Goal: Information Seeking & Learning: Learn about a topic

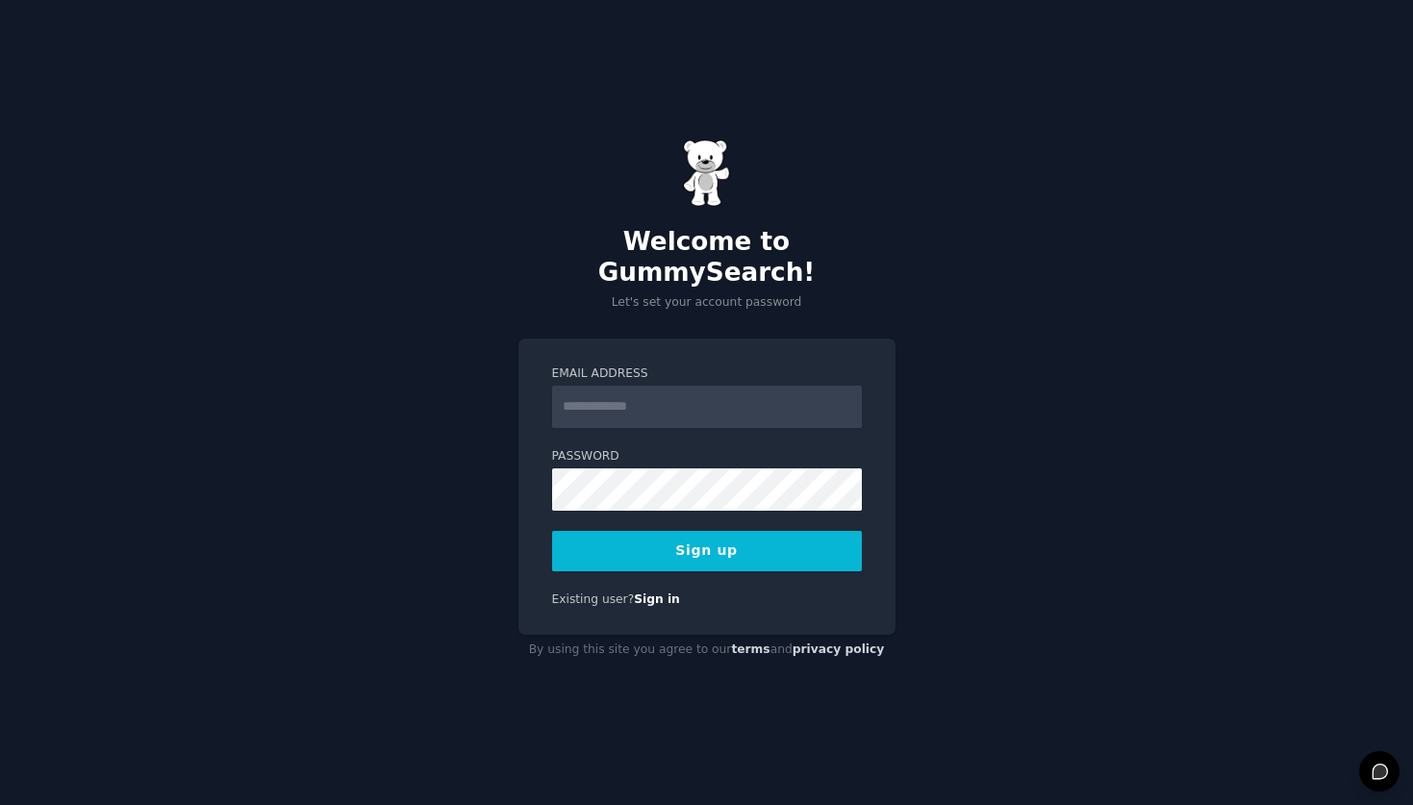
click at [621, 386] on input "Email Address" at bounding box center [707, 407] width 310 height 42
type input "**********"
click at [805, 557] on div "**********" at bounding box center [707, 487] width 377 height 297
click at [805, 546] on button "Sign up" at bounding box center [707, 551] width 310 height 40
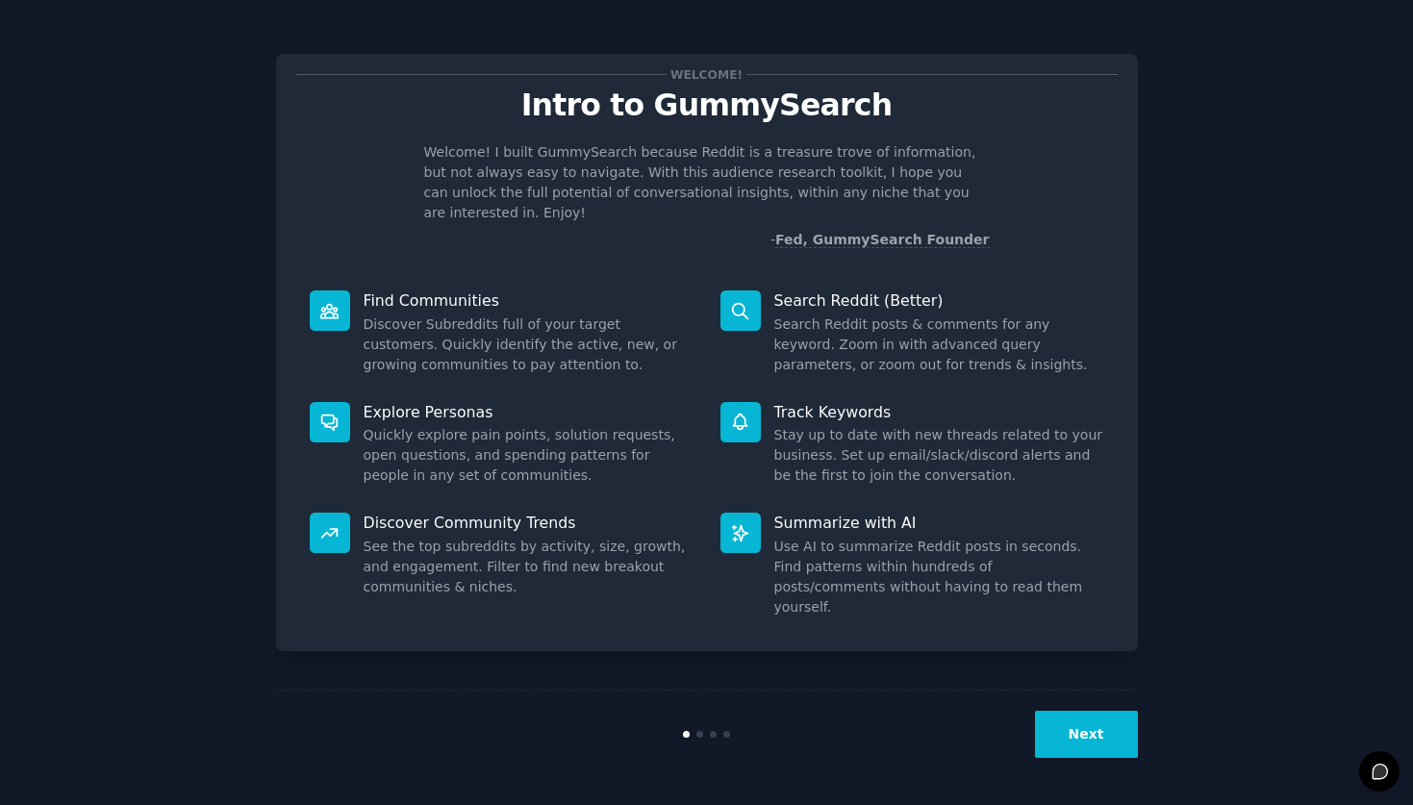
click at [1099, 741] on button "Next" at bounding box center [1086, 734] width 103 height 47
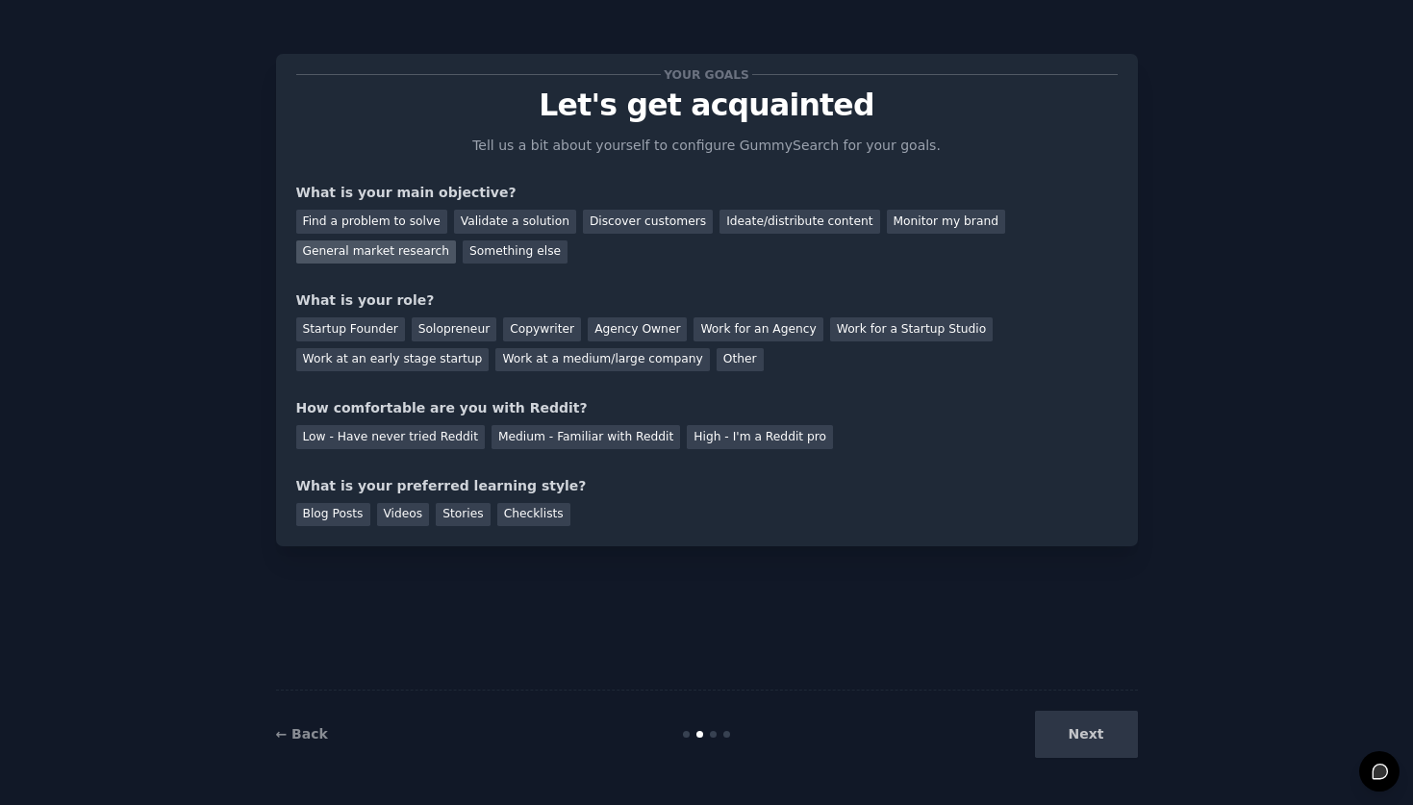
click at [368, 256] on div "General market research" at bounding box center [376, 253] width 161 height 24
click at [770, 328] on div "Work for an Agency" at bounding box center [758, 329] width 129 height 24
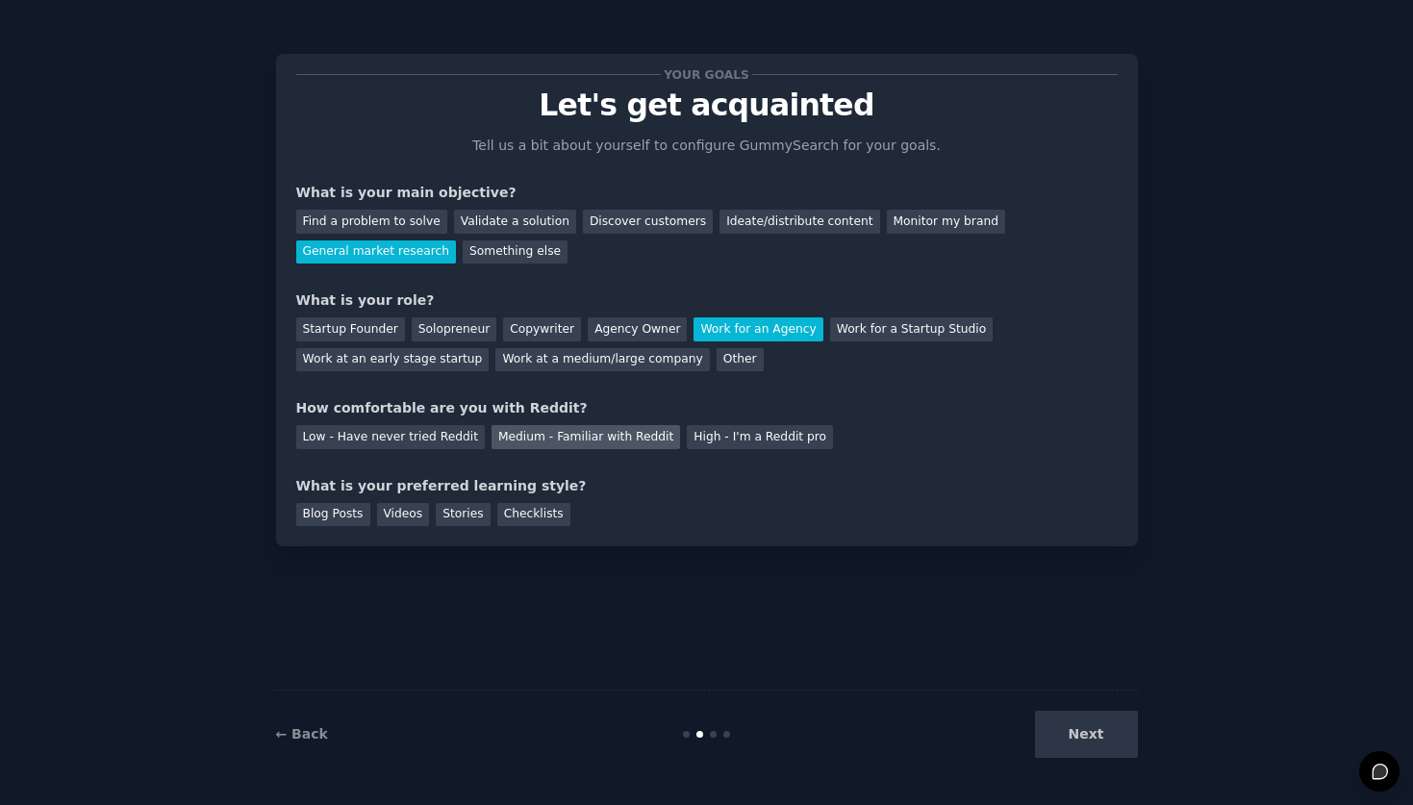
click at [614, 444] on div "Medium - Familiar with Reddit" at bounding box center [586, 437] width 189 height 24
click at [393, 520] on div "Videos" at bounding box center [403, 515] width 53 height 24
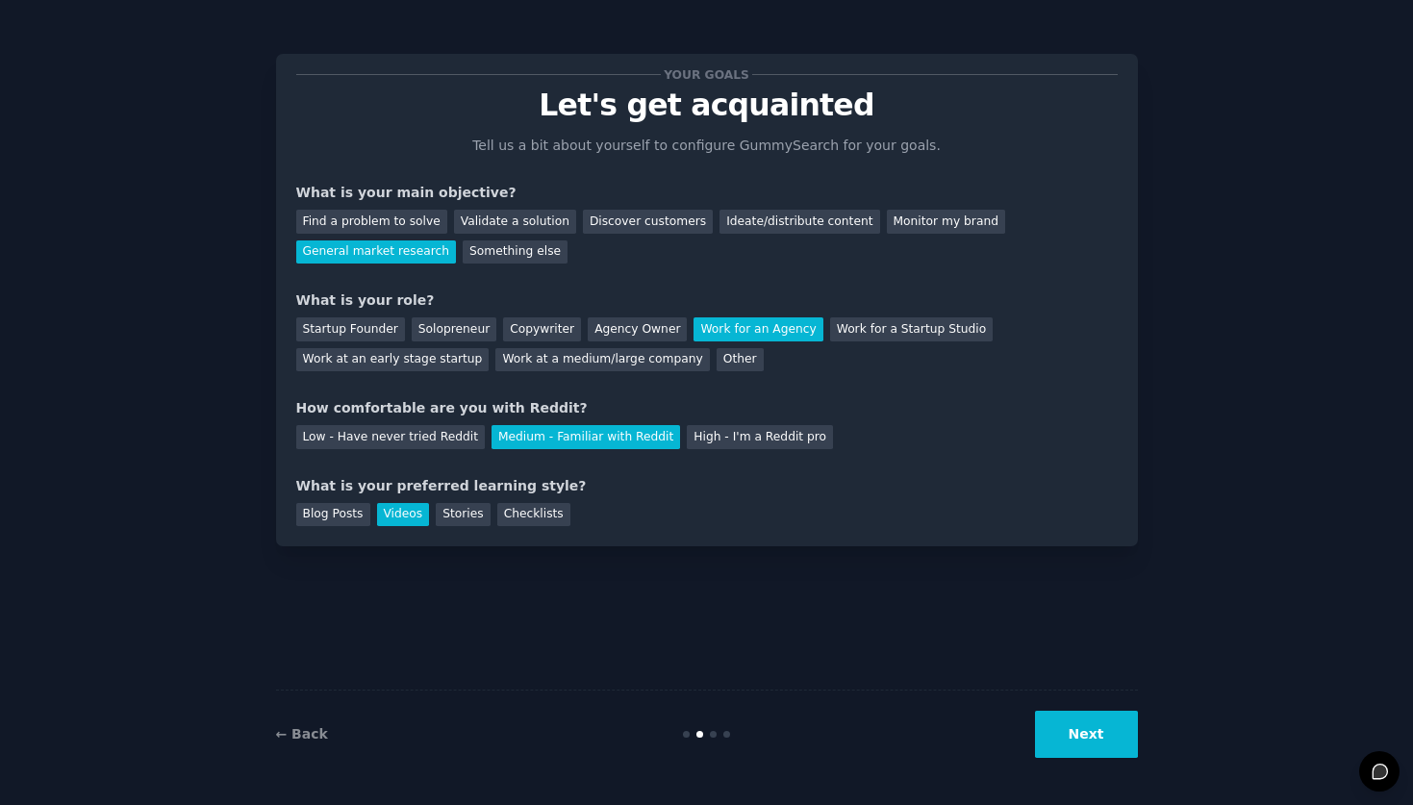
click at [1111, 728] on button "Next" at bounding box center [1086, 734] width 103 height 47
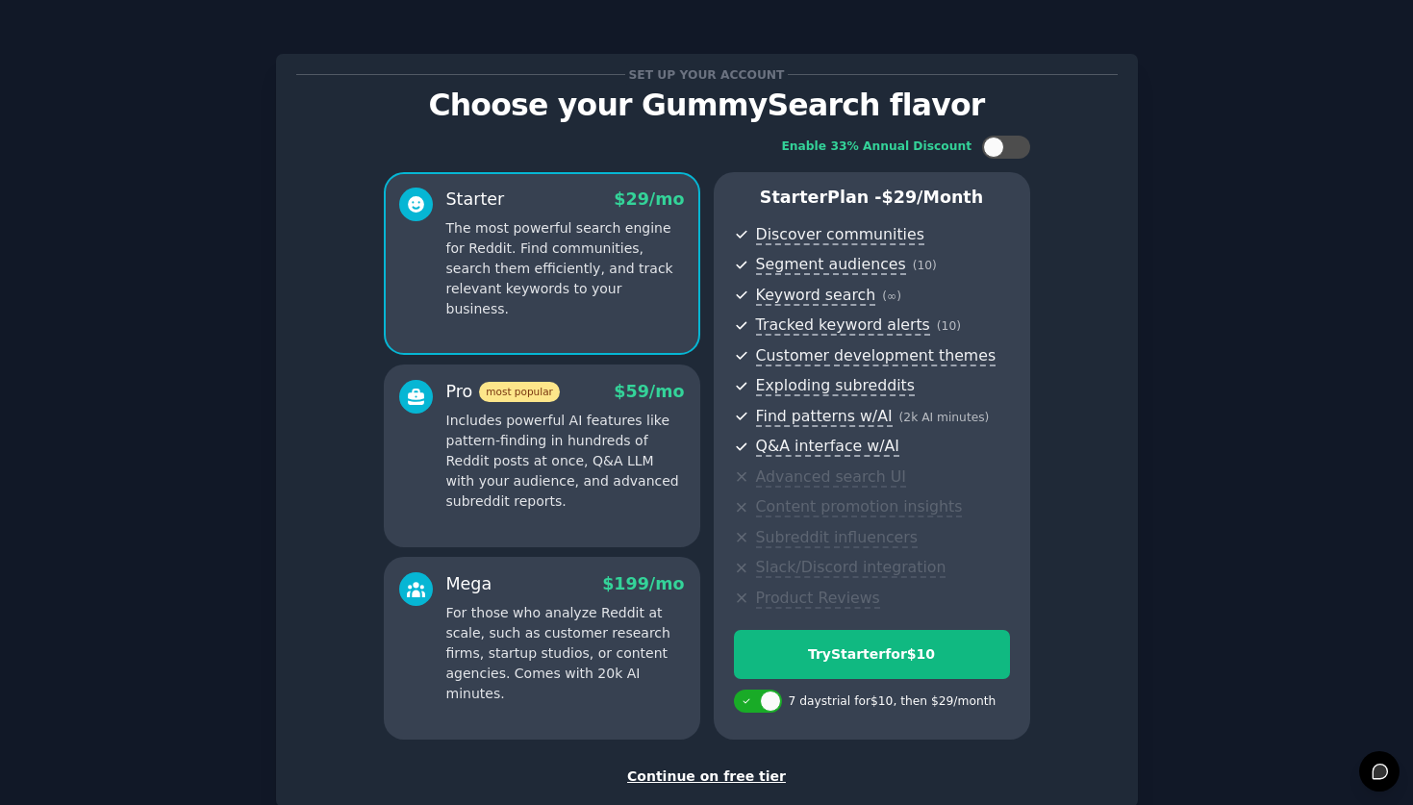
scroll to position [117, 0]
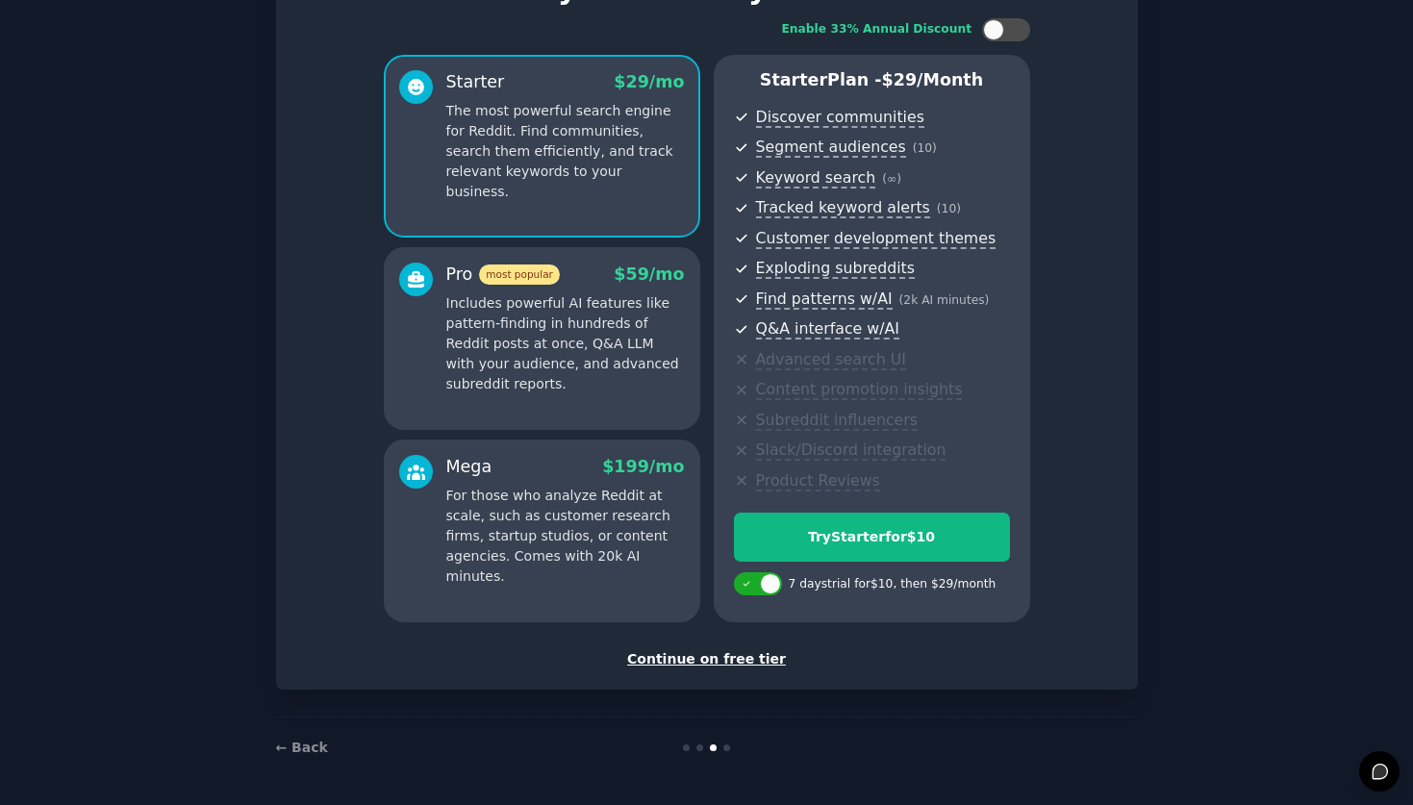
click at [762, 659] on div "Continue on free tier" at bounding box center [707, 659] width 822 height 20
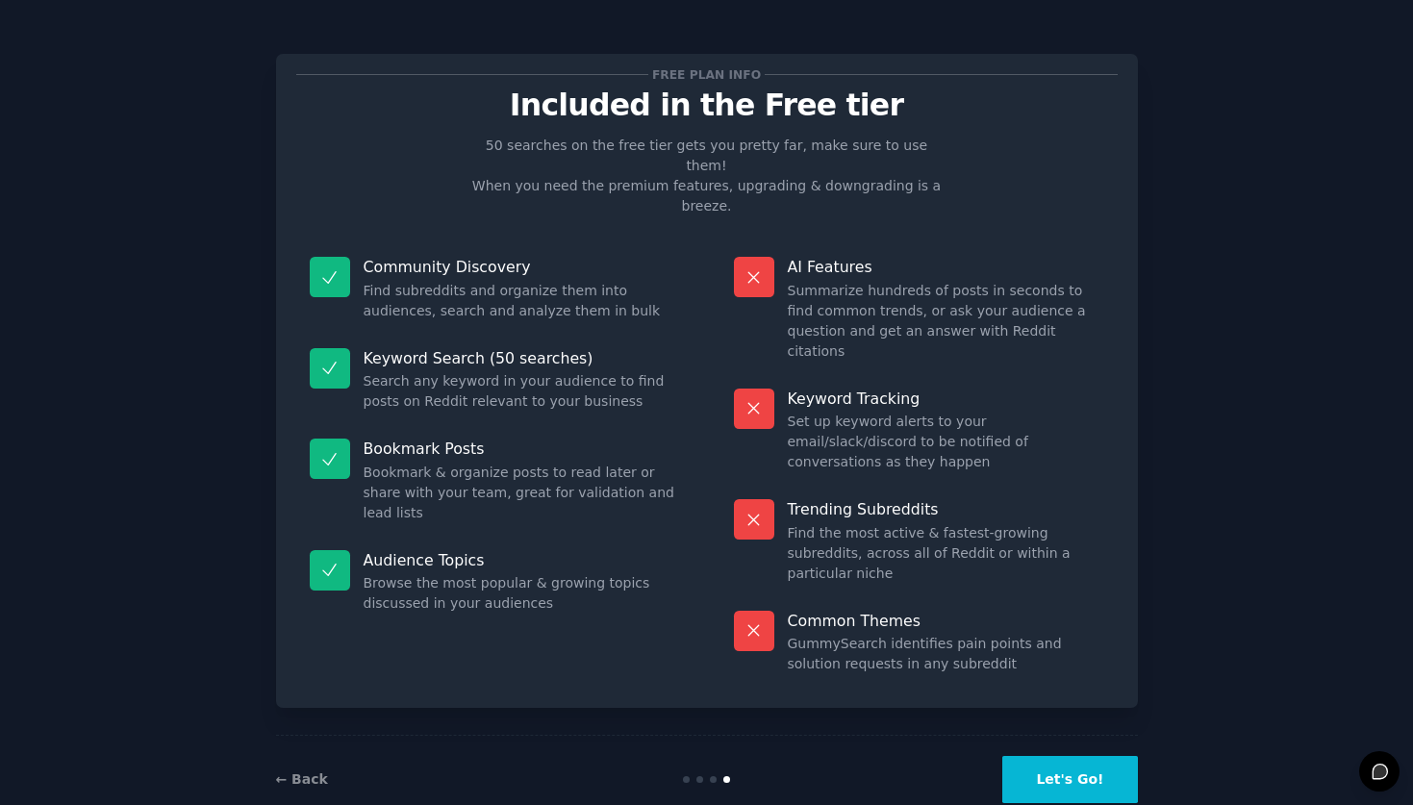
click at [1058, 756] on button "Let's Go!" at bounding box center [1070, 779] width 135 height 47
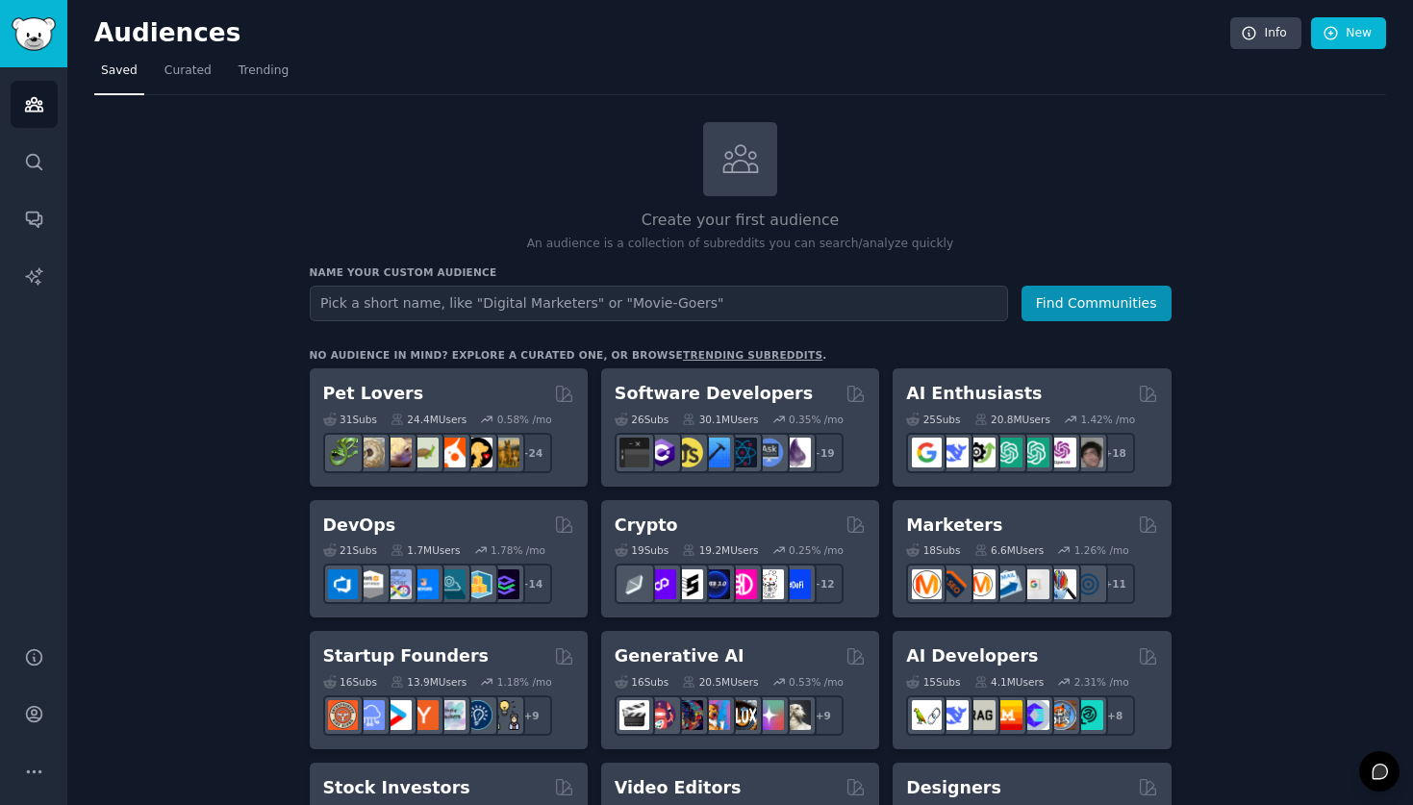
click at [608, 309] on input "text" at bounding box center [659, 304] width 698 height 36
type input "social selling"
click at [1022, 286] on button "Find Communities" at bounding box center [1097, 304] width 150 height 36
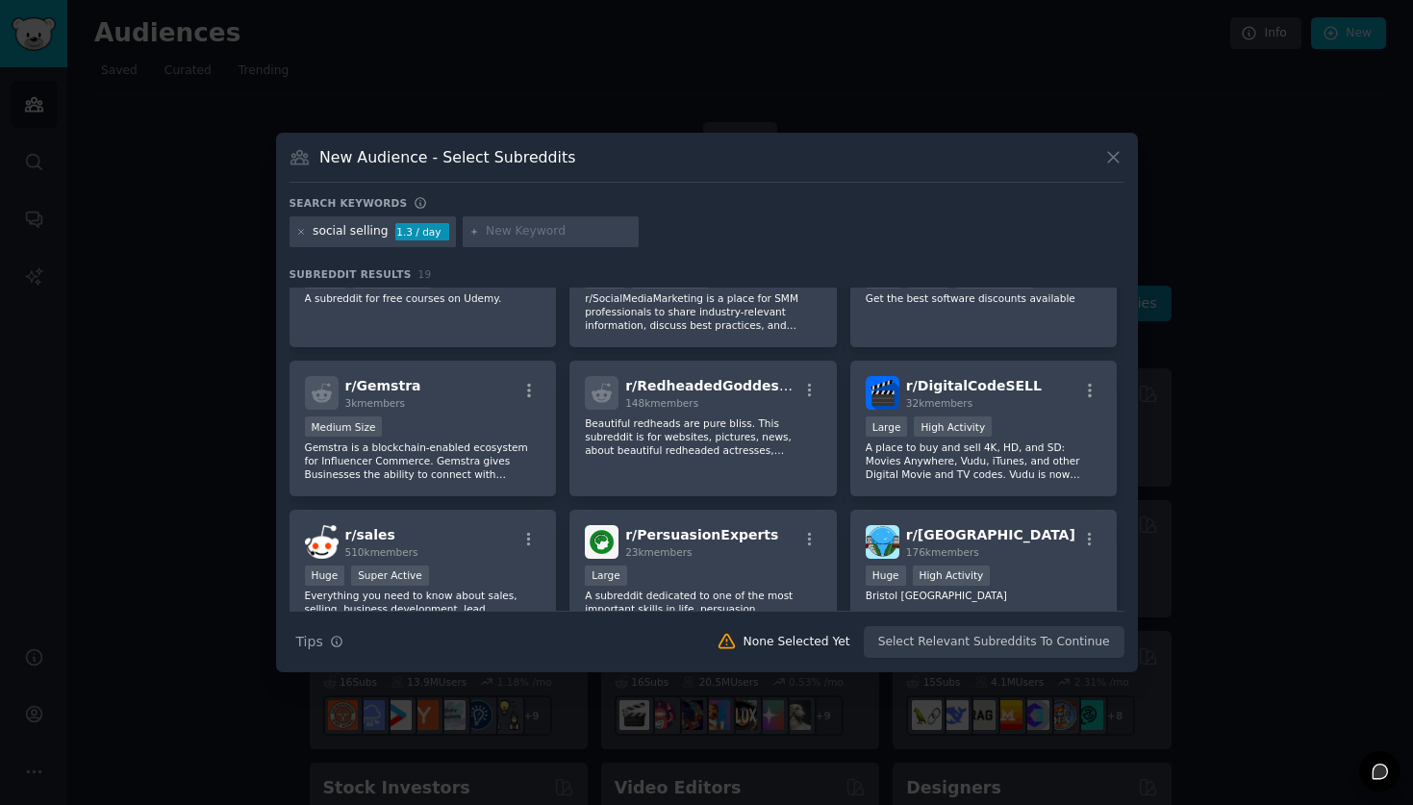
scroll to position [73, 0]
click at [470, 561] on div "r/ sales 510k members >= 95th percentile for submissions / day Huge Super Activ…" at bounding box center [423, 580] width 267 height 136
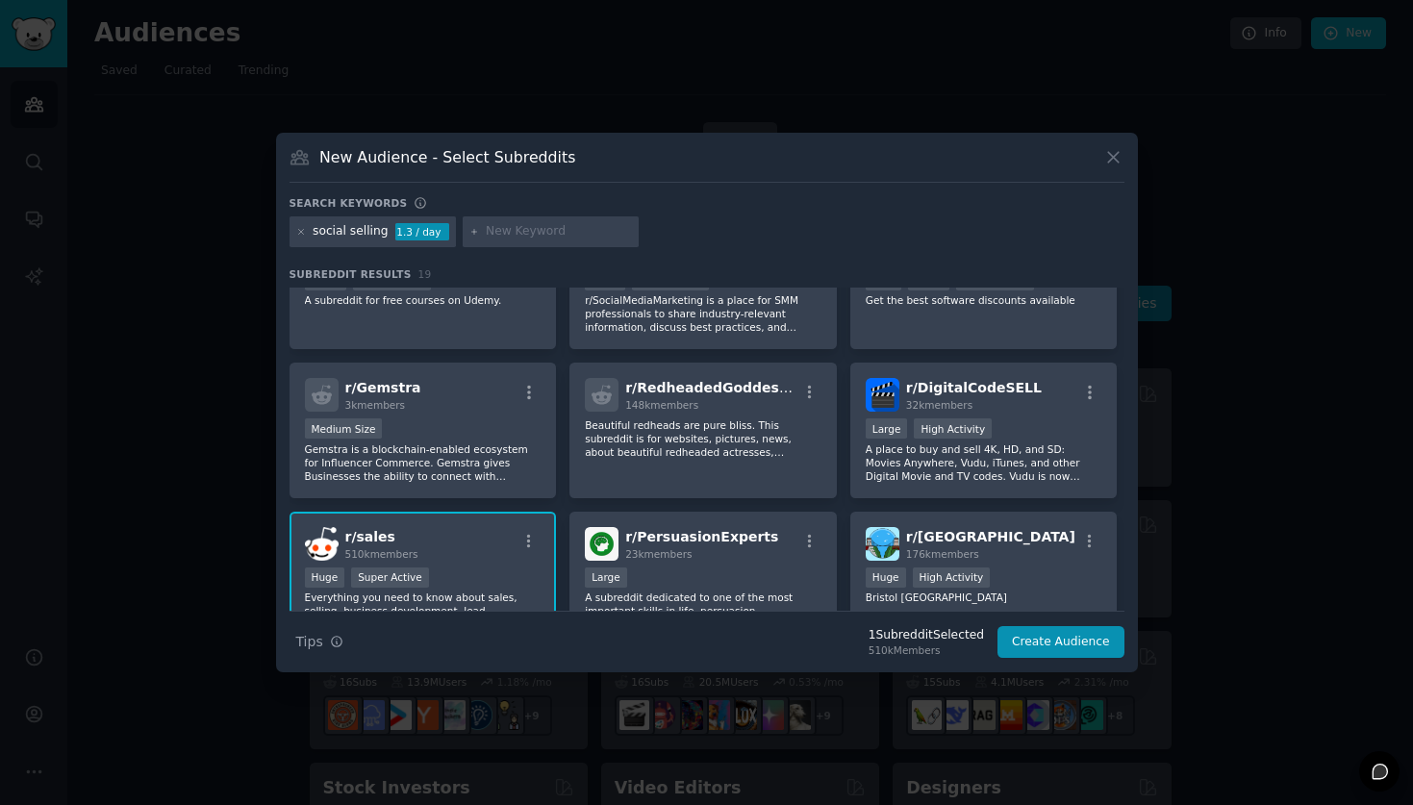
scroll to position [0, 0]
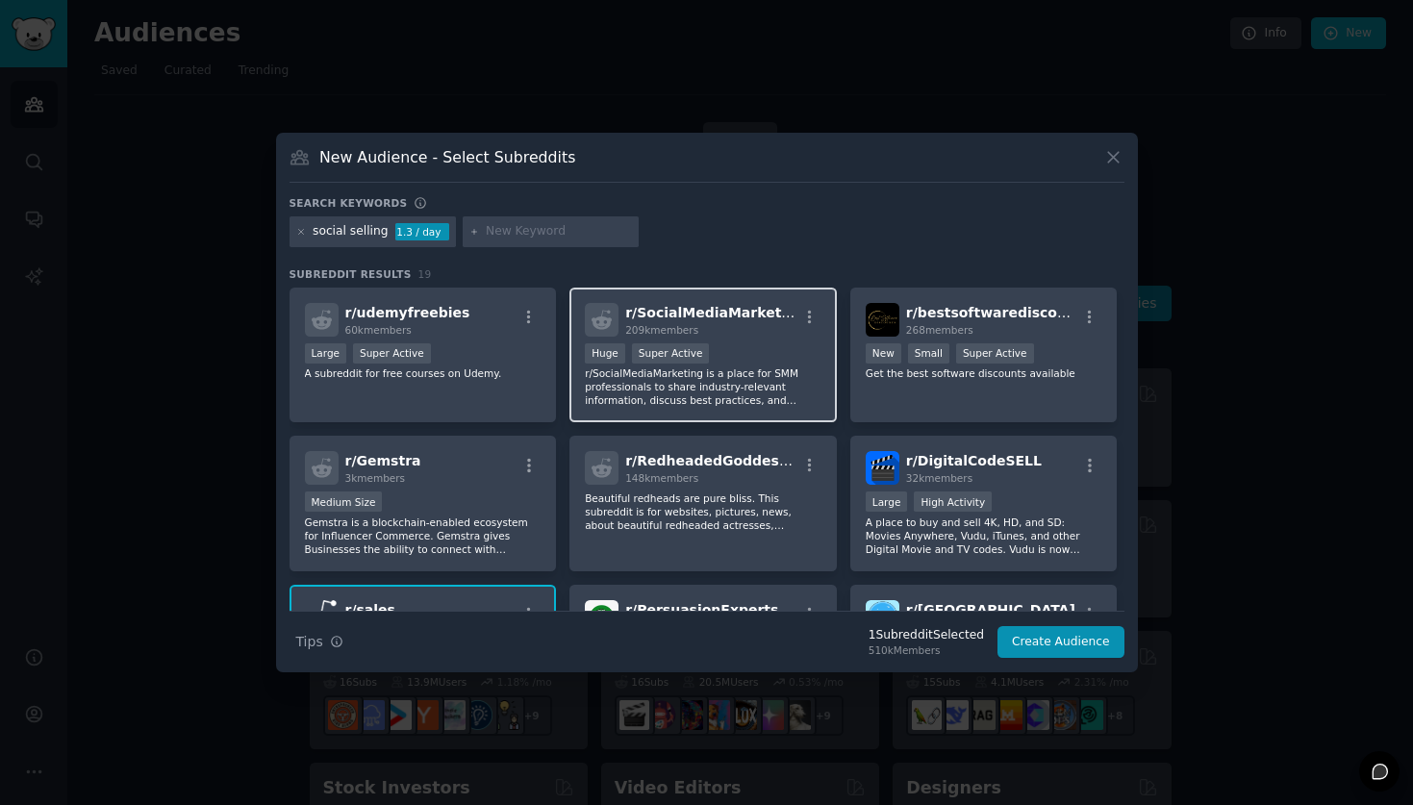
click at [752, 372] on p "r/SocialMediaMarketing is a place for SMM professionals to share industry-relev…" at bounding box center [703, 387] width 237 height 40
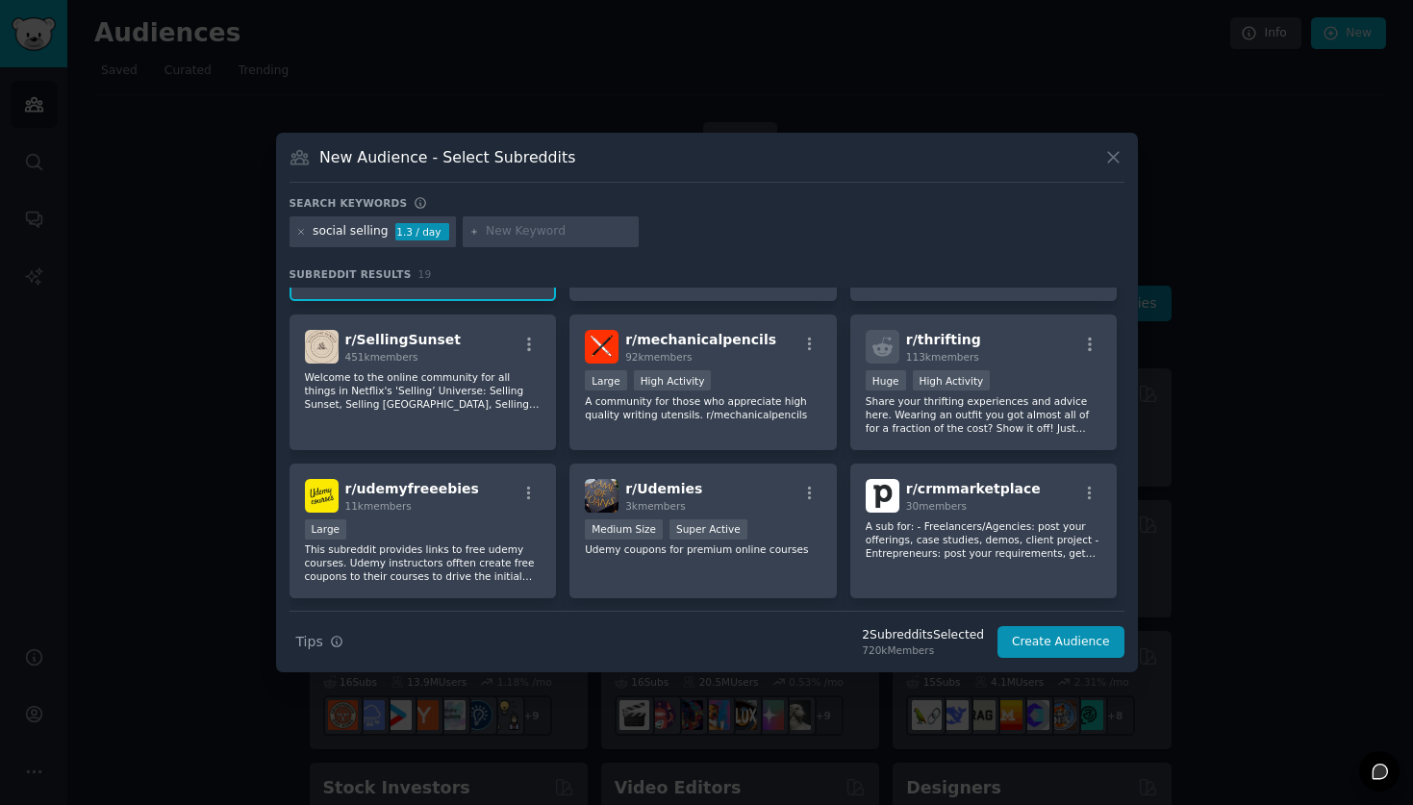
scroll to position [419, 0]
click at [974, 580] on div "r/ crmmarketplace 30 members A sub for: - Freelancers/Agencies: post your offer…" at bounding box center [984, 531] width 267 height 136
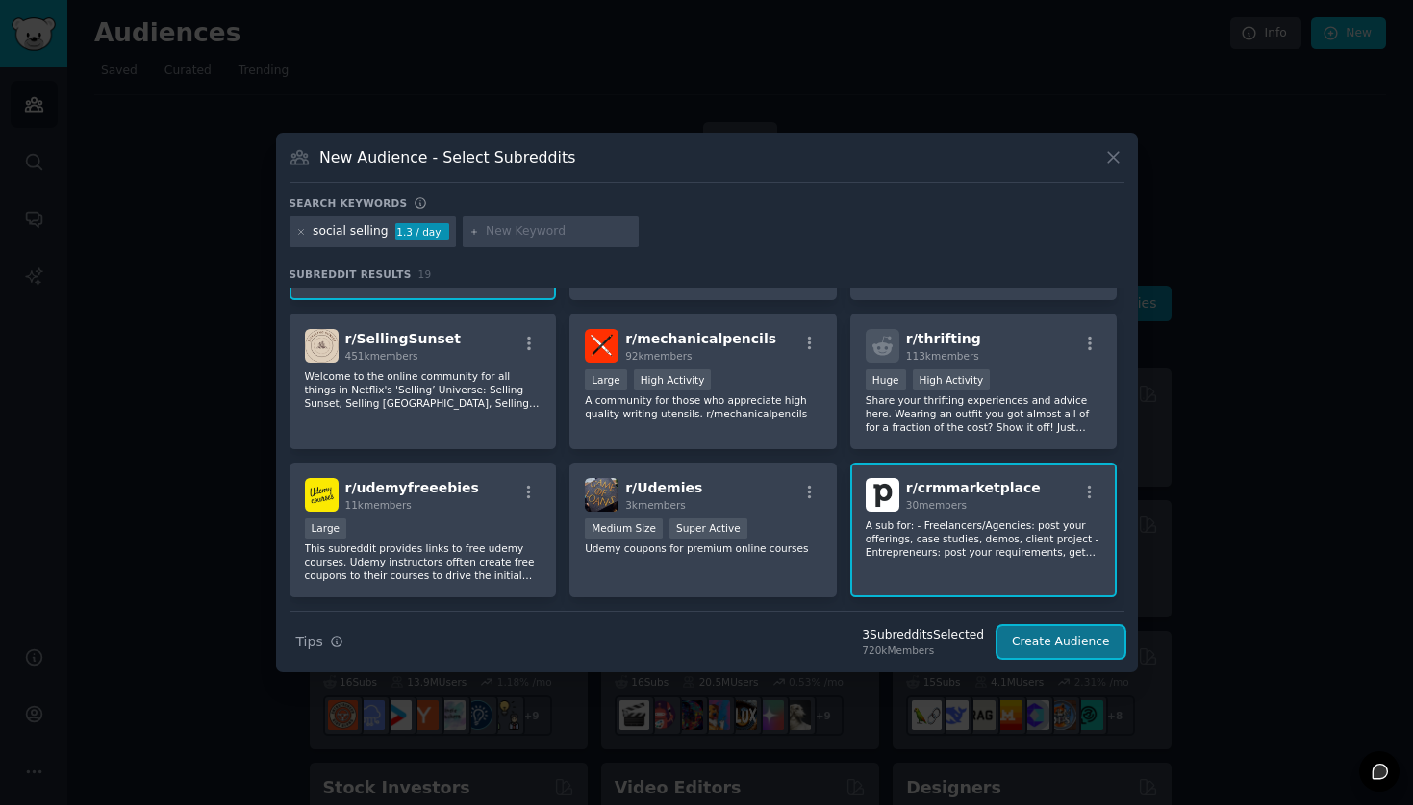
click at [1075, 654] on button "Create Audience" at bounding box center [1061, 642] width 127 height 33
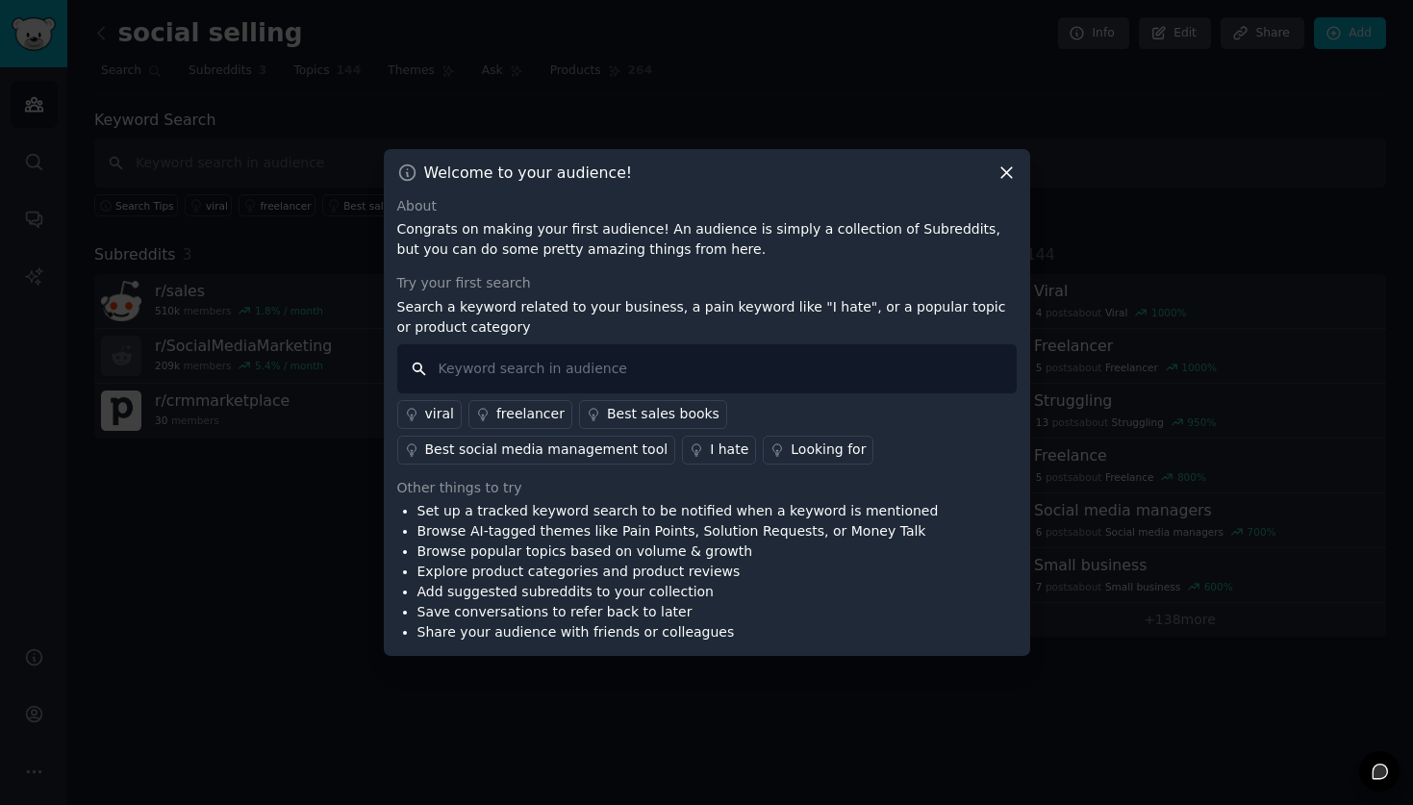
click at [807, 358] on input "text" at bounding box center [707, 368] width 620 height 49
type input "s"
type input "hacks"
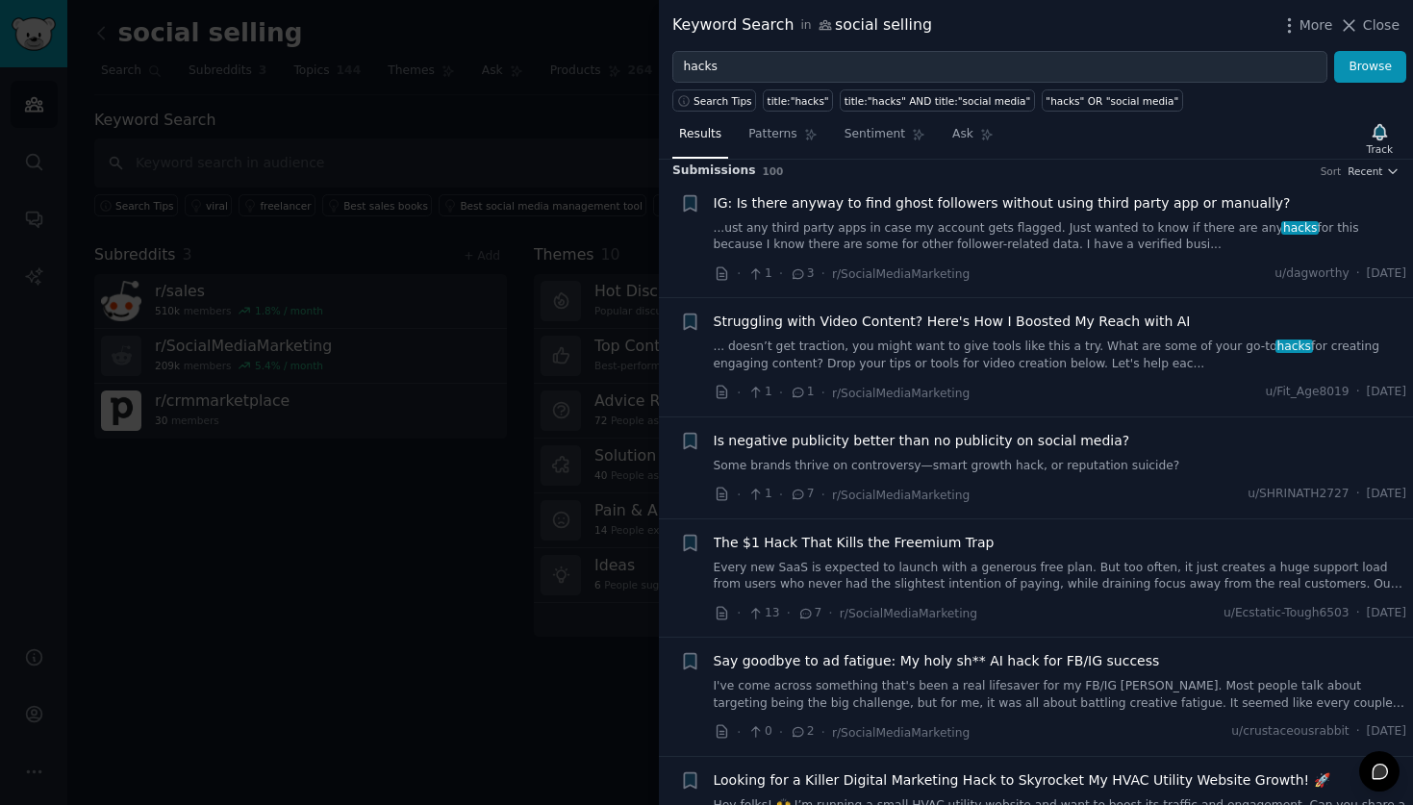
scroll to position [13, 0]
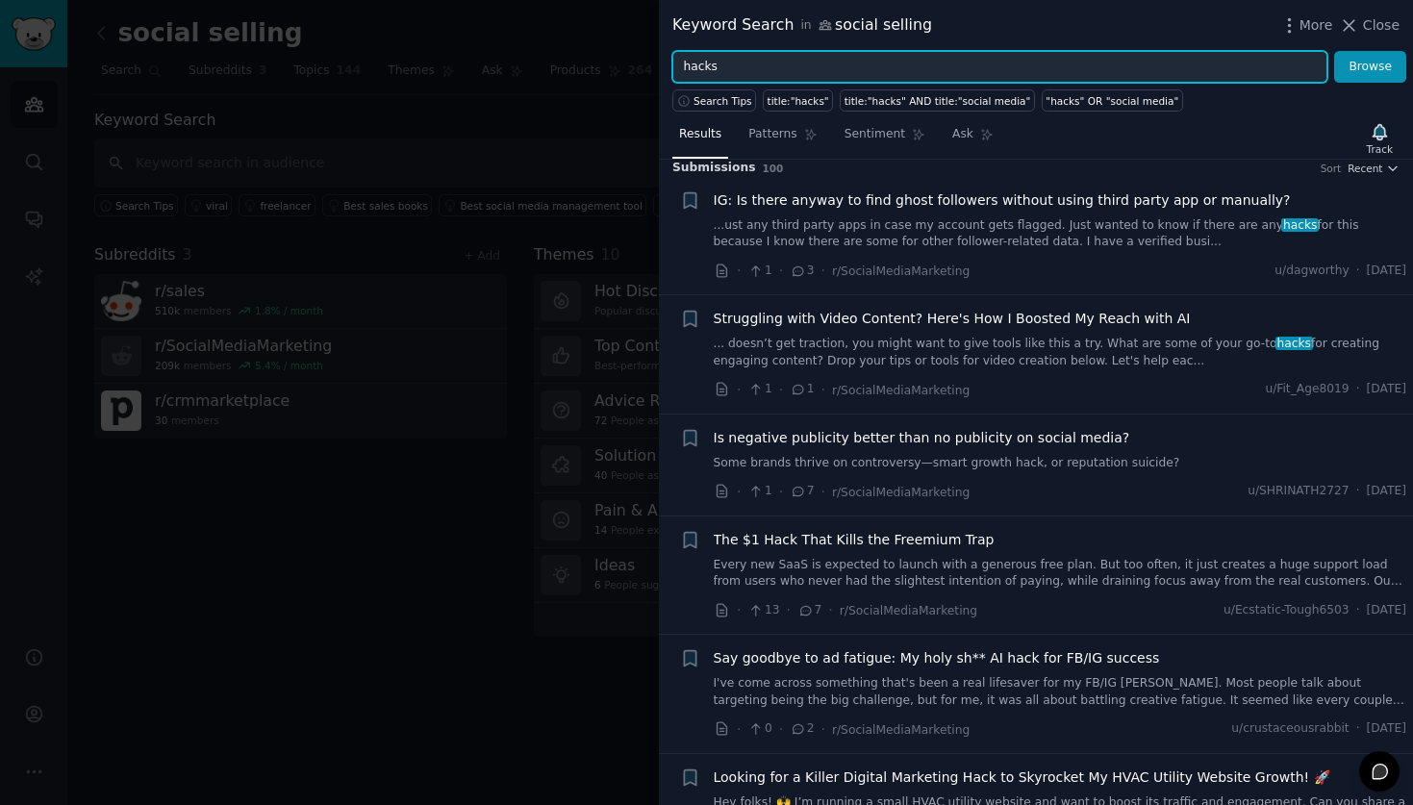
drag, startPoint x: 721, startPoint y: 61, endPoint x: 608, endPoint y: 63, distance: 112.6
click at [608, 63] on div "Keyword Search in social selling More Close hacks Browse Search Tips title:"hac…" at bounding box center [706, 402] width 1413 height 805
click at [708, 105] on span "Search Tips" at bounding box center [723, 100] width 59 height 13
click at [722, 63] on input "hacks" at bounding box center [1000, 67] width 655 height 33
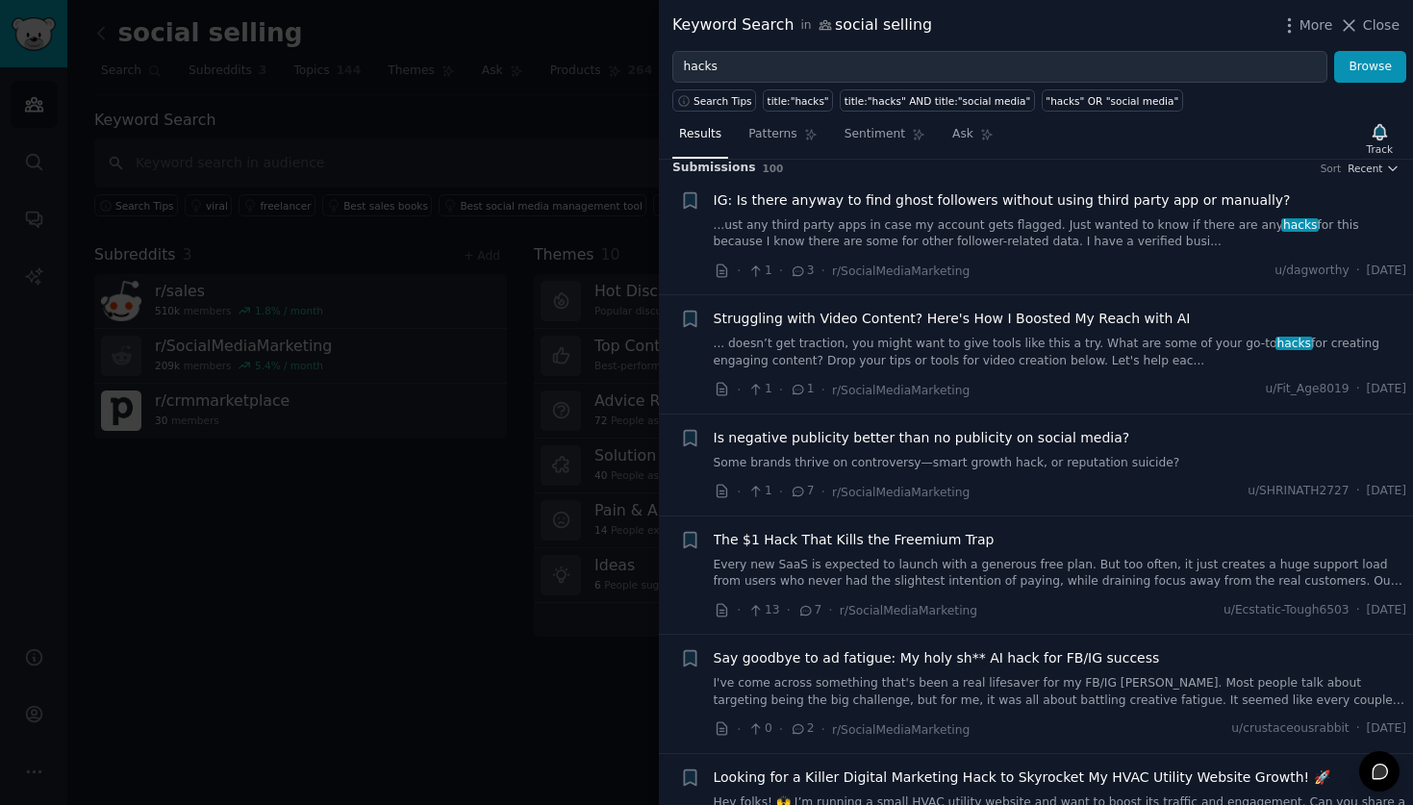
click at [802, 114] on div "Results Patterns Sentiment Ask Track Submission s 100 Sort Recent Reddit text s…" at bounding box center [1036, 459] width 754 height 694
click at [800, 106] on div "title:"hacks"" at bounding box center [799, 100] width 62 height 13
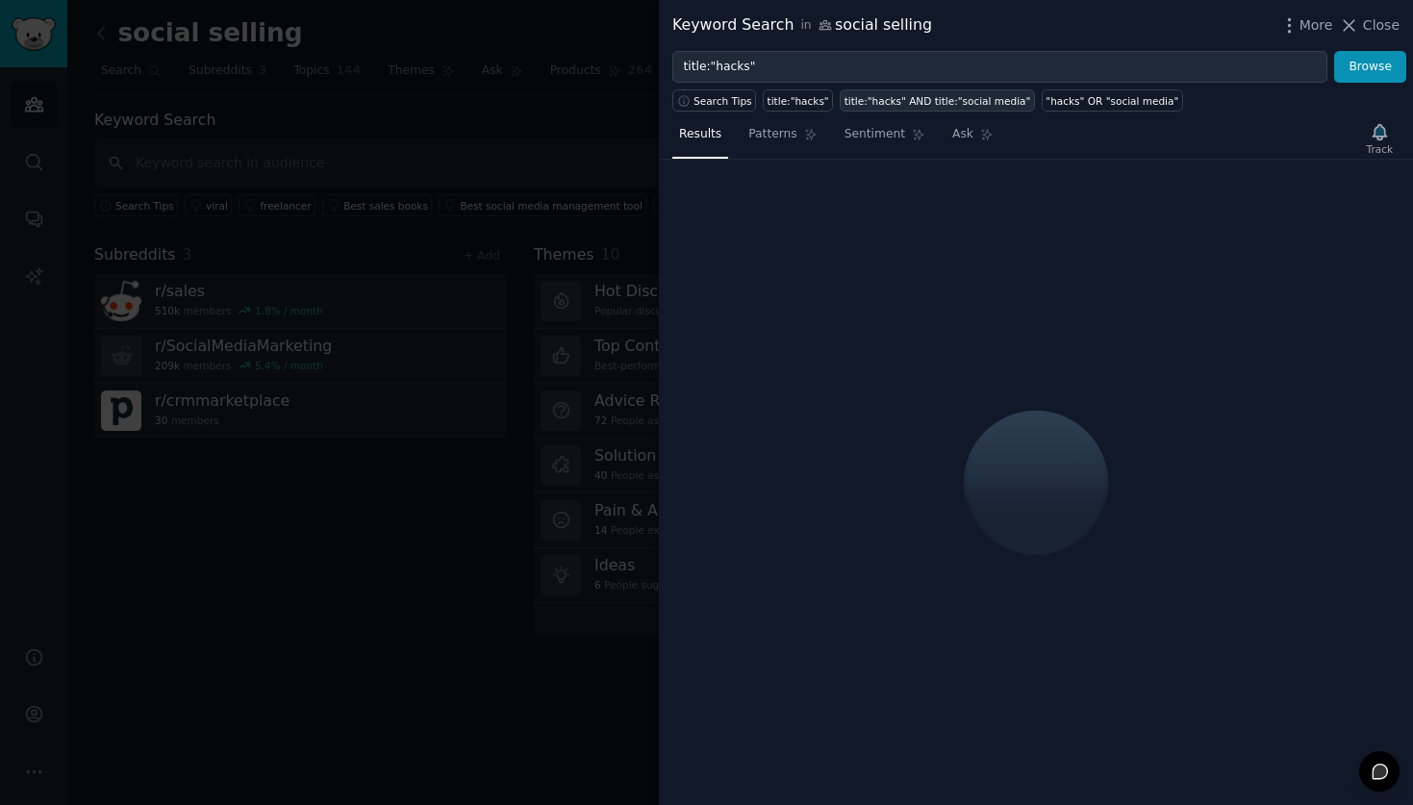
click at [879, 102] on div "title:"hacks" AND title:"social media"" at bounding box center [938, 100] width 187 height 13
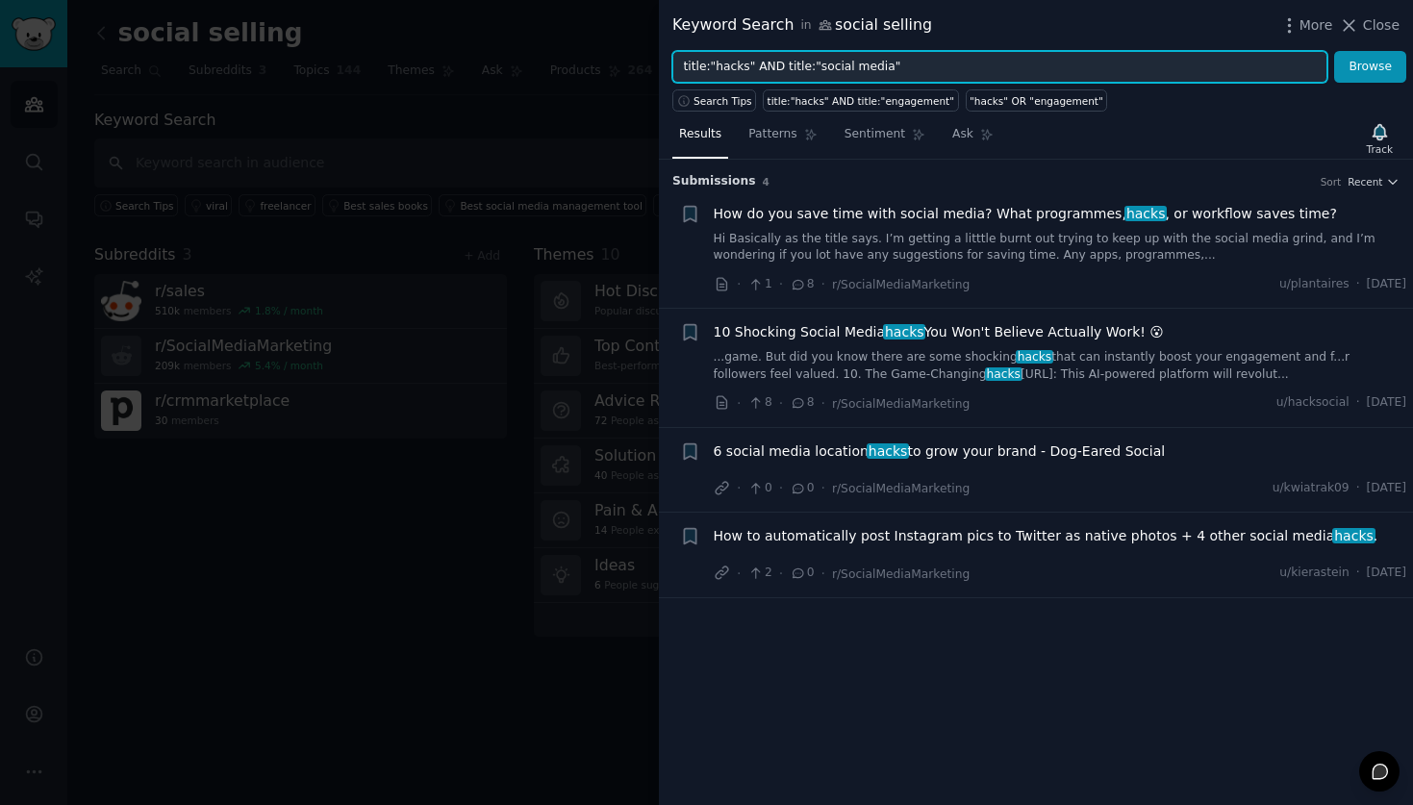
click at [815, 62] on input "title:"hacks" AND title:"social media"" at bounding box center [1000, 67] width 655 height 33
click at [723, 97] on span "Search Tips" at bounding box center [723, 100] width 59 height 13
drag, startPoint x: 909, startPoint y: 62, endPoint x: 636, endPoint y: 62, distance: 273.2
click at [636, 62] on div "Keyword Search in social selling More Close title:"hacks" AND title:"social med…" at bounding box center [706, 402] width 1413 height 805
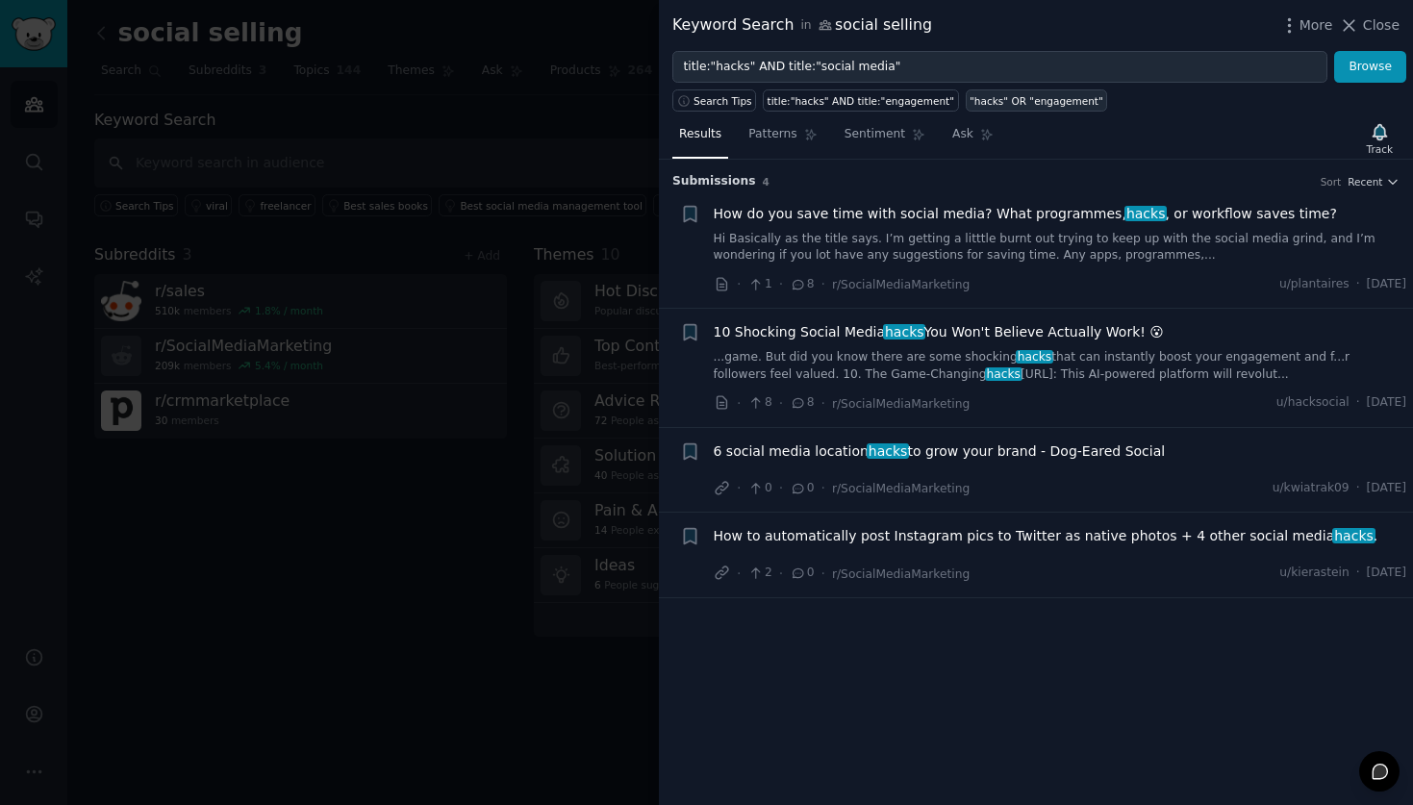
click at [1033, 98] on div ""hacks" OR "engagement"" at bounding box center [1037, 100] width 134 height 13
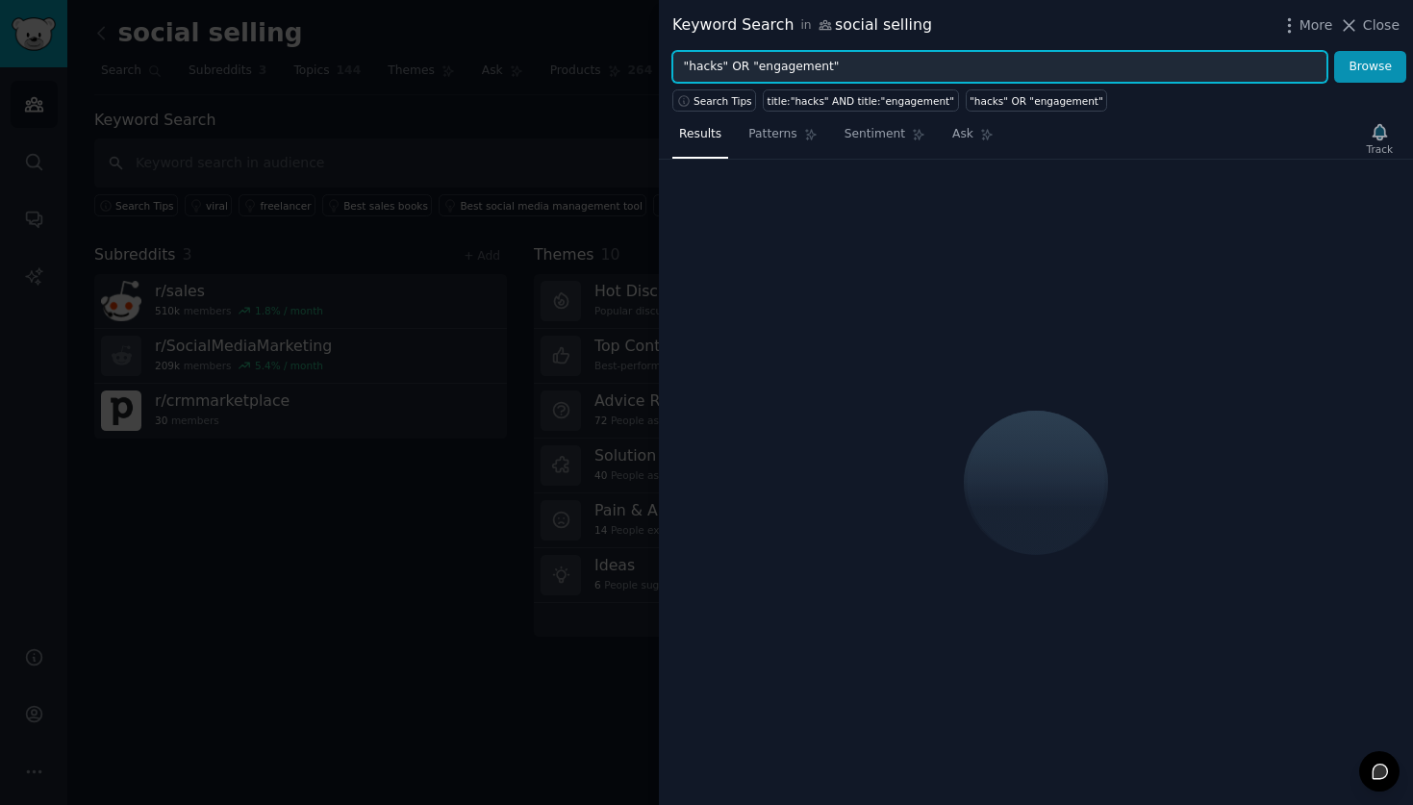
drag, startPoint x: 759, startPoint y: 63, endPoint x: 826, endPoint y: 64, distance: 67.4
click at [826, 64] on input ""hacks" OR "engagement"" at bounding box center [1000, 67] width 655 height 33
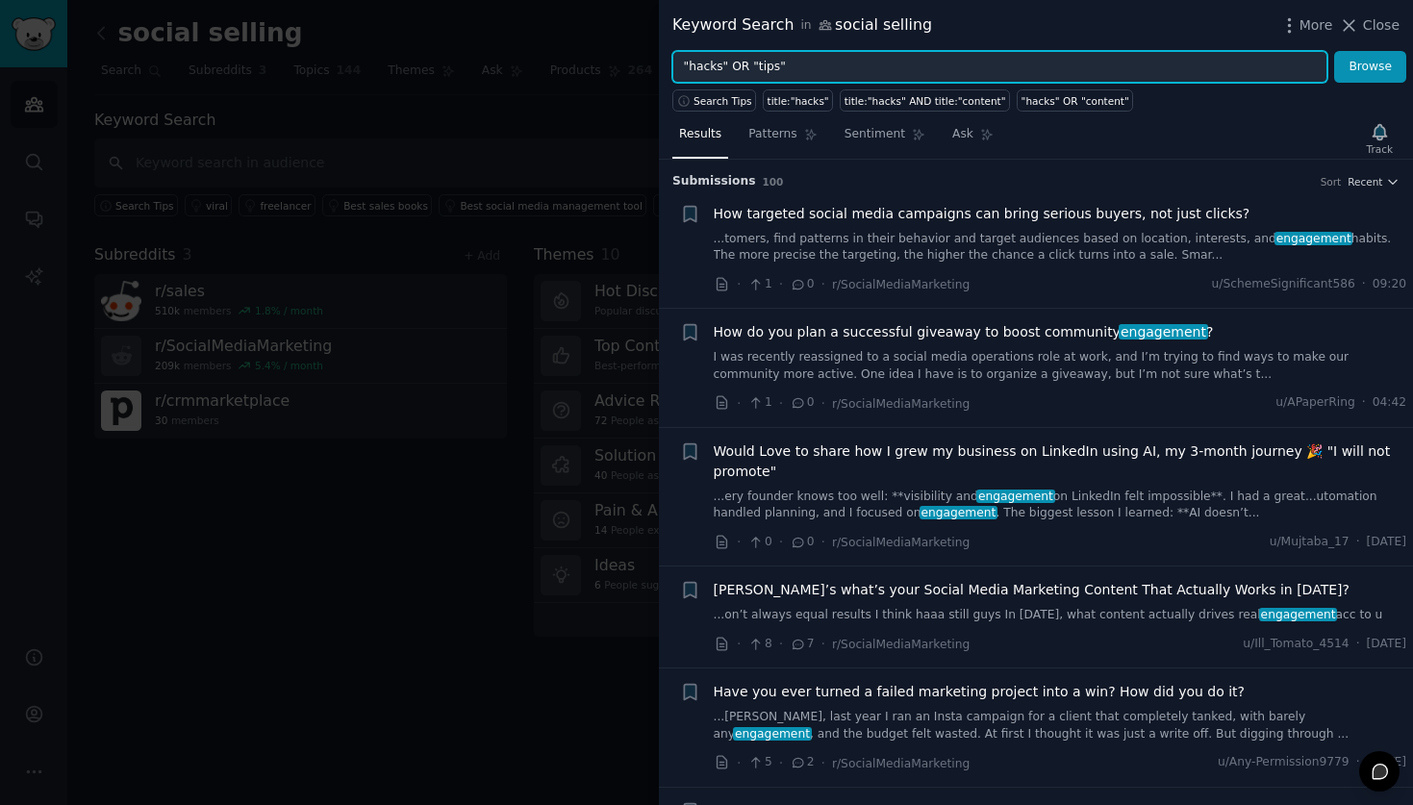
click at [880, 61] on input ""hacks" OR "tips"" at bounding box center [1000, 67] width 655 height 33
click at [1334, 51] on button "Browse" at bounding box center [1370, 67] width 72 height 33
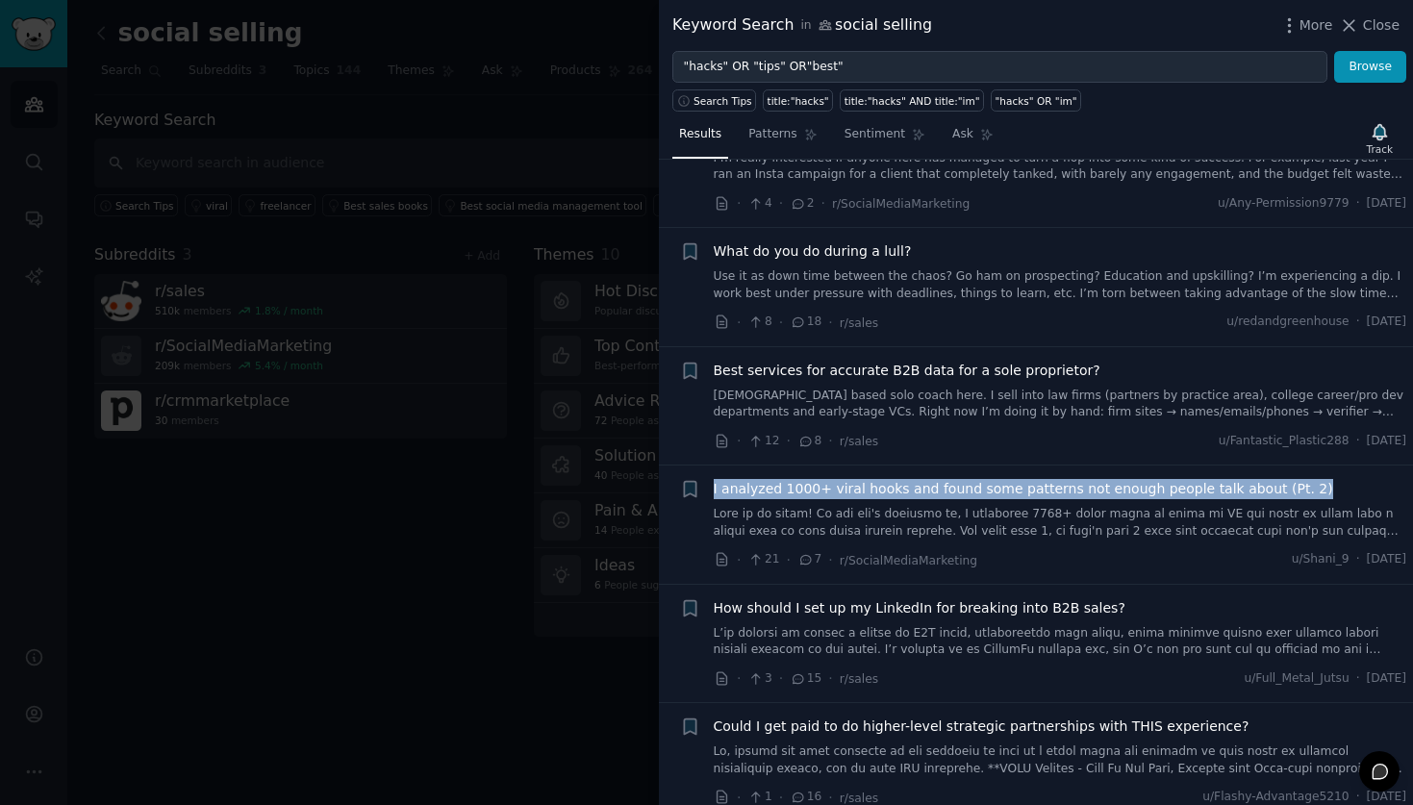
scroll to position [817, 0]
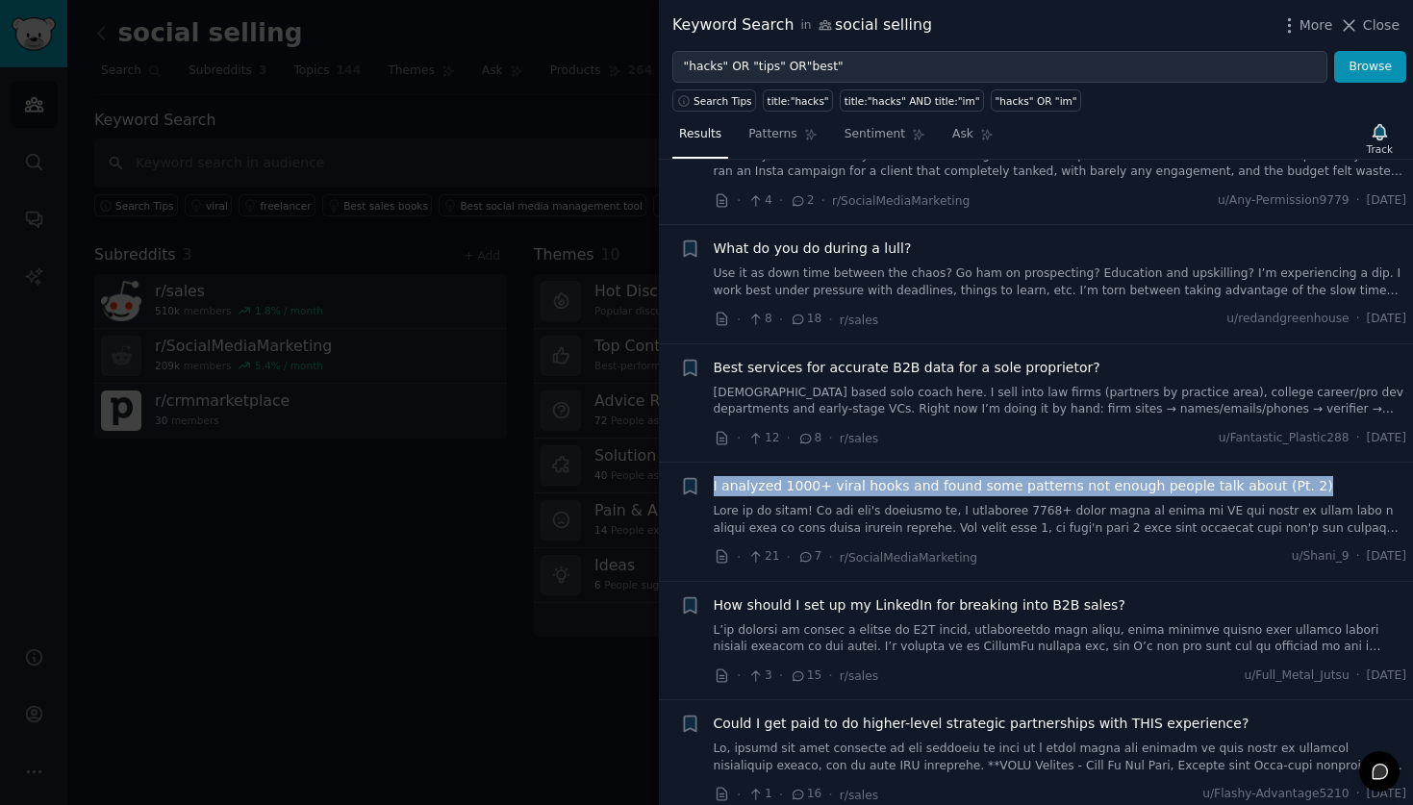
click at [1055, 611] on span "How should I set up my LinkedIn for breaking into B2B sales?" at bounding box center [920, 606] width 412 height 20
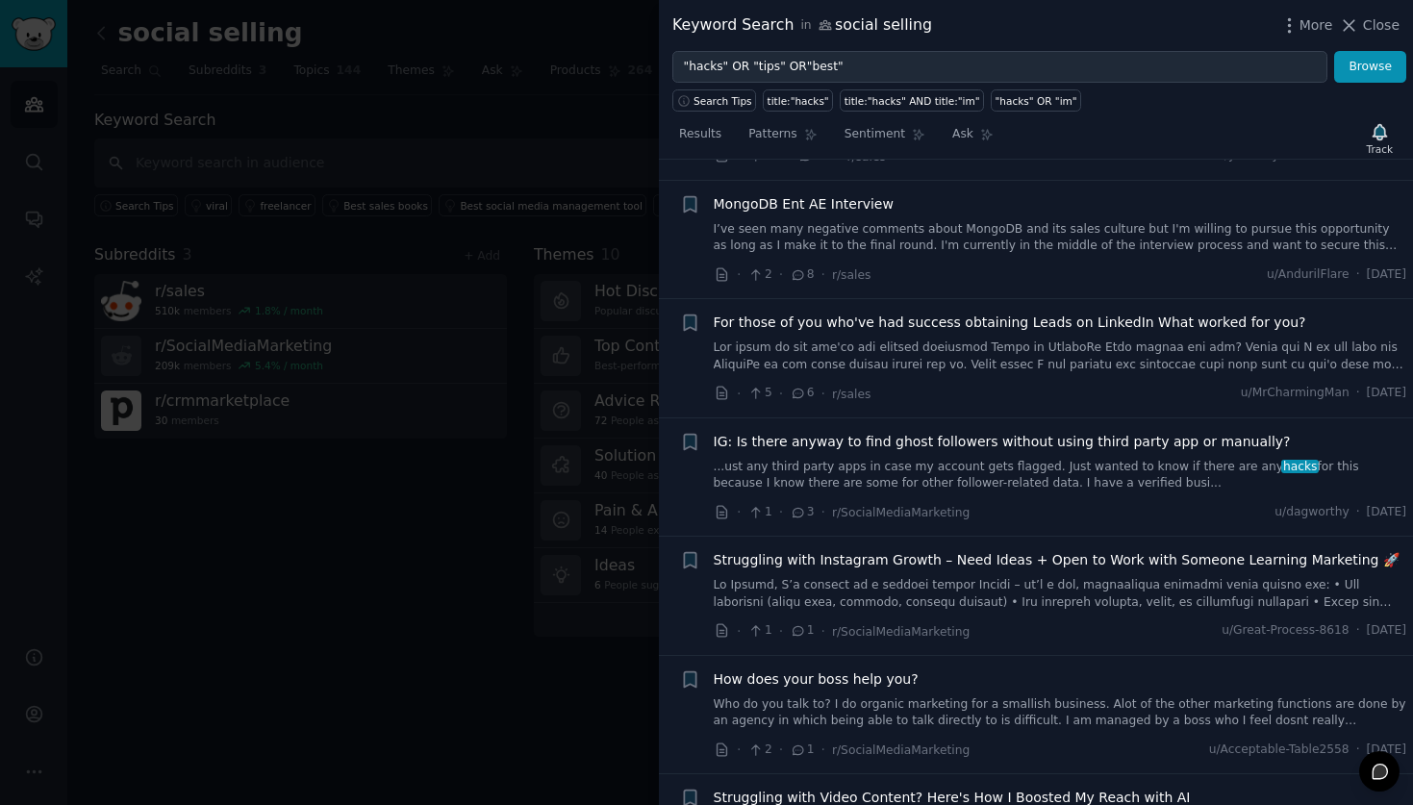
scroll to position [2847, 0]
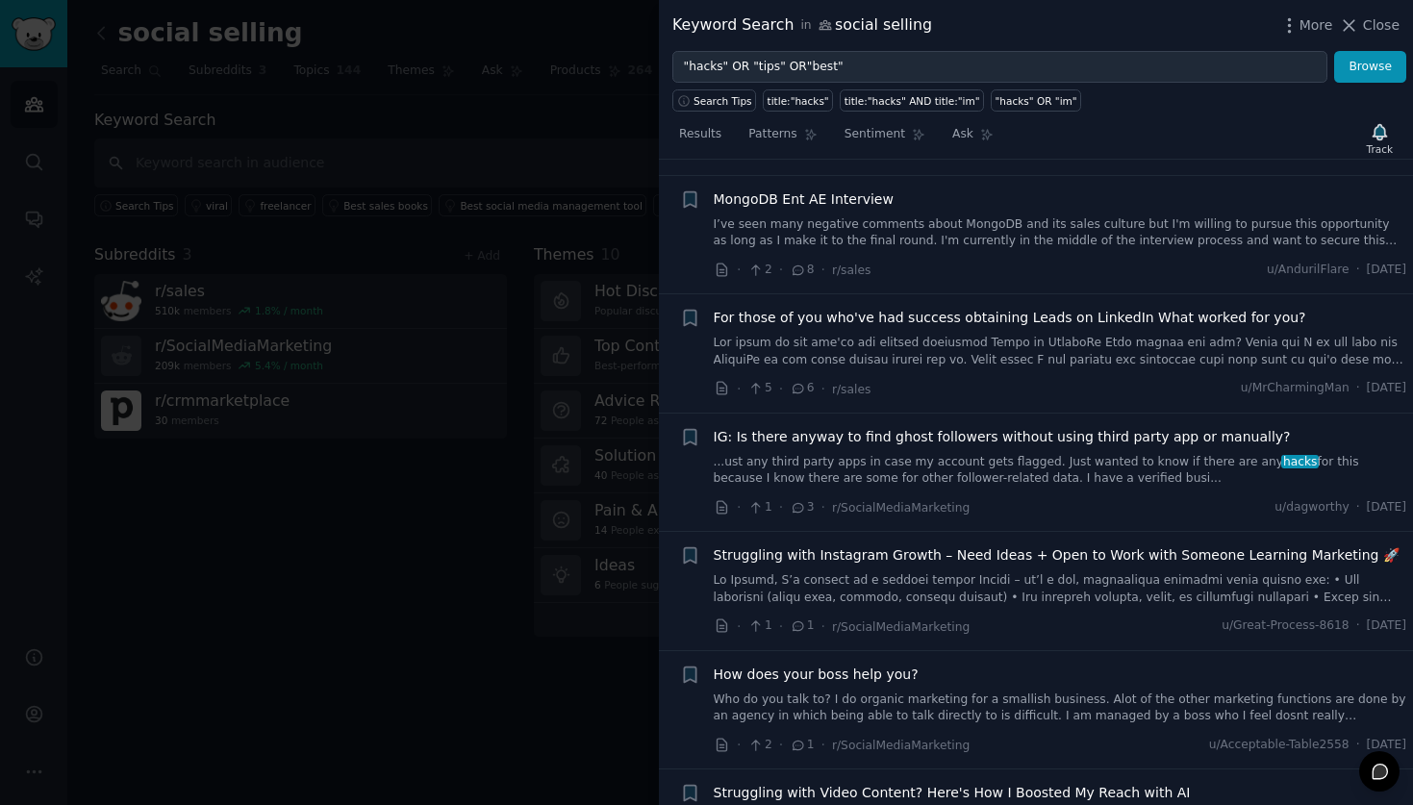
click at [998, 546] on span "Struggling with Instagram Growth – Need Ideas + Open to Work with Someone Learn…" at bounding box center [1057, 556] width 686 height 20
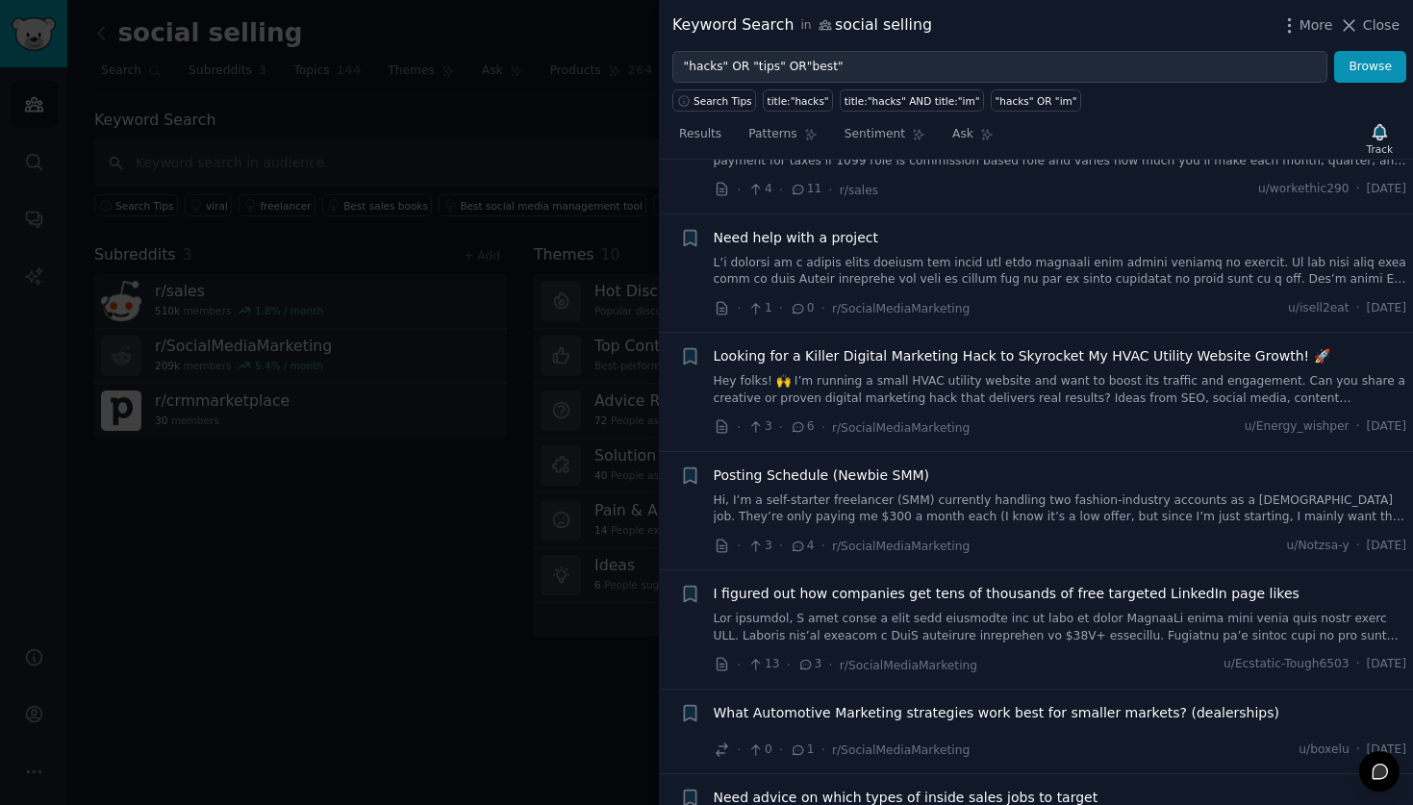
scroll to position [4865, 0]
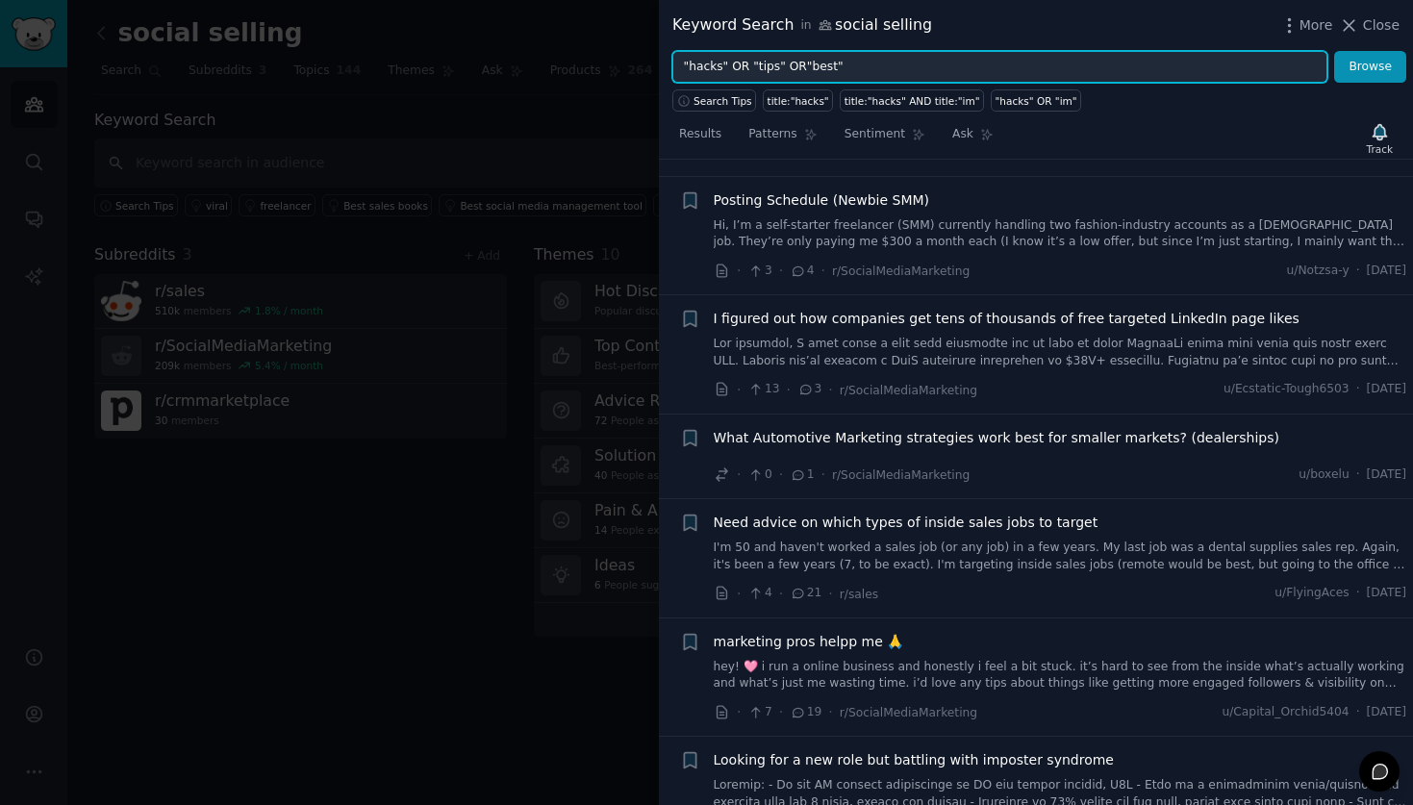
drag, startPoint x: 860, startPoint y: 62, endPoint x: 579, endPoint y: 60, distance: 280.9
click at [579, 60] on div "Keyword Search in social selling More Close "hacks" OR "tips" OR"best" Browse S…" at bounding box center [706, 402] width 1413 height 805
click at [1334, 51] on button "Browse" at bounding box center [1370, 67] width 72 height 33
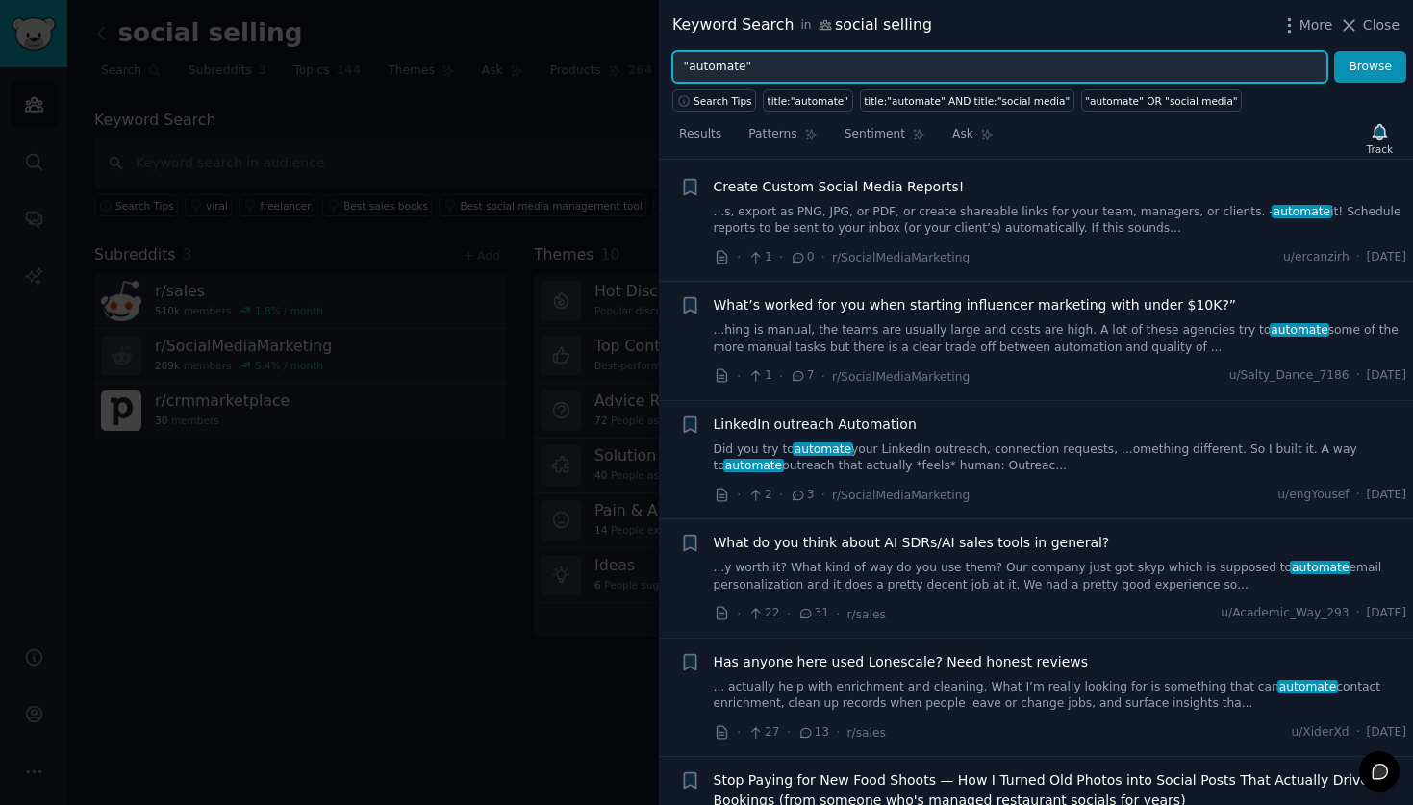
scroll to position [29, 0]
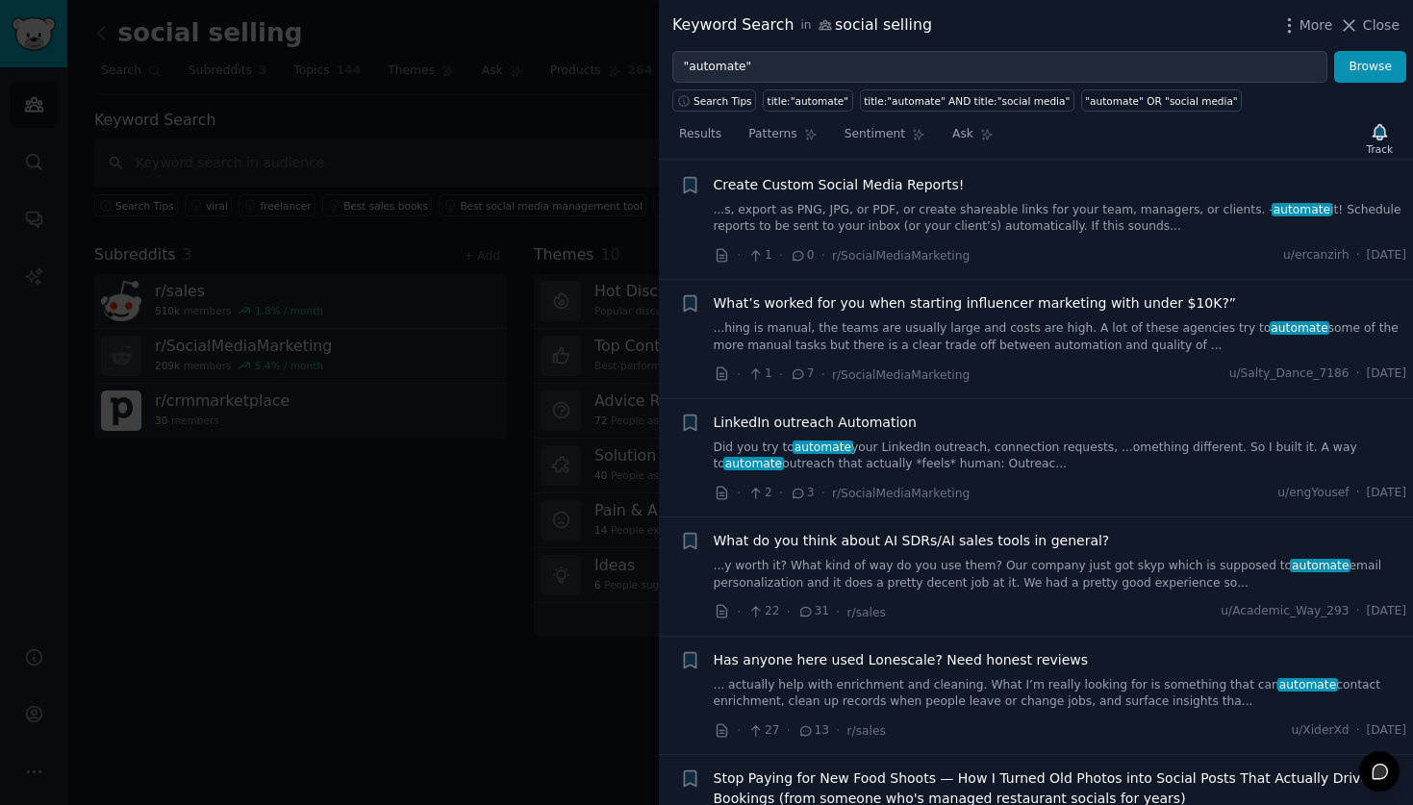
click at [799, 431] on span "LinkedIn outreach Automation" at bounding box center [815, 423] width 203 height 20
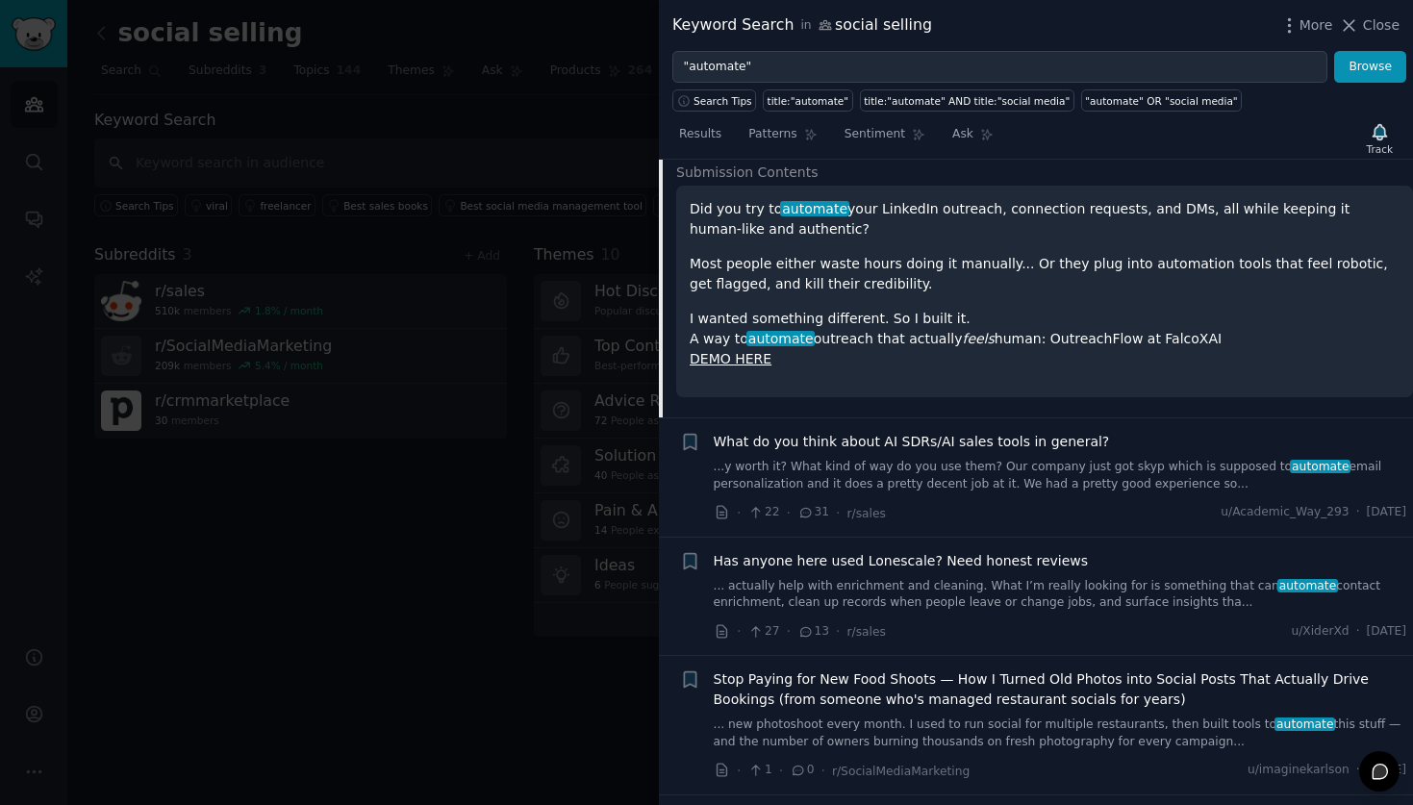
scroll to position [447, 0]
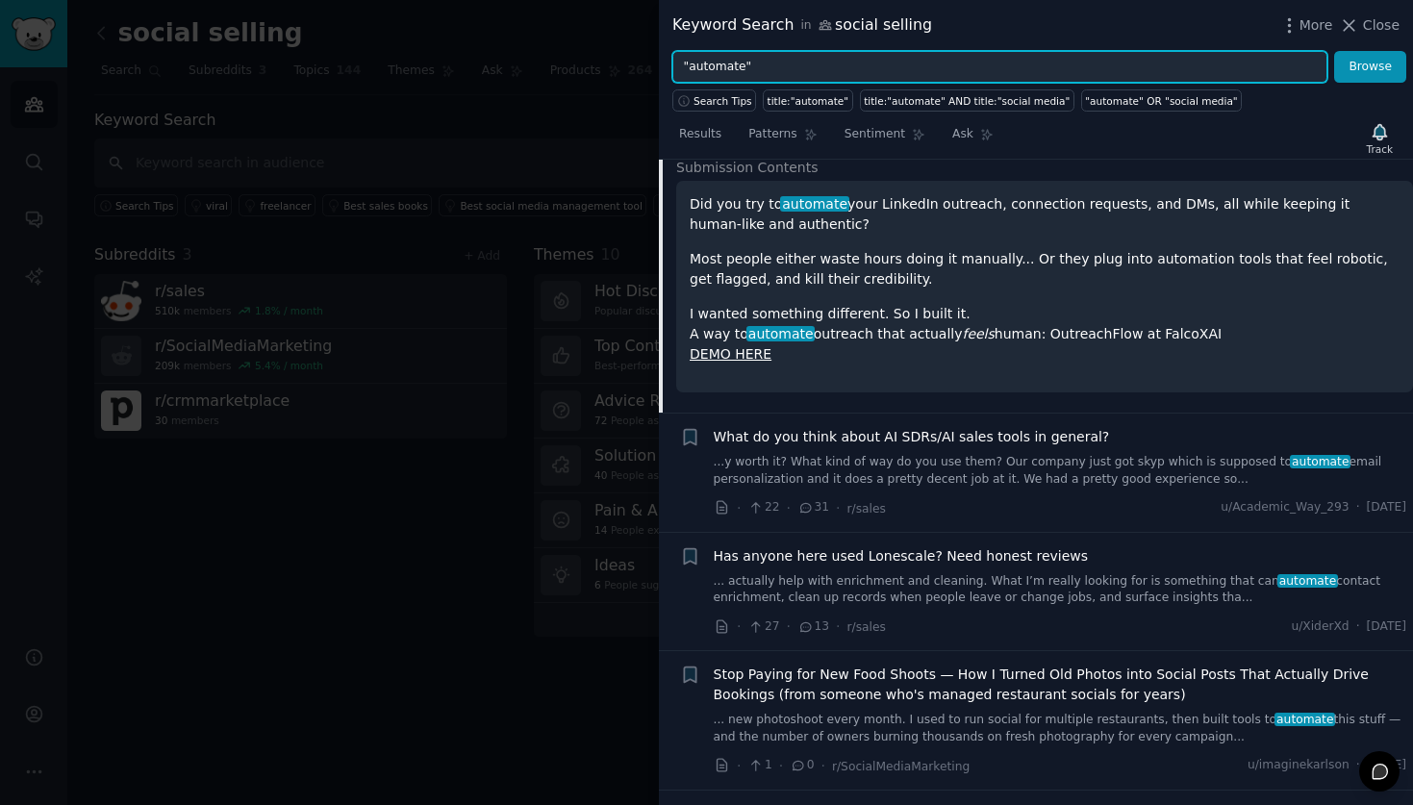
click at [742, 63] on input ""automate"" at bounding box center [1000, 67] width 655 height 33
click at [1334, 51] on button "Browse" at bounding box center [1370, 67] width 72 height 33
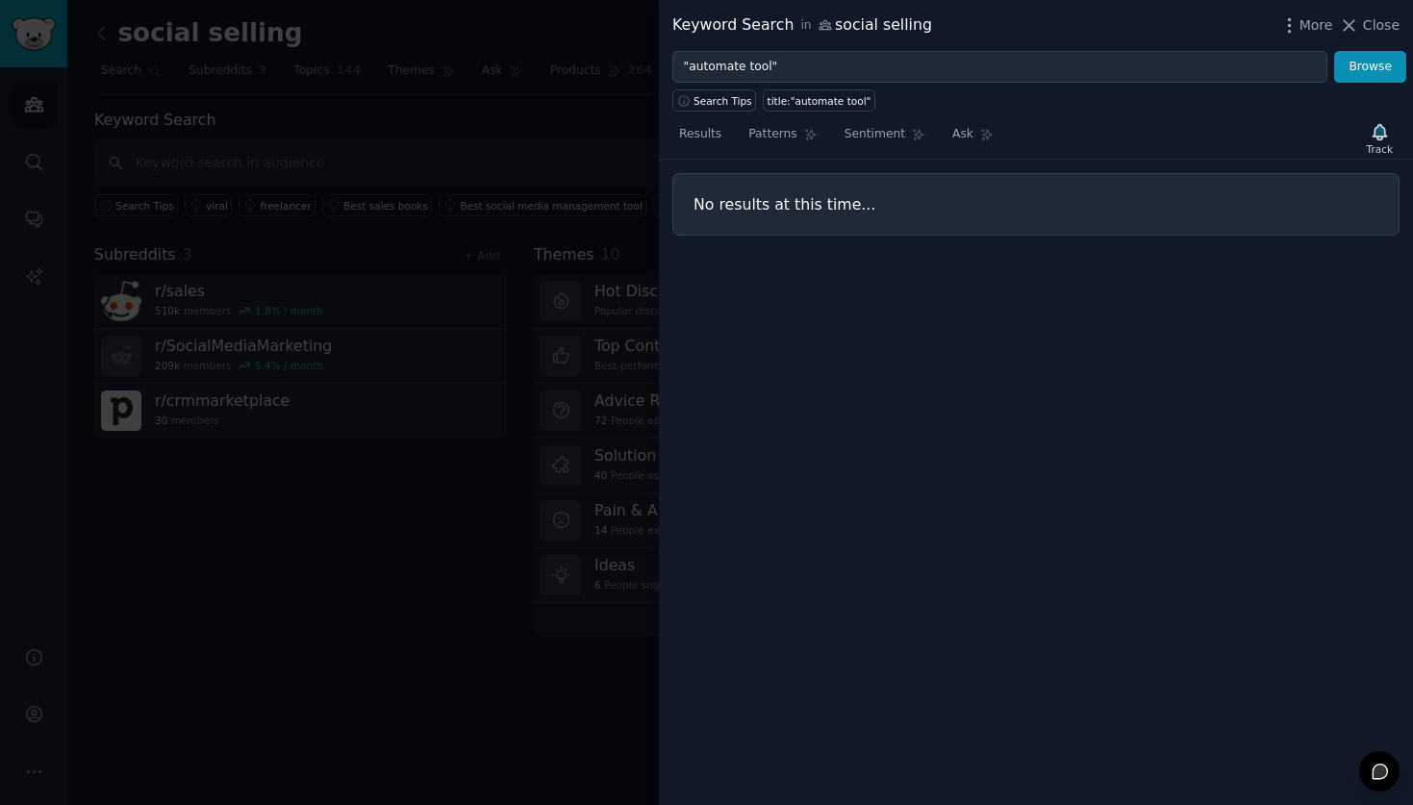
click at [739, 83] on div "Search Tips" at bounding box center [718, 97] width 90 height 29
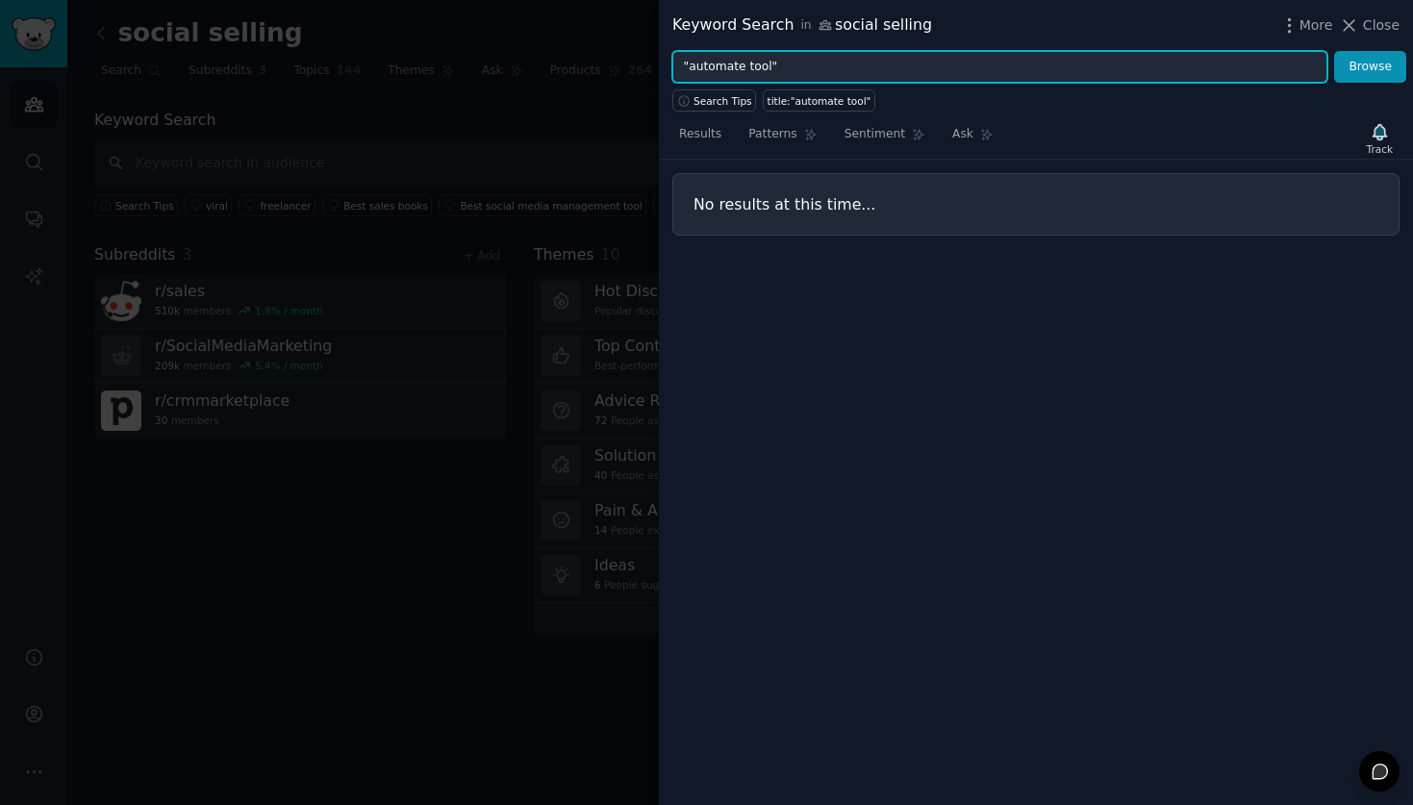
click at [740, 66] on input ""automate tool"" at bounding box center [1000, 67] width 655 height 33
type input ""automation tool""
click at [1334, 51] on button "Browse" at bounding box center [1370, 67] width 72 height 33
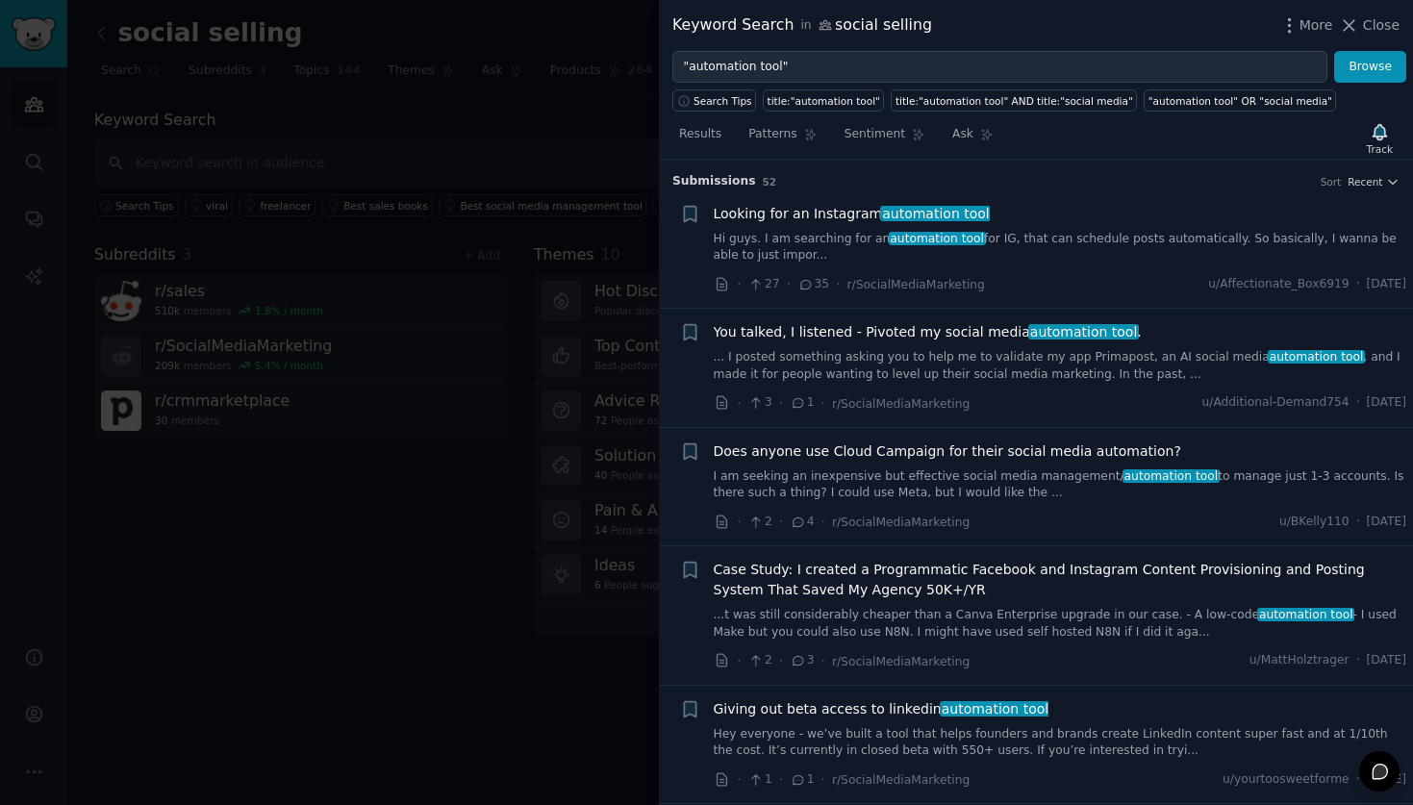
click at [727, 219] on span "Looking for an Instagram automation tool" at bounding box center [852, 214] width 276 height 20
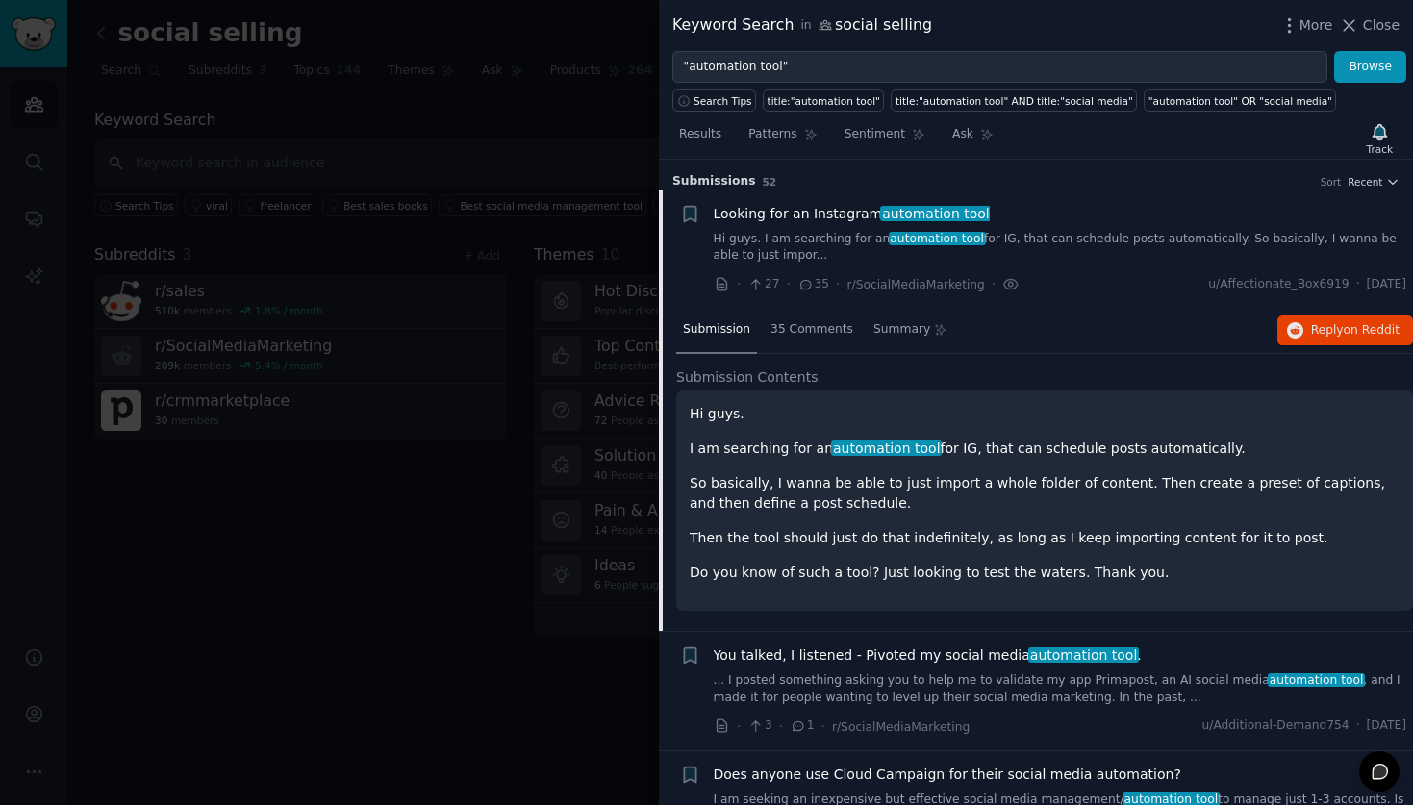
scroll to position [30, 0]
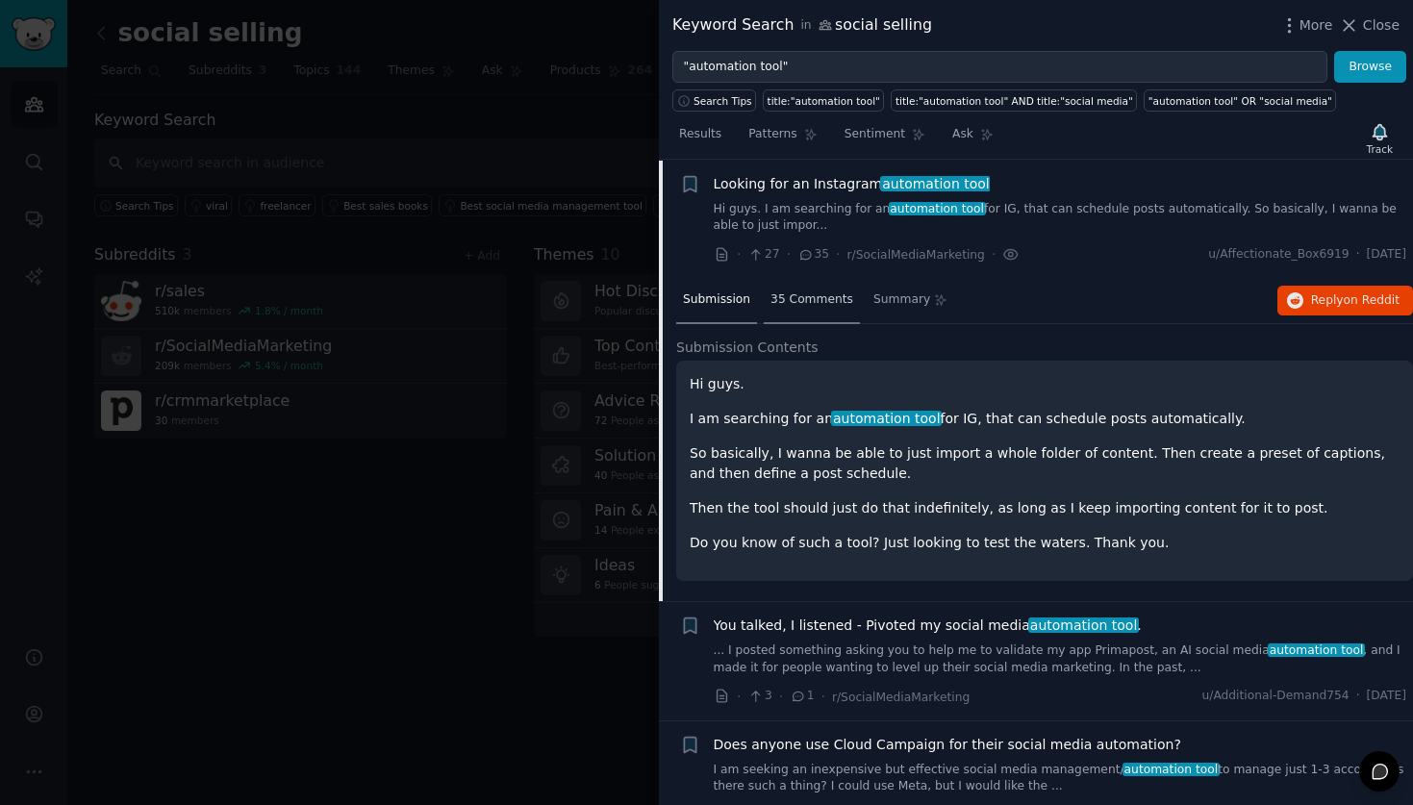
click at [815, 302] on span "35 Comments" at bounding box center [812, 300] width 83 height 17
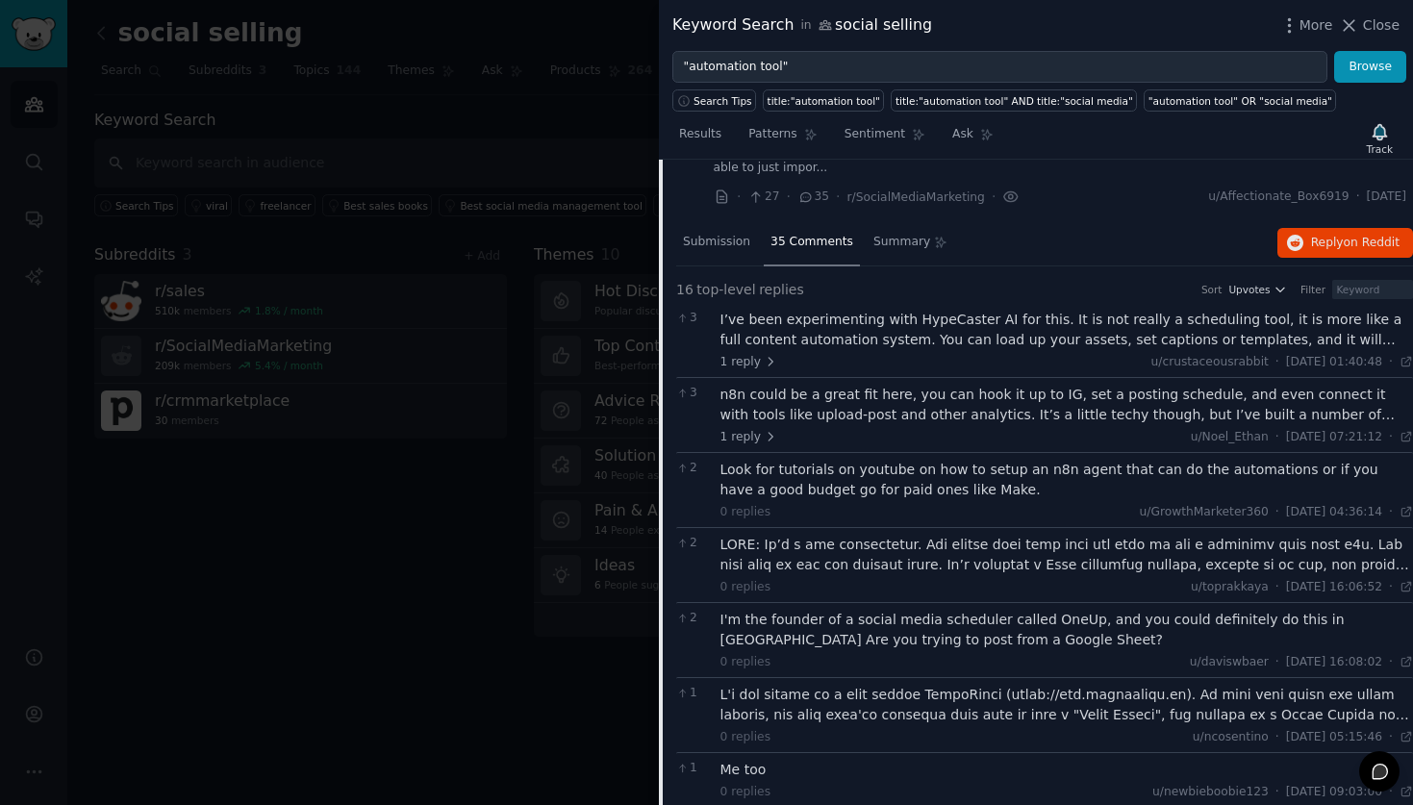
scroll to position [89, 0]
click at [881, 240] on span "Summary" at bounding box center [902, 241] width 57 height 17
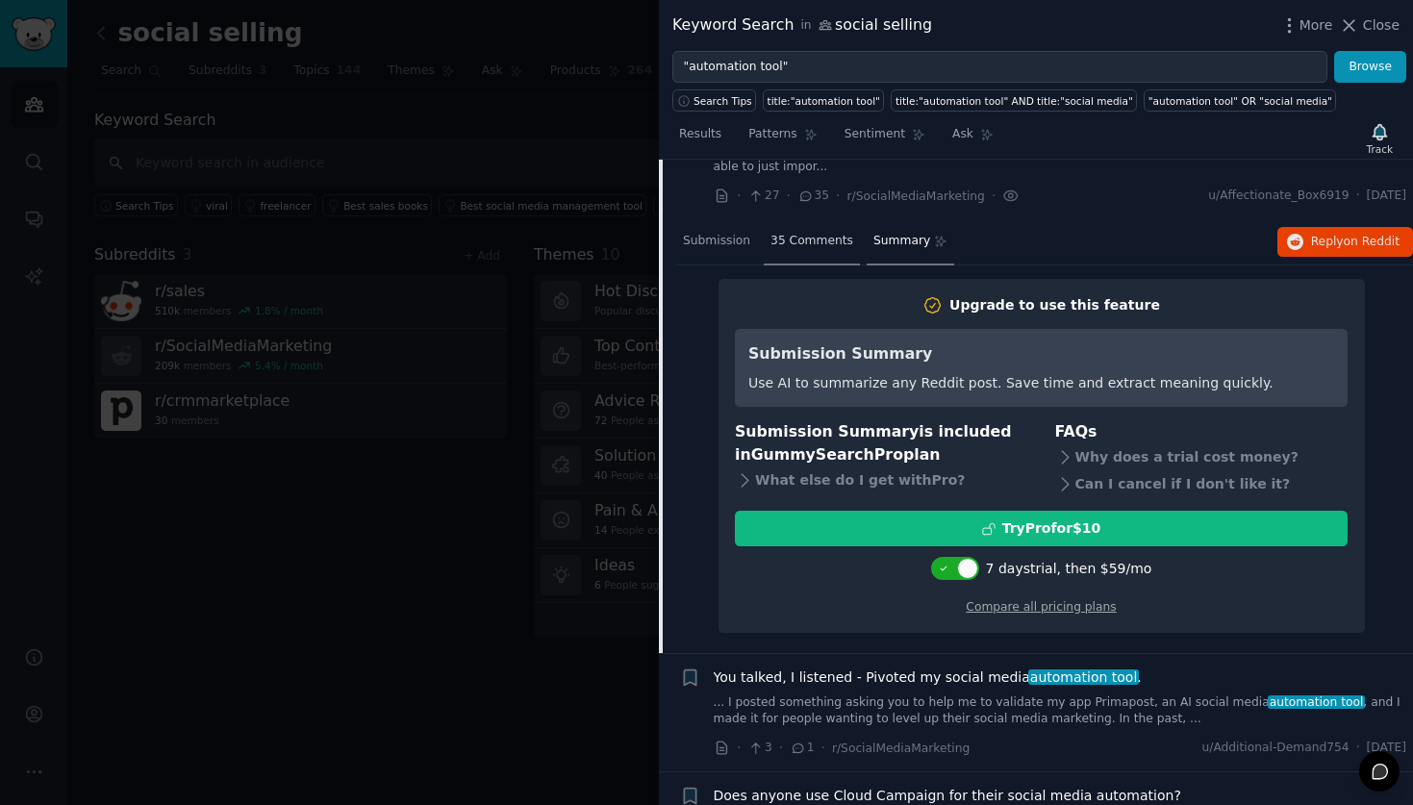
click at [804, 241] on span "35 Comments" at bounding box center [812, 241] width 83 height 17
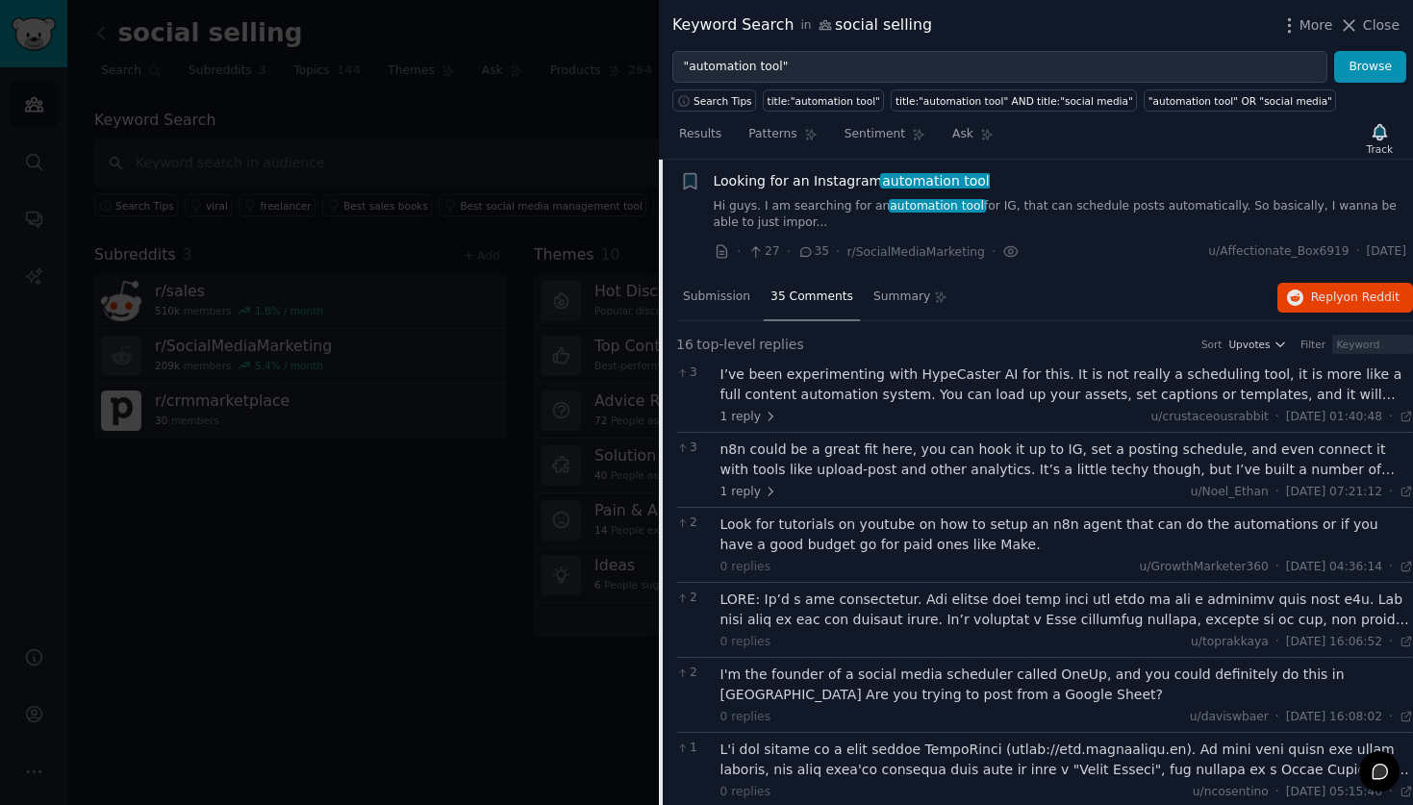
scroll to position [0, 0]
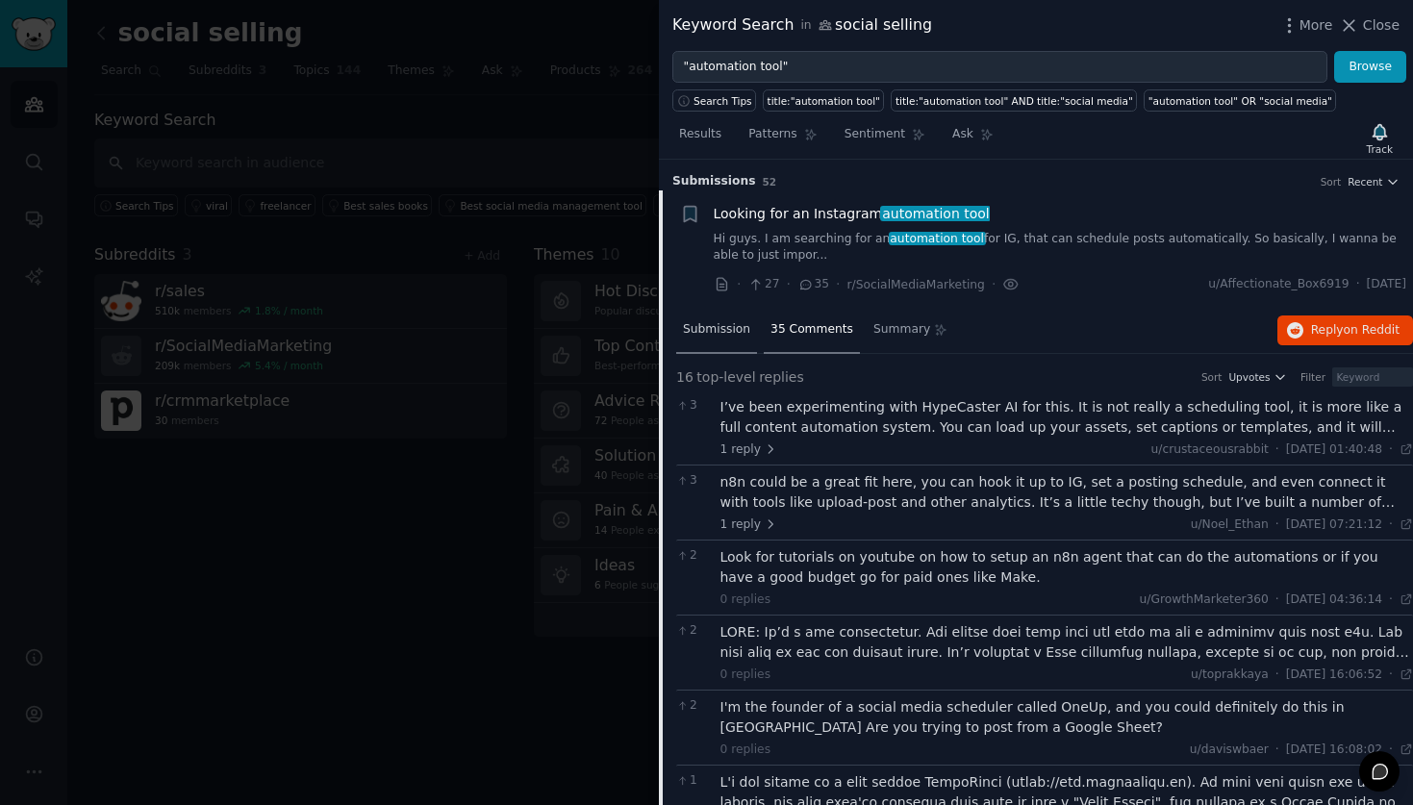
click at [726, 332] on span "Submission" at bounding box center [716, 329] width 67 height 17
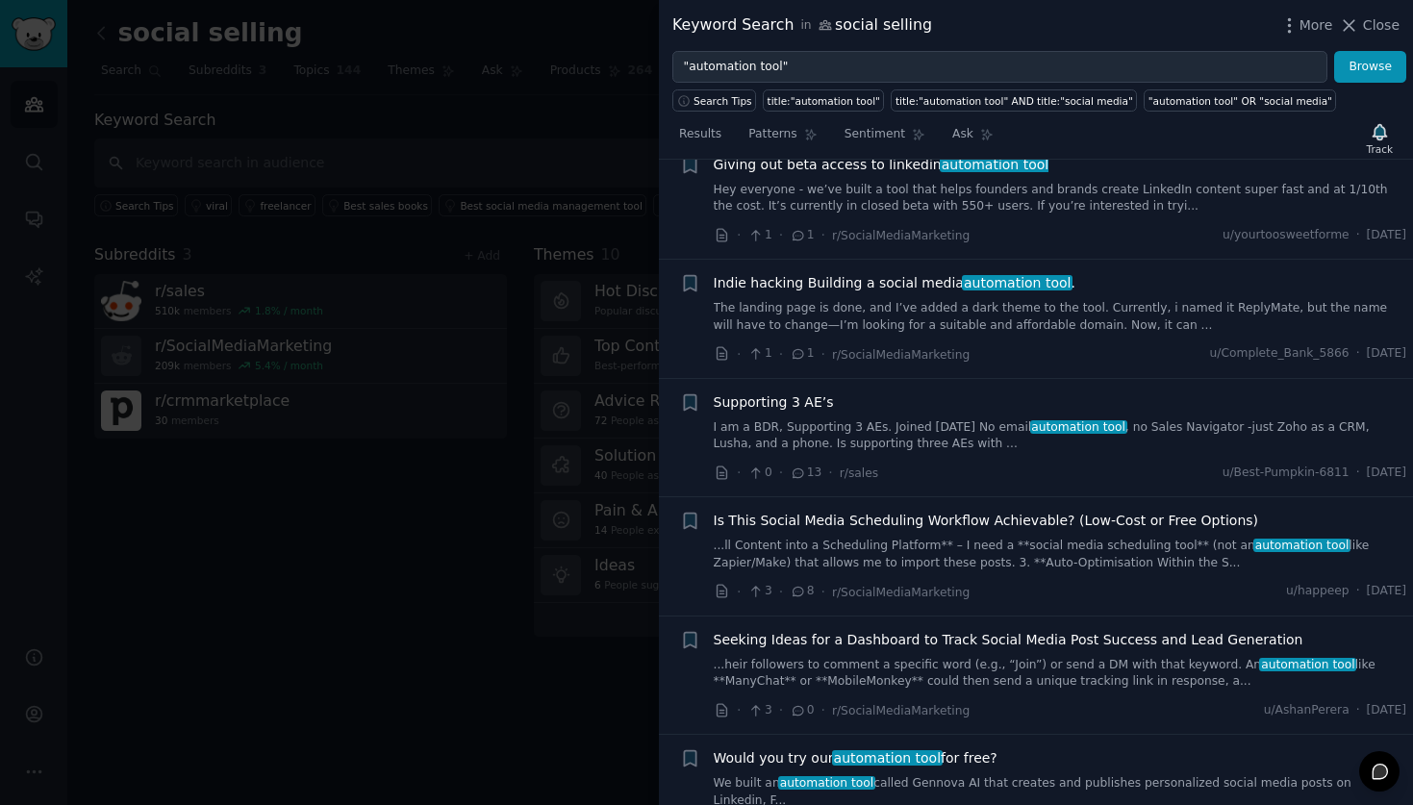
scroll to position [869, 0]
click at [1368, 32] on span "Close" at bounding box center [1381, 25] width 37 height 20
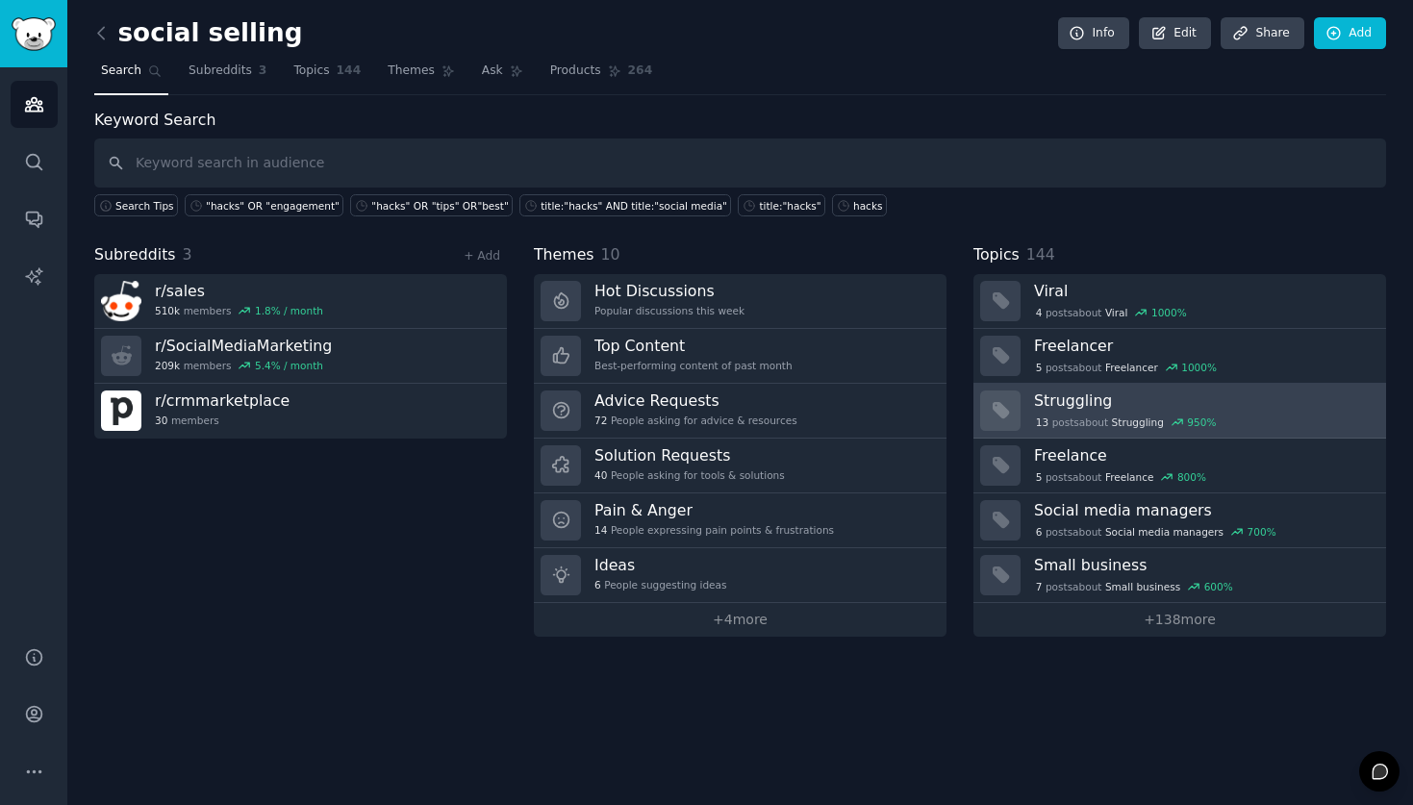
click at [1081, 398] on h3 "Struggling" at bounding box center [1203, 401] width 339 height 20
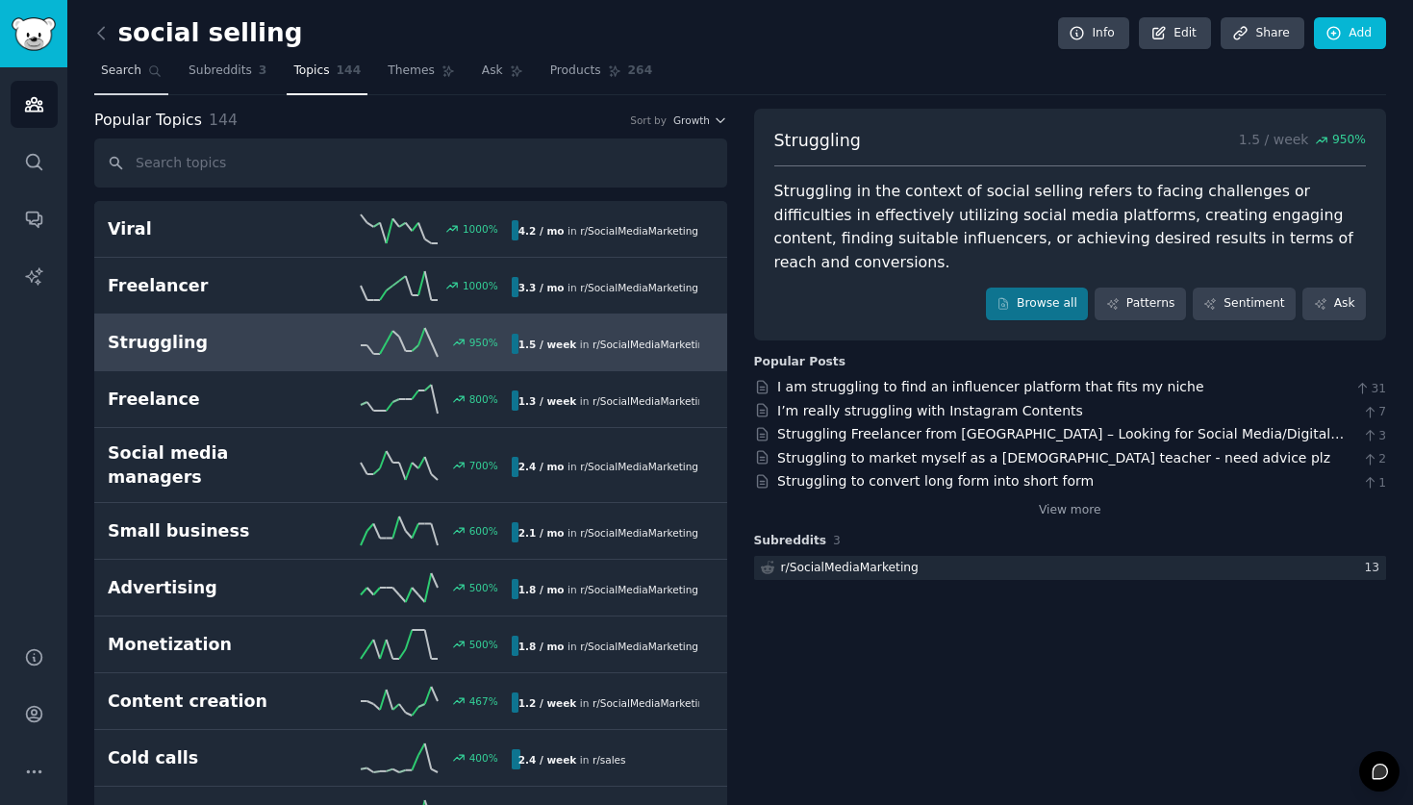
click at [114, 71] on span "Search" at bounding box center [121, 71] width 40 height 17
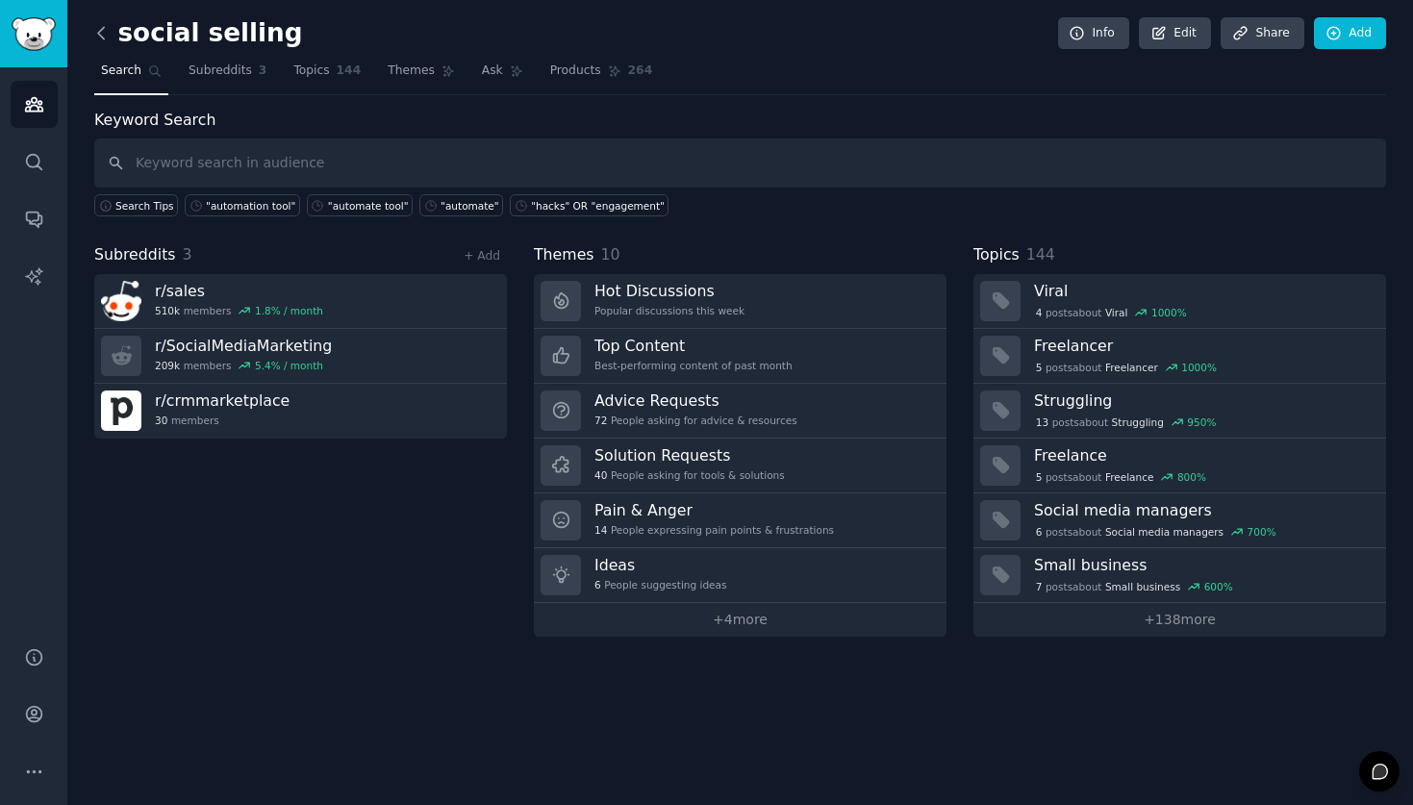
click at [105, 41] on icon at bounding box center [101, 33] width 20 height 20
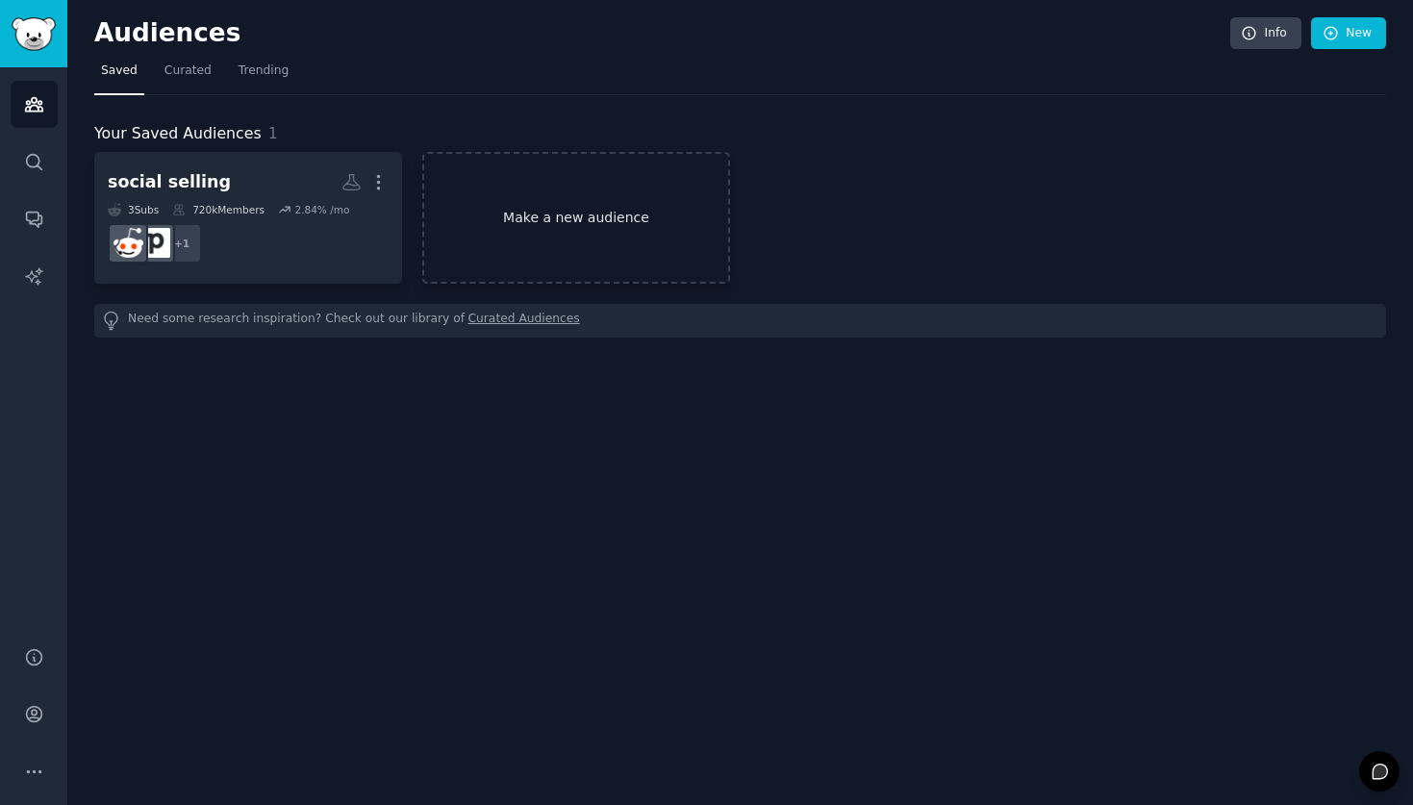
click at [503, 235] on link "Make a new audience" at bounding box center [576, 218] width 308 height 132
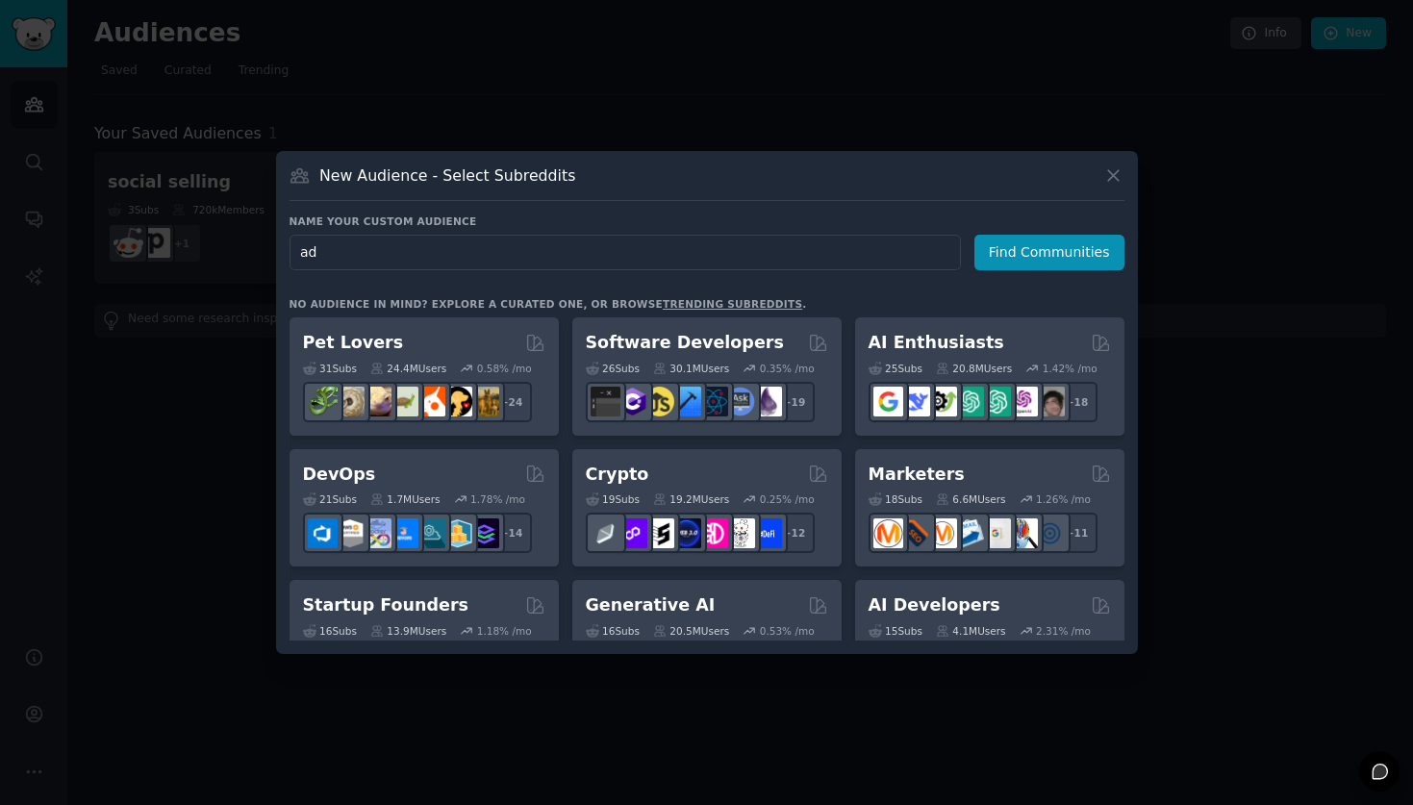
type input "a"
type input "m"
type input "paid media"
click at [1066, 255] on button "Find Communities" at bounding box center [1050, 253] width 150 height 36
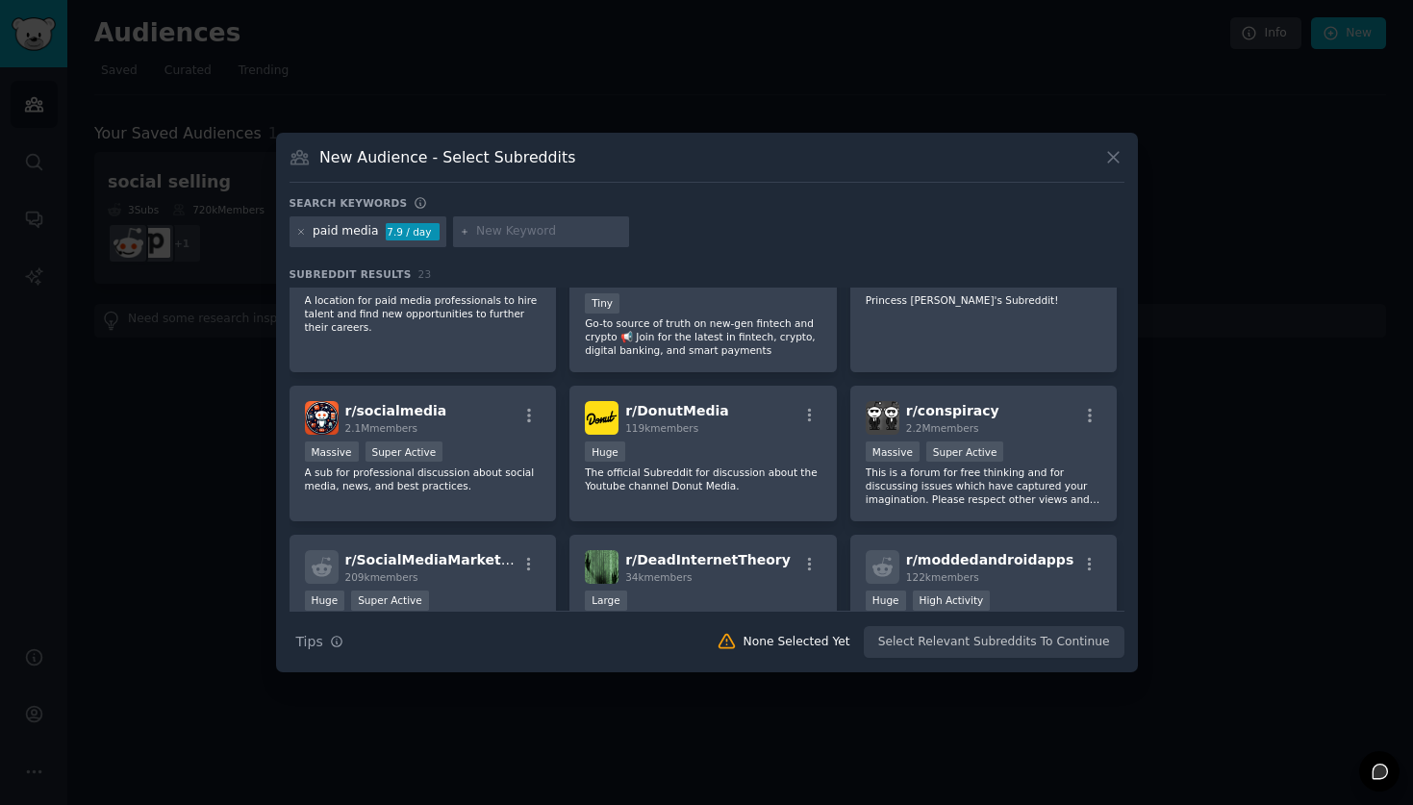
scroll to position [54, 0]
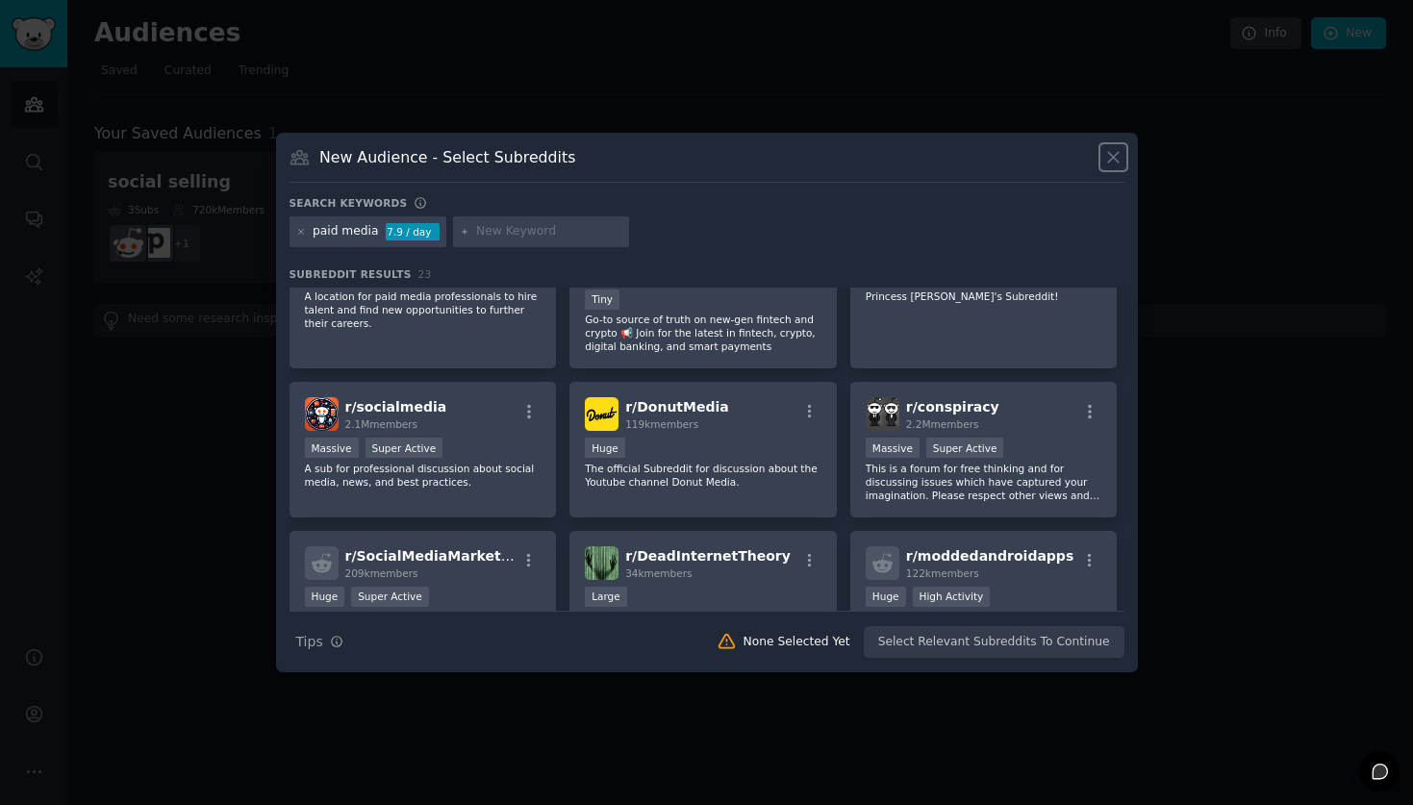
click at [1120, 147] on icon at bounding box center [1114, 157] width 20 height 20
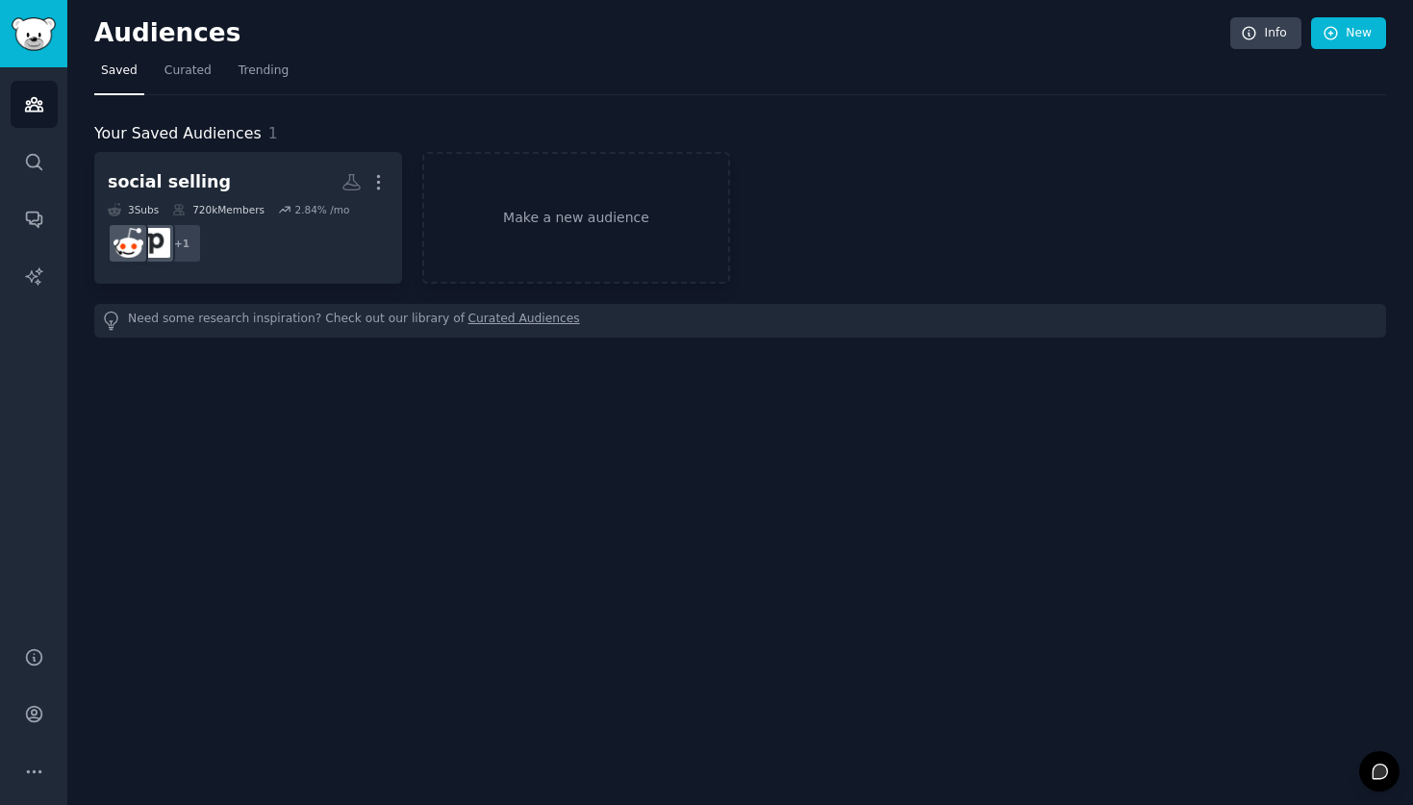
click at [1118, 152] on div "social selling More 3 Sub s 720k Members 2.84 % /mo + 1 Make a new audience" at bounding box center [740, 218] width 1292 height 132
click at [664, 167] on link "Make a new audience" at bounding box center [576, 218] width 308 height 132
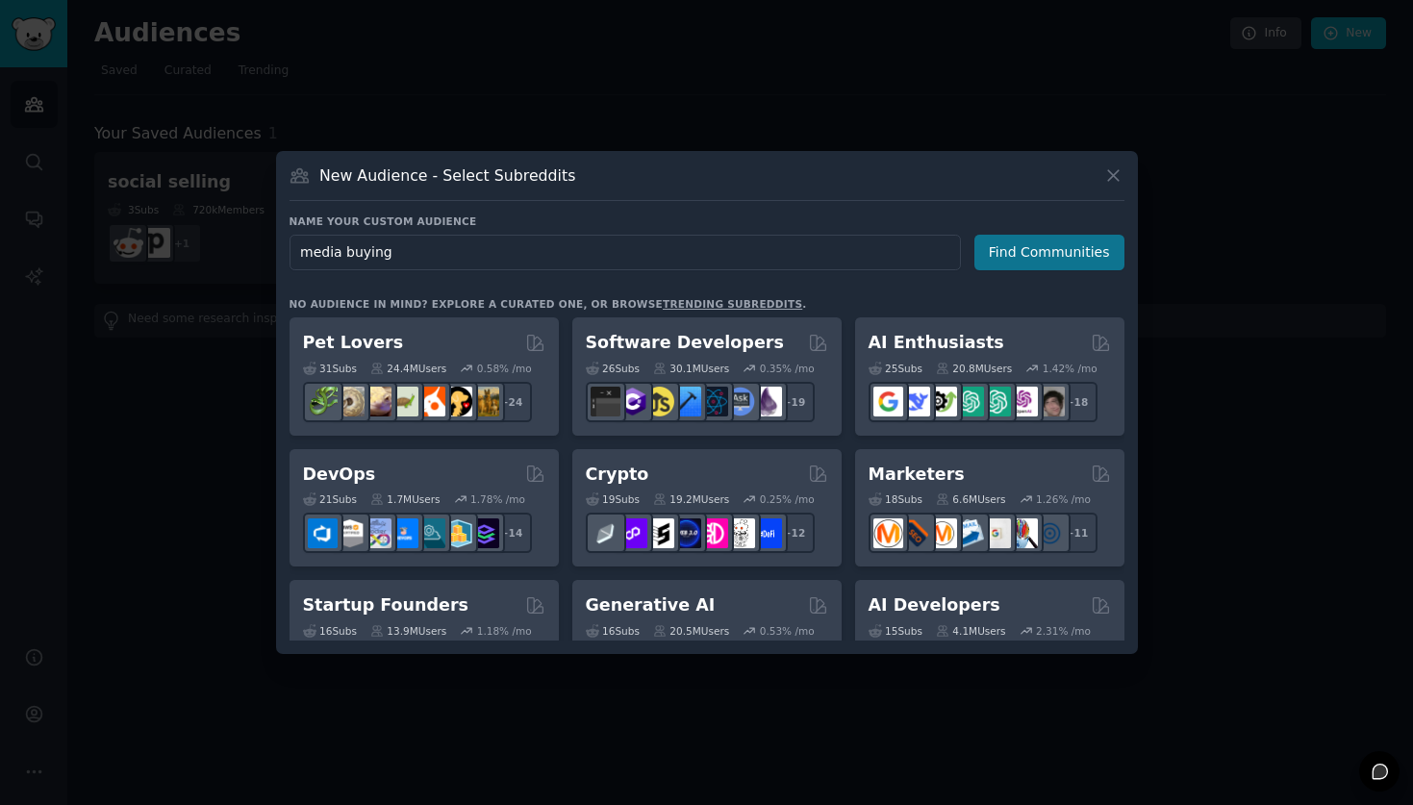
type input "media buying"
click at [1037, 255] on button "Find Communities" at bounding box center [1050, 253] width 150 height 36
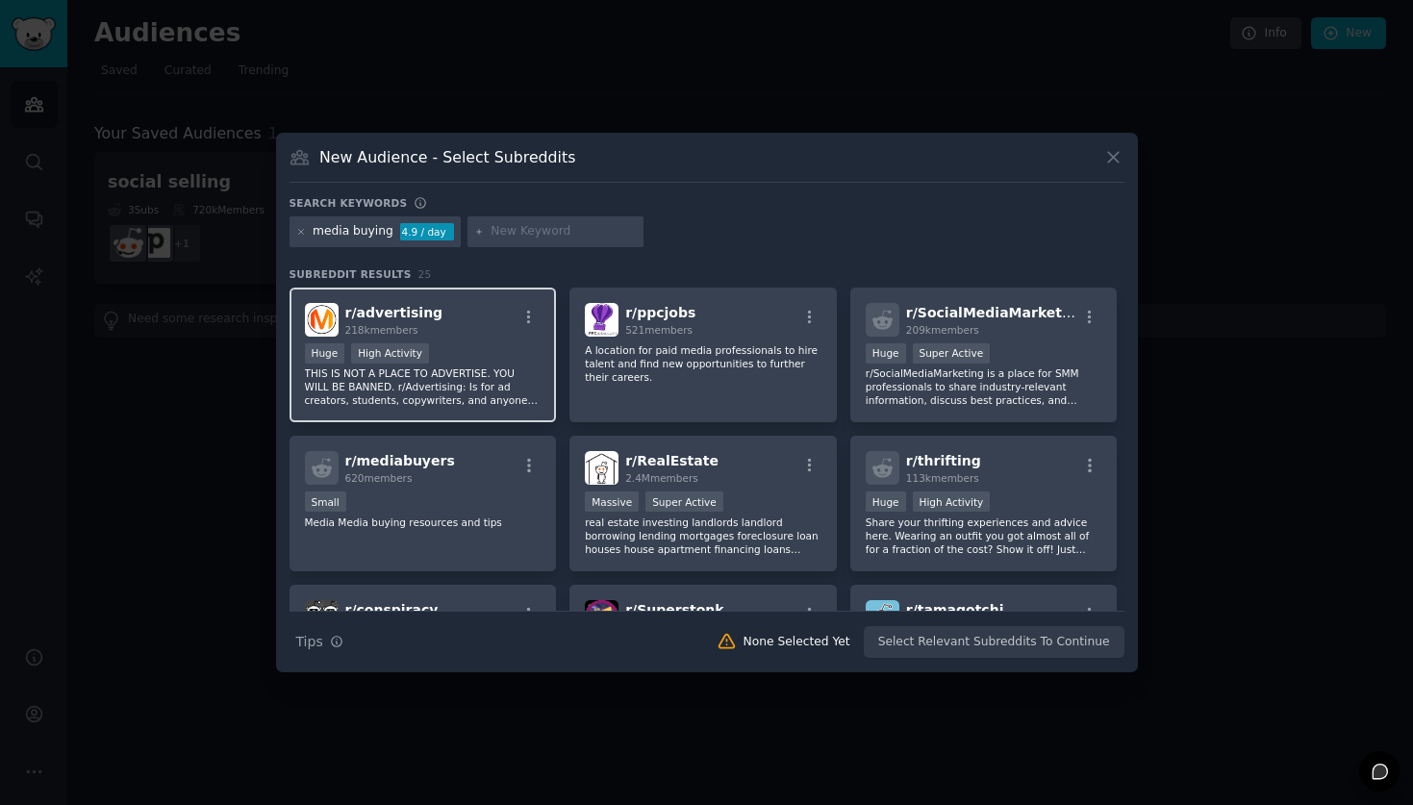
click at [495, 327] on div "r/ advertising 218k members" at bounding box center [423, 320] width 237 height 34
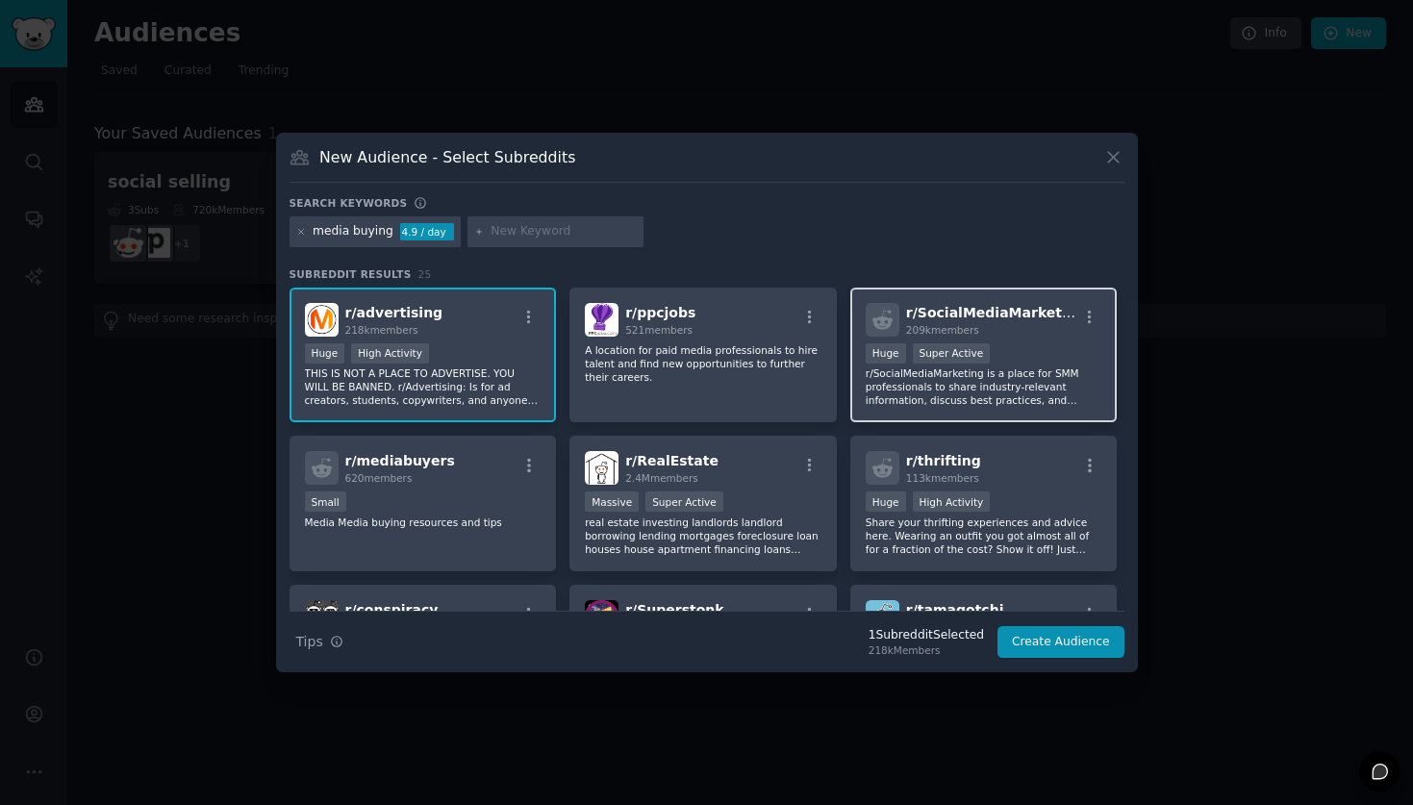
click at [1075, 386] on p "r/SocialMediaMarketing is a place for SMM professionals to share industry-relev…" at bounding box center [984, 387] width 237 height 40
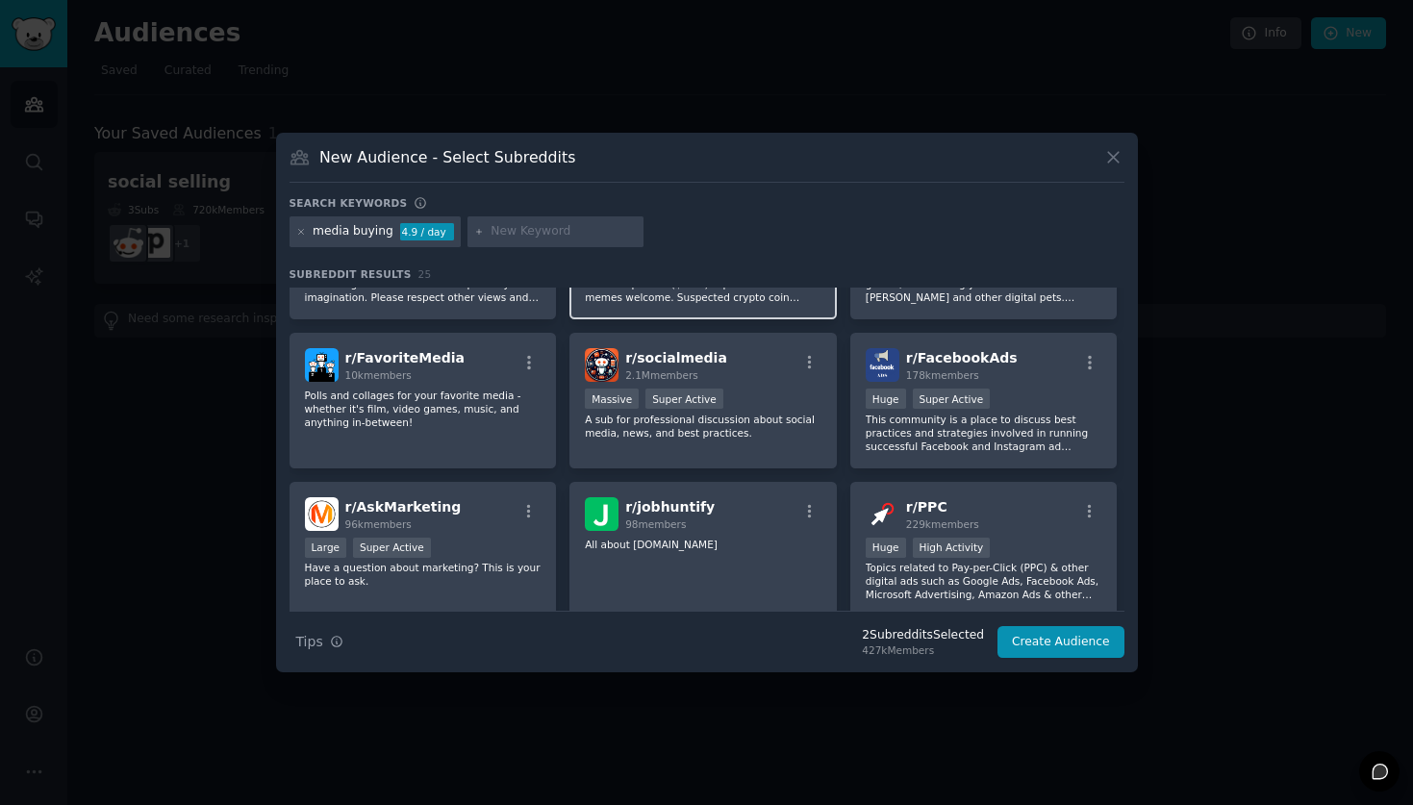
scroll to position [401, 0]
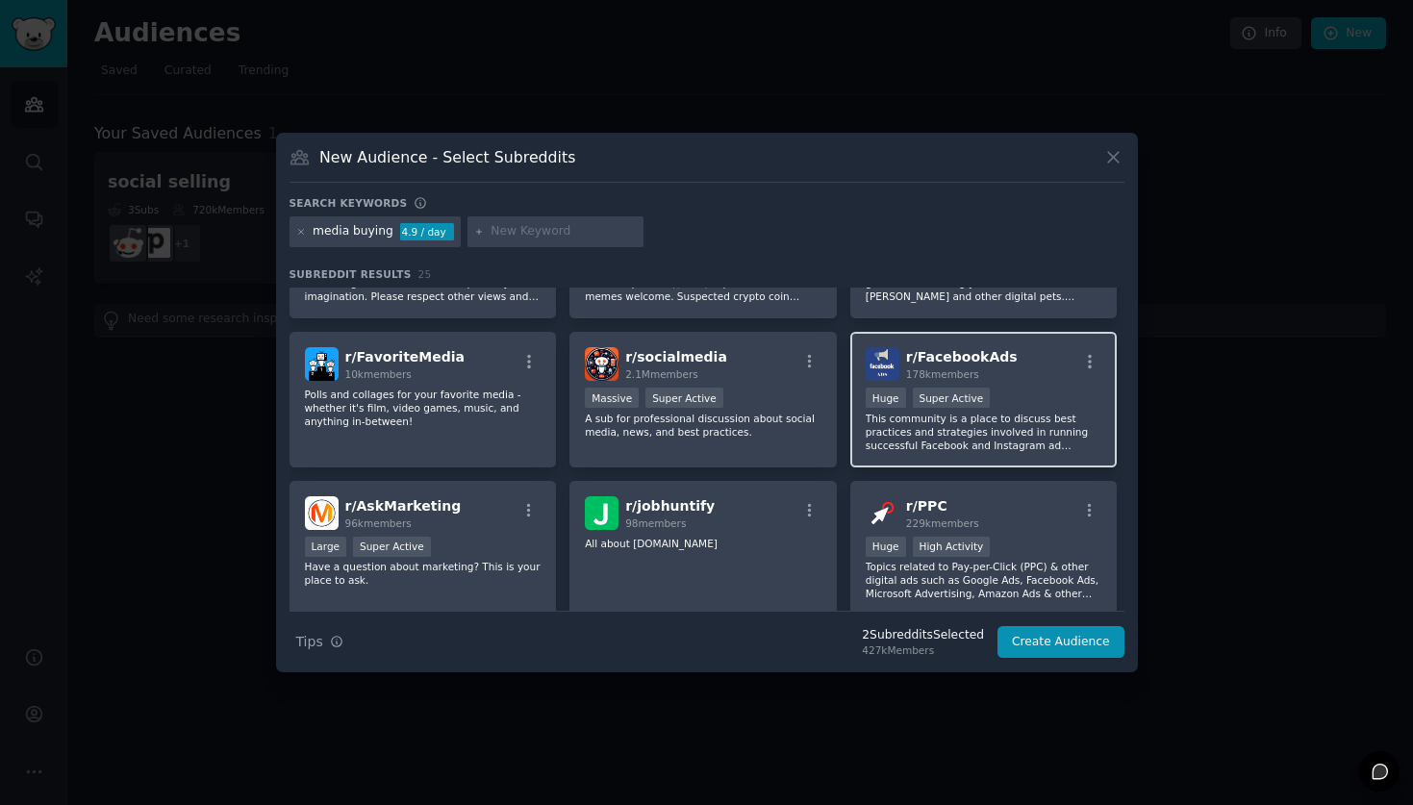
click at [979, 437] on p "This community is a place to discuss best practices and strategies involved in …" at bounding box center [984, 432] width 237 height 40
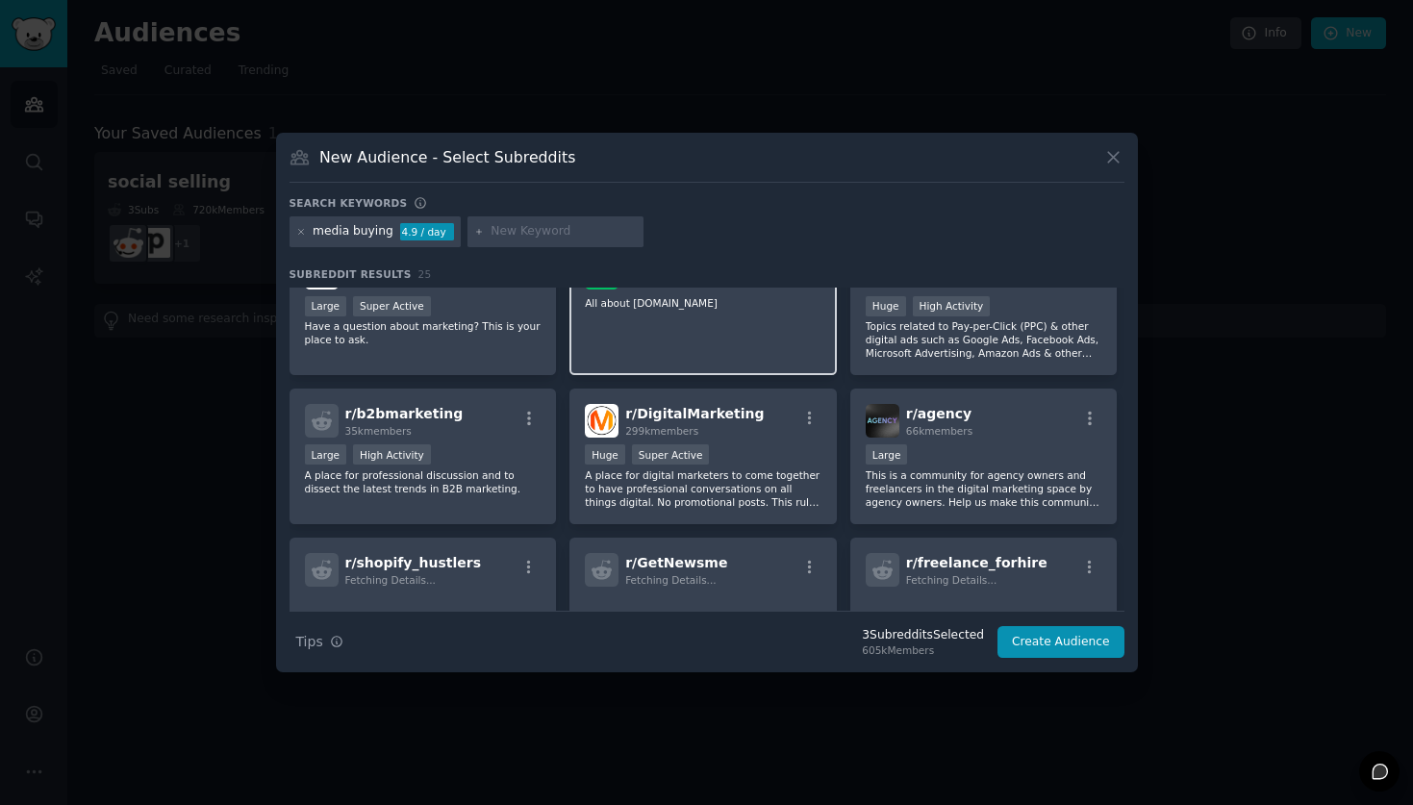
scroll to position [638, 0]
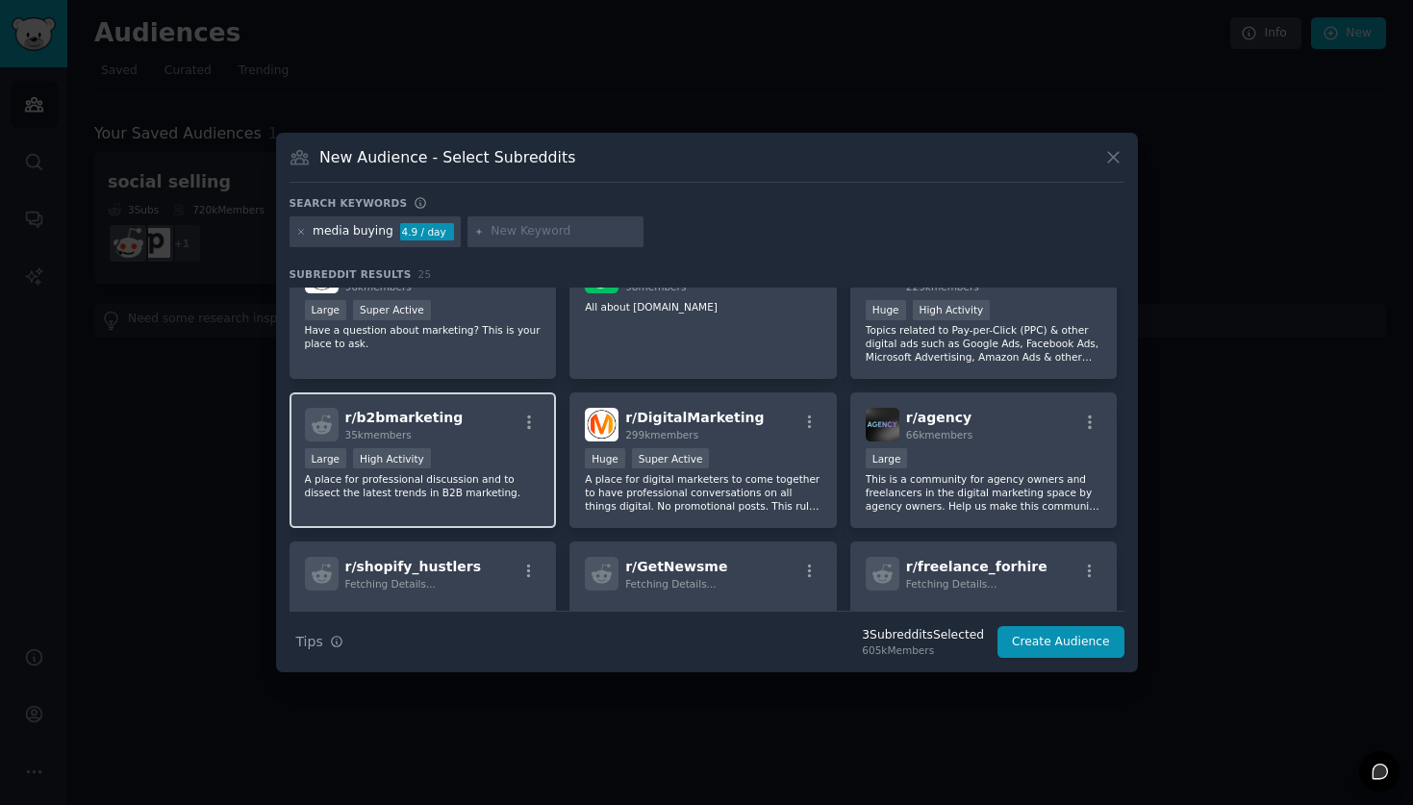
click at [469, 508] on div "r/ b2bmarketing 35k members Large High Activity A place for professional discus…" at bounding box center [423, 461] width 267 height 136
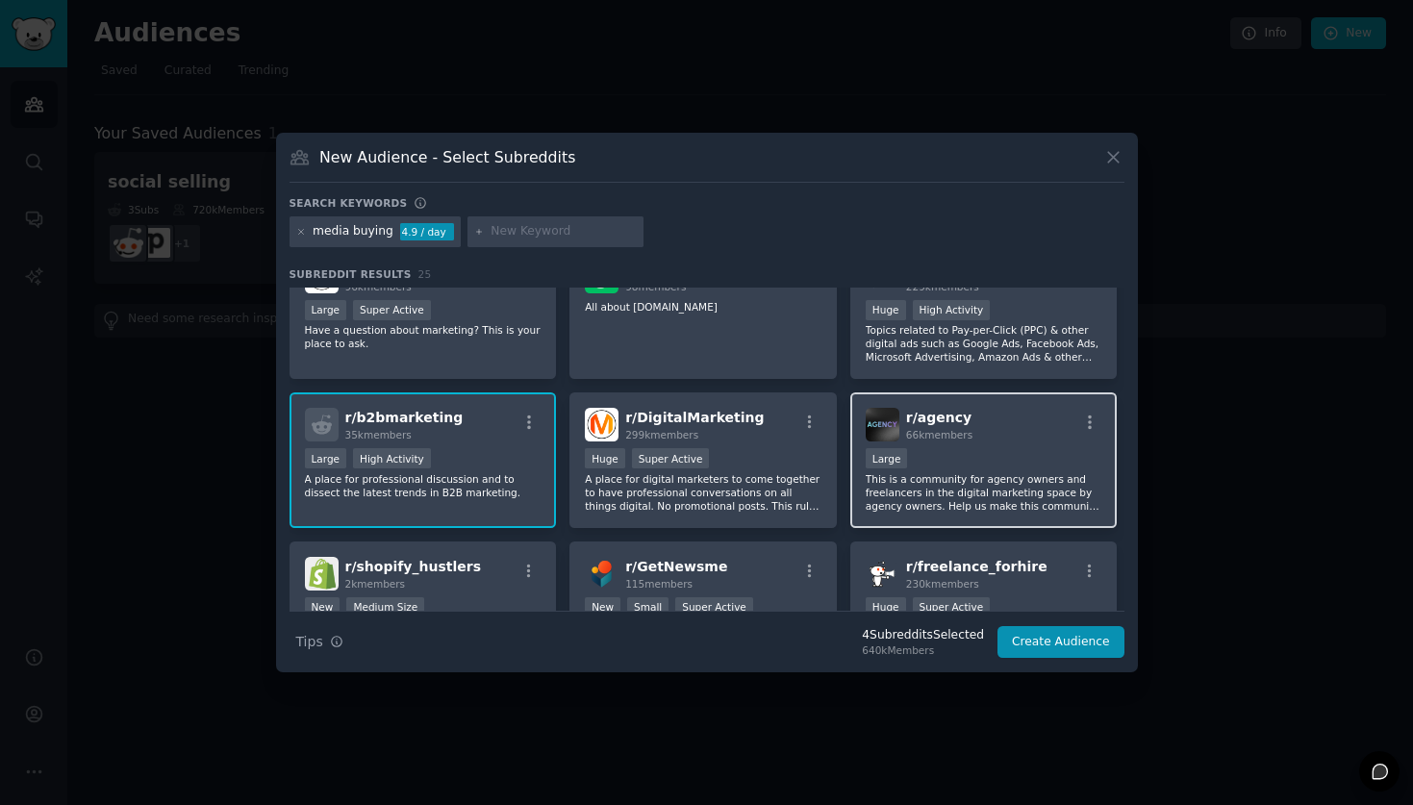
click at [868, 517] on div "r/ agency 66k members Large This is a community for agency owners and freelance…" at bounding box center [984, 461] width 267 height 136
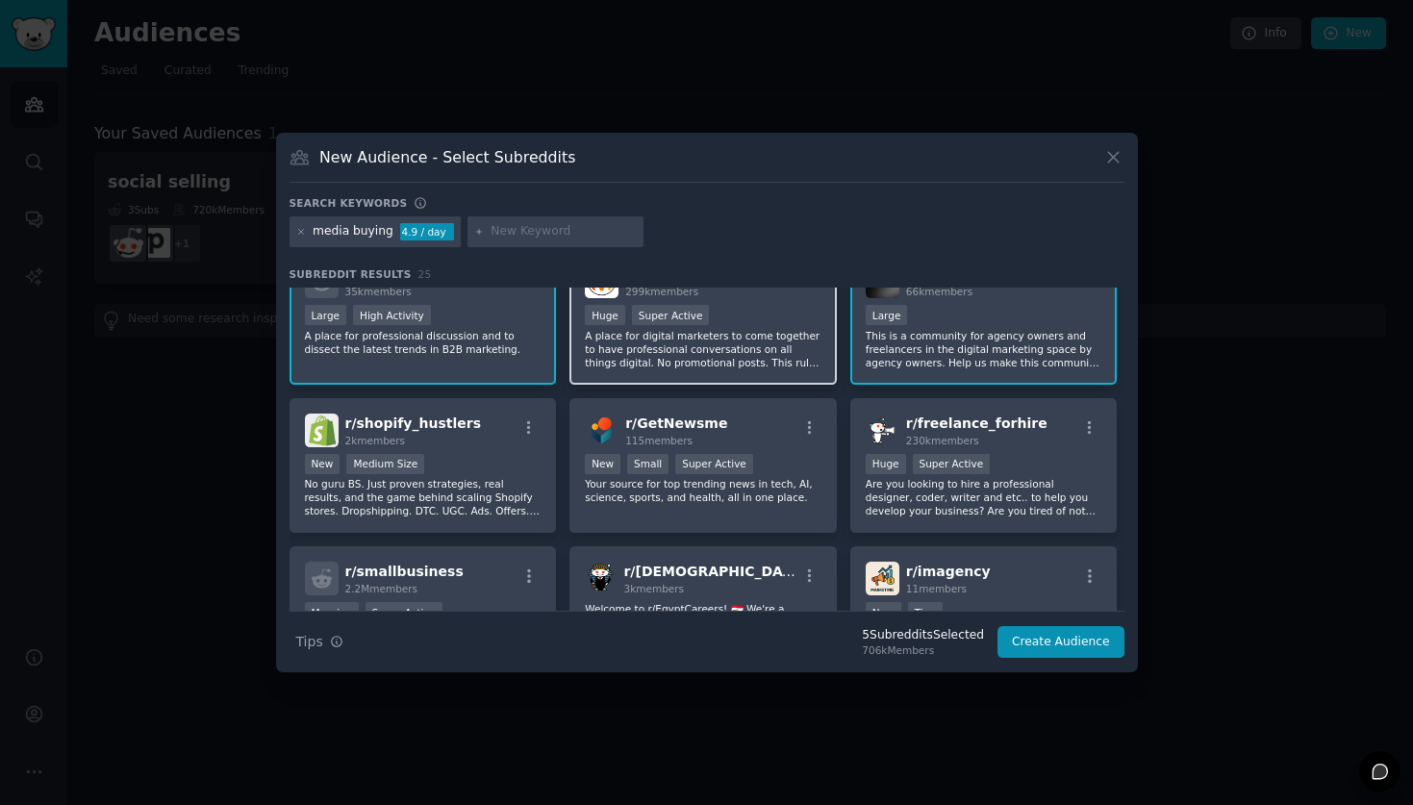
scroll to position [807, 0]
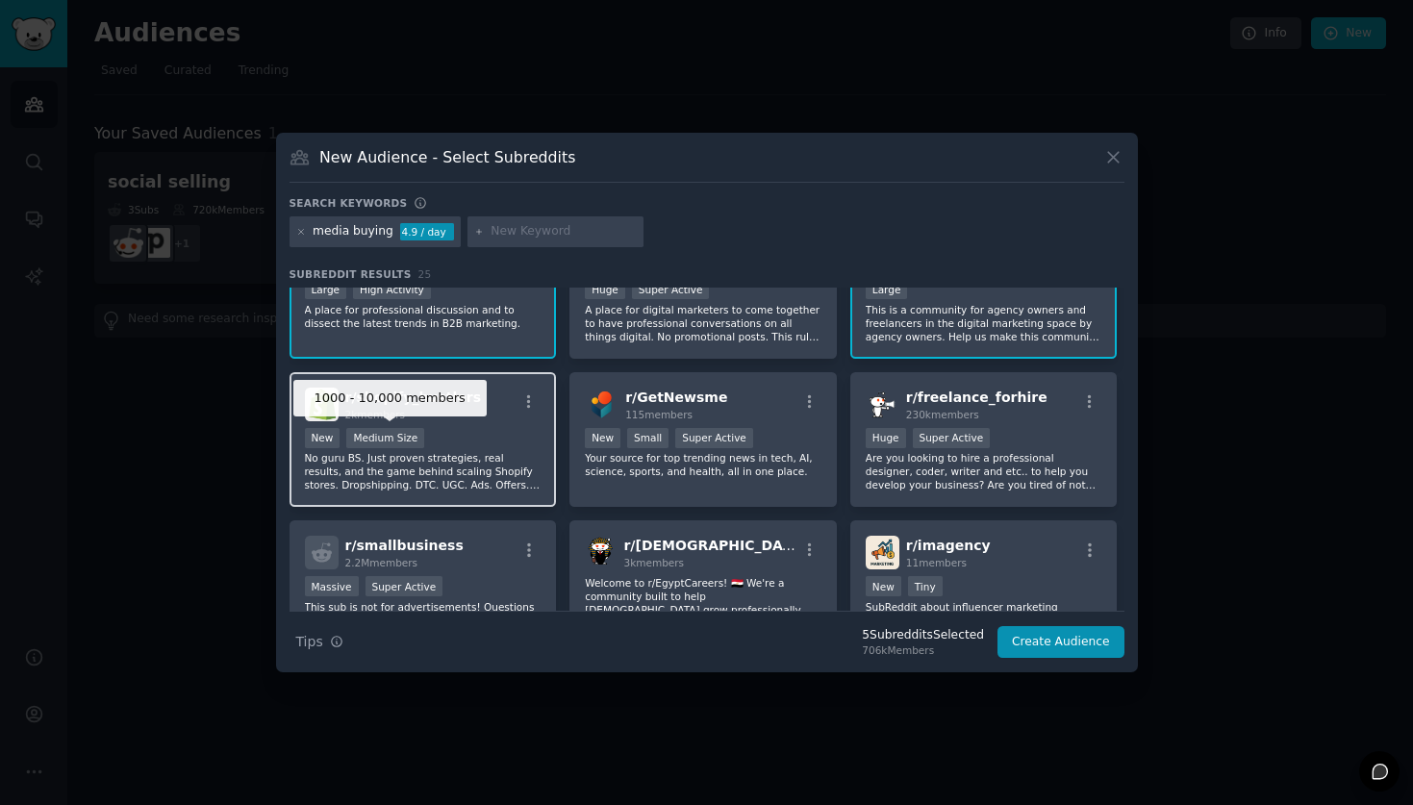
click at [407, 446] on div "Medium Size" at bounding box center [385, 438] width 78 height 20
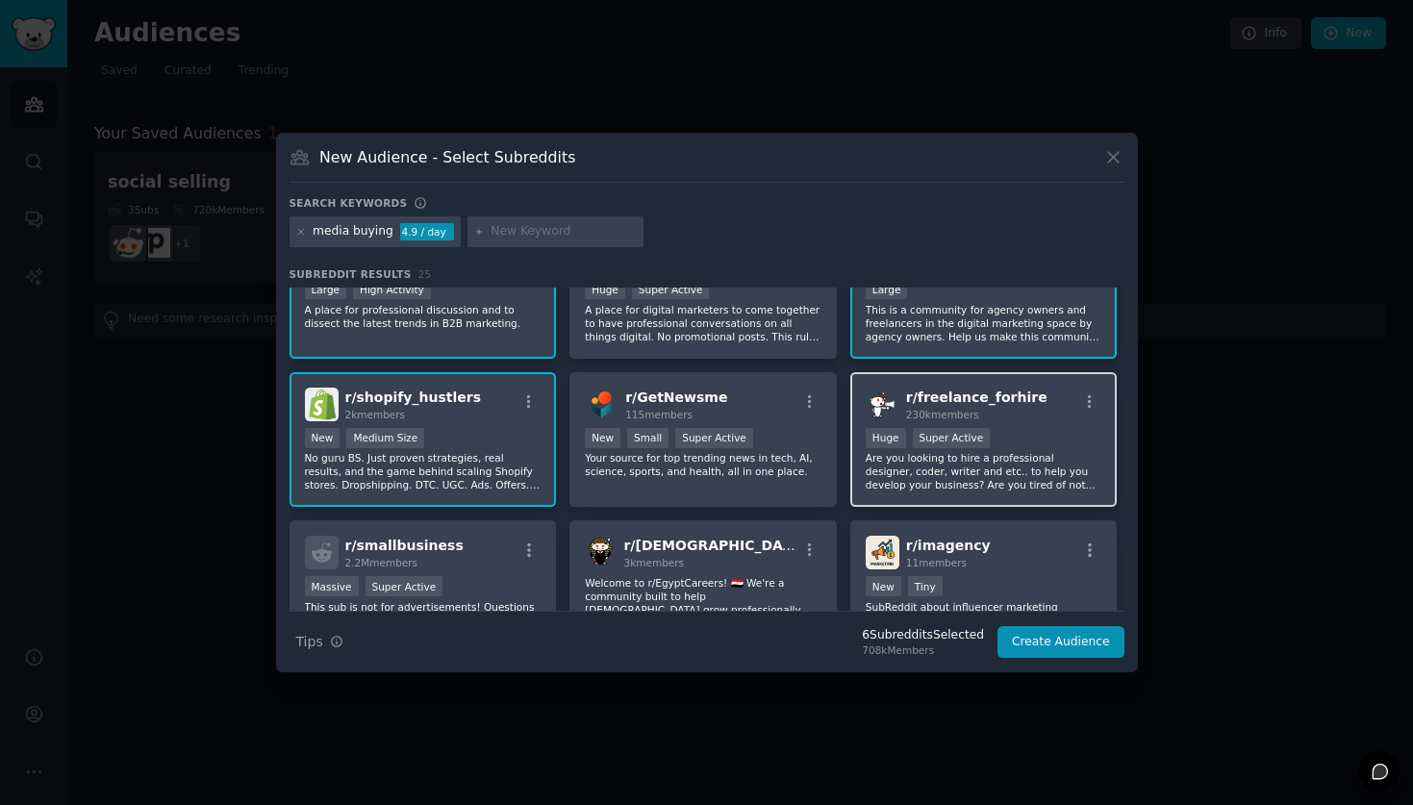
click at [918, 498] on div "r/ freelance_forhire 230k members Huge Super Active Are you looking to hire a p…" at bounding box center [984, 440] width 267 height 136
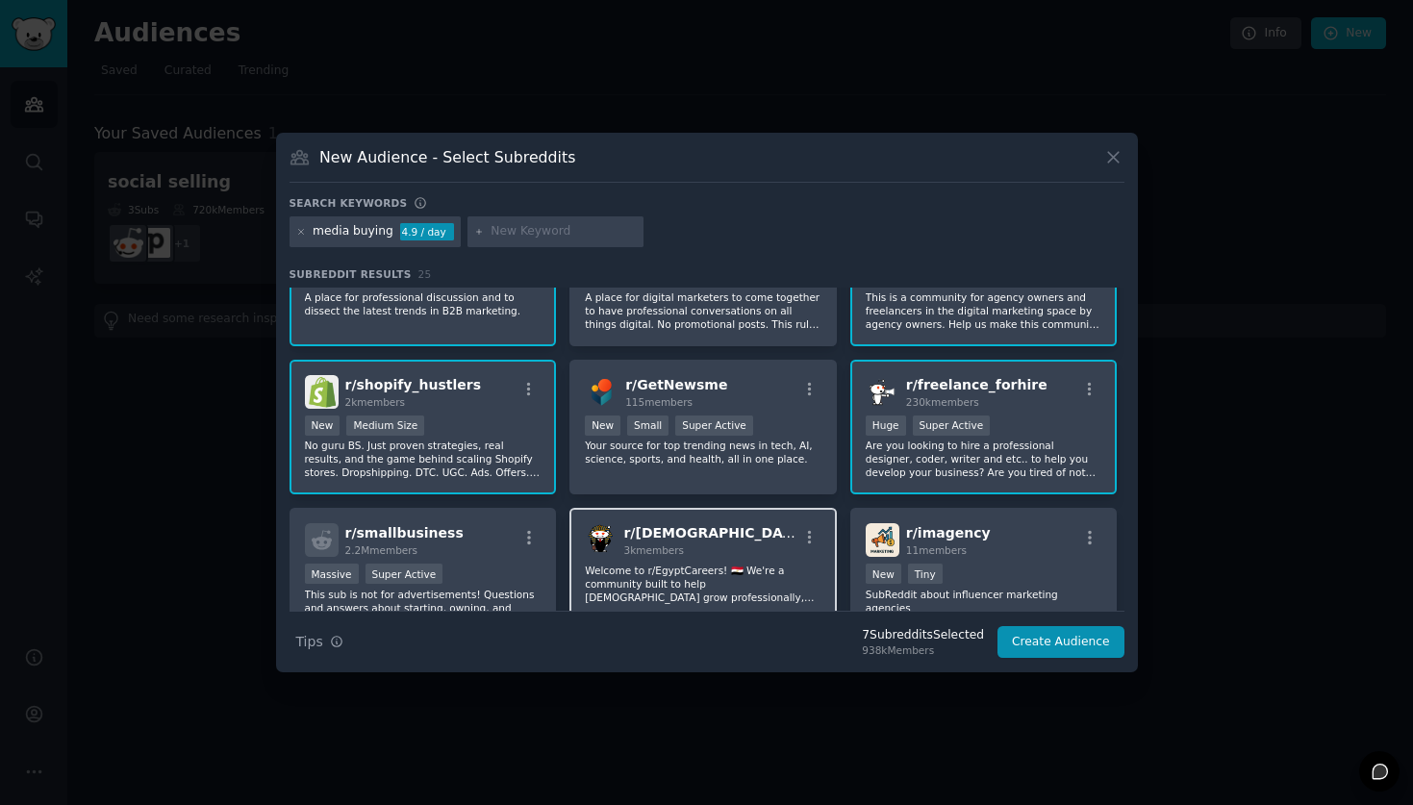
scroll to position [823, 0]
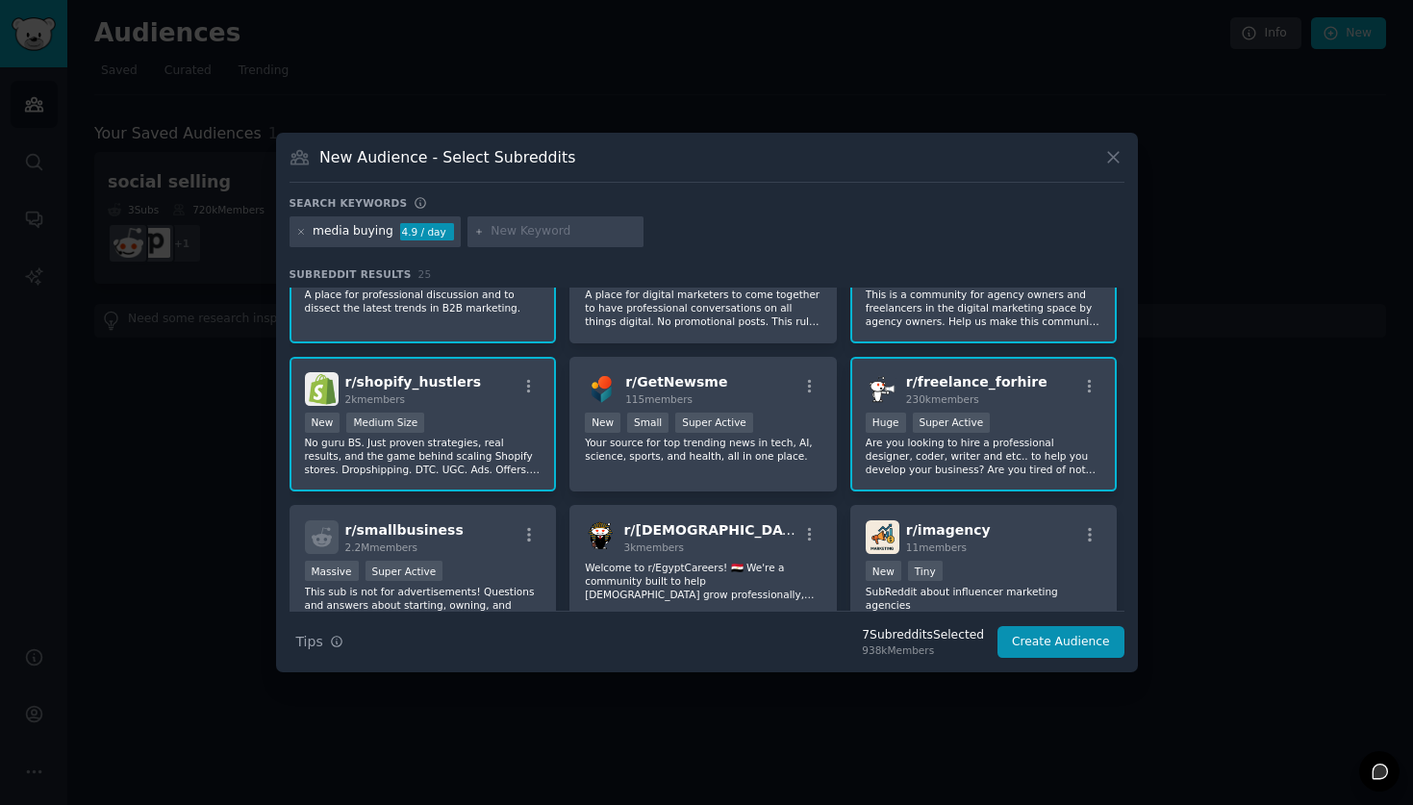
click at [962, 449] on p "Are you looking to hire a professional designer, coder, writer and etc.. to hel…" at bounding box center [984, 456] width 237 height 40
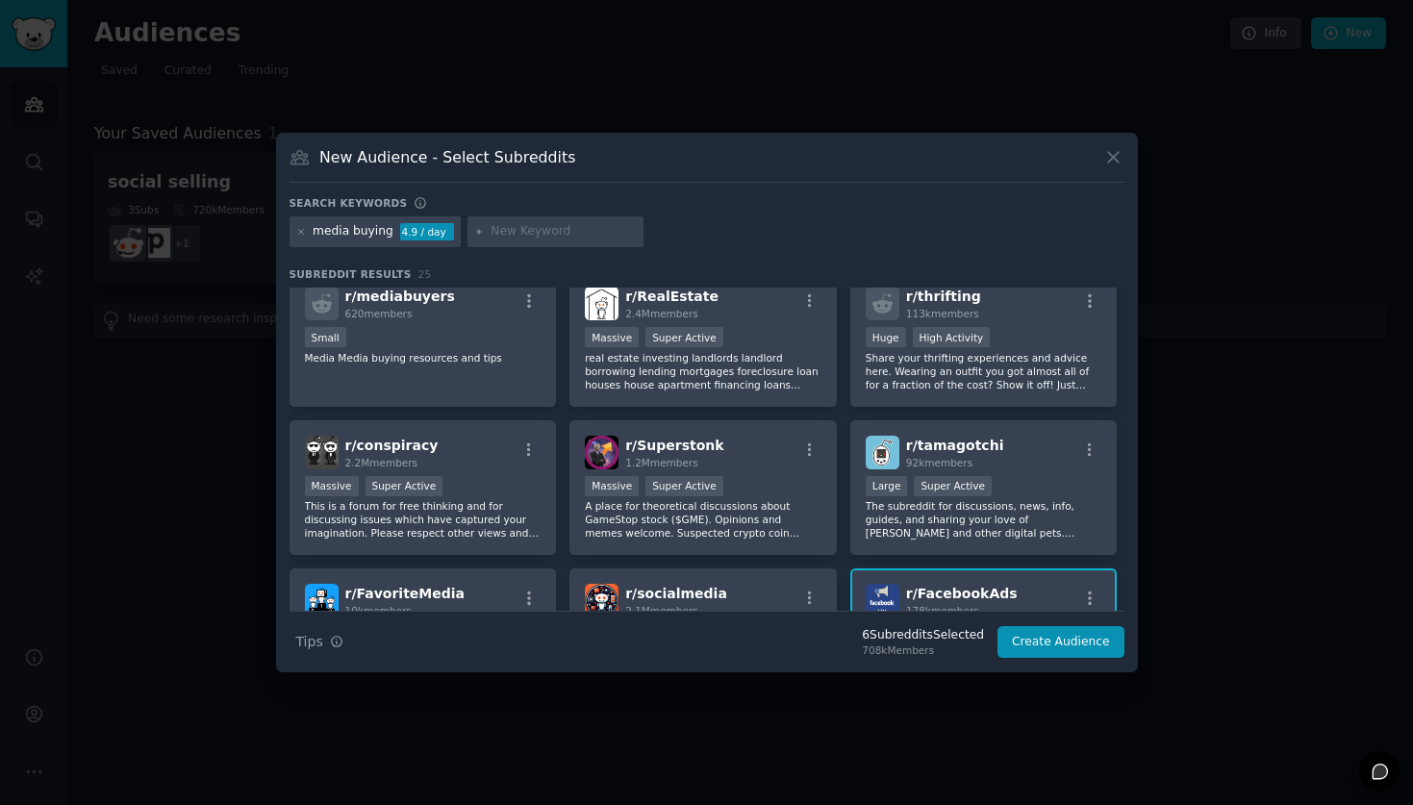
scroll to position [0, 0]
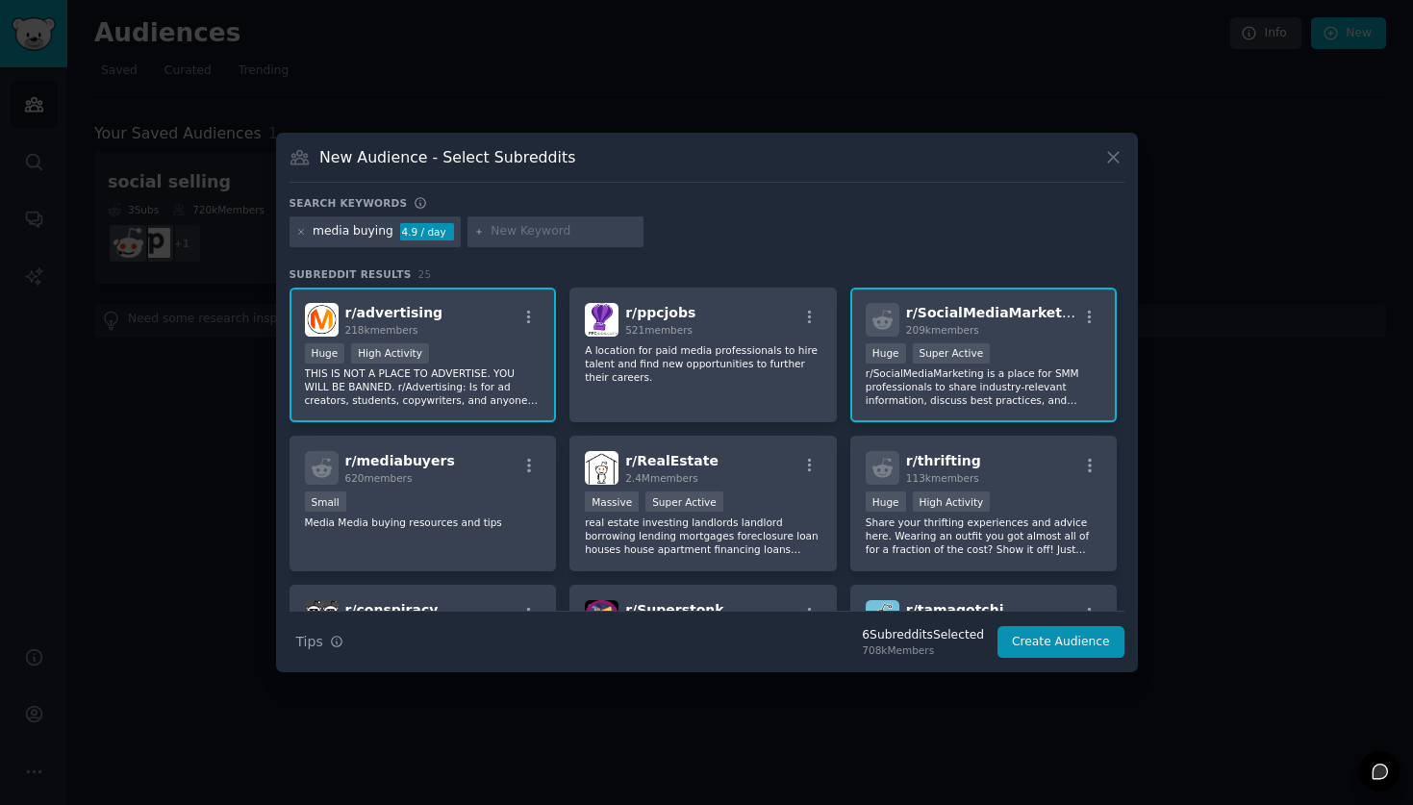
click at [540, 225] on input "text" at bounding box center [564, 231] width 146 height 17
type input "Google"
click button at bounding box center [1114, 157] width 22 height 22
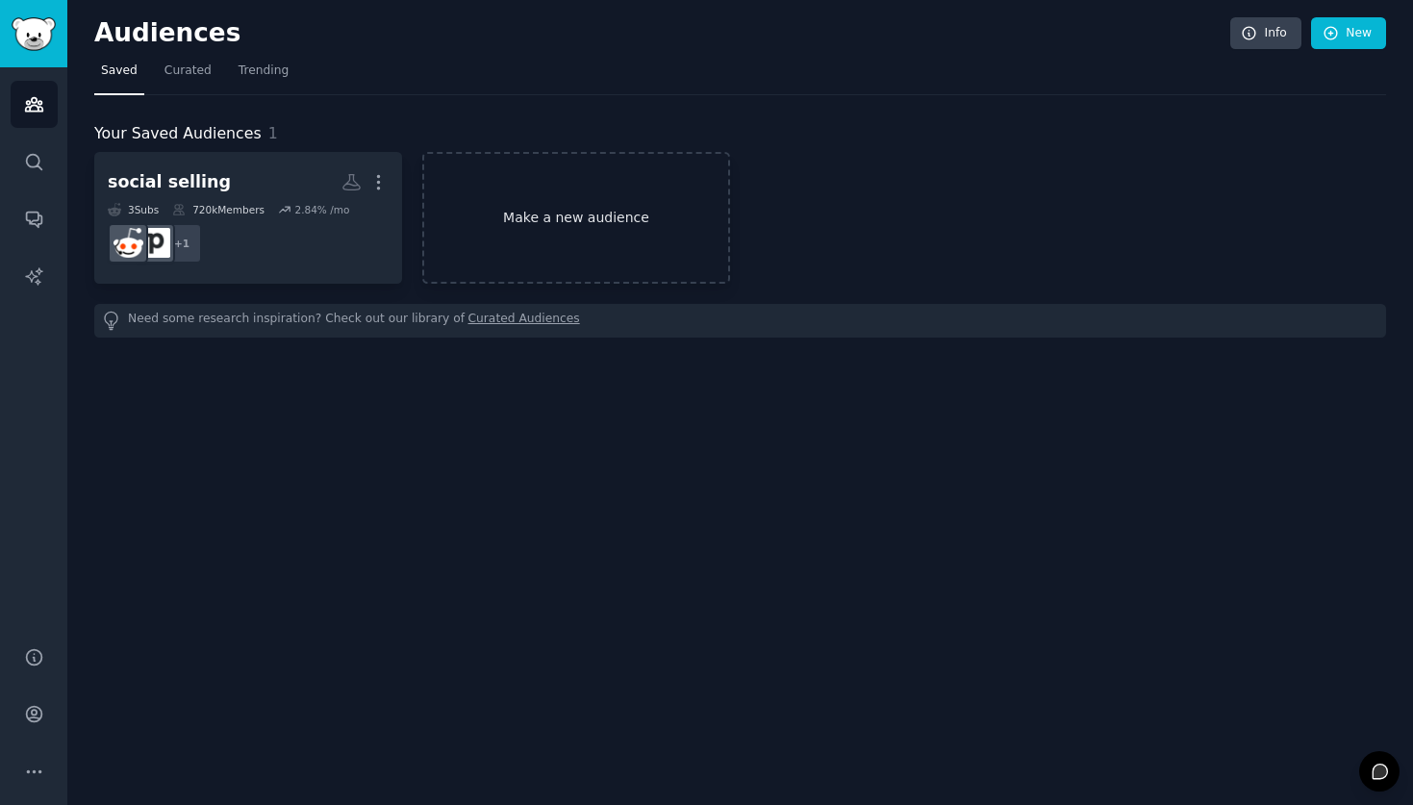
click at [549, 218] on link "Make a new audience" at bounding box center [576, 218] width 308 height 132
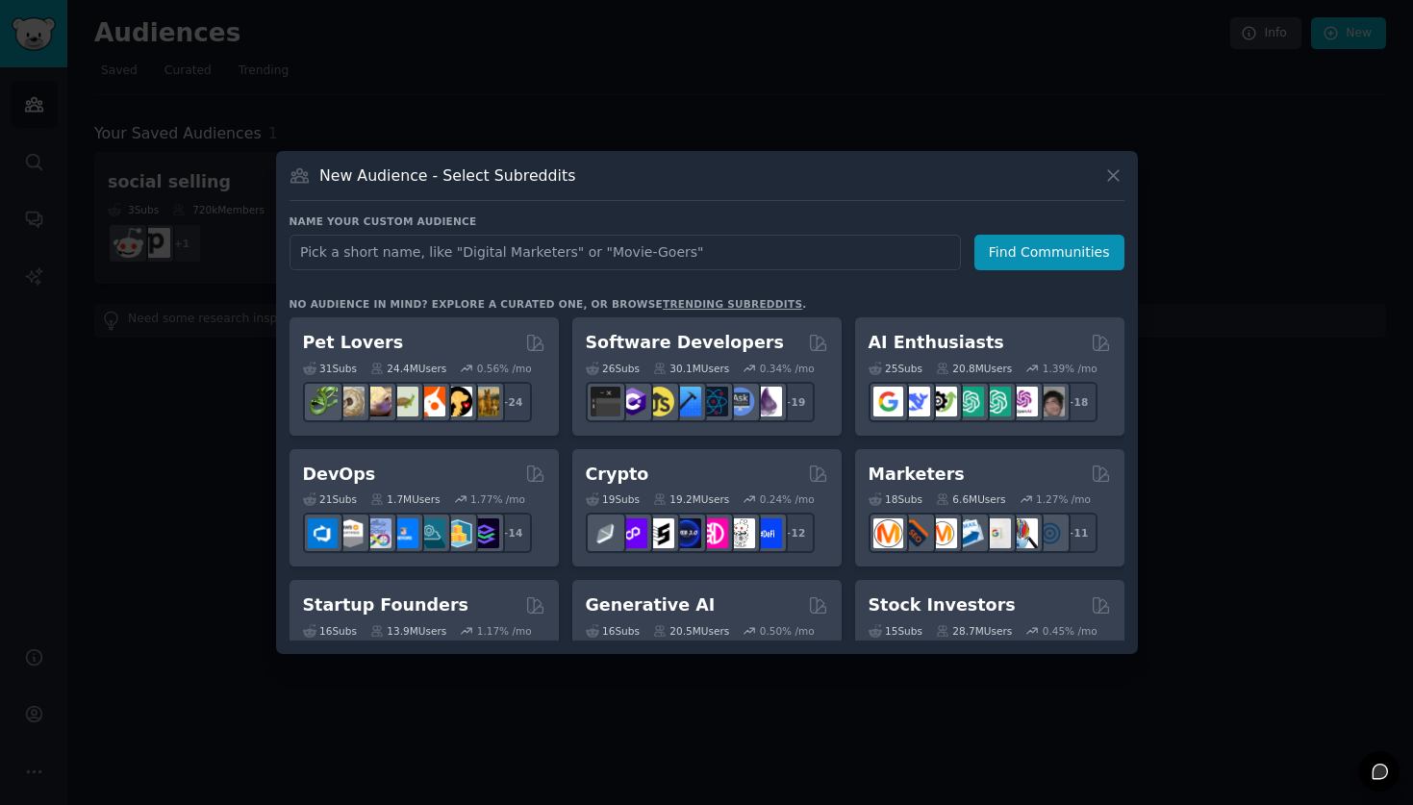
click at [424, 255] on input "text" at bounding box center [626, 253] width 672 height 36
type input "m"
type input "google ads"
click at [1059, 250] on button "Find Communities" at bounding box center [1050, 253] width 150 height 36
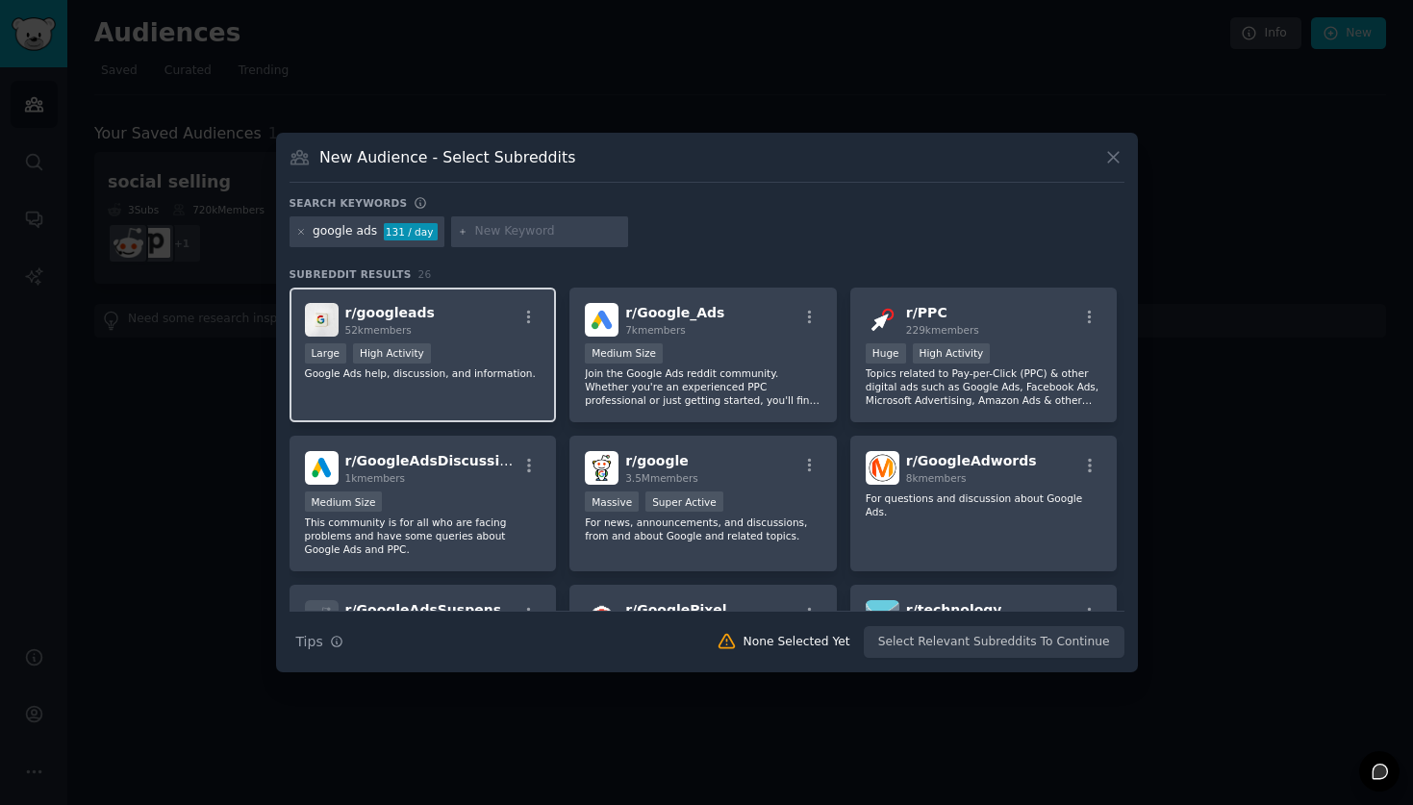
click at [458, 405] on div "r/ googleads 52k members Large High Activity Google Ads help, discussion, and i…" at bounding box center [423, 356] width 267 height 136
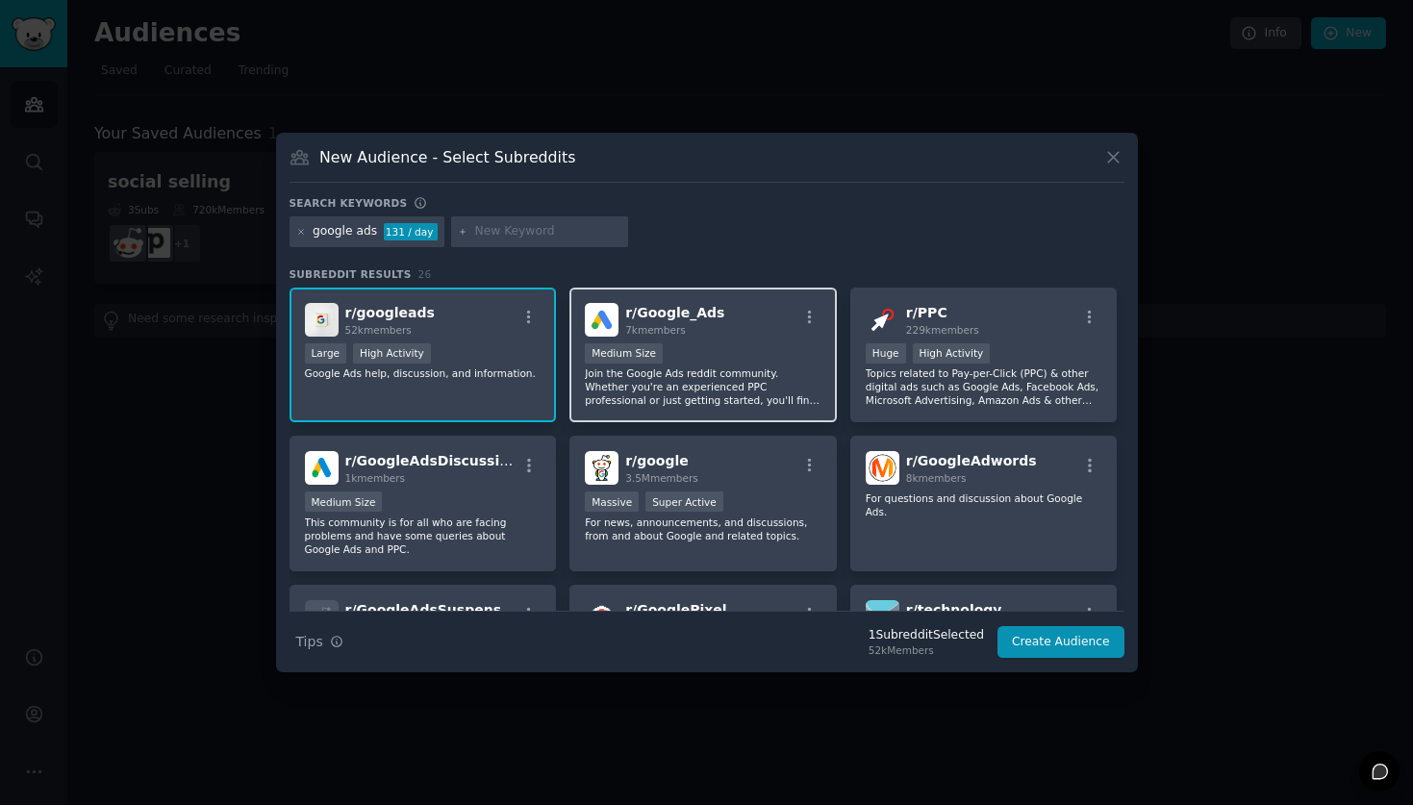
click at [620, 406] on p "Join the Google Ads reddit community. Whether you're an experienced PPC profess…" at bounding box center [703, 387] width 237 height 40
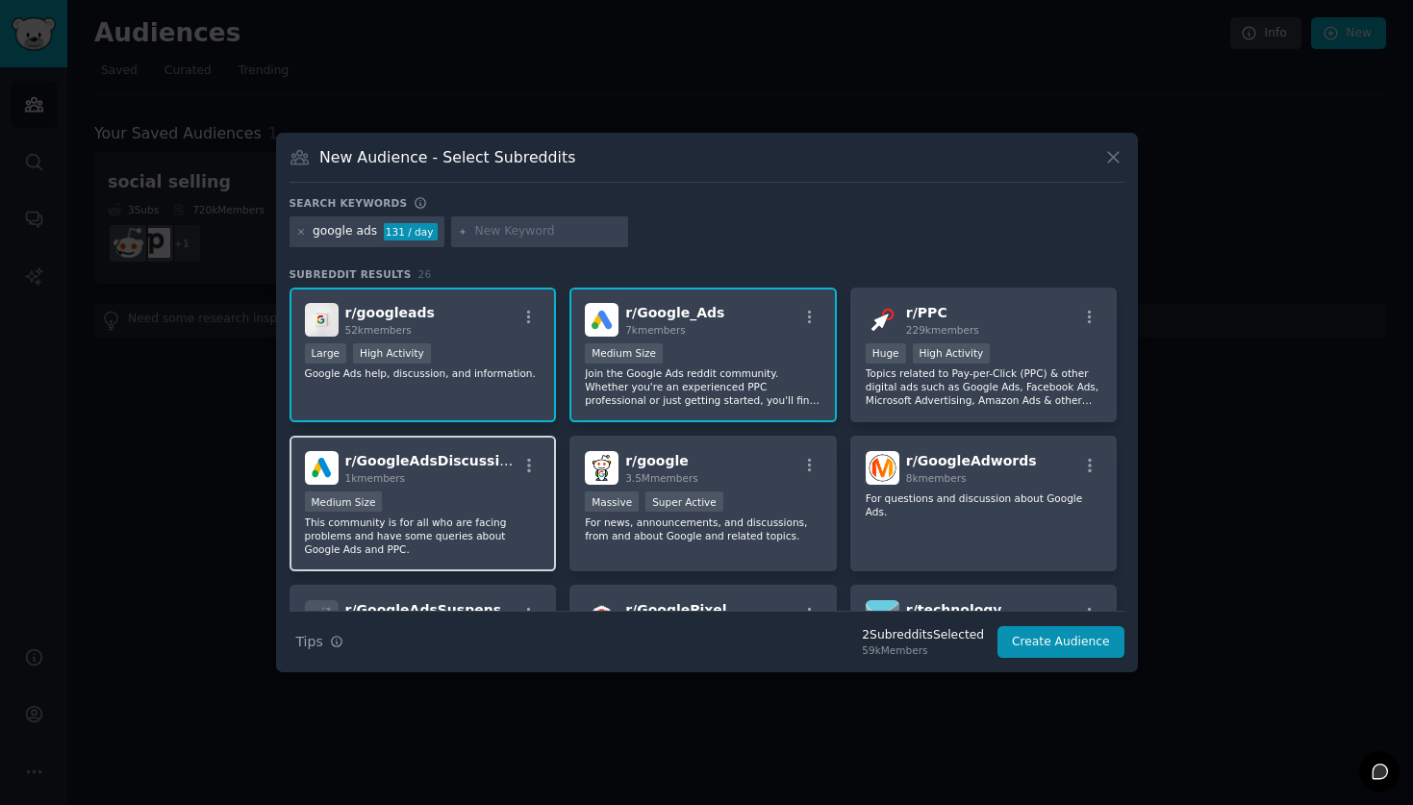
click at [489, 505] on div "Medium Size" at bounding box center [423, 504] width 237 height 24
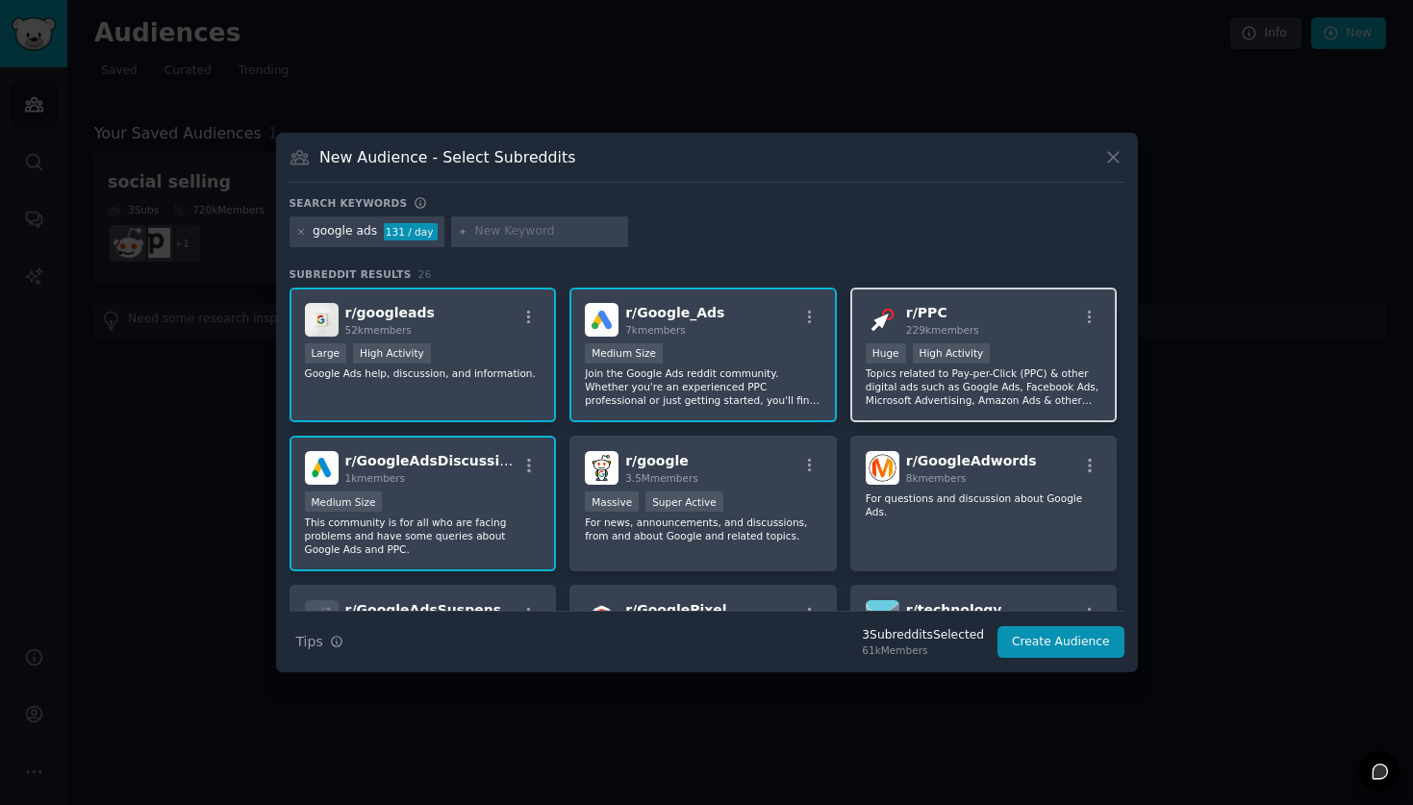
click at [858, 412] on div "r/ PPC 229k members Huge High Activity Topics related to Pay-per-Click (PPC) & …" at bounding box center [984, 356] width 267 height 136
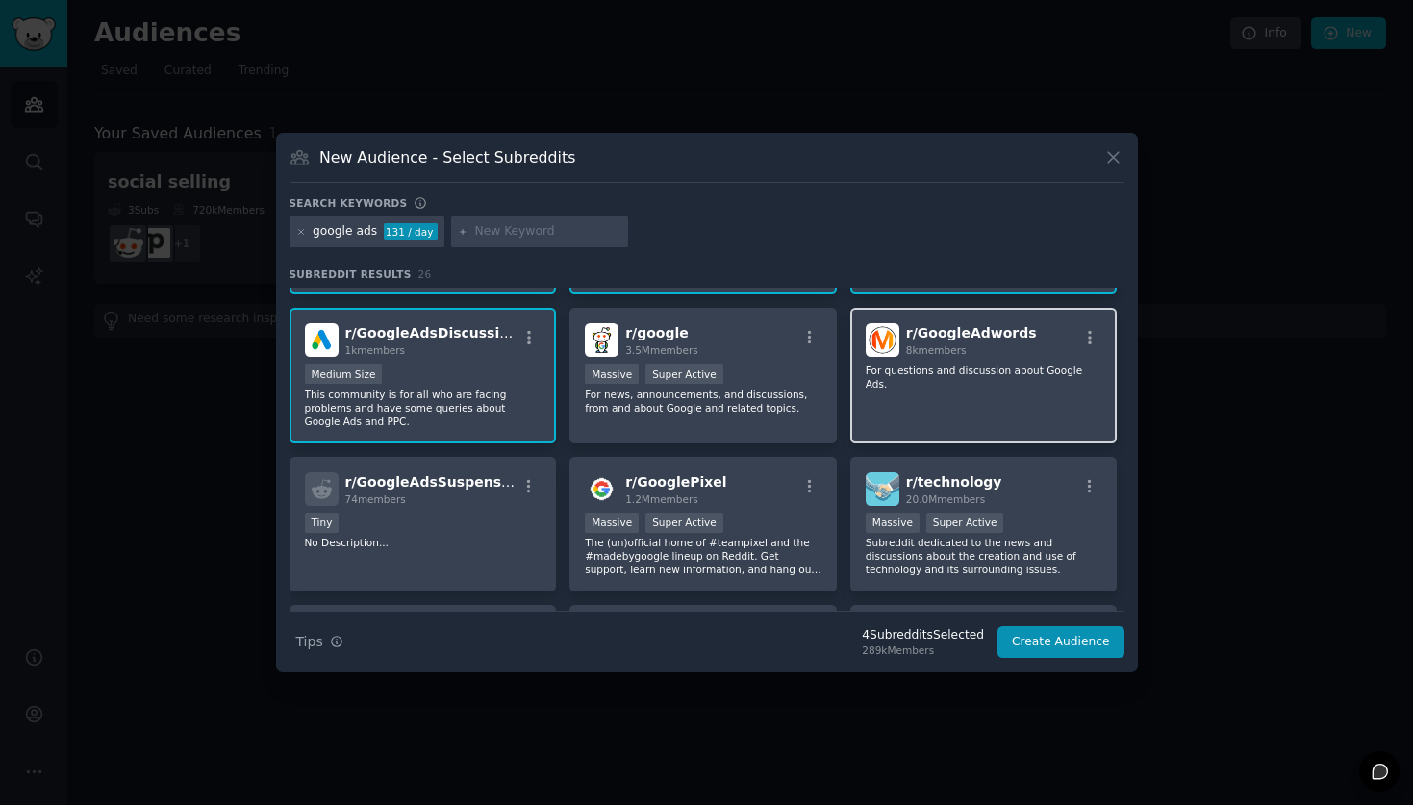
scroll to position [135, 0]
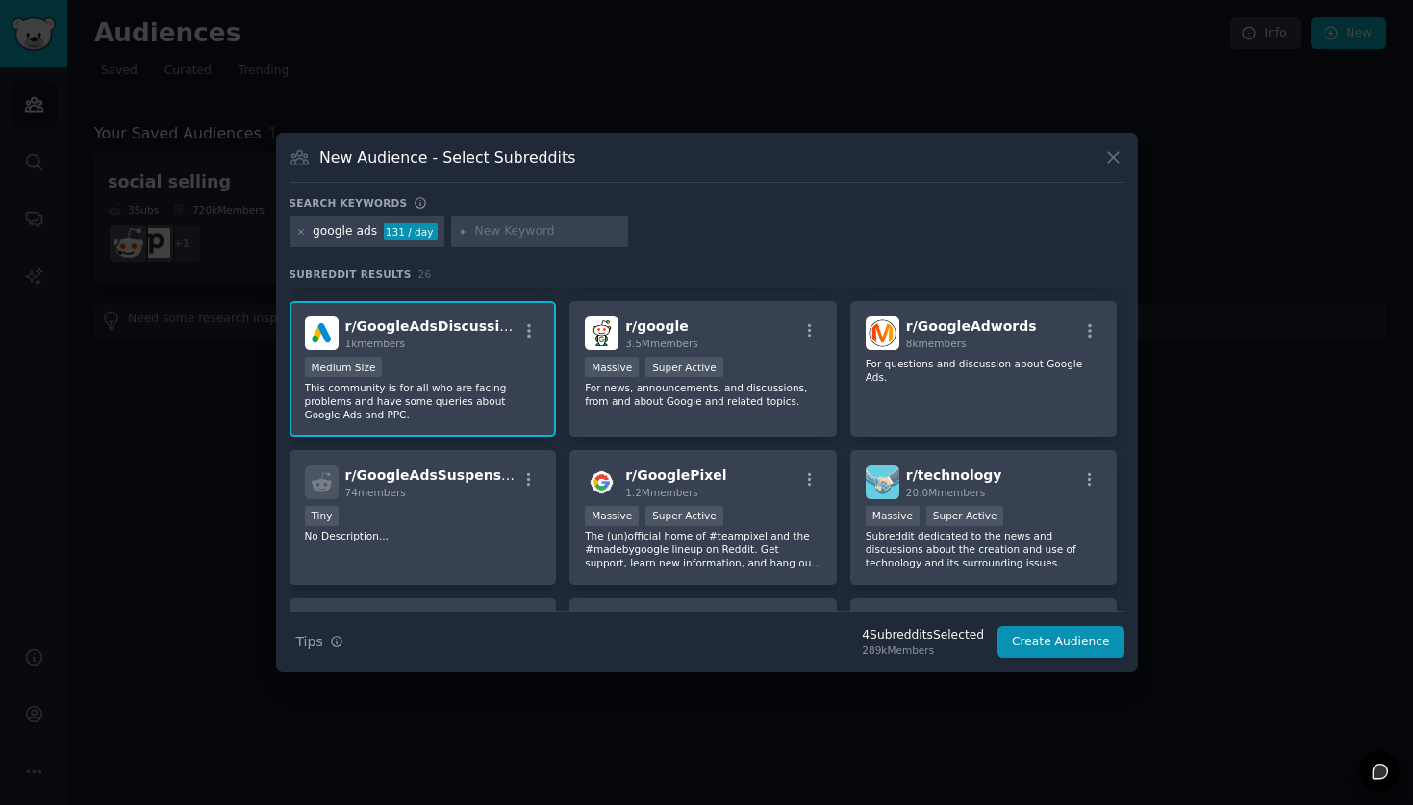
click at [501, 238] on input "text" at bounding box center [548, 231] width 146 height 17
type input "ppc"
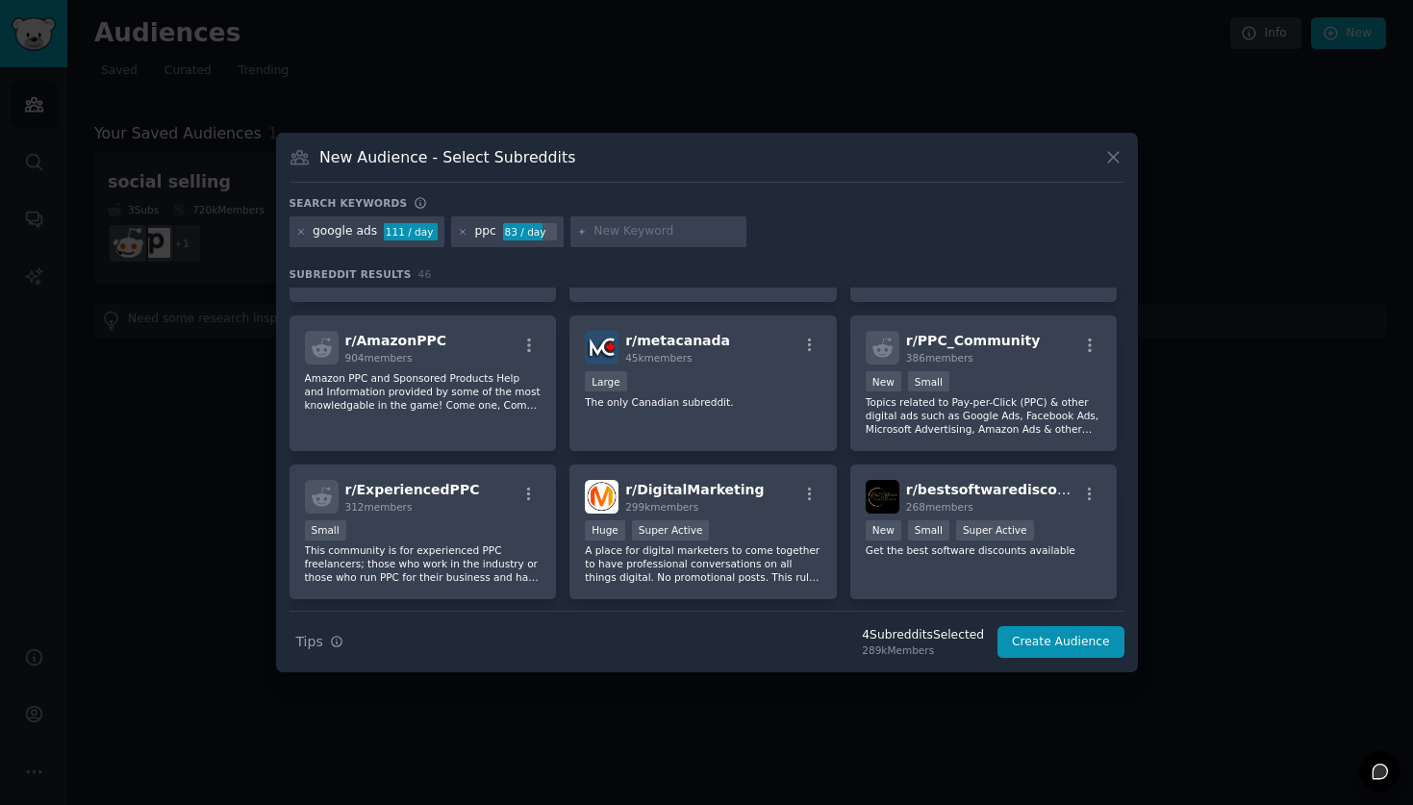
scroll to position [727, 0]
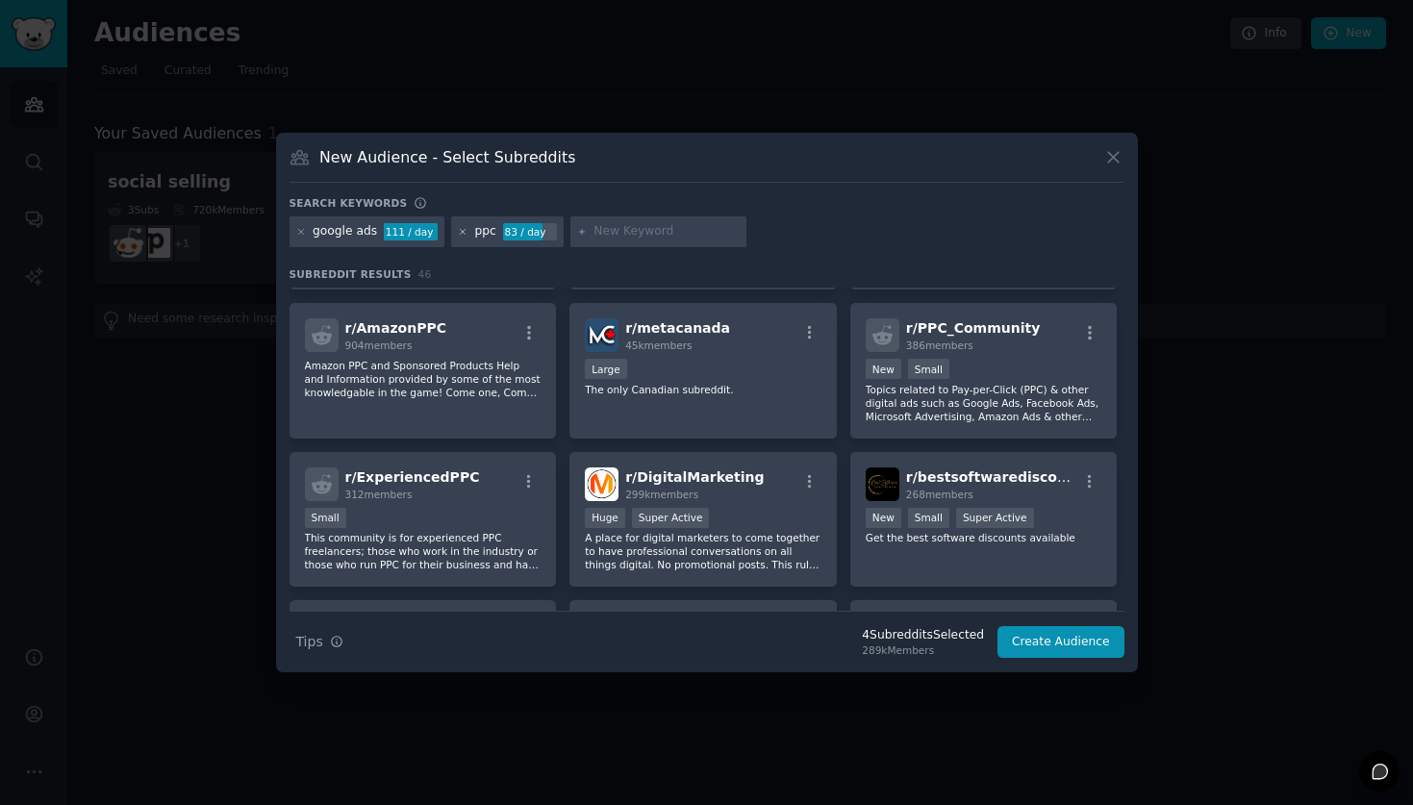
click at [459, 235] on icon at bounding box center [463, 232] width 11 height 11
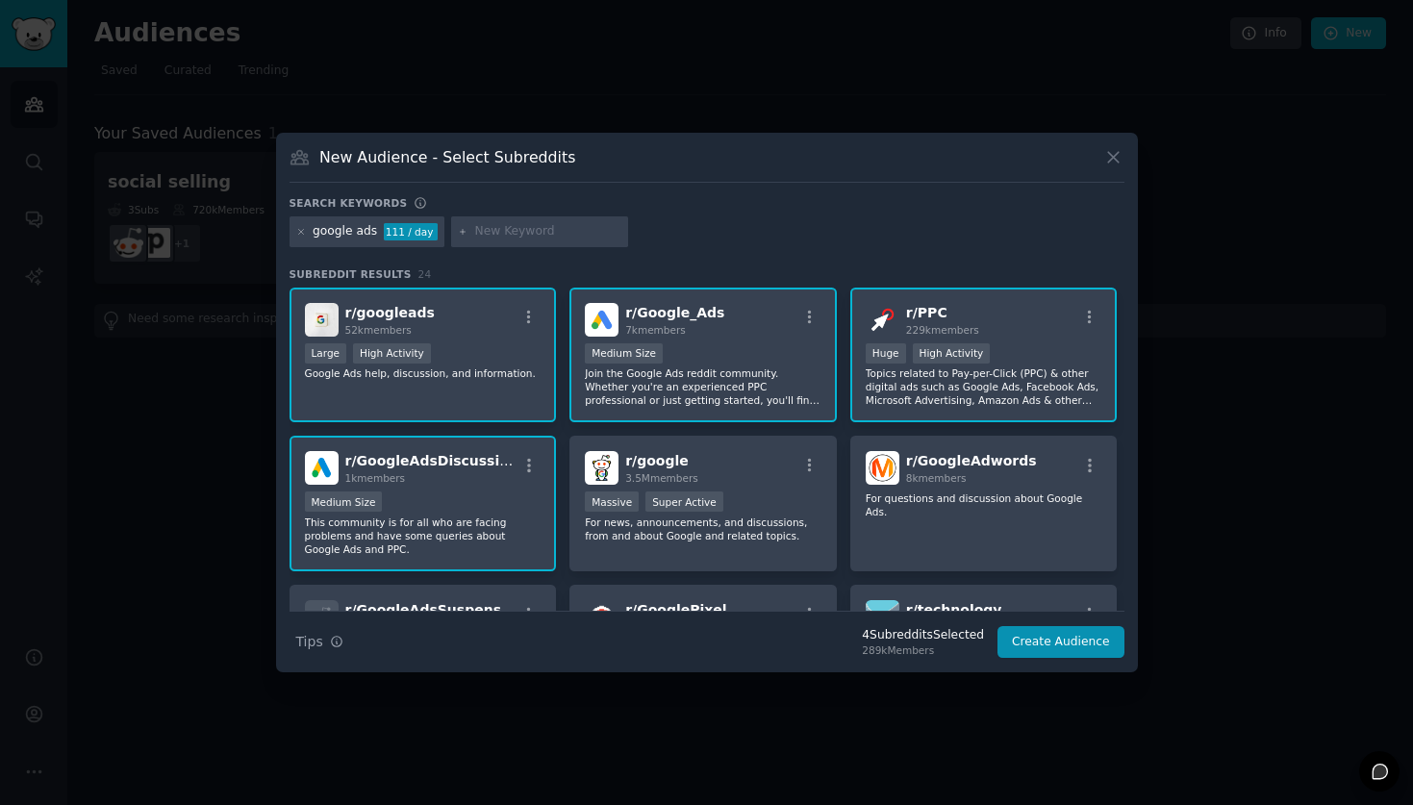
click at [489, 231] on input "text" at bounding box center [548, 231] width 146 height 17
type input "meta ads"
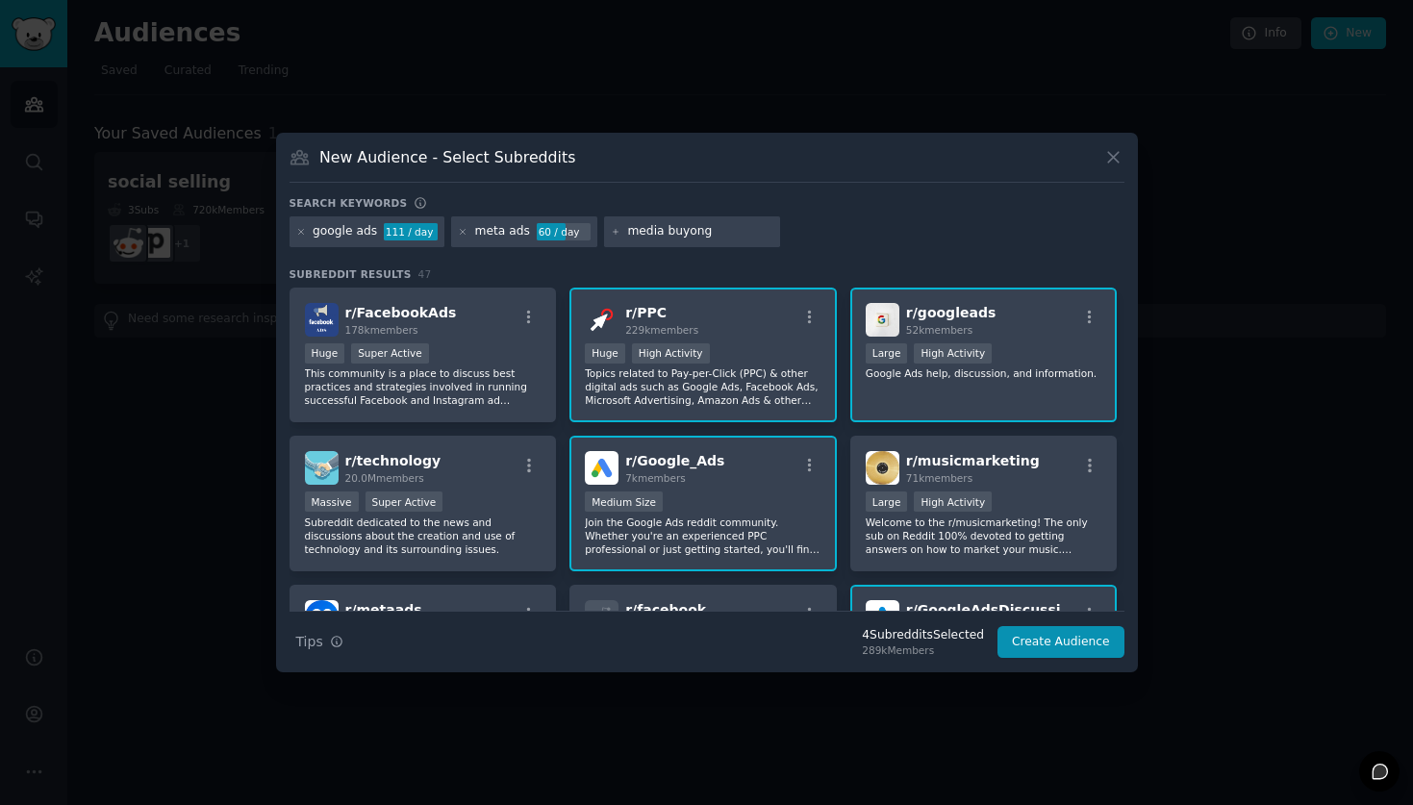
click at [476, 228] on div "meta ads" at bounding box center [502, 231] width 55 height 17
click at [510, 228] on div "meta ads" at bounding box center [502, 231] width 55 height 17
click at [458, 227] on icon at bounding box center [463, 232] width 11 height 11
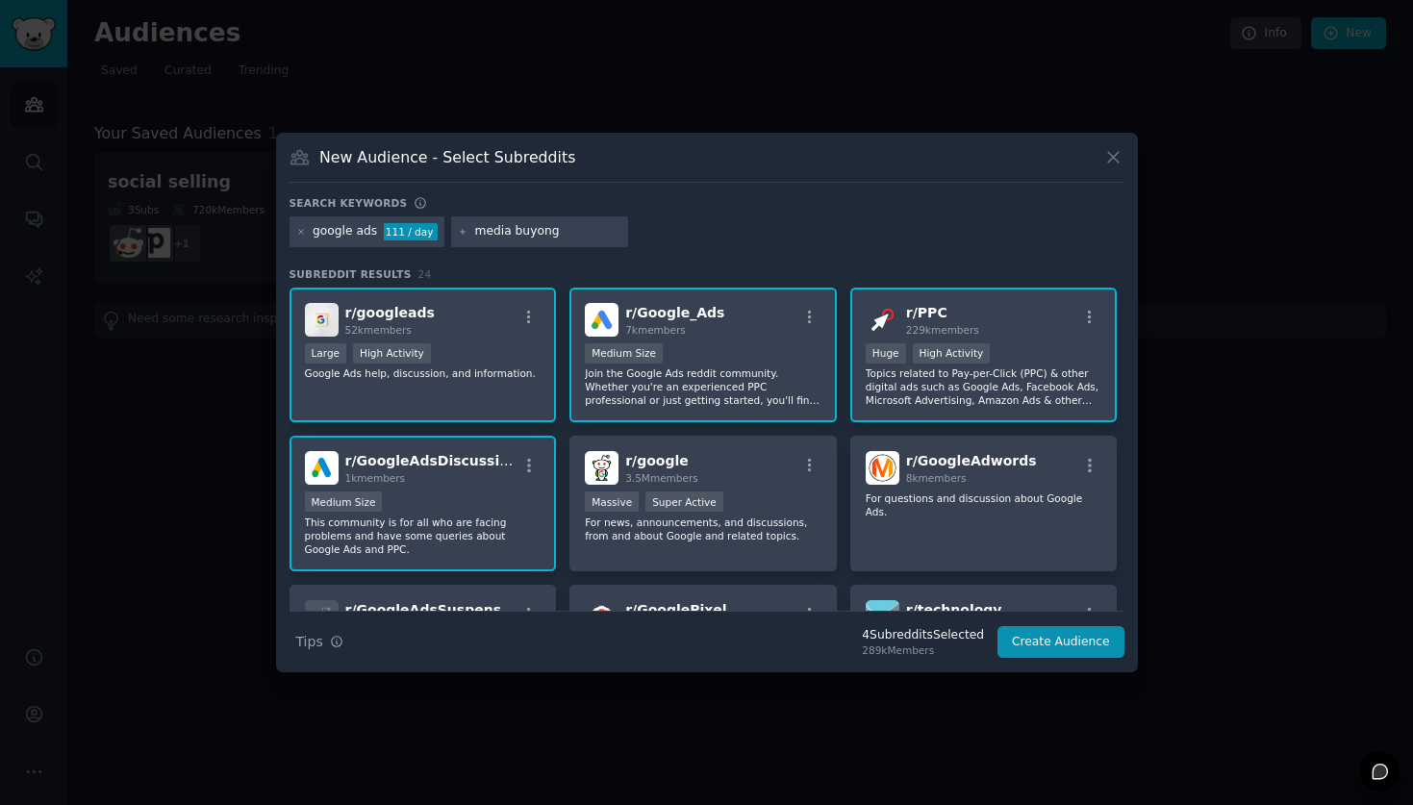
click at [460, 234] on icon at bounding box center [463, 232] width 11 height 11
click at [538, 229] on input "media buyong" at bounding box center [548, 231] width 146 height 17
drag, startPoint x: 557, startPoint y: 229, endPoint x: 453, endPoint y: 229, distance: 103.9
click at [453, 229] on div "media buyong" at bounding box center [539, 231] width 177 height 31
type input "social ads"
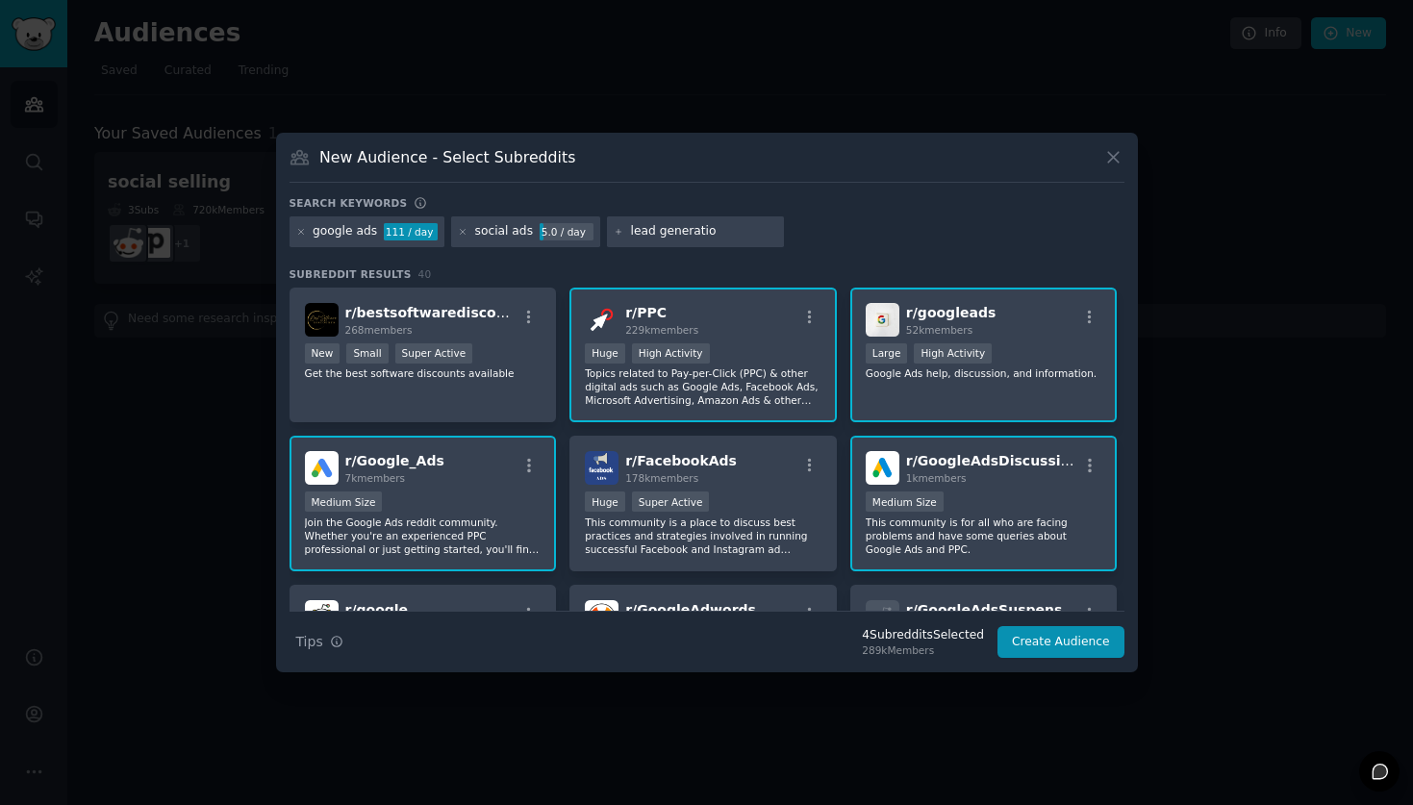
type input "lead generation"
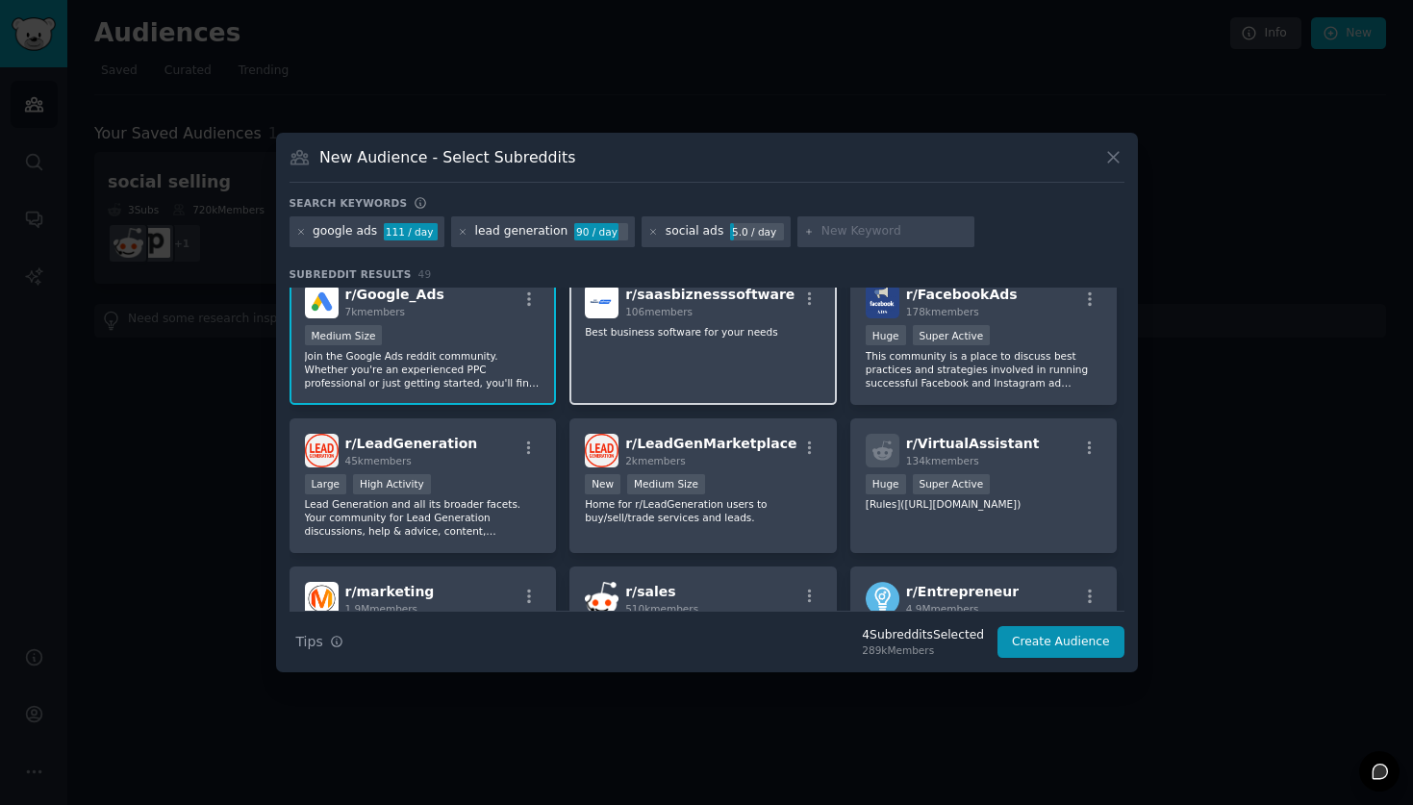
scroll to position [182, 0]
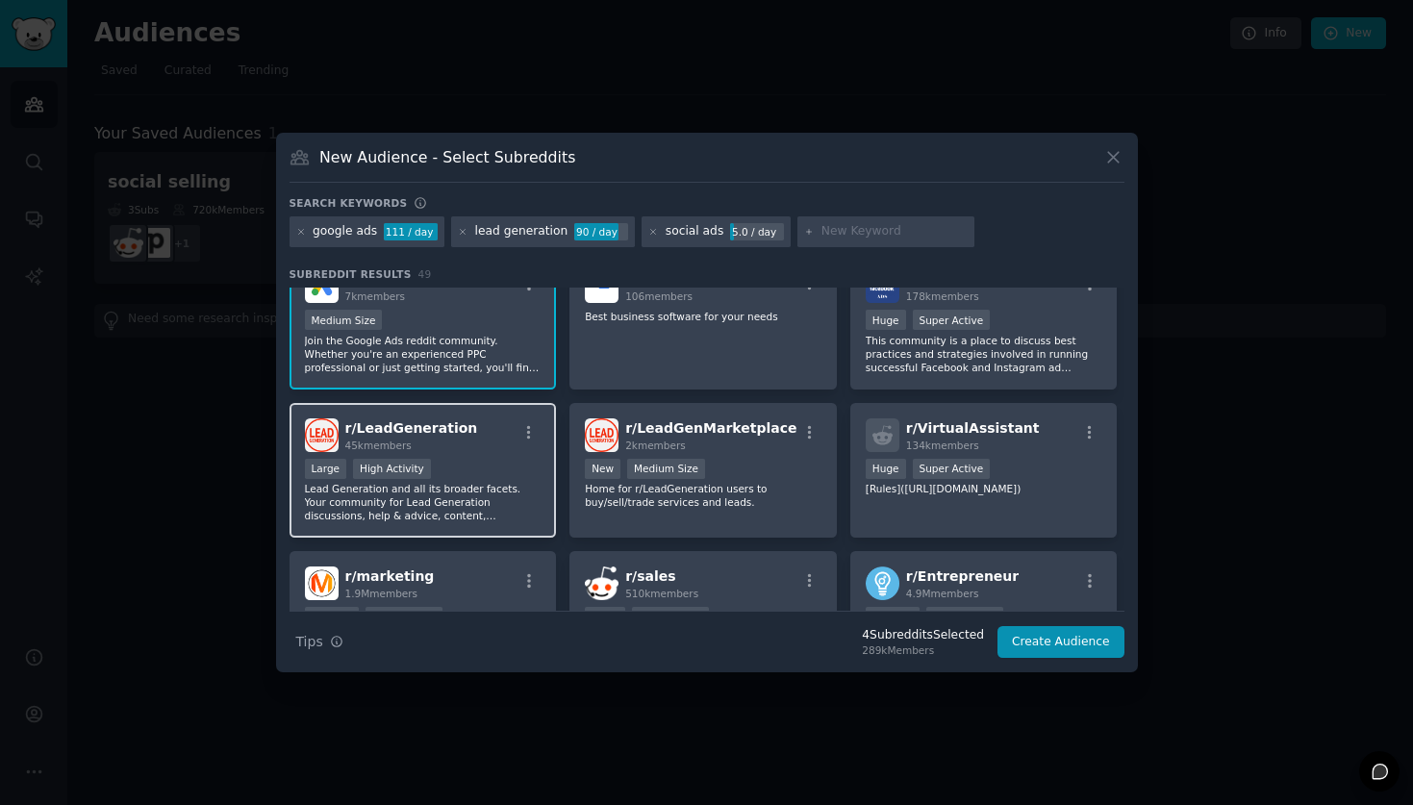
click at [472, 482] on p "Lead Generation and all its broader facets. Your community for Lead Generation …" at bounding box center [423, 502] width 237 height 40
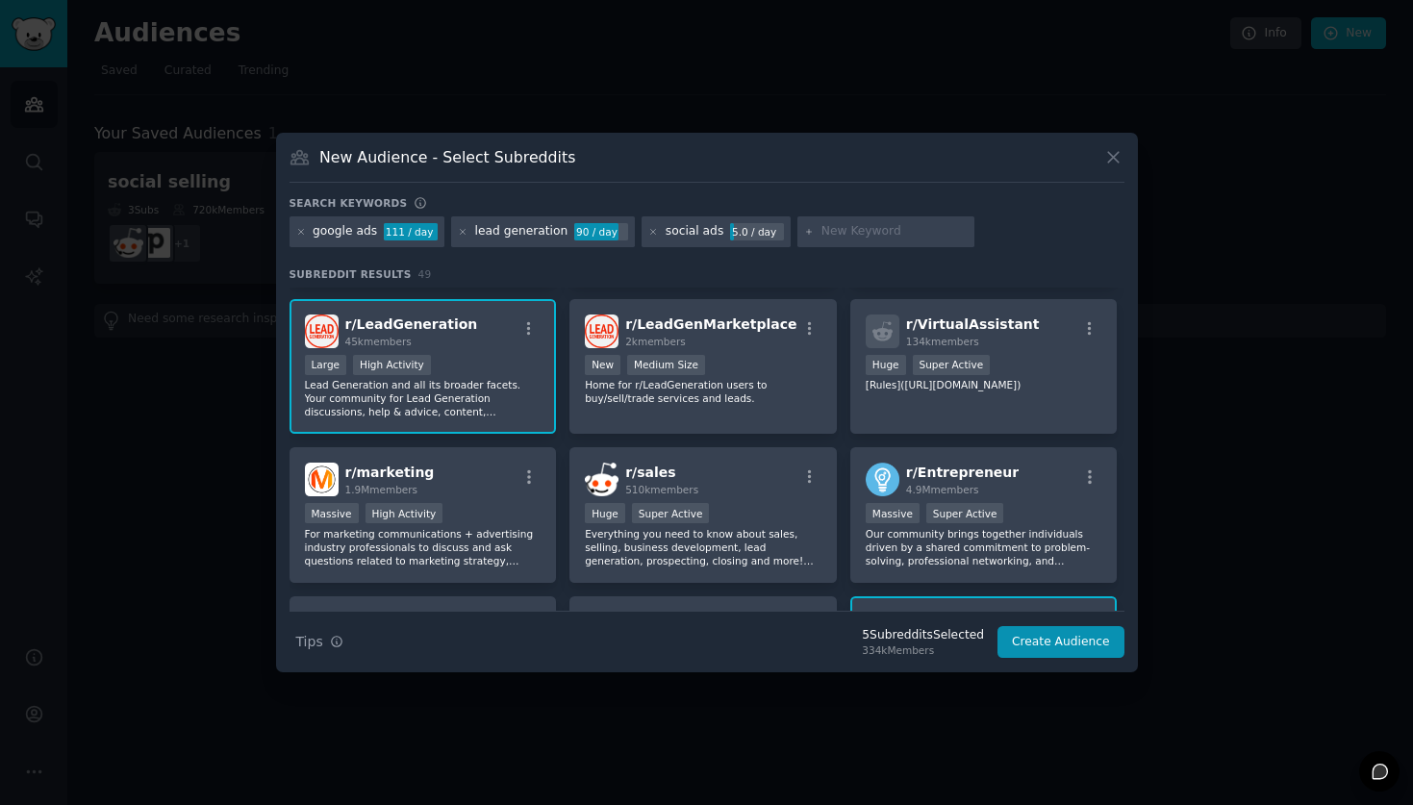
scroll to position [289, 0]
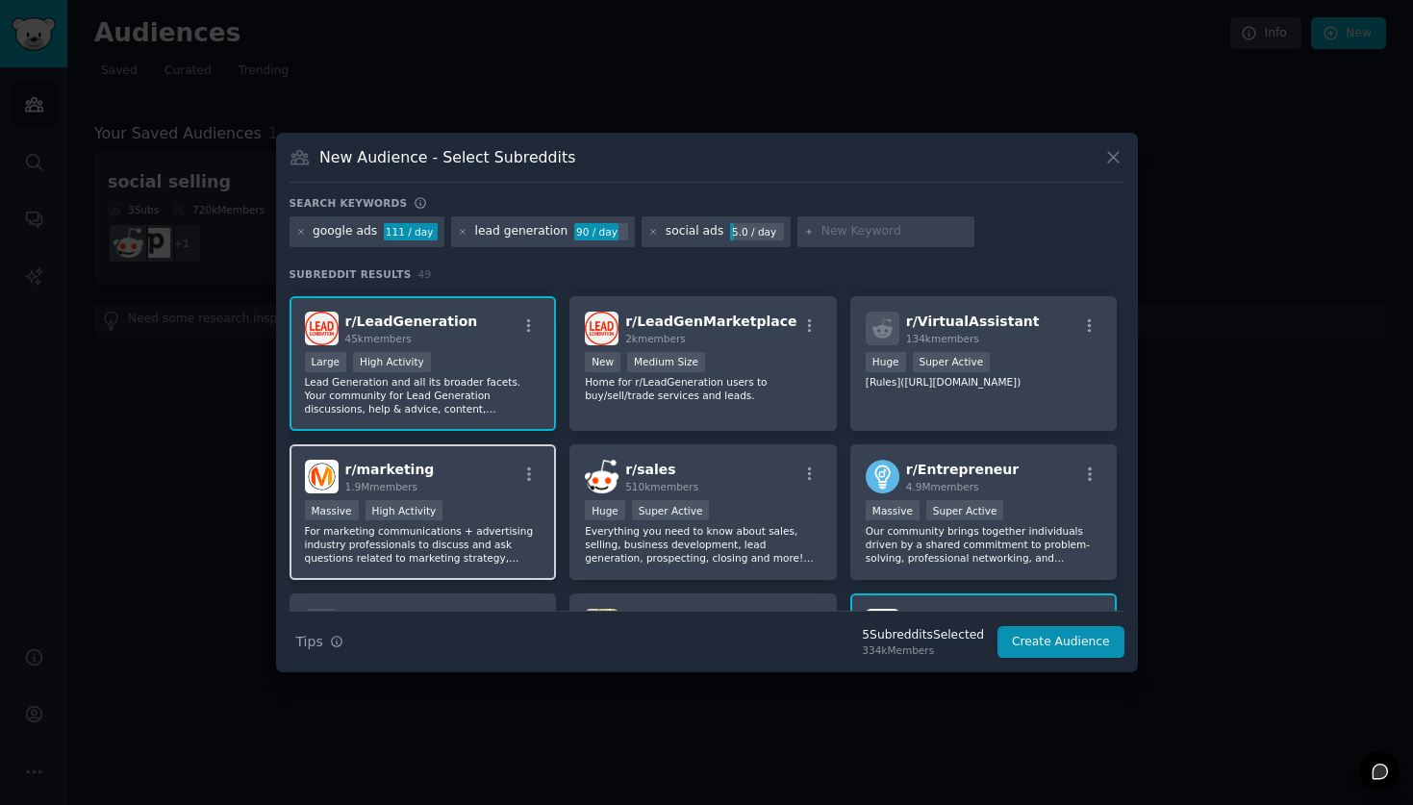
click at [541, 542] on div "r/ marketing 1.9M members Massive High Activity For marketing communications + …" at bounding box center [423, 512] width 267 height 136
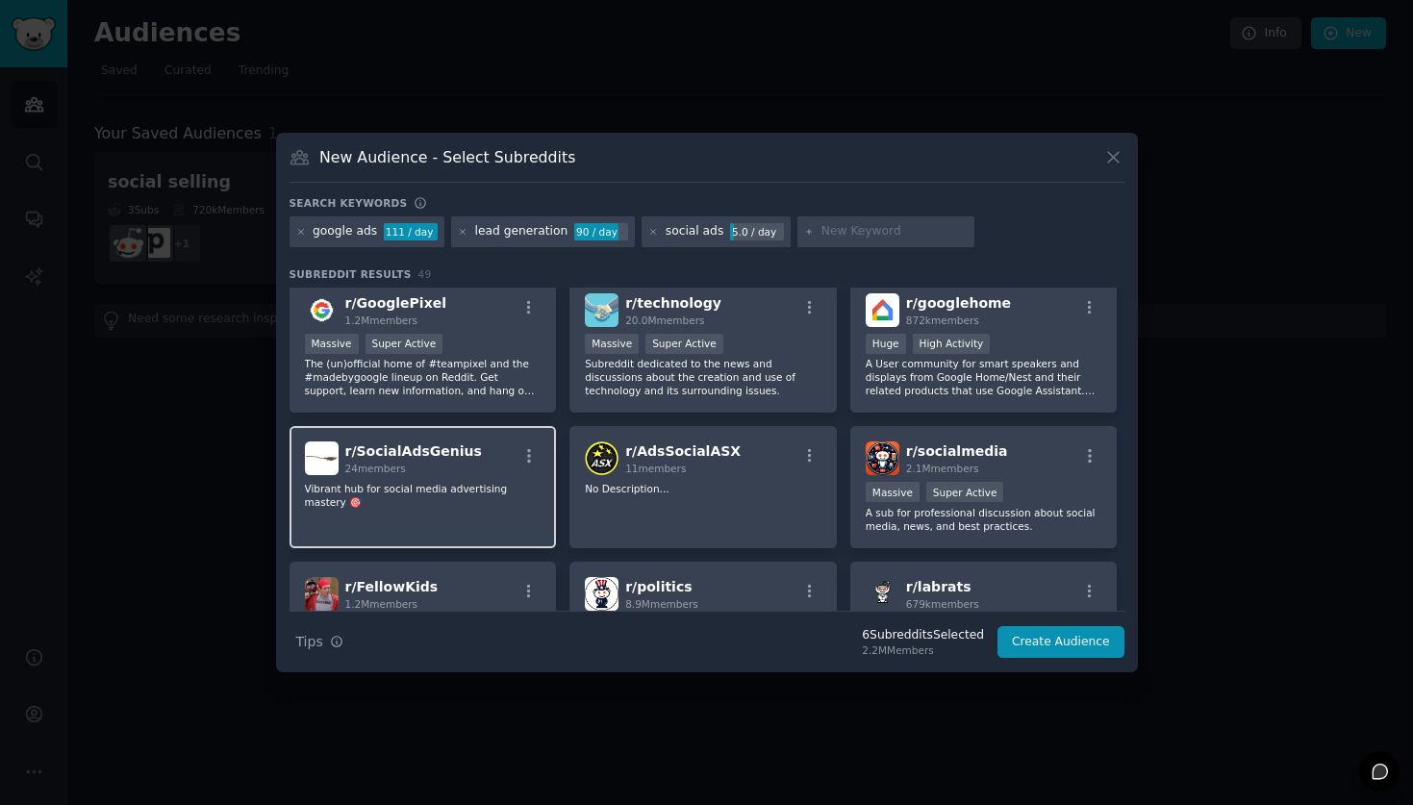
scroll to position [0, 0]
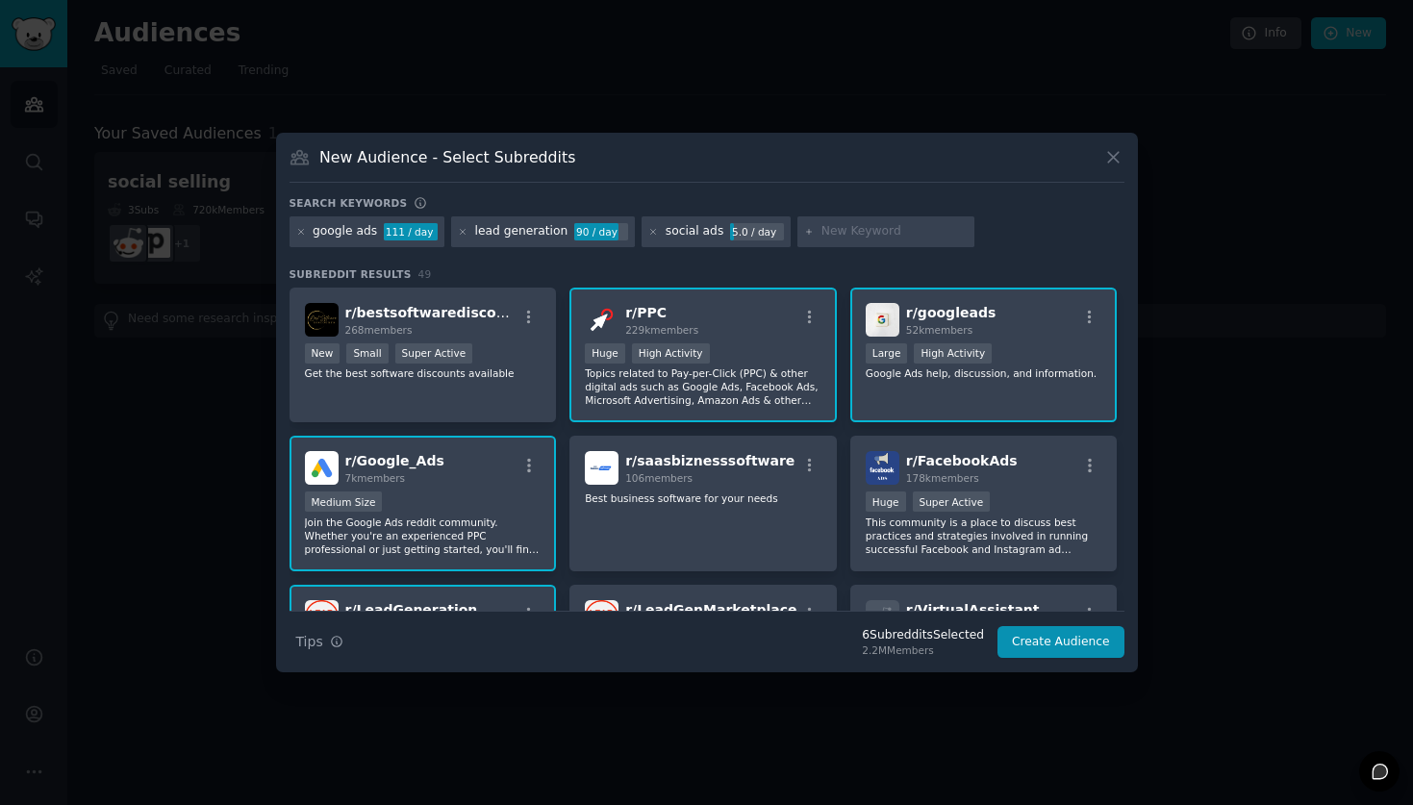
click at [651, 234] on div "social ads 5.0 / day" at bounding box center [716, 231] width 149 height 31
click at [651, 234] on icon at bounding box center [653, 231] width 5 height 5
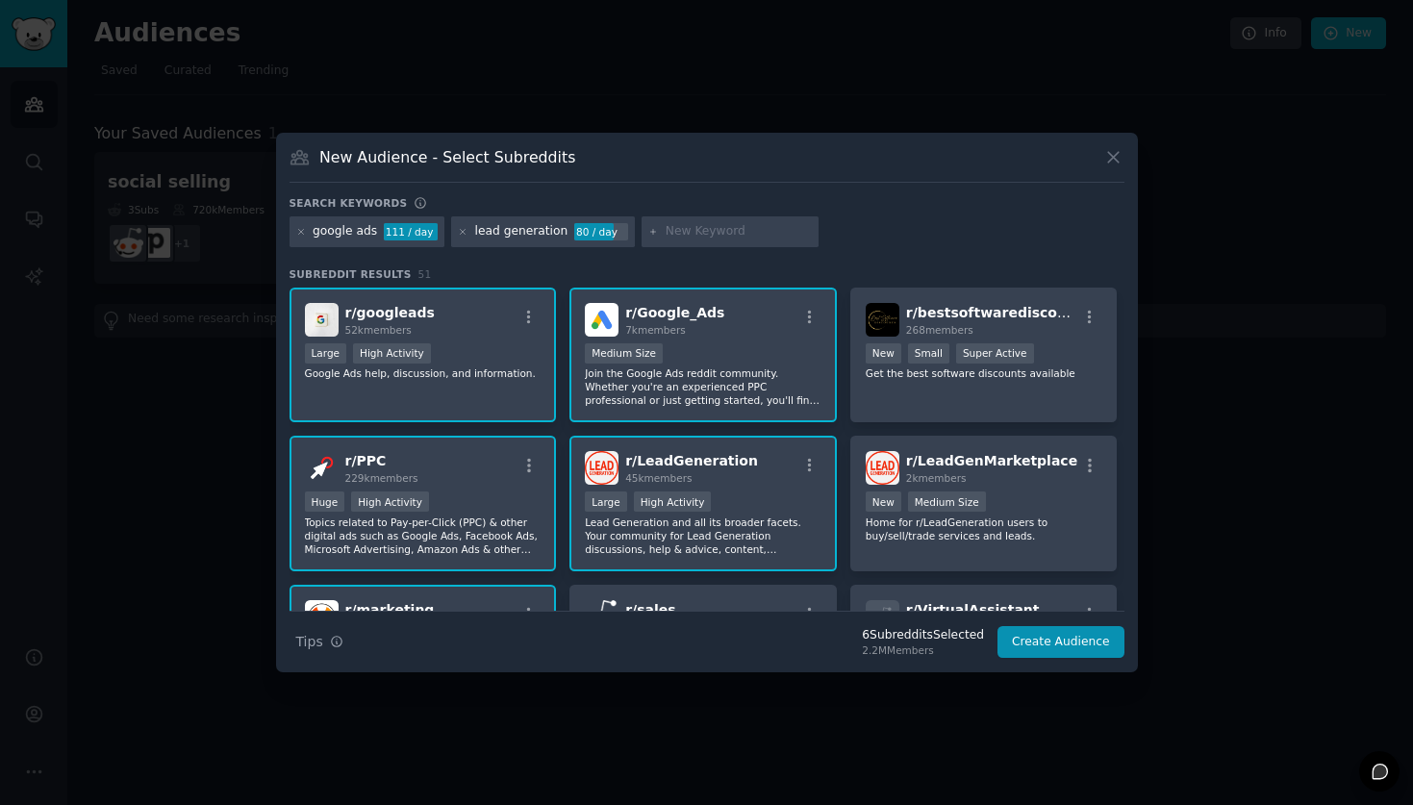
click at [462, 240] on div "lead generation 80 / day" at bounding box center [543, 231] width 184 height 31
click at [465, 233] on div "lead generation 80 / day" at bounding box center [543, 231] width 184 height 31
click at [460, 235] on icon at bounding box center [463, 232] width 11 height 11
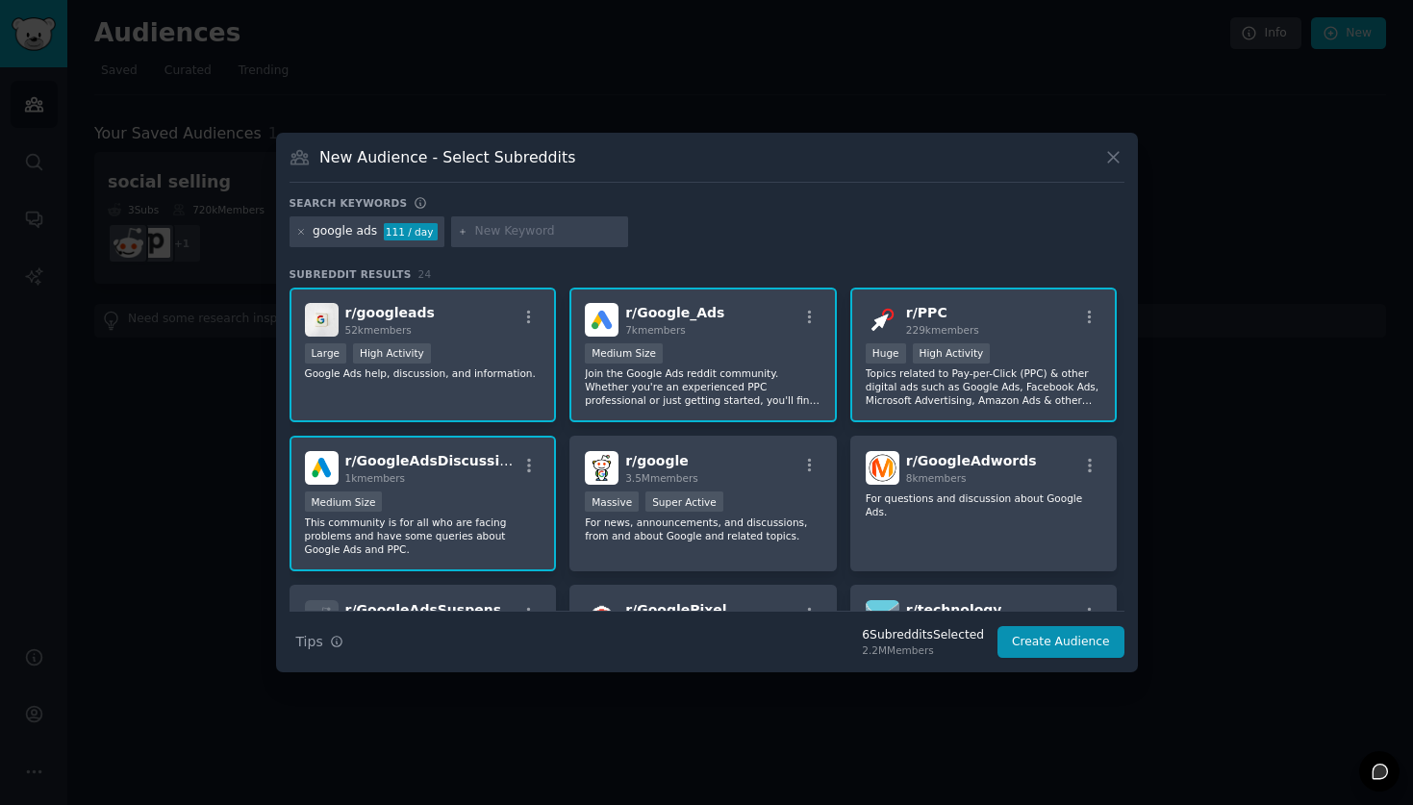
click at [502, 232] on input "text" at bounding box center [548, 231] width 146 height 17
type input "Tiktok Ads"
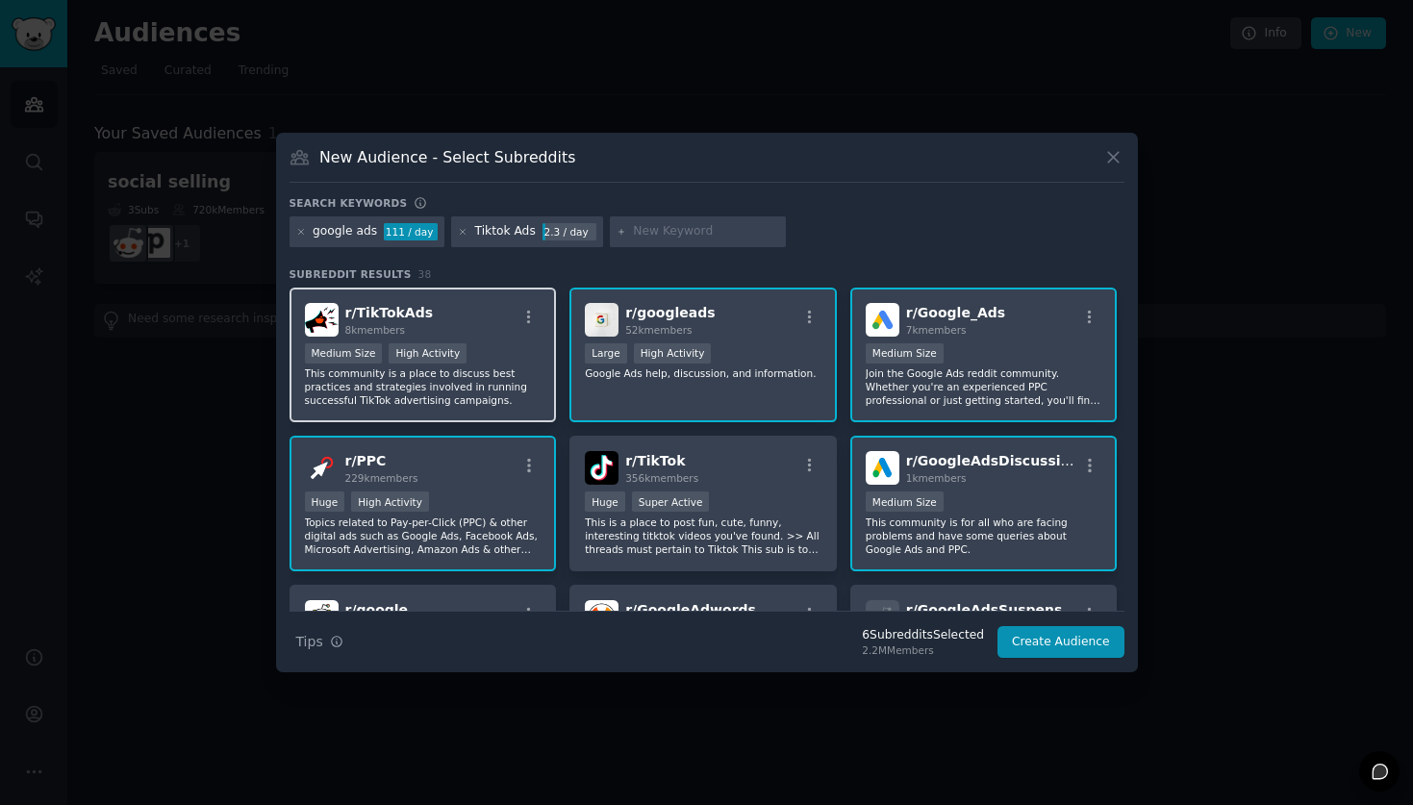
click at [492, 311] on div "r/ TikTokAds 8k members" at bounding box center [423, 320] width 237 height 34
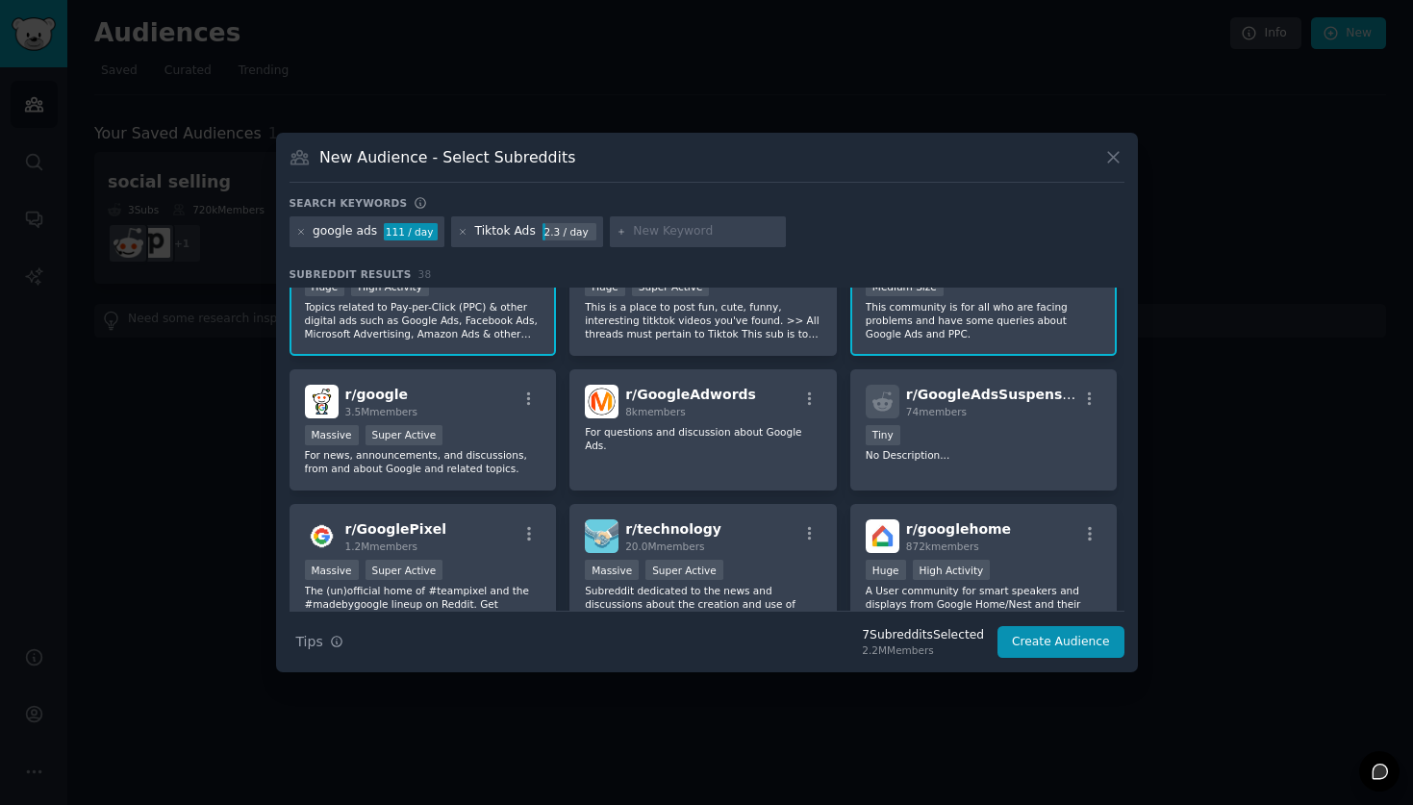
scroll to position [267, 0]
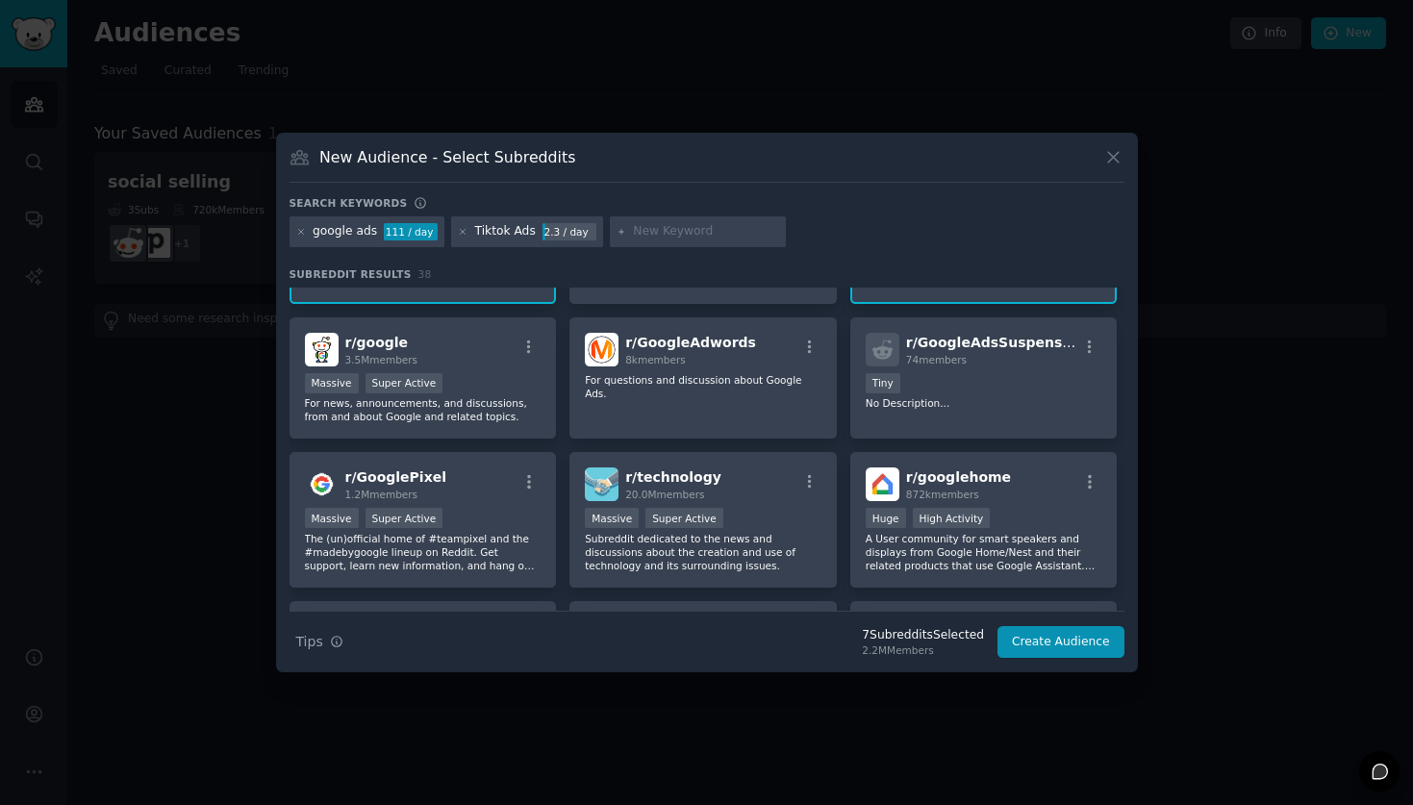
click at [622, 230] on div at bounding box center [698, 231] width 177 height 31
click at [641, 230] on input "text" at bounding box center [706, 231] width 146 height 17
type input "MetaAds"
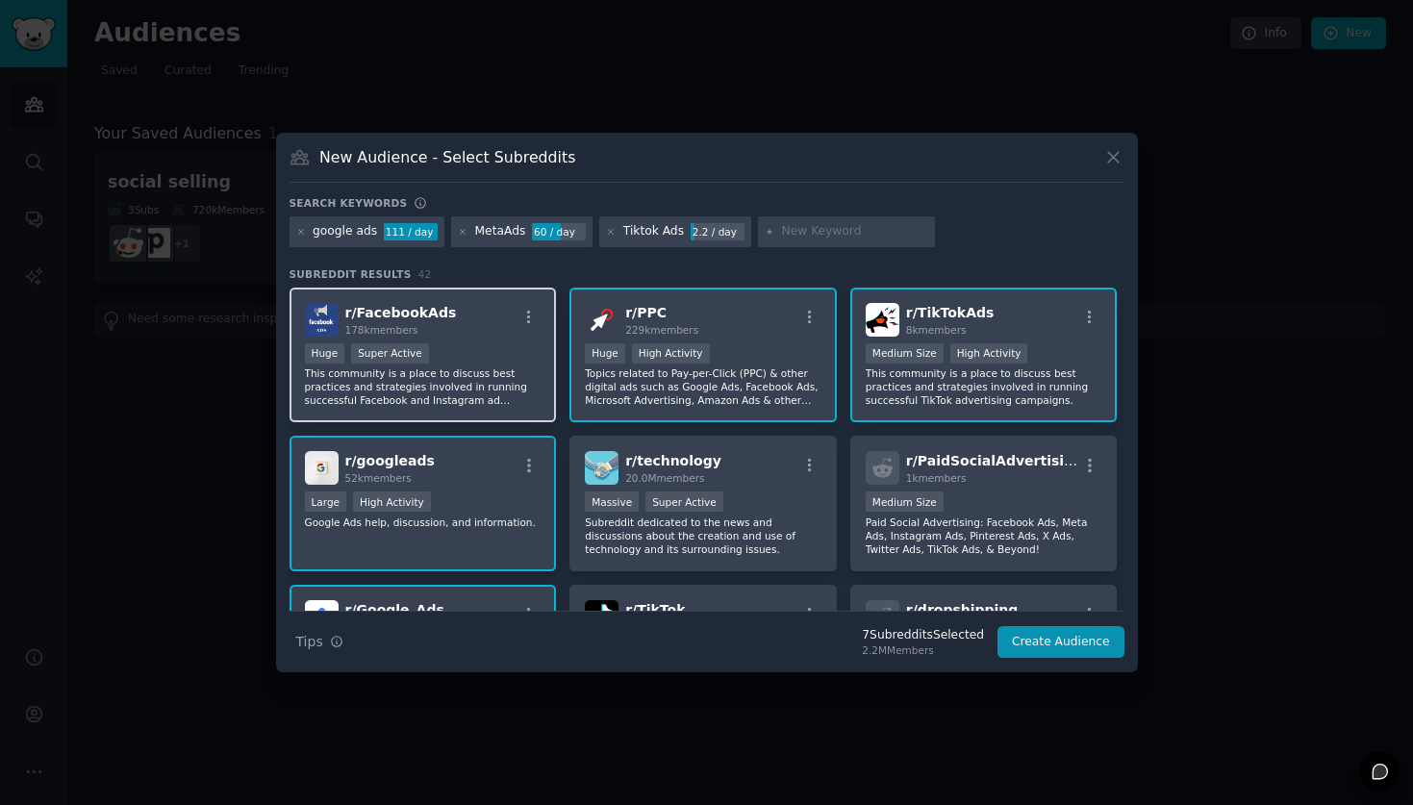
click at [455, 402] on p "This community is a place to discuss best practices and strategies involved in …" at bounding box center [423, 387] width 237 height 40
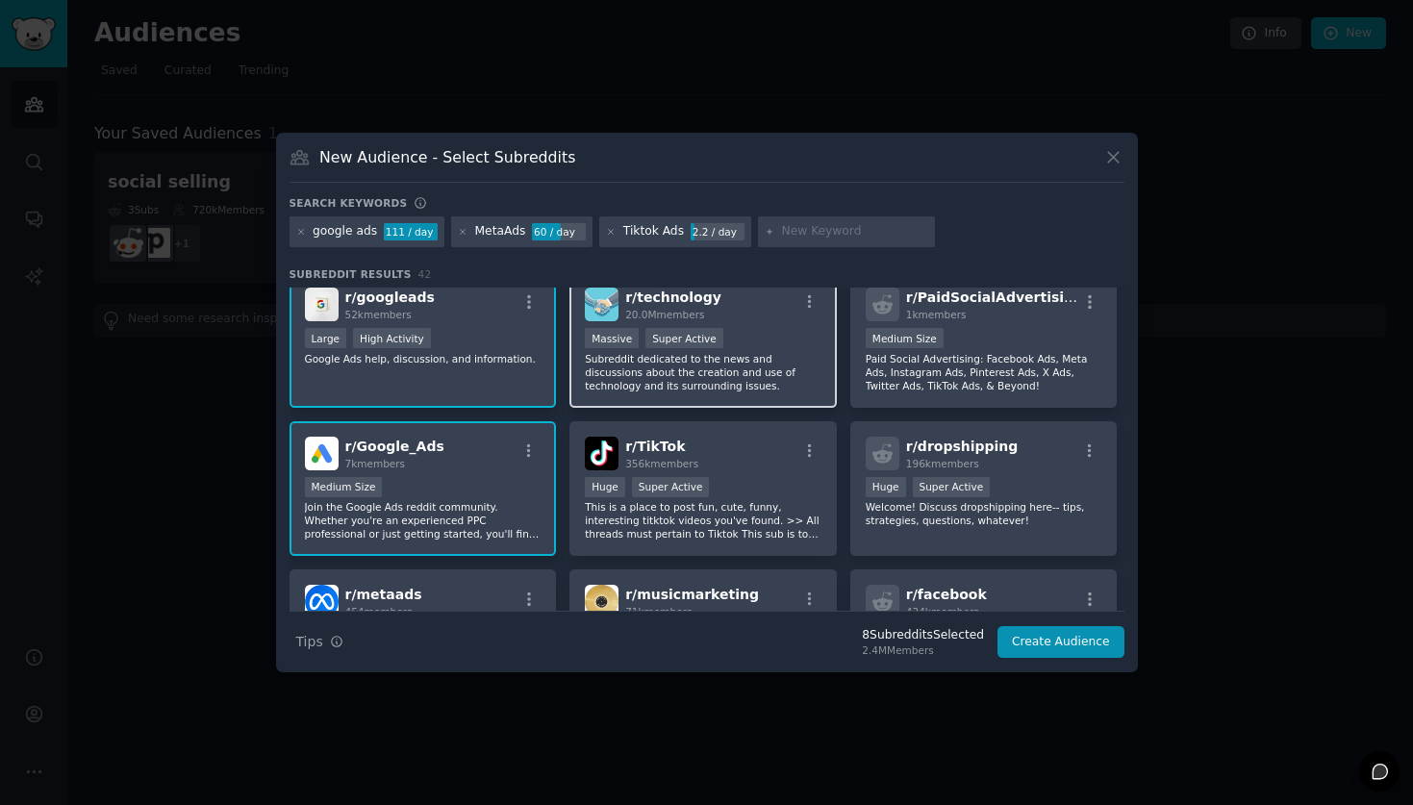
scroll to position [73, 0]
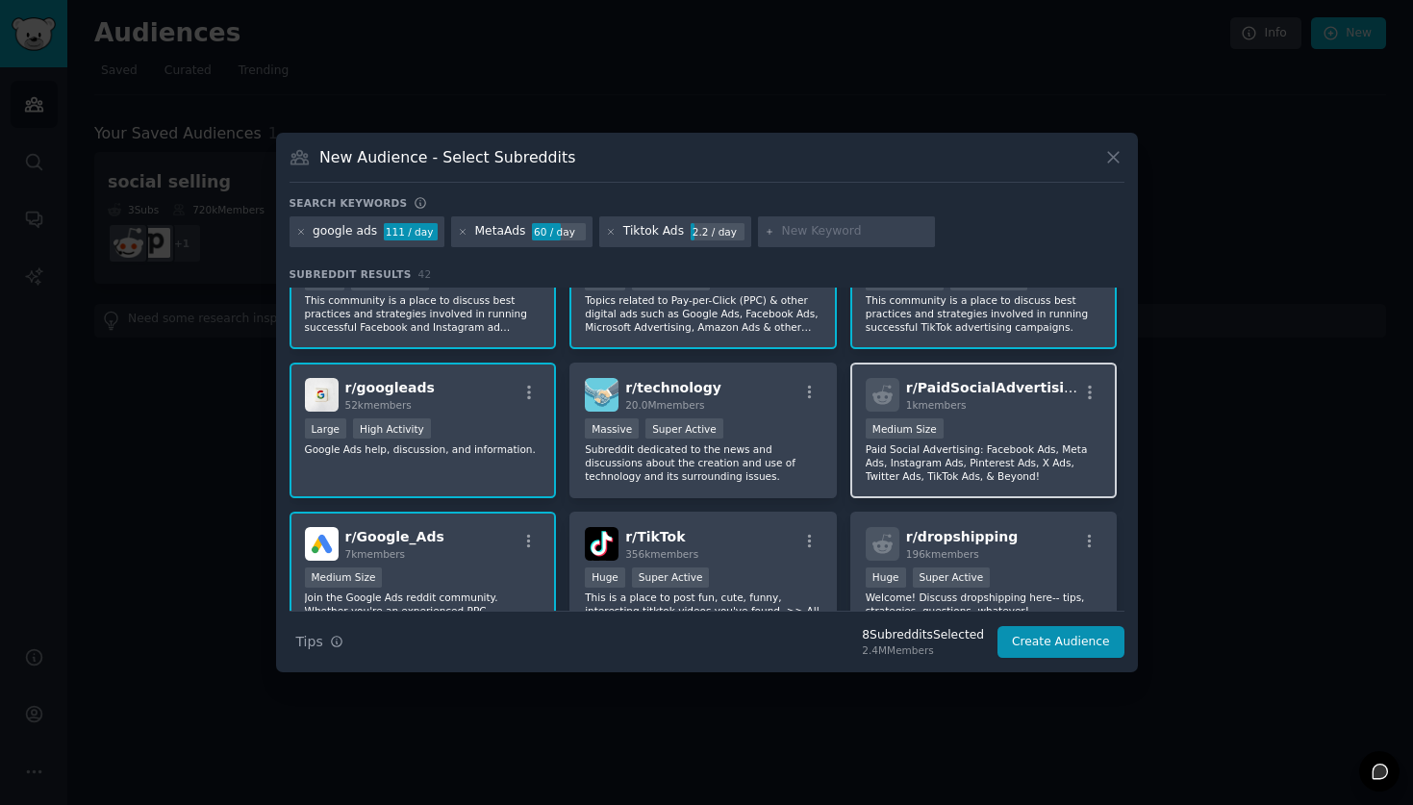
click at [992, 458] on p "Paid Social Advertising: Facebook Ads, Meta Ads, Instagram Ads, Pinterest Ads, …" at bounding box center [984, 463] width 237 height 40
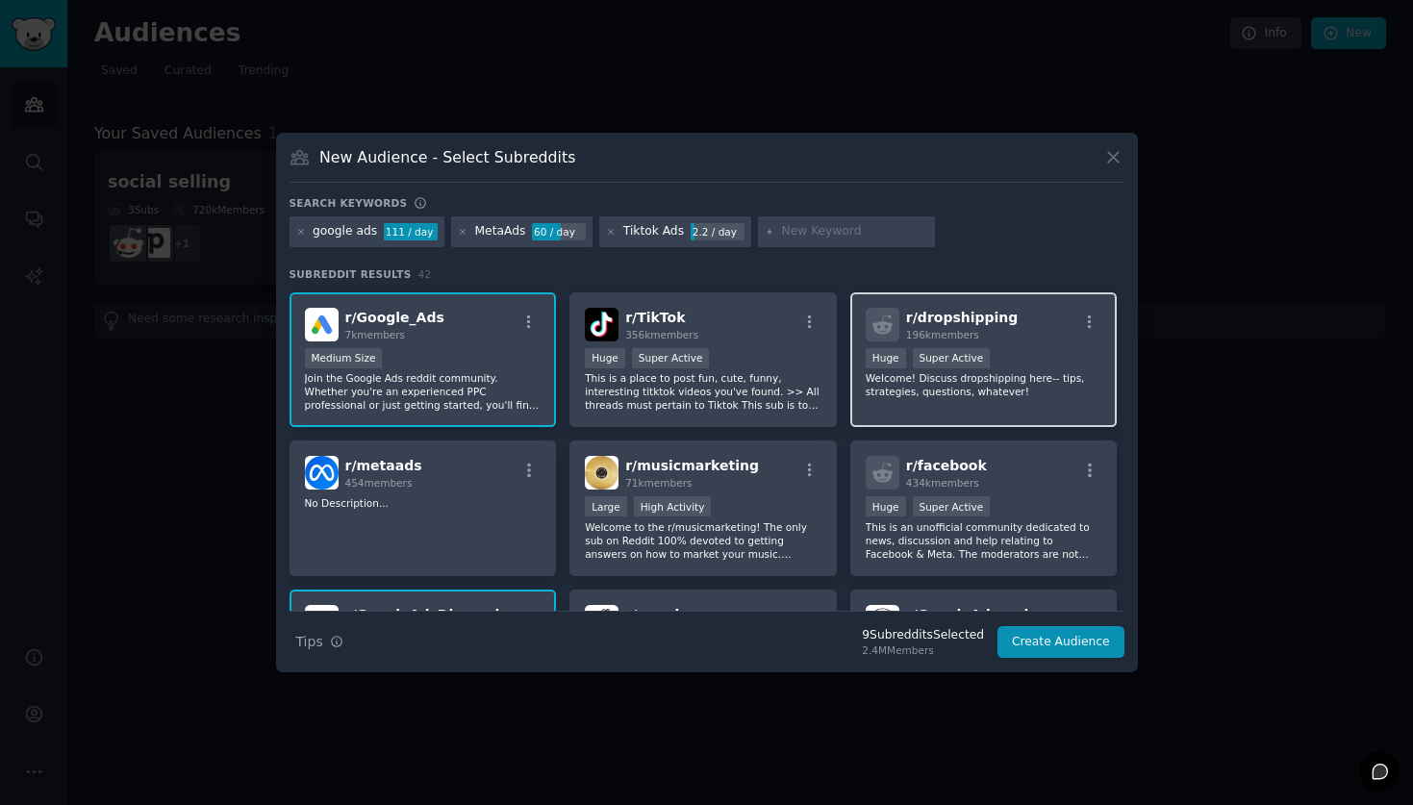
scroll to position [294, 0]
click at [800, 240] on div at bounding box center [846, 231] width 177 height 31
click at [800, 232] on input "text" at bounding box center [855, 231] width 146 height 17
type input "Paid Ads"
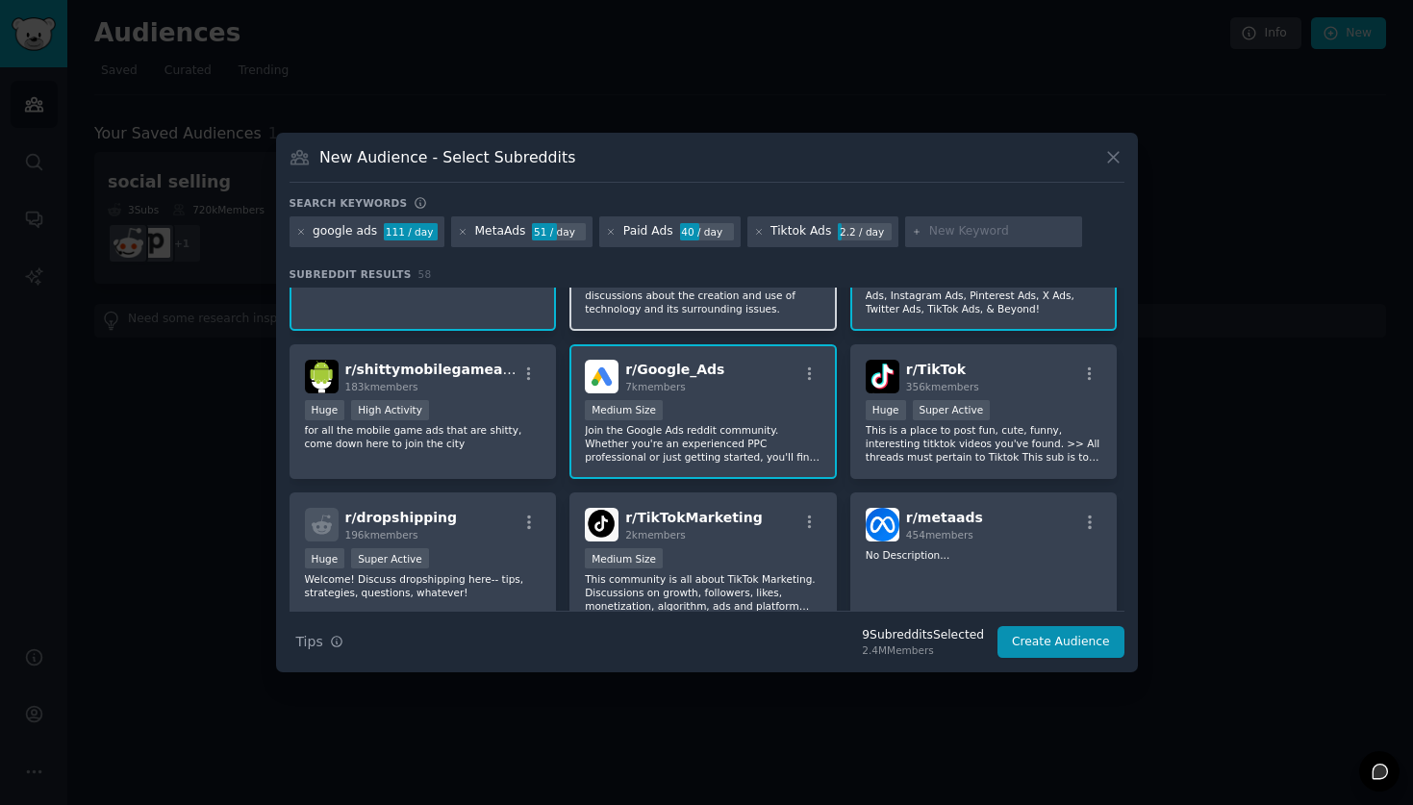
scroll to position [241, 0]
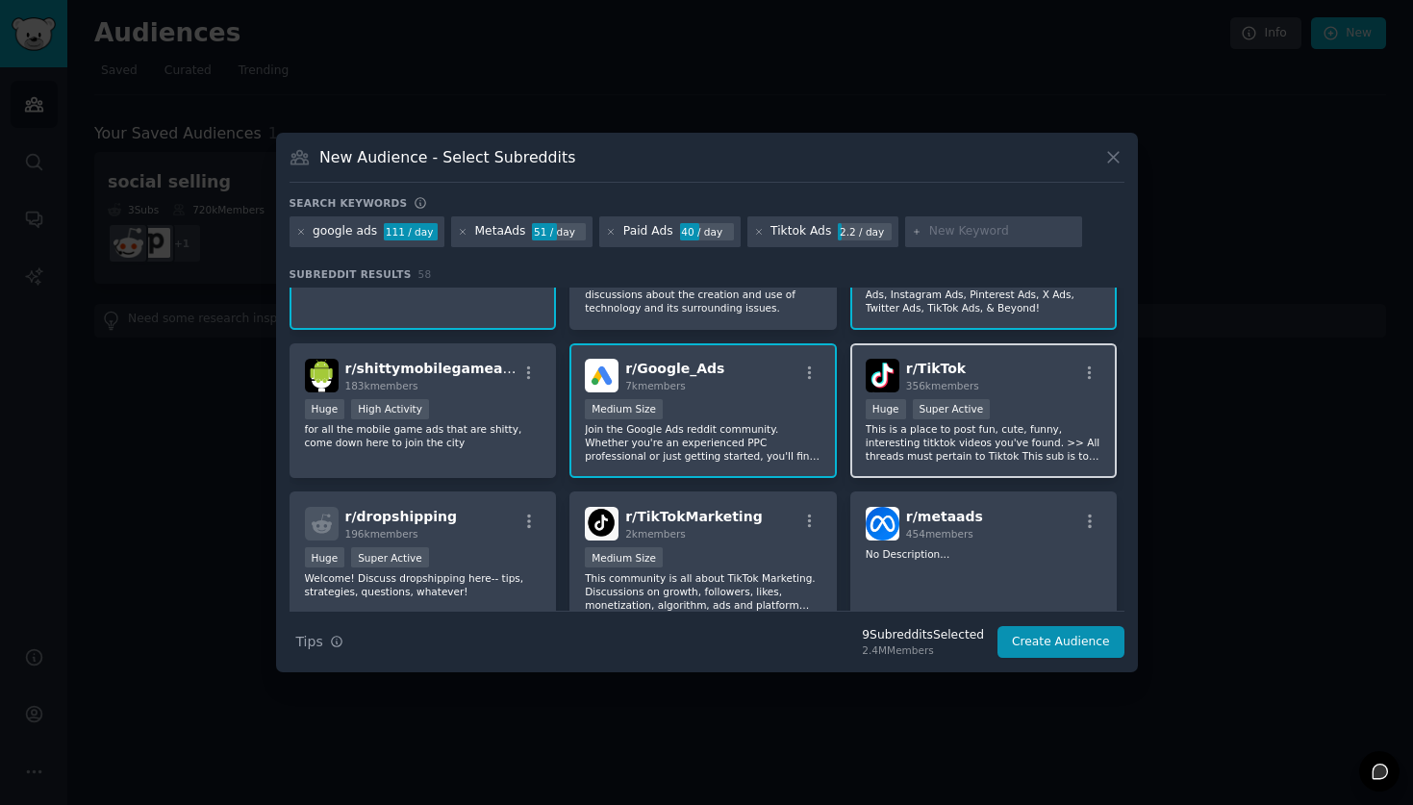
click at [977, 450] on p "This is a place to post fun, cute, funny, interesting titktok videos you've fou…" at bounding box center [984, 442] width 237 height 40
click at [999, 348] on div "r/ TikTok 356k members Huge Super Active This is a place to post fun, cute, fun…" at bounding box center [984, 411] width 267 height 136
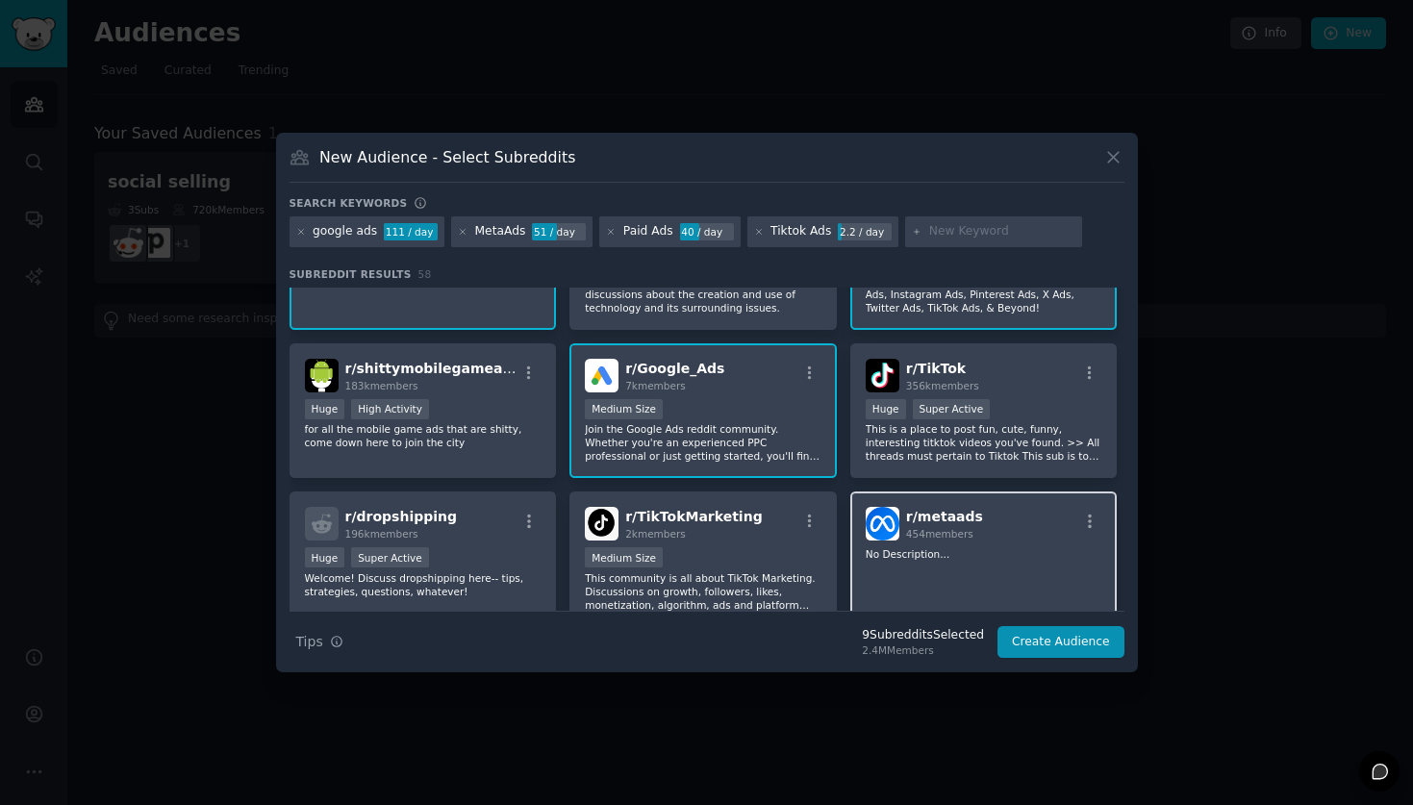
scroll to position [479, 0]
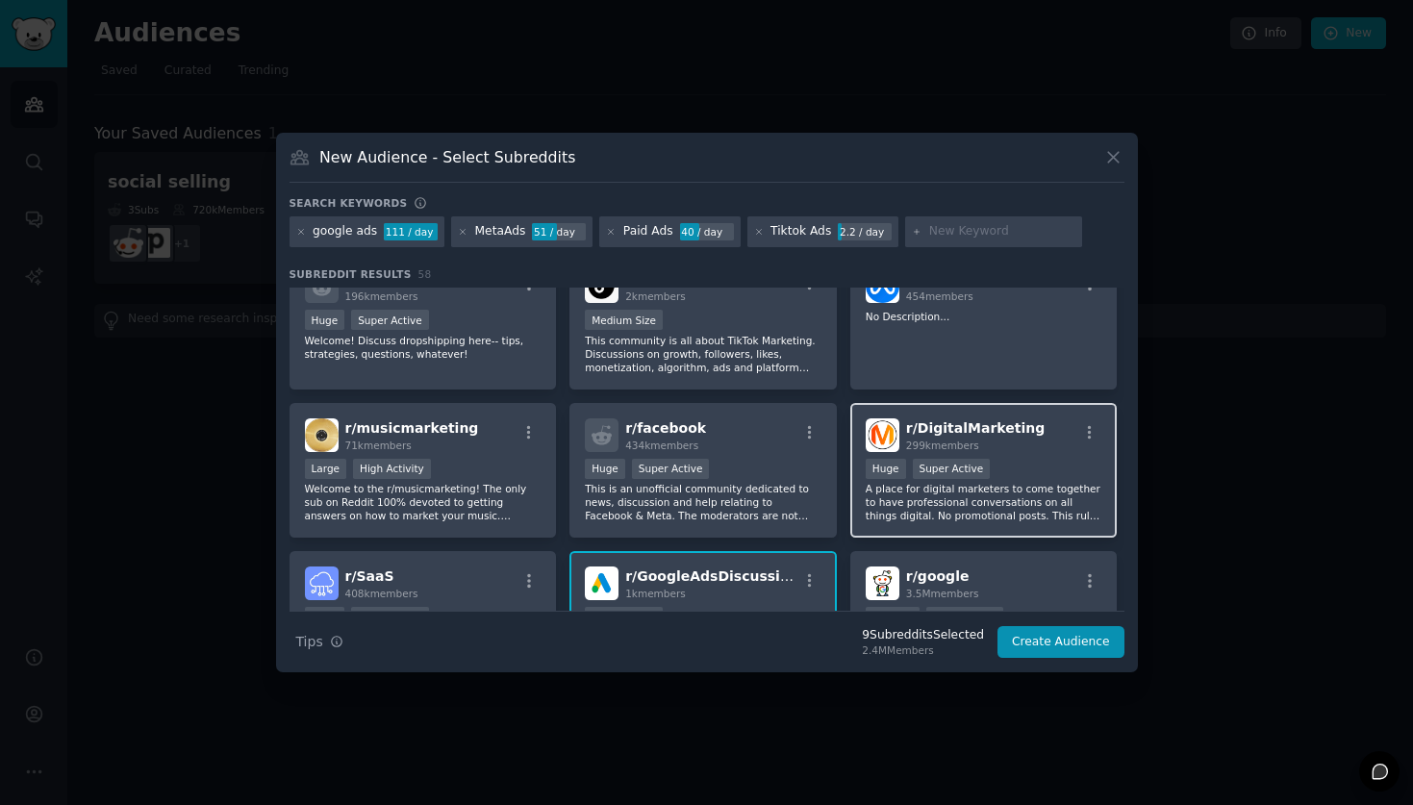
click at [1028, 520] on p "A place for digital marketers to come together to have professional conversatio…" at bounding box center [984, 502] width 237 height 40
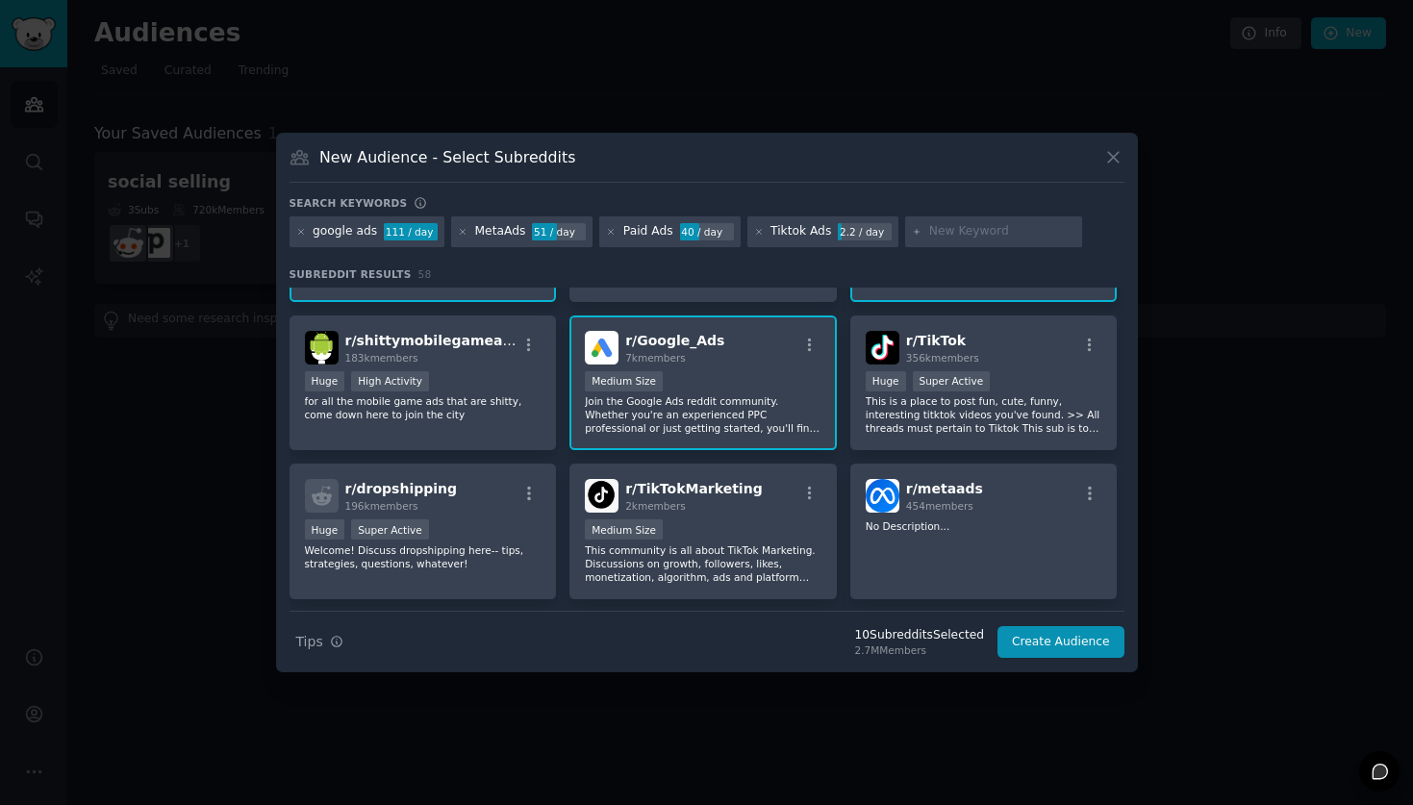
scroll to position [271, 0]
click at [1052, 653] on button "Create Audience" at bounding box center [1061, 642] width 127 height 33
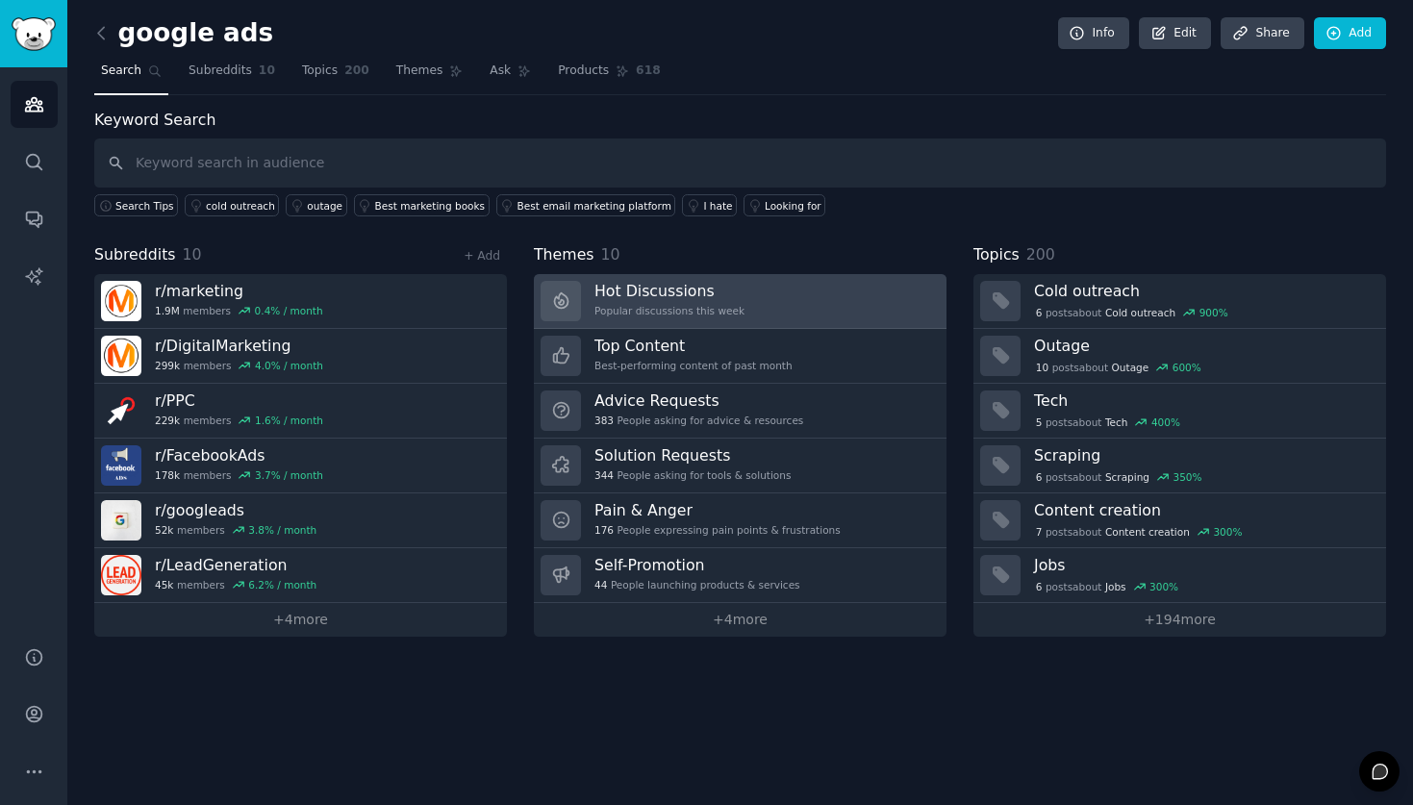
click at [713, 297] on h3 "Hot Discussions" at bounding box center [670, 291] width 150 height 20
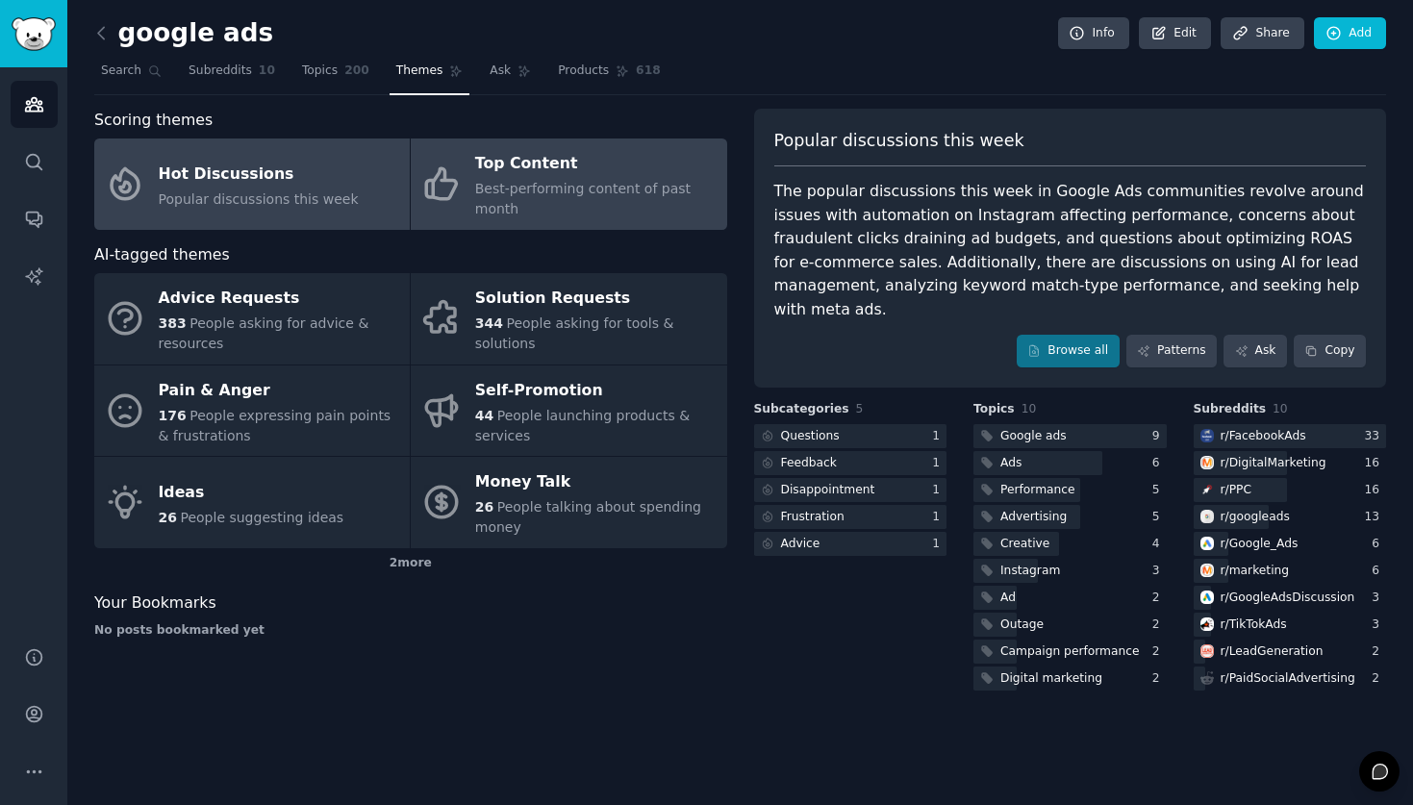
click at [516, 225] on link "Top Content Best-performing content of past month" at bounding box center [569, 184] width 316 height 91
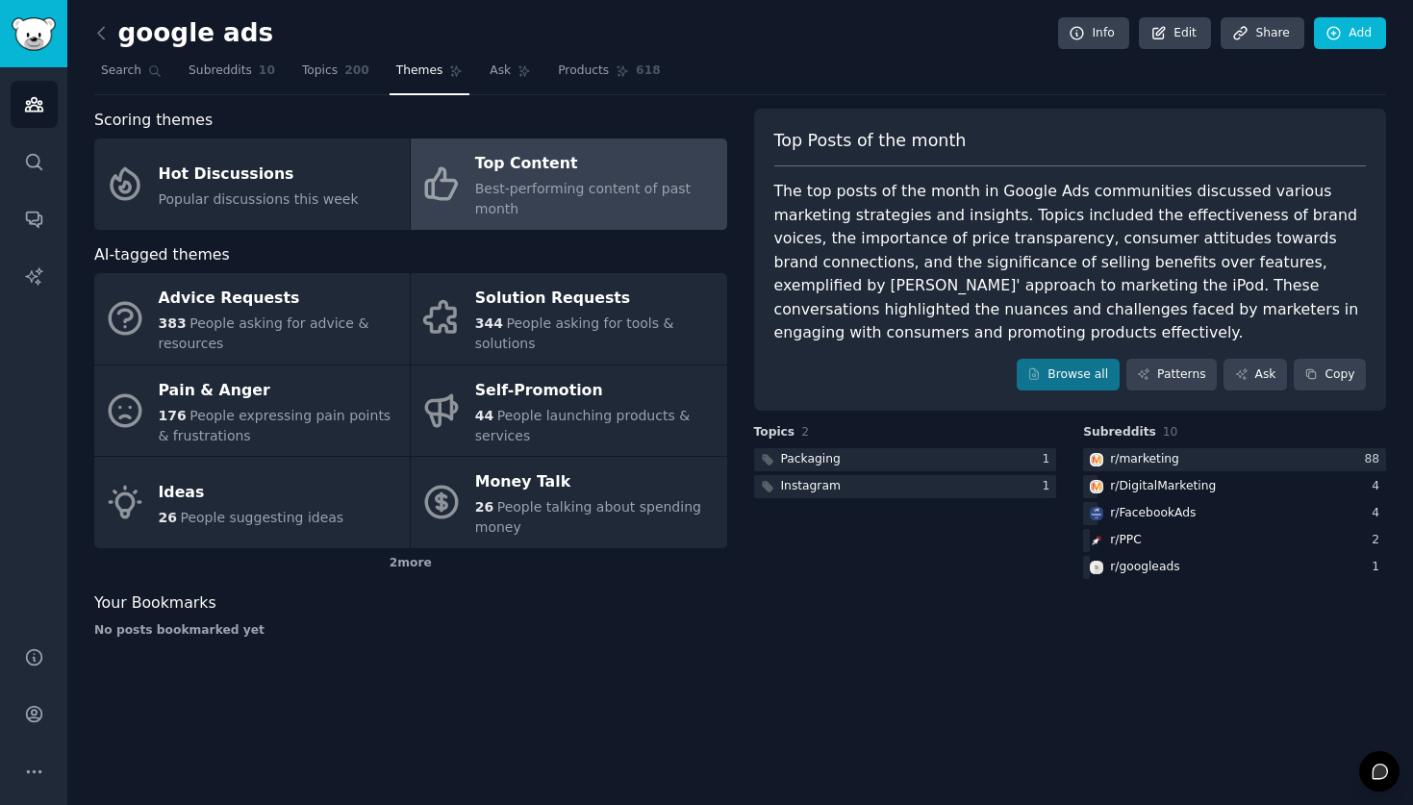
click at [118, 49] on div "google ads Info Edit Share Add" at bounding box center [740, 36] width 1292 height 39
click at [91, 39] on div "google ads Info Edit Share Add Search Subreddits 10 Topics 200 Themes Ask Produ…" at bounding box center [740, 402] width 1346 height 805
click at [102, 38] on icon at bounding box center [101, 33] width 6 height 12
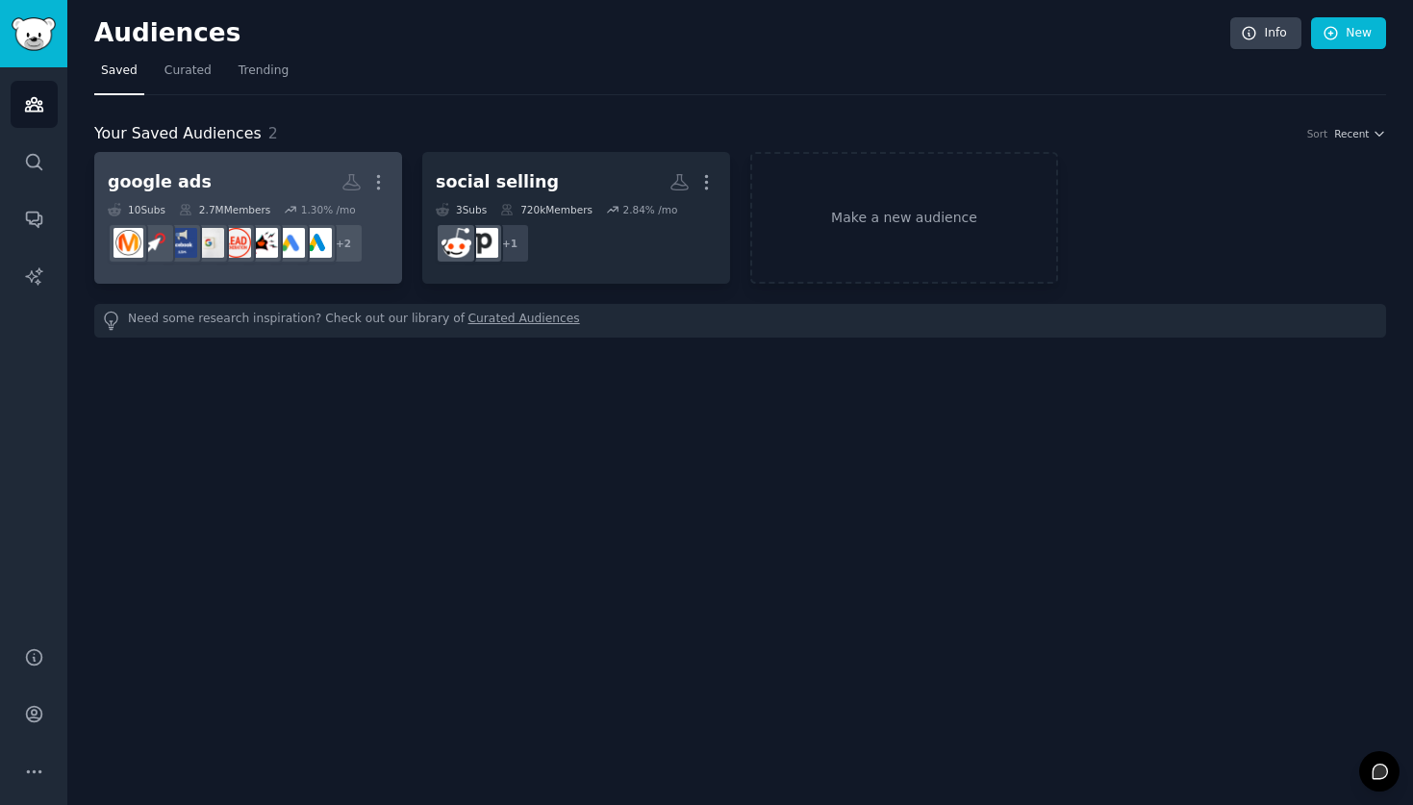
click at [184, 173] on div "google ads" at bounding box center [160, 182] width 104 height 24
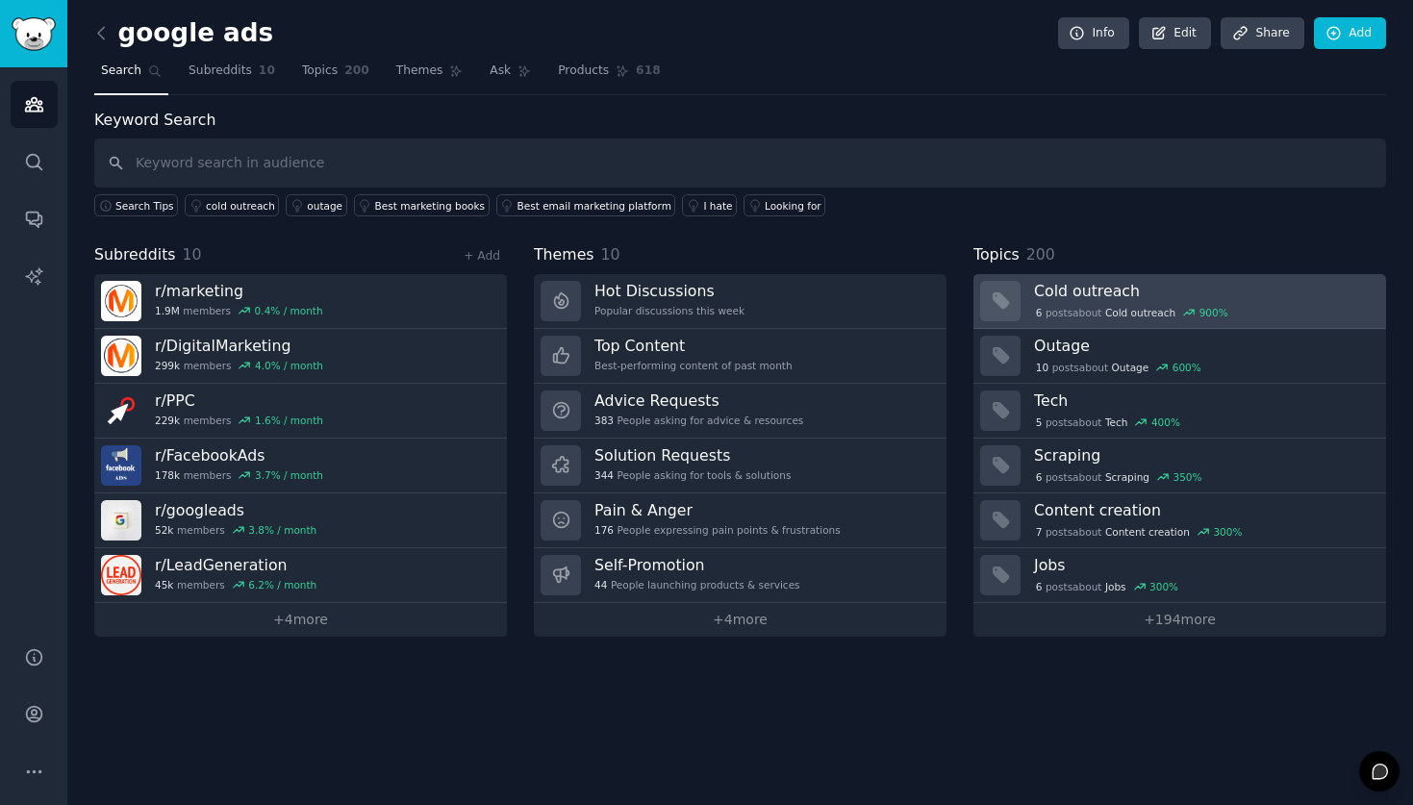
click at [1069, 293] on h3 "Cold outreach" at bounding box center [1203, 291] width 339 height 20
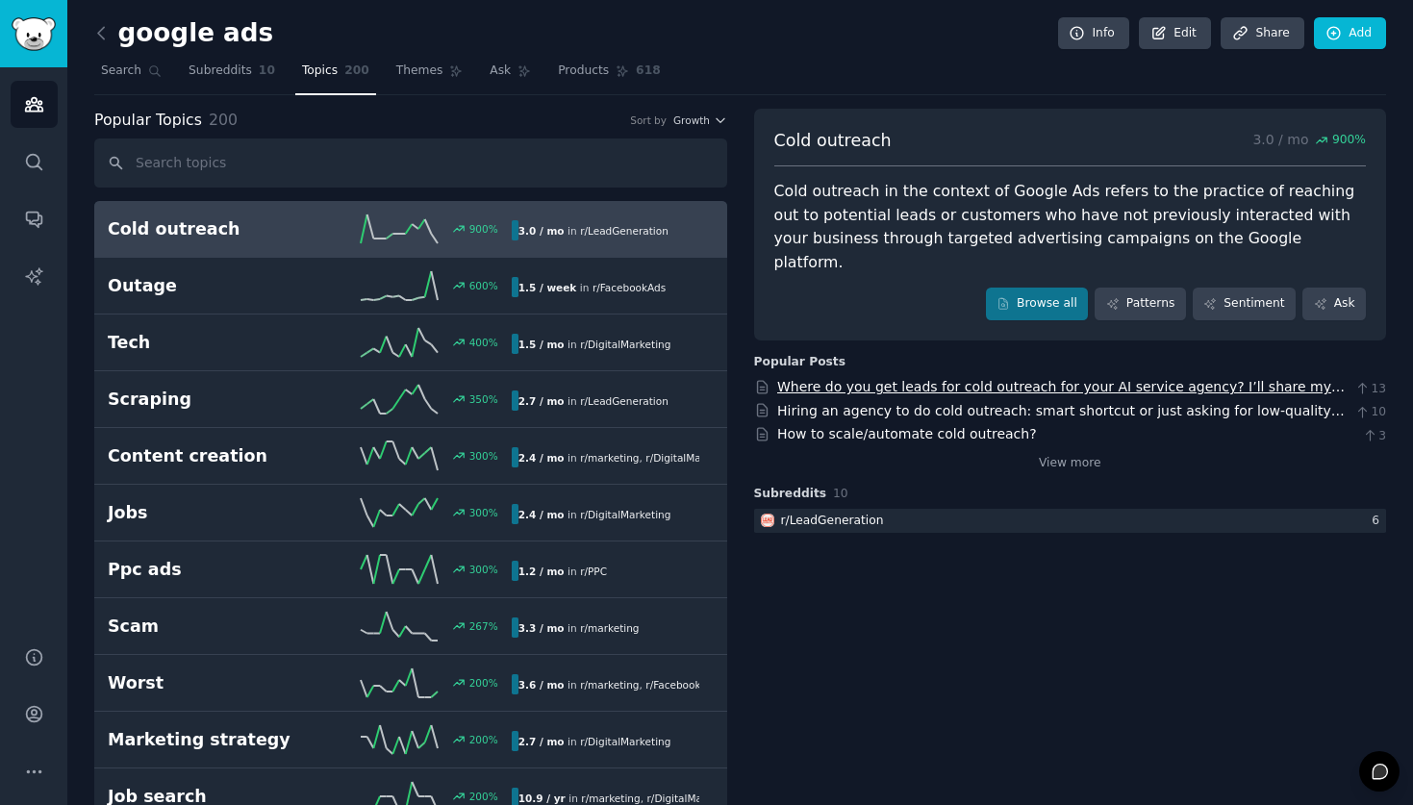
click at [949, 379] on link "Where do you get leads for cold outreach for your AI service agency? I’ll share…" at bounding box center [1061, 397] width 568 height 36
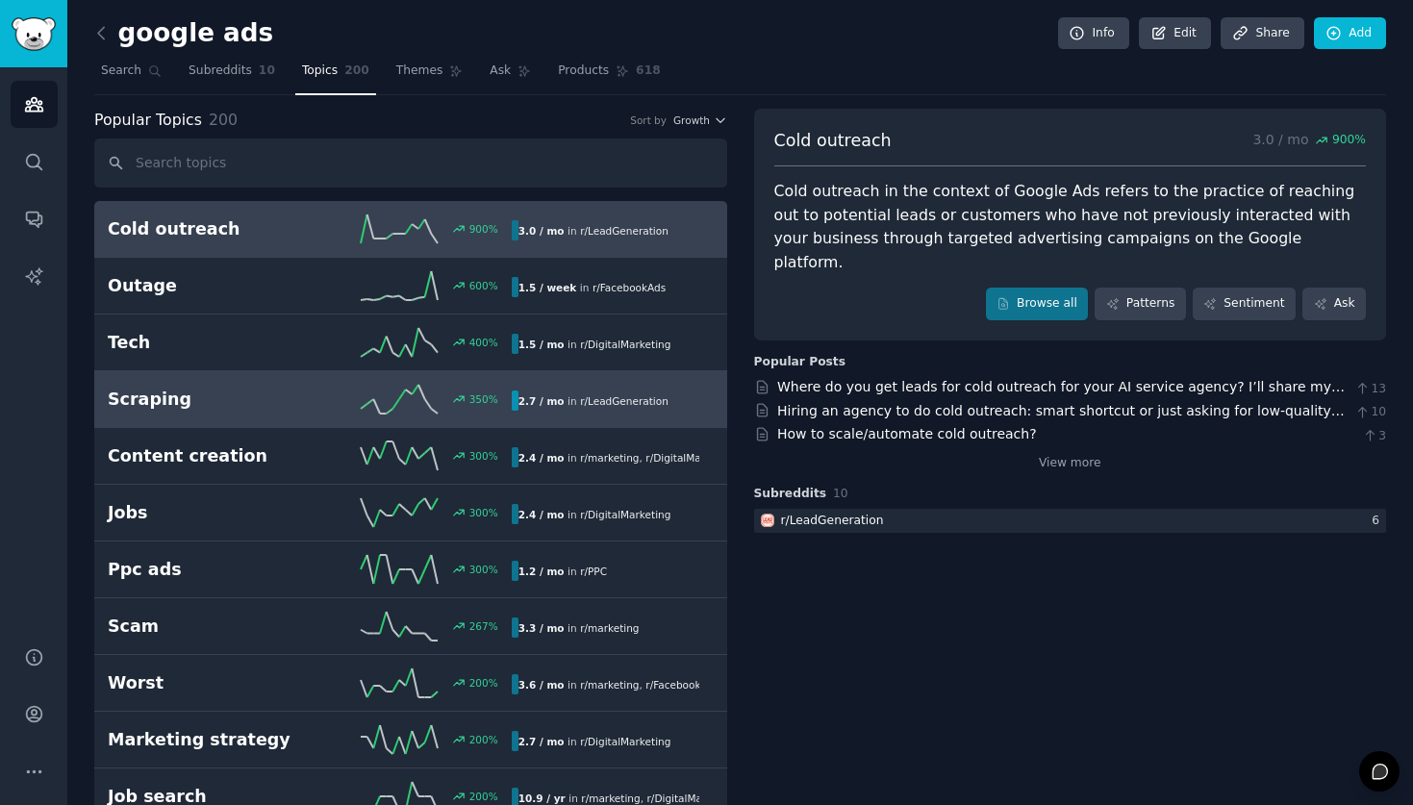
click at [645, 423] on link "Scraping 350 % 2.7 / mo in r/ LeadGeneration" at bounding box center [410, 399] width 633 height 57
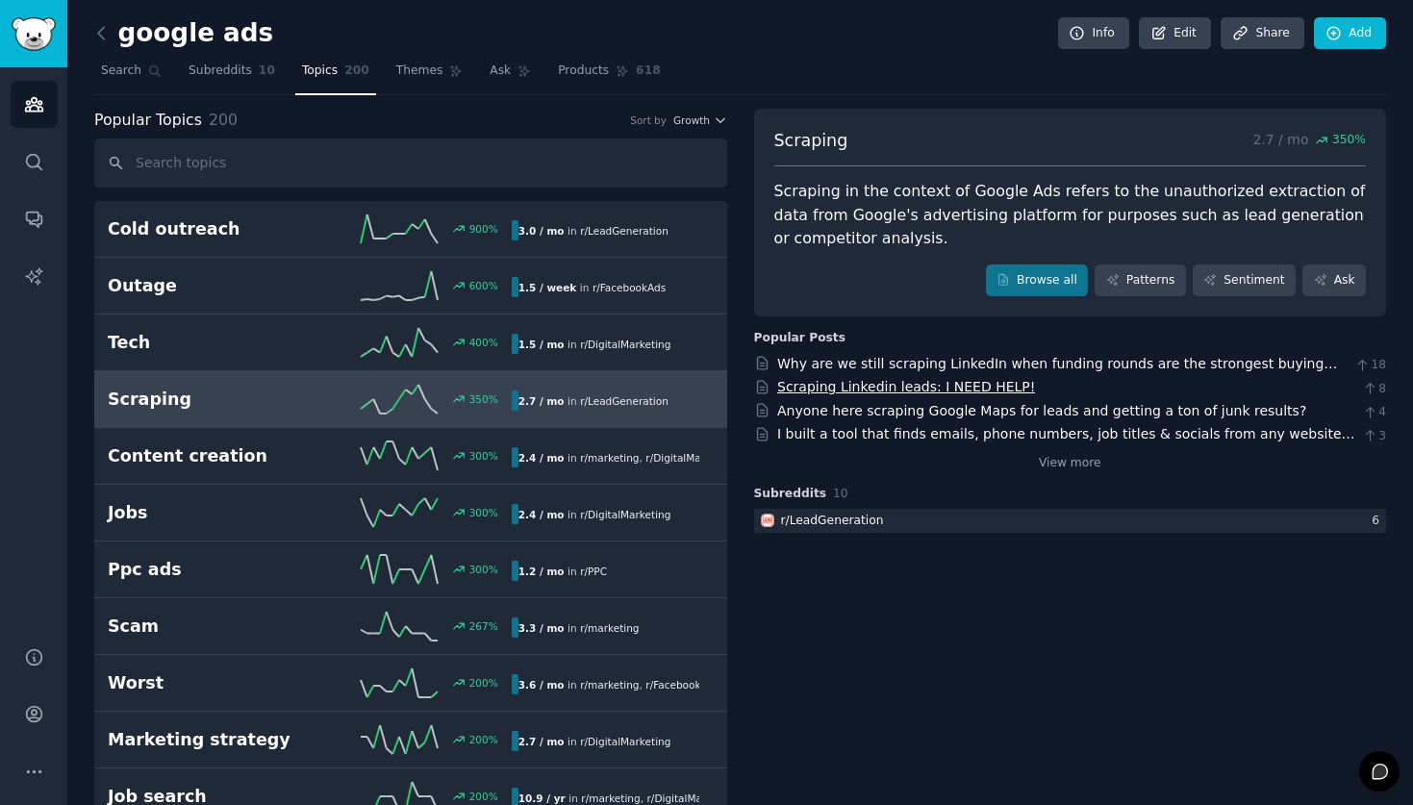
click at [971, 386] on link "Scraping Linkedin leads: I NEED HELP!" at bounding box center [906, 386] width 258 height 15
click at [868, 367] on link "Why are we still scraping LinkedIn when funding rounds are the strongest buying…" at bounding box center [1057, 374] width 560 height 36
click at [982, 439] on link "I built a tool that finds emails, phone numbers, job titles & socials from any …" at bounding box center [1066, 444] width 578 height 36
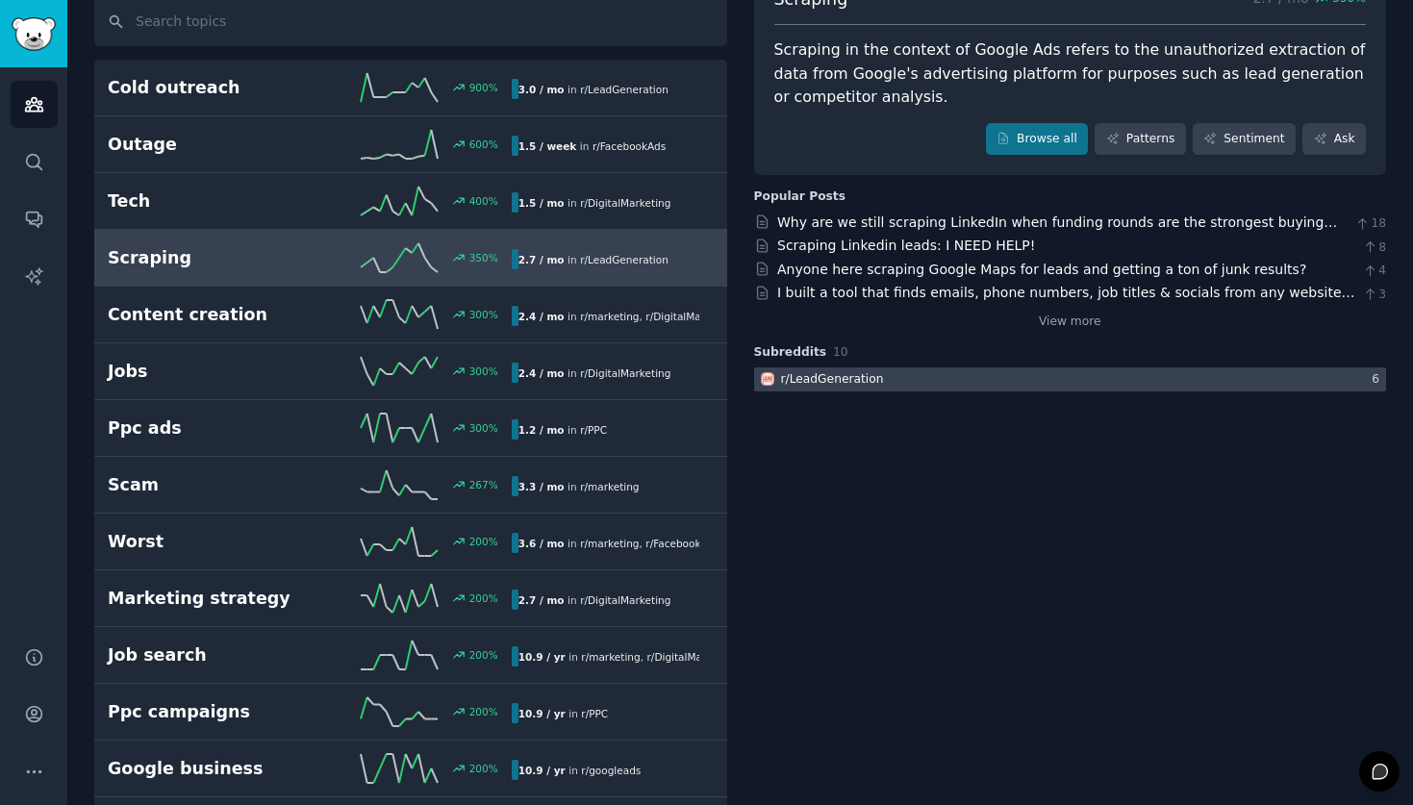
scroll to position [142, 0]
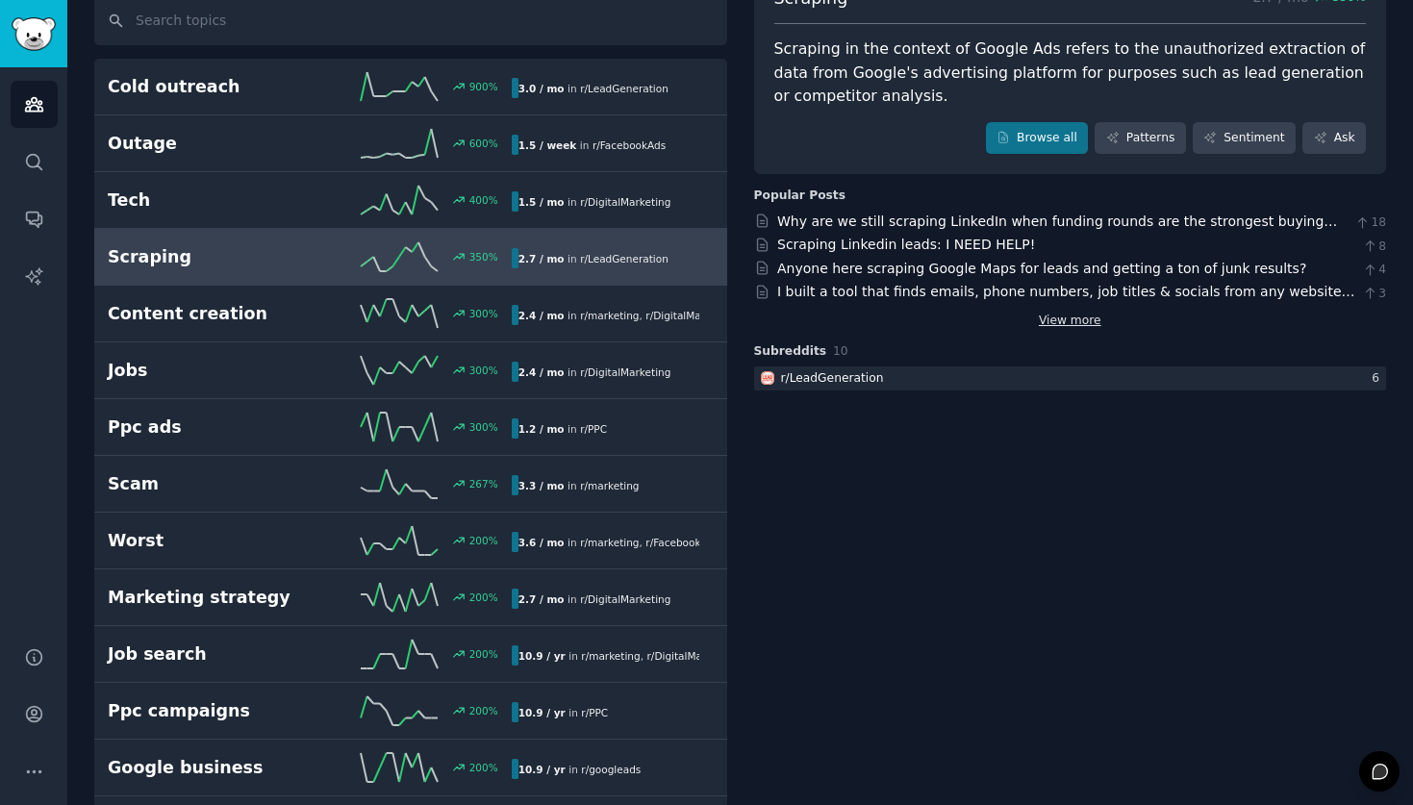
click at [1056, 320] on link "View more" at bounding box center [1070, 321] width 63 height 17
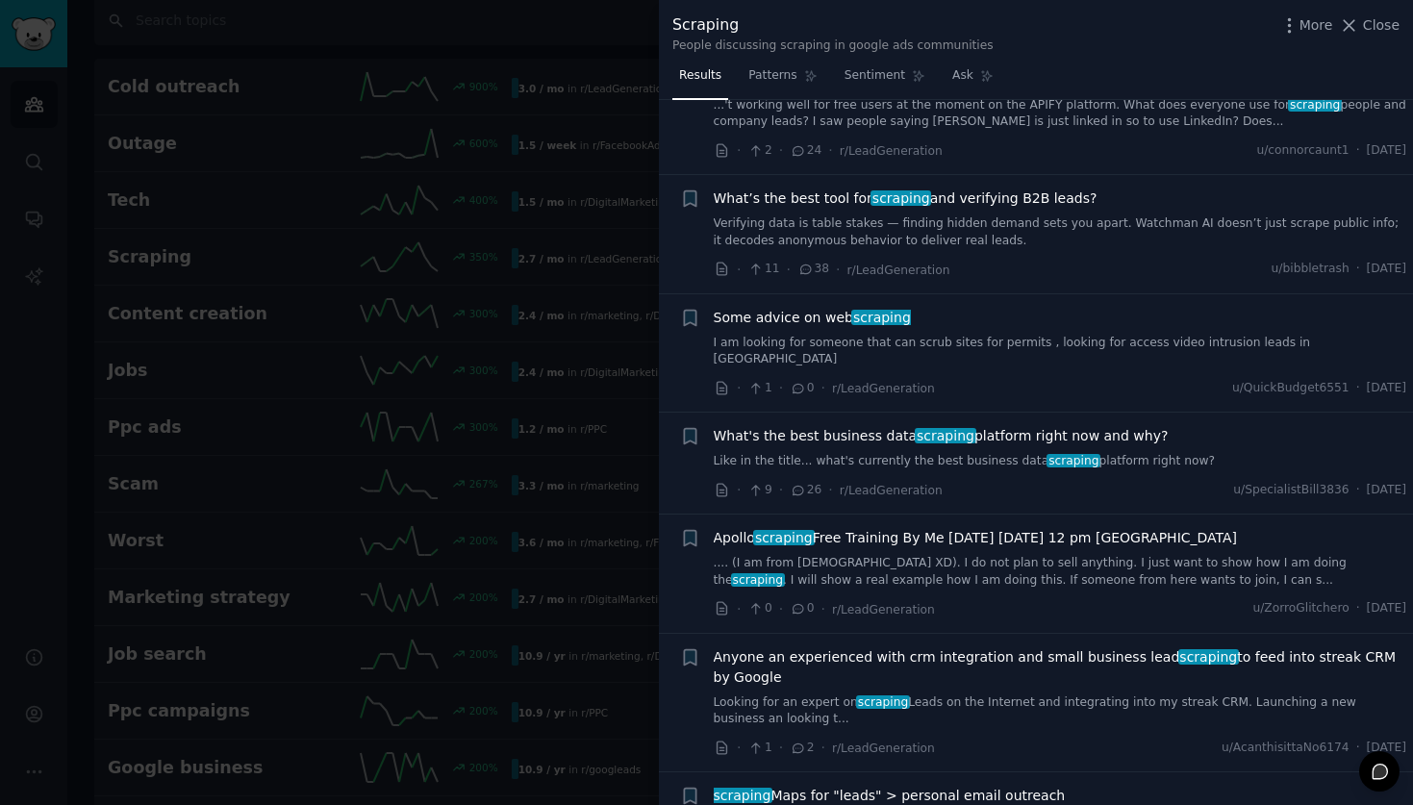
scroll to position [1496, 0]
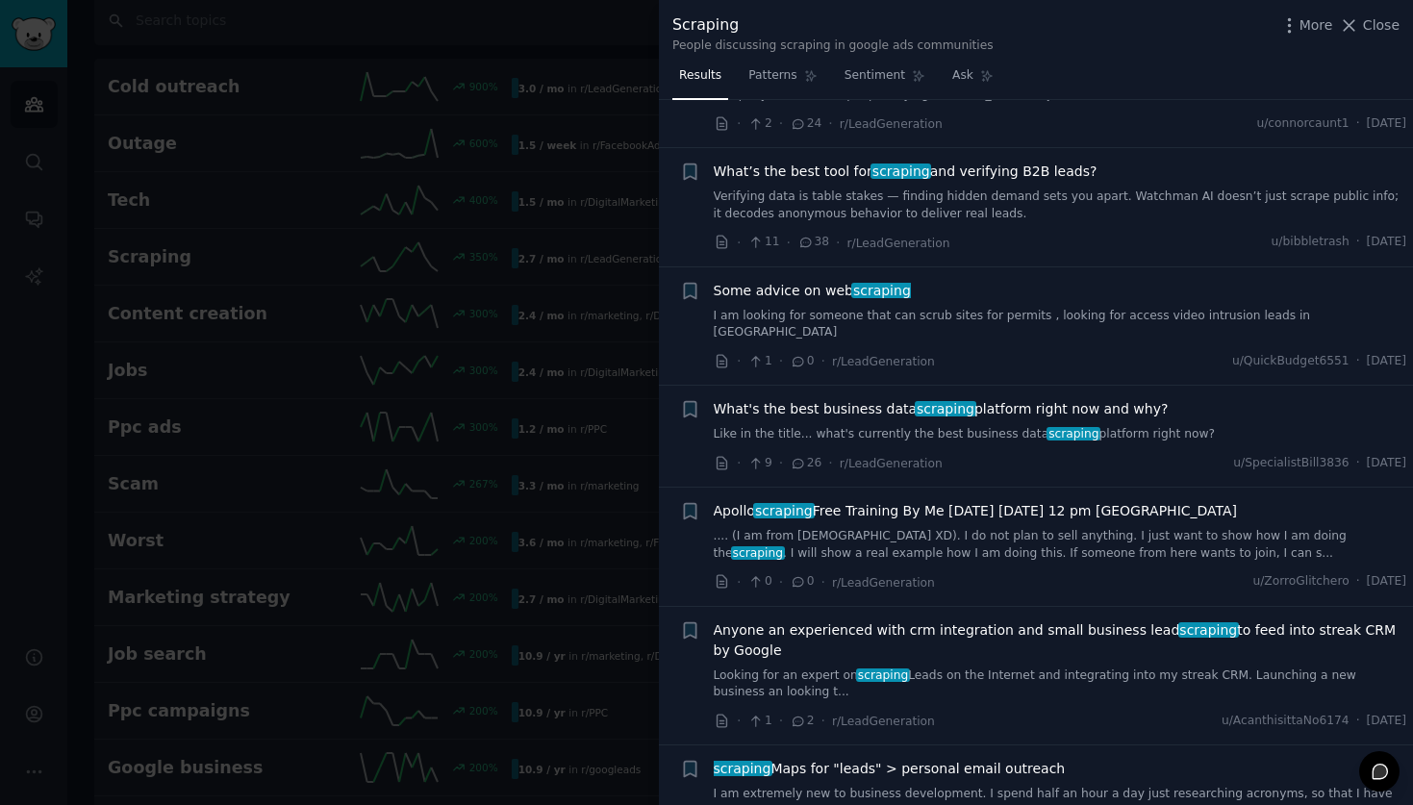
click at [898, 399] on span "What's the best business data scraping platform right now and why?" at bounding box center [941, 409] width 455 height 20
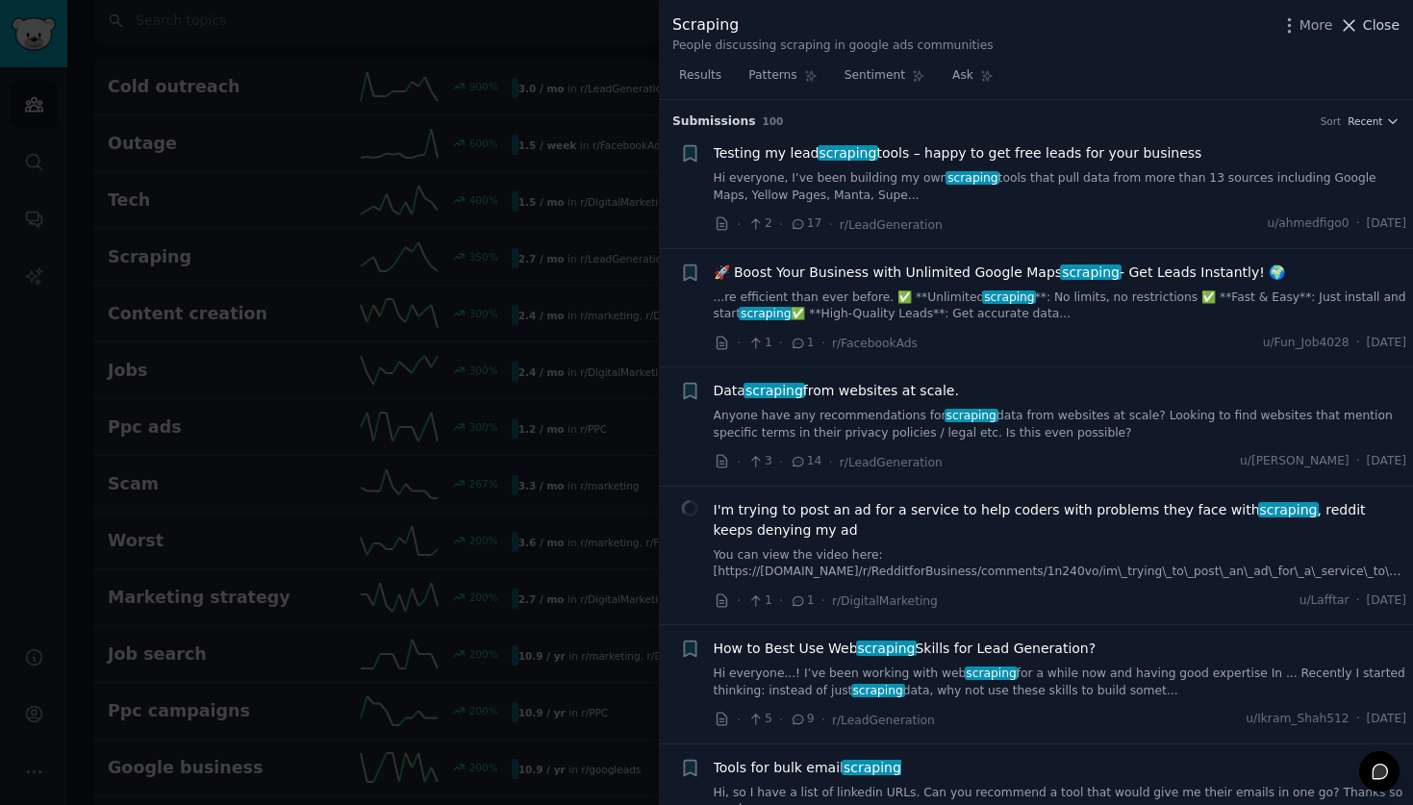
click at [1365, 29] on span "Close" at bounding box center [1381, 25] width 37 height 20
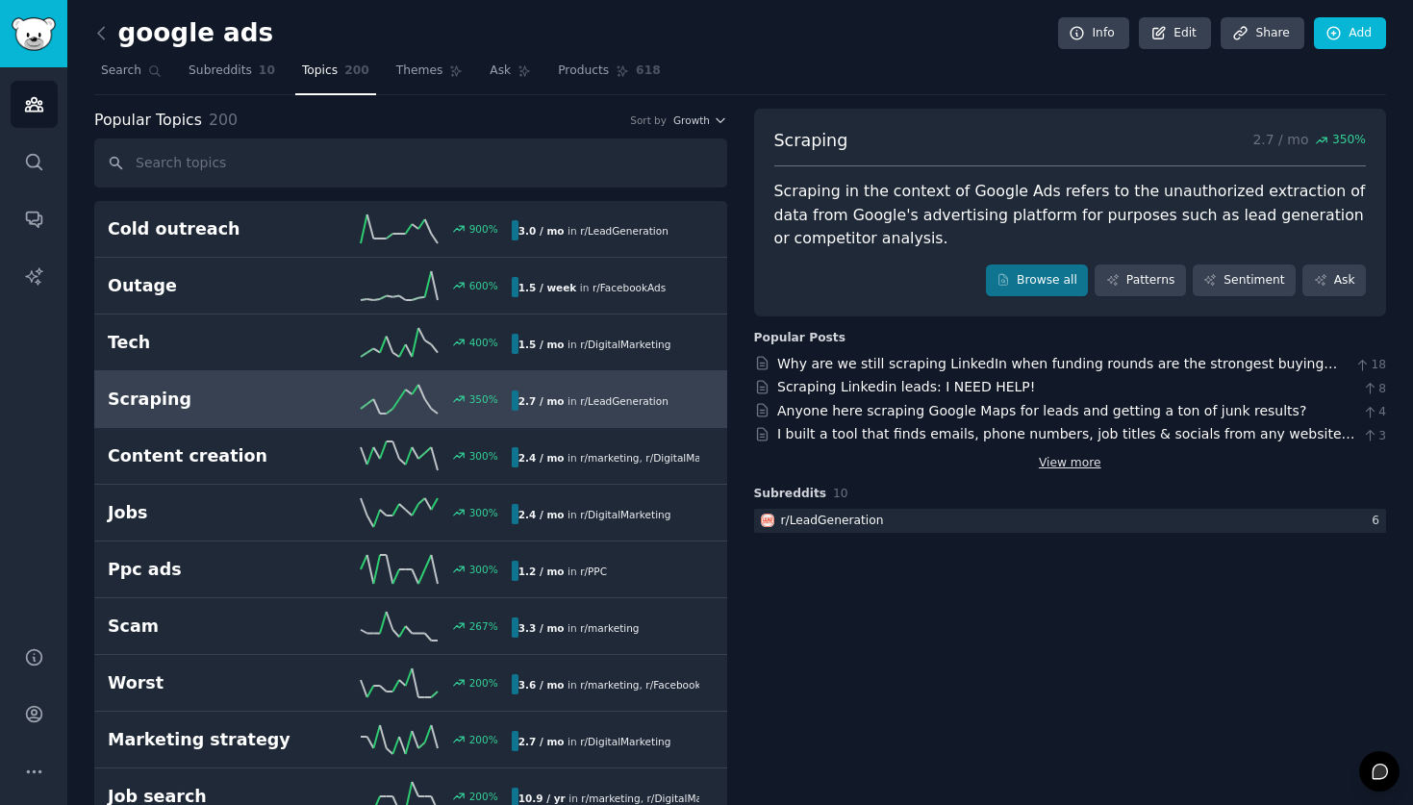
click at [1065, 469] on link "View more" at bounding box center [1070, 463] width 63 height 17
click at [1065, 469] on body "Audiences Audiences Search Conversations AI Reports Help Account More google ad…" at bounding box center [706, 402] width 1413 height 805
click at [1062, 469] on link "View more" at bounding box center [1070, 463] width 63 height 17
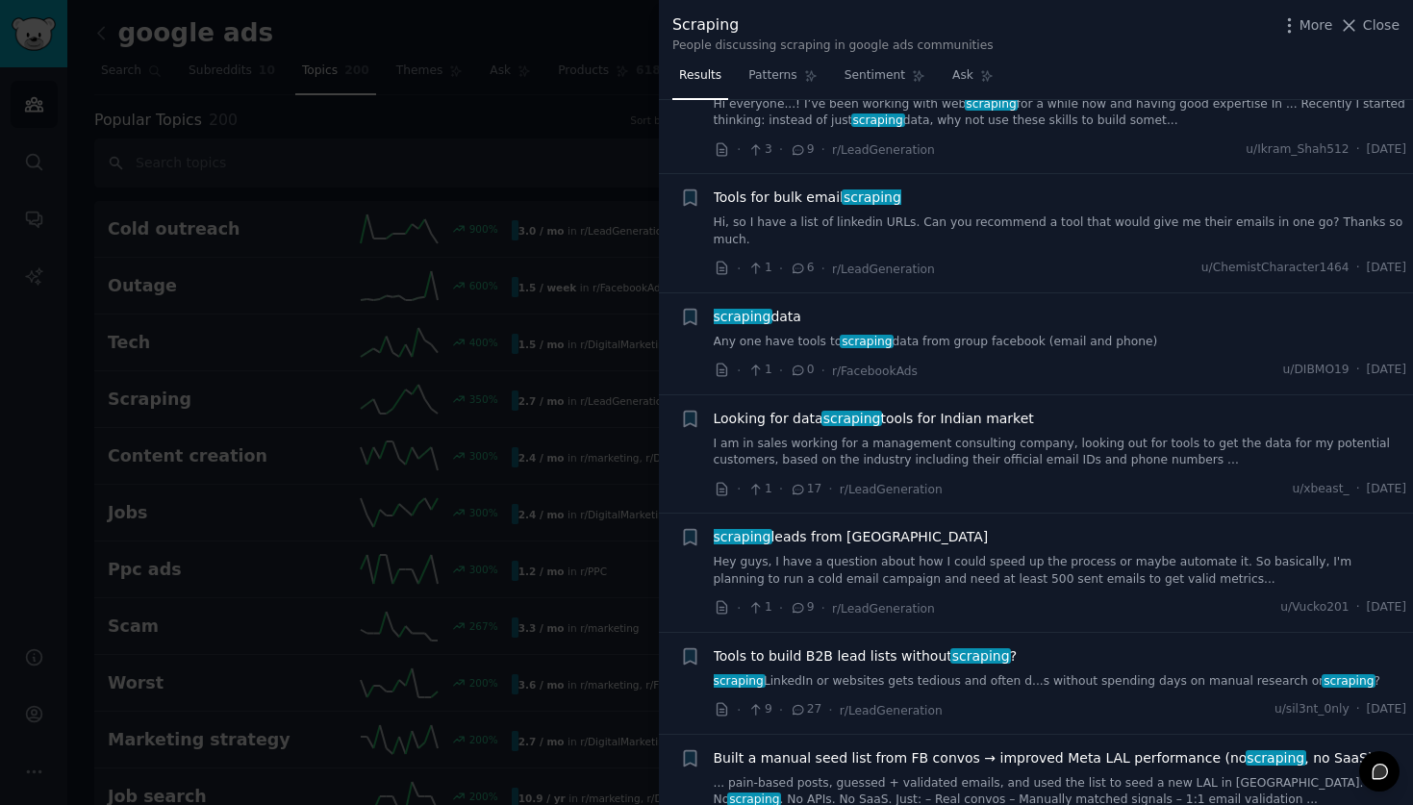
scroll to position [433, 0]
click at [869, 525] on span "scraping leads from Meta Ads Library" at bounding box center [851, 535] width 275 height 20
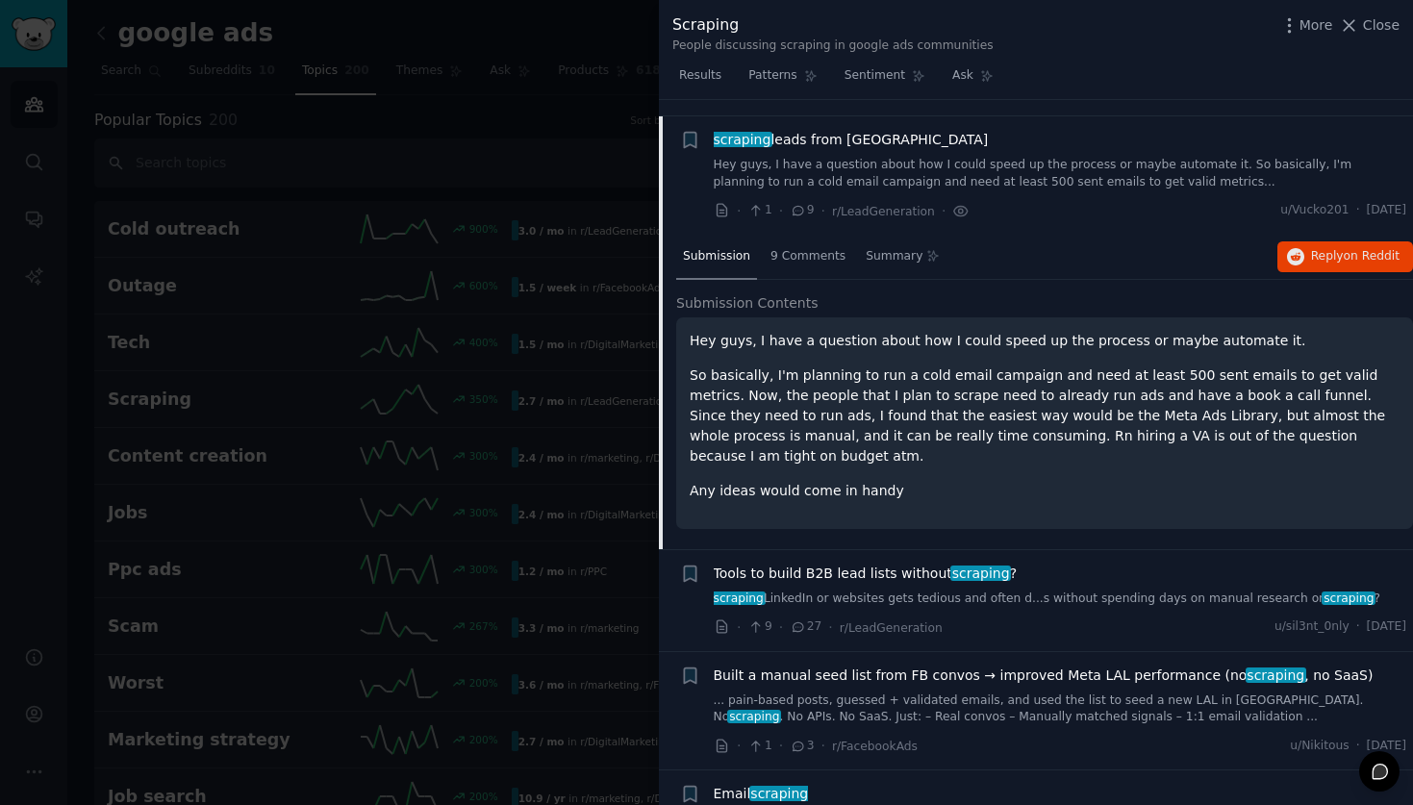
scroll to position [869, 0]
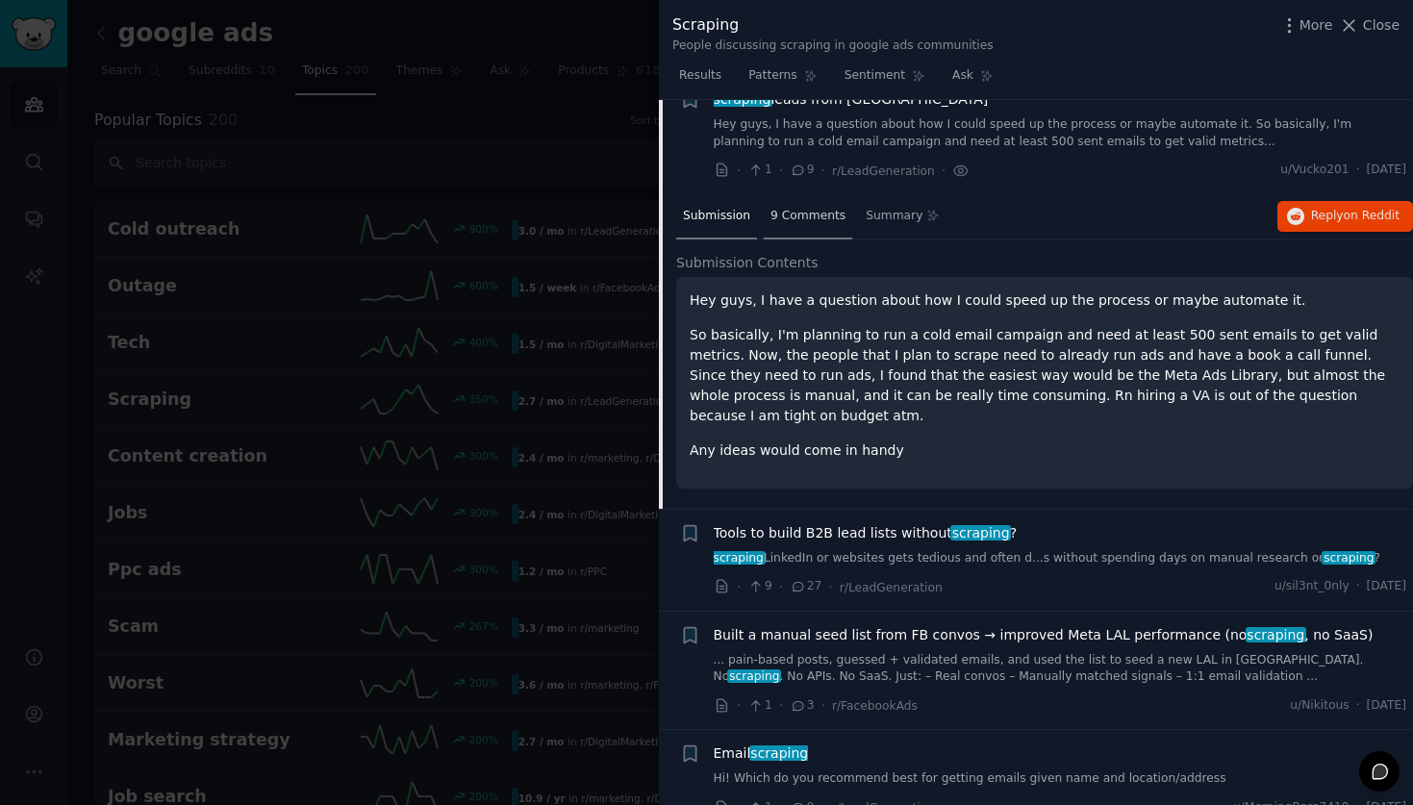
click at [787, 212] on div "9 Comments" at bounding box center [808, 217] width 89 height 46
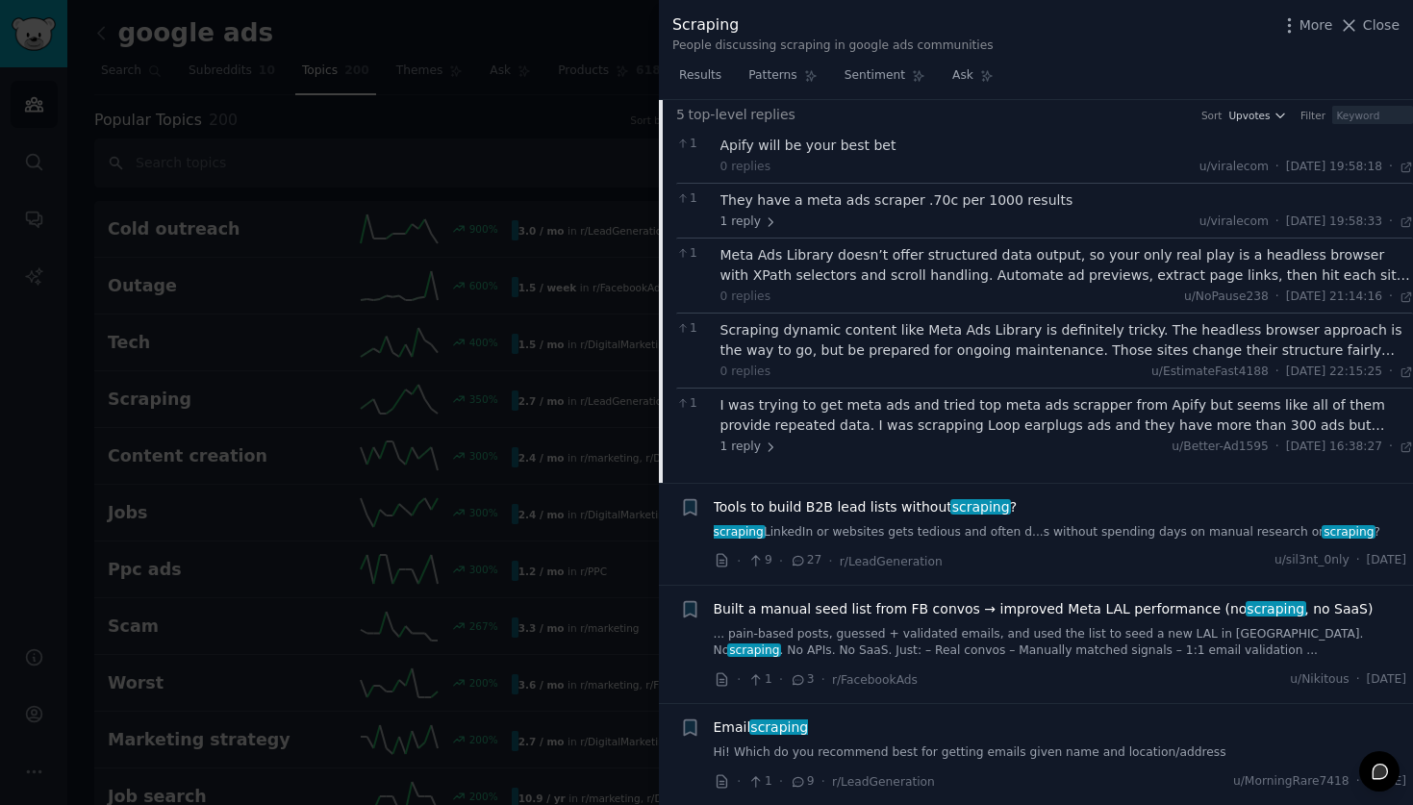
scroll to position [1018, 0]
click at [1362, 29] on button "Close" at bounding box center [1369, 25] width 61 height 20
click at [1343, 28] on link "Add" at bounding box center [1350, 33] width 72 height 33
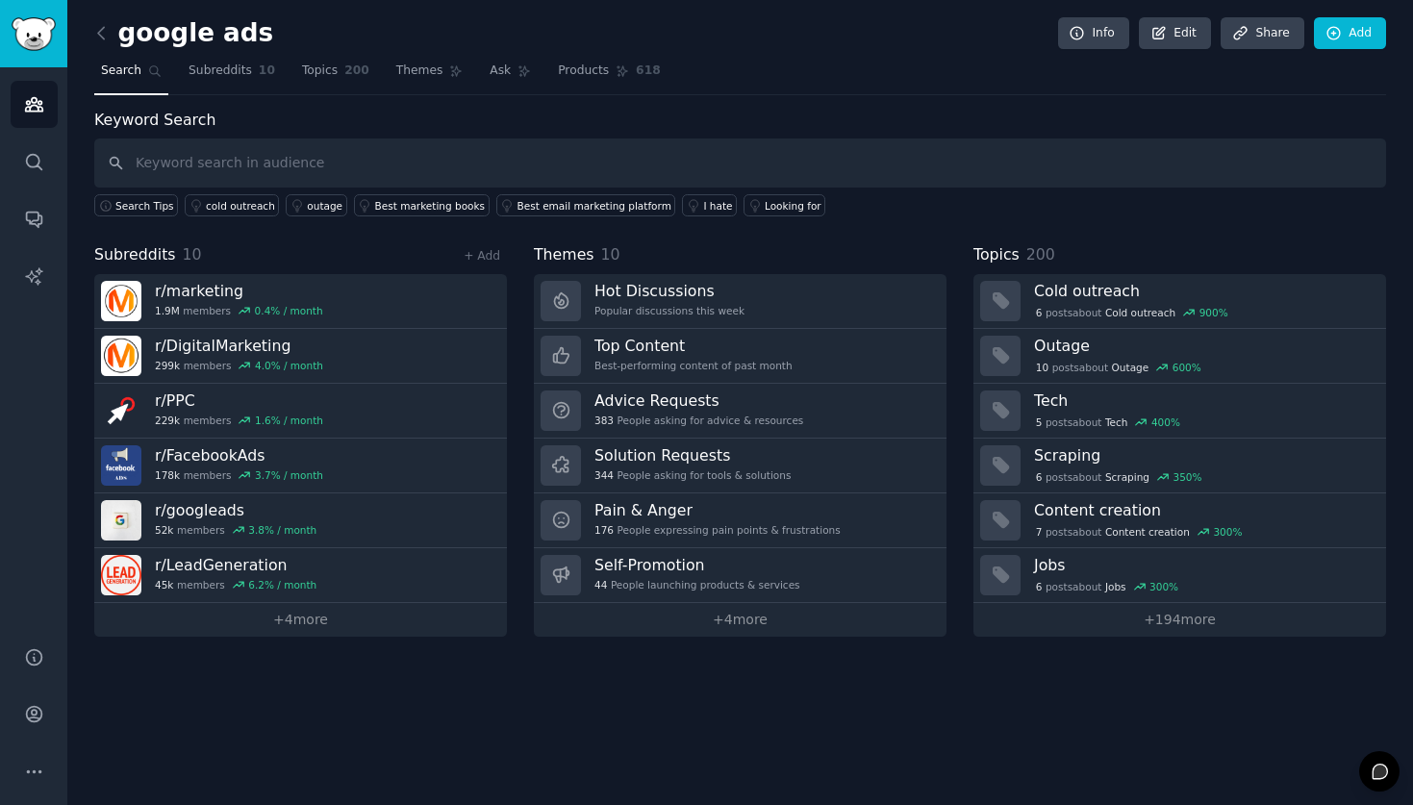
click at [166, 172] on input "text" at bounding box center [740, 163] width 1292 height 49
type input "scrapping"
click at [108, 71] on span "Search" at bounding box center [121, 71] width 40 height 17
click at [102, 44] on link at bounding box center [106, 33] width 24 height 31
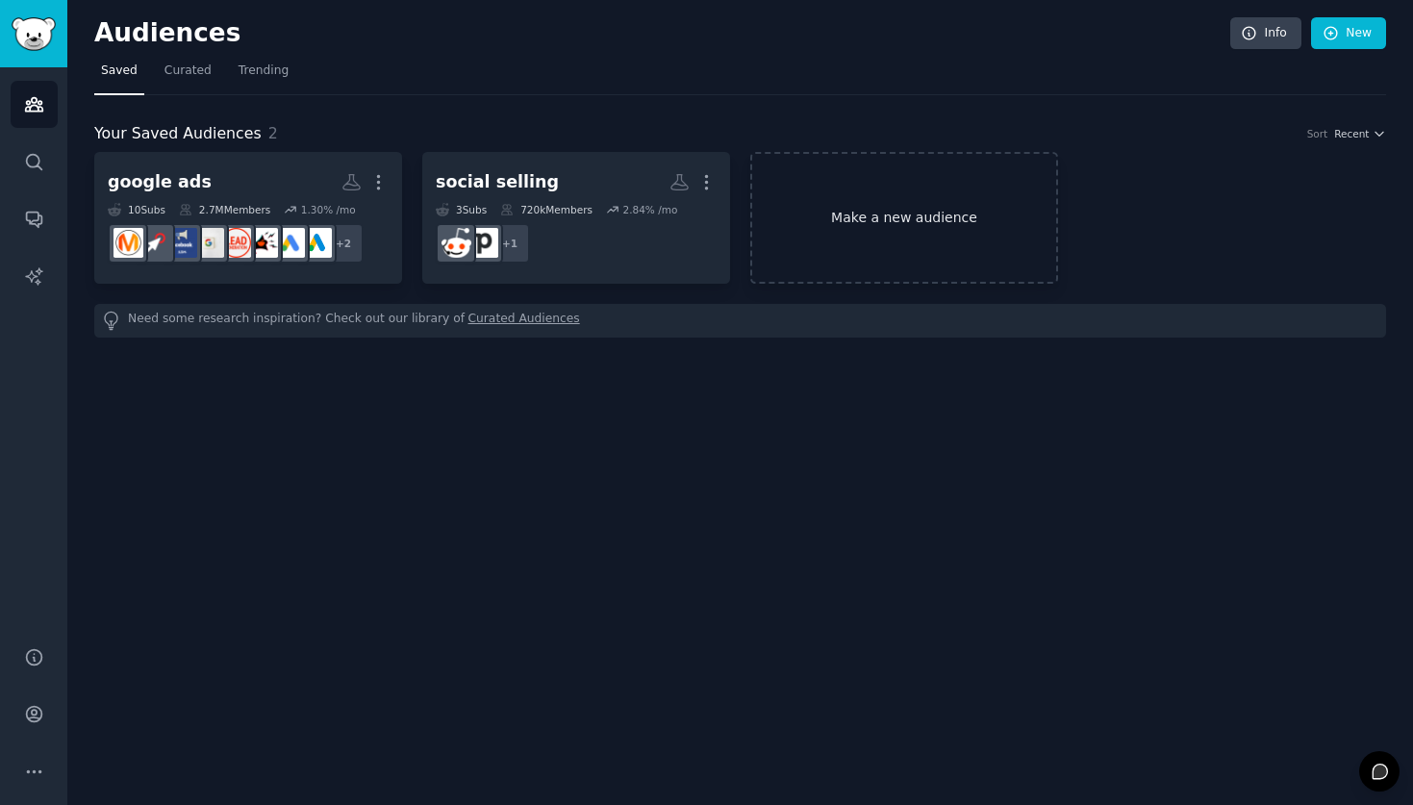
click at [922, 224] on link "Make a new audience" at bounding box center [904, 218] width 308 height 132
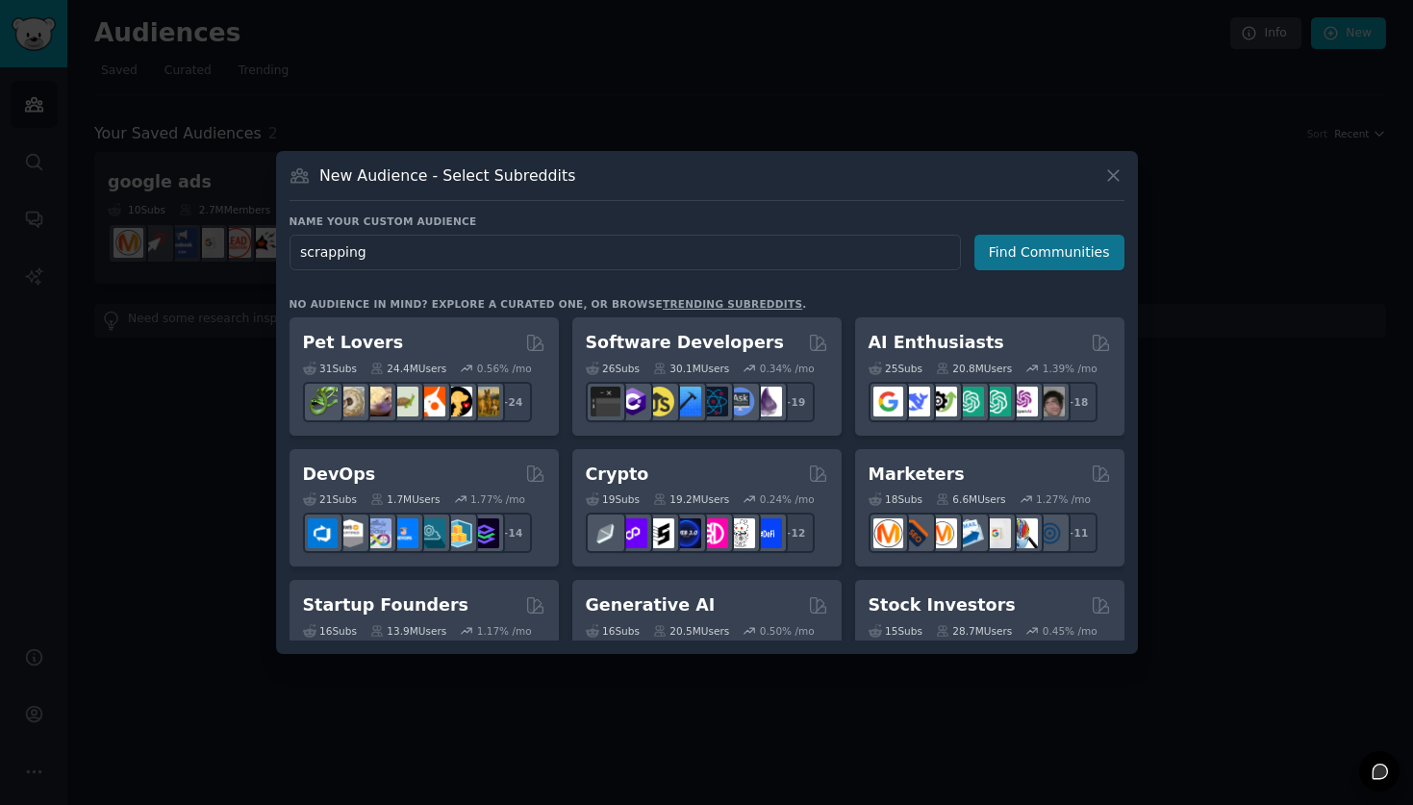
type input "scrapping"
click at [1035, 266] on button "Find Communities" at bounding box center [1050, 253] width 150 height 36
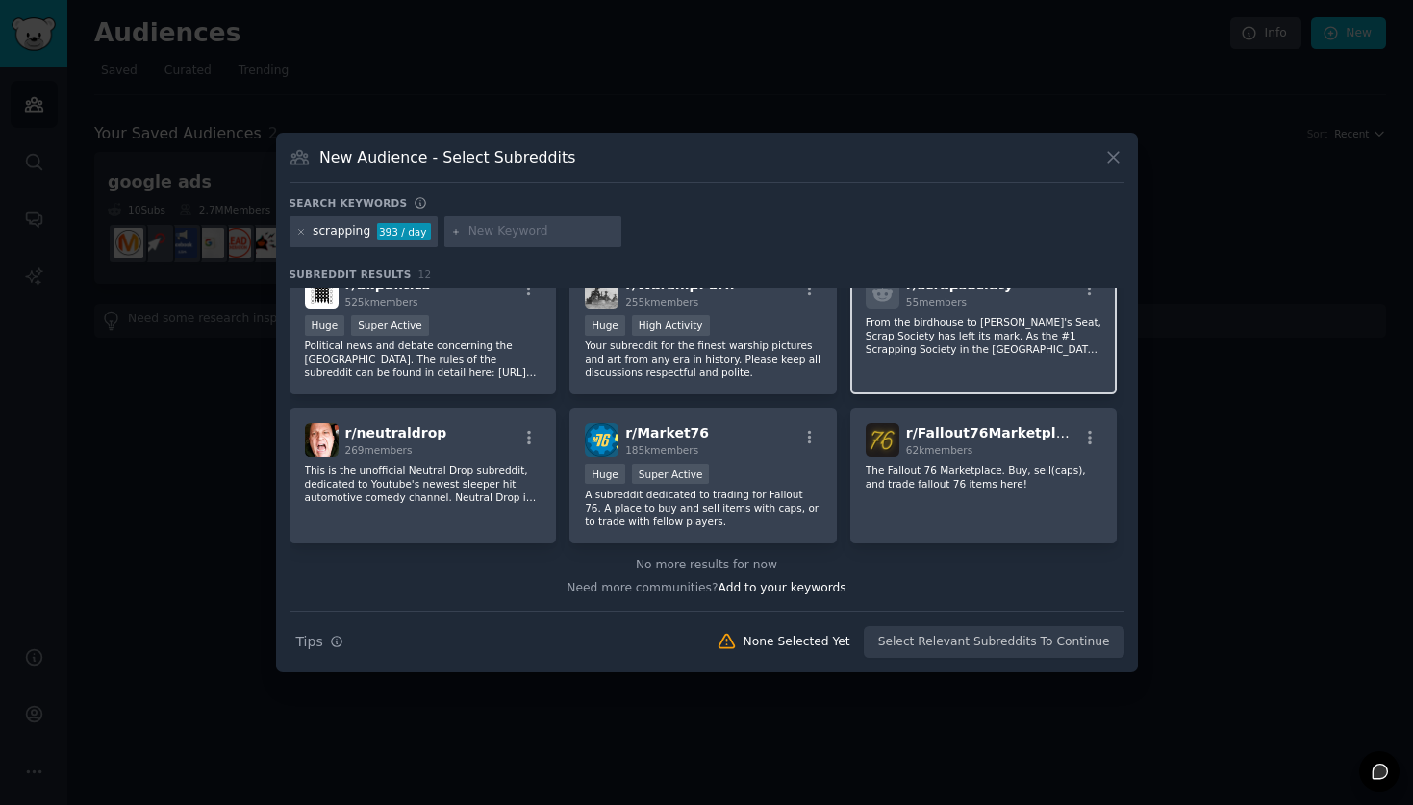
scroll to position [324, 0]
click at [339, 225] on div "scrapping" at bounding box center [342, 231] width 58 height 17
click at [343, 235] on div "scrapping" at bounding box center [342, 231] width 58 height 17
click at [306, 235] on div "scrapping 393 / day" at bounding box center [364, 231] width 149 height 31
click at [300, 233] on icon at bounding box center [301, 232] width 11 height 11
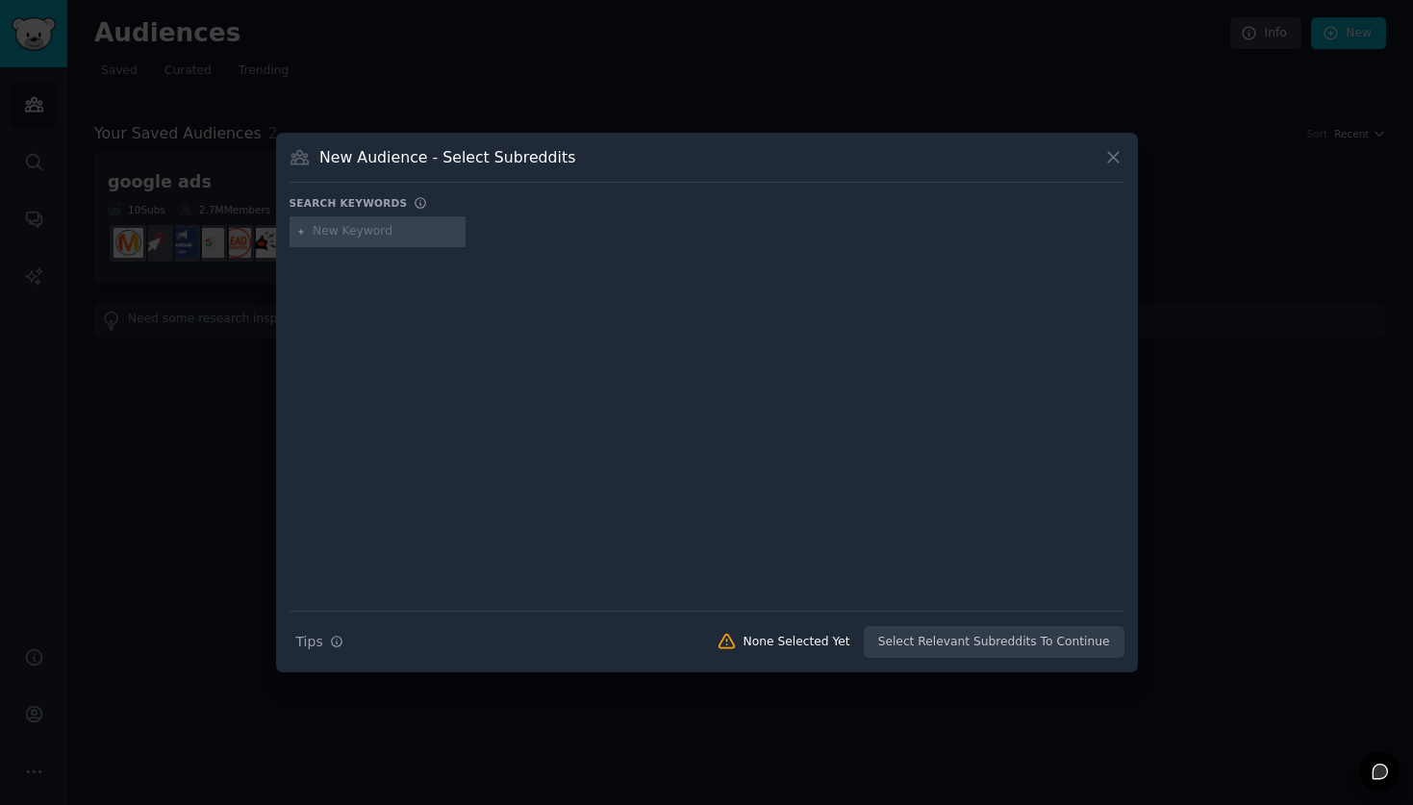
click at [358, 233] on input "text" at bounding box center [386, 231] width 146 height 17
type input "data scrapping"
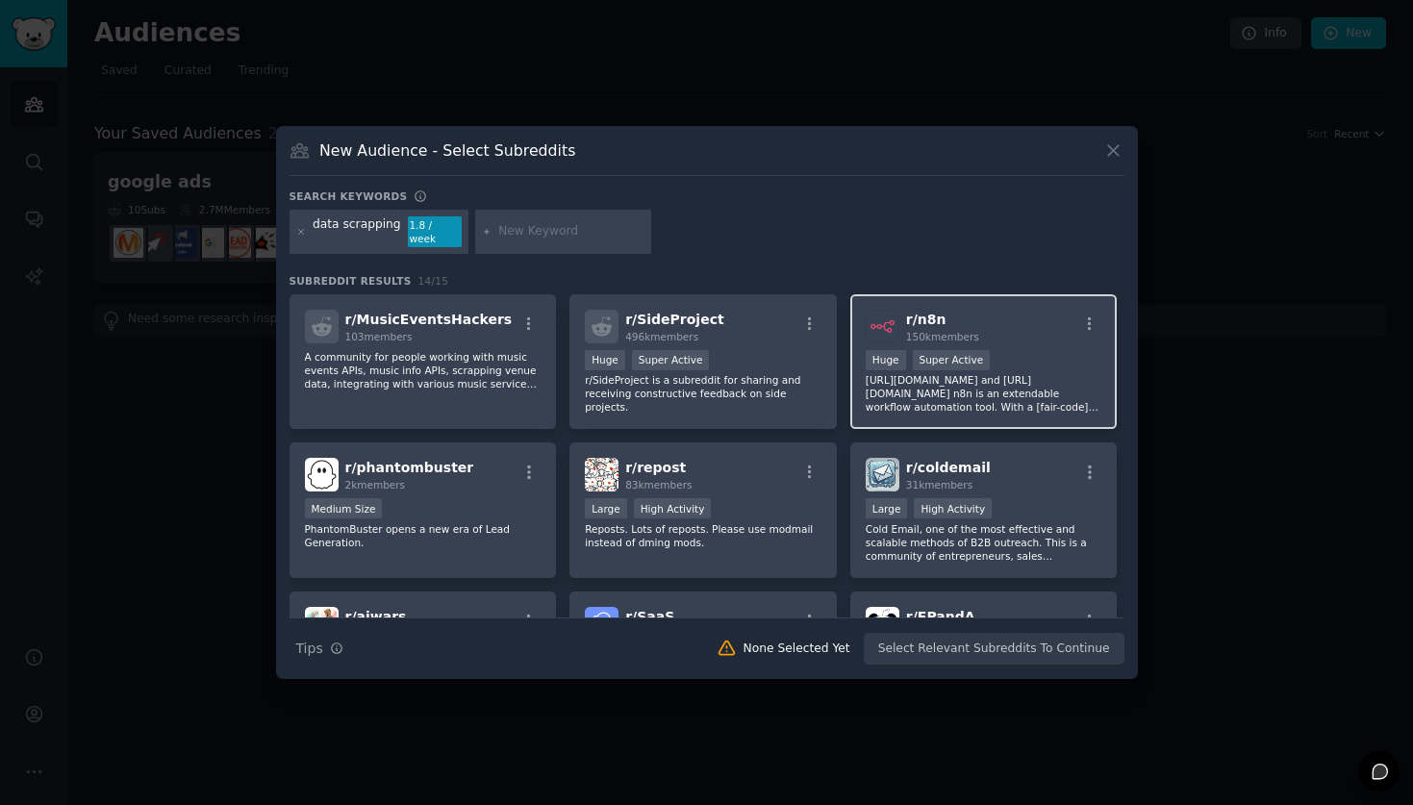
click at [909, 399] on p "https://n8n.io/ and https://github.com/n8n-io/n8n n8n is an extendable workflow…" at bounding box center [984, 393] width 237 height 40
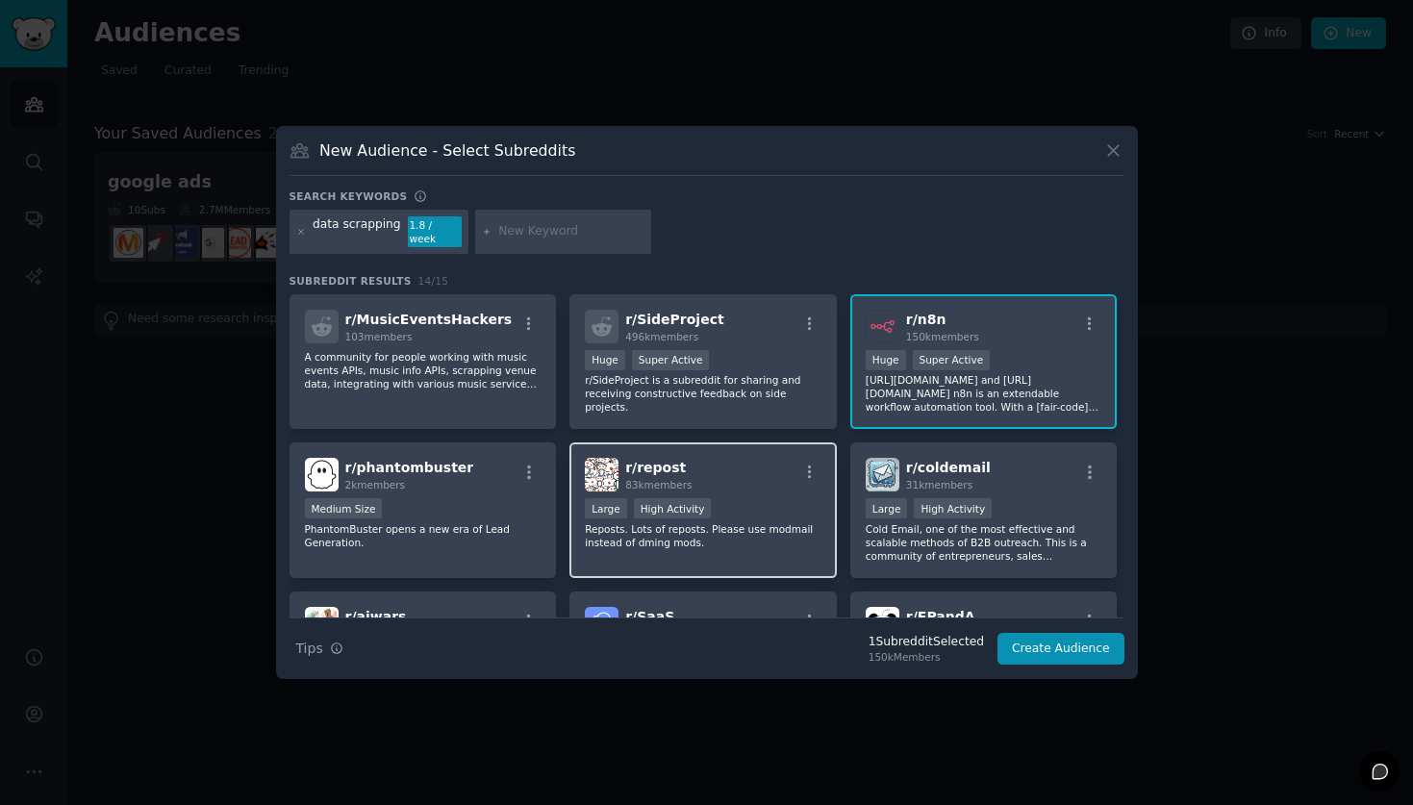
scroll to position [37, 0]
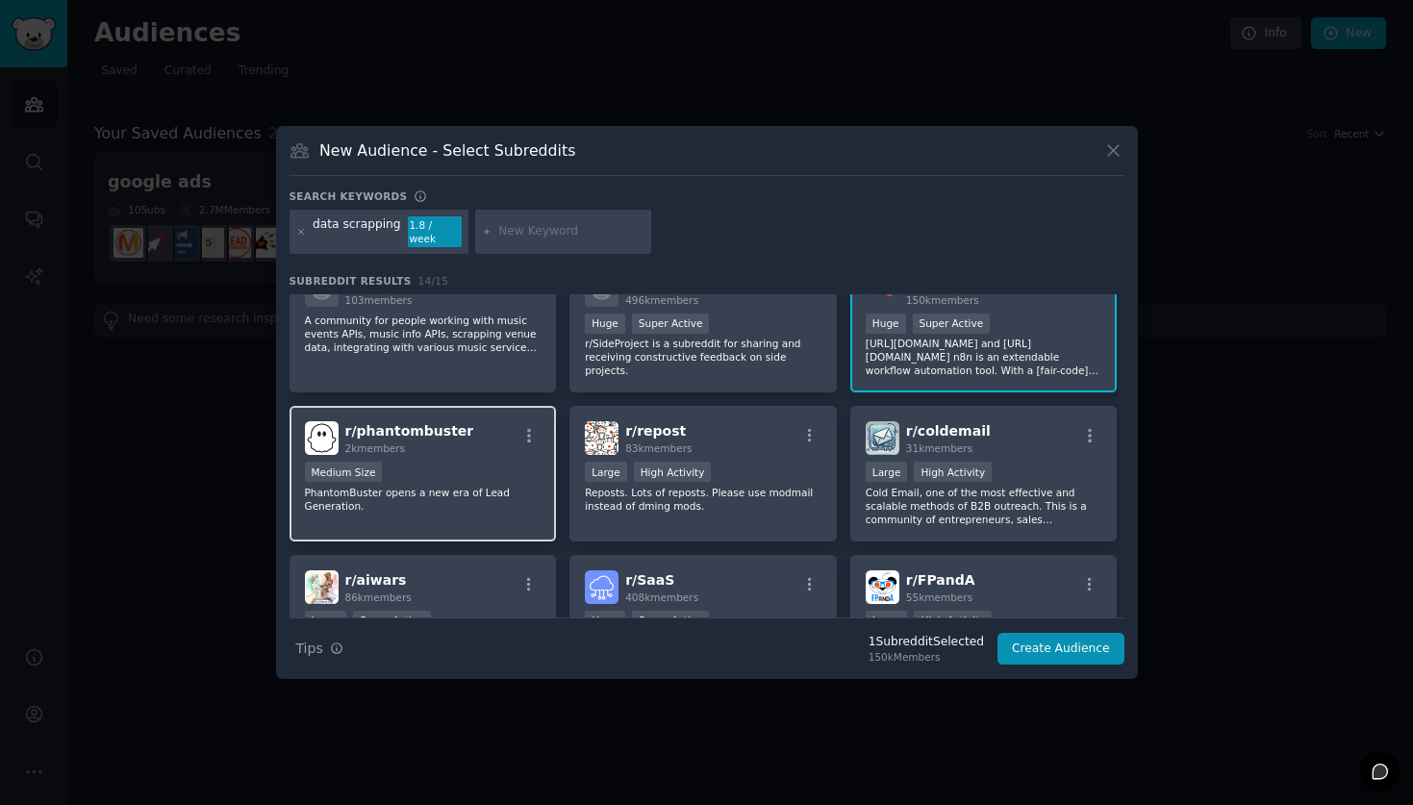
click at [477, 445] on div "r/ phantombuster 2k members" at bounding box center [423, 438] width 237 height 34
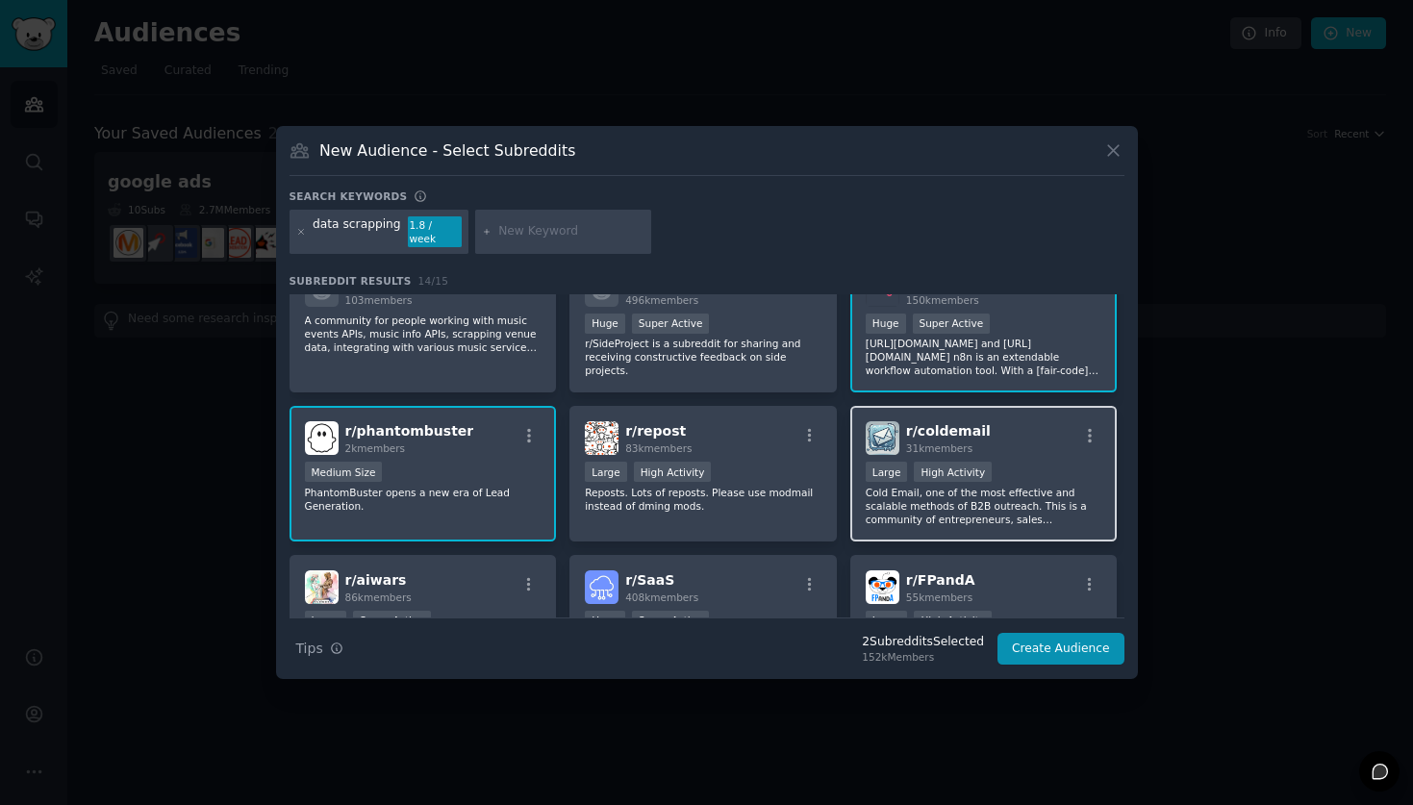
click at [1056, 513] on p "Cold Email, one of the most effective and scalable methods of B2B outreach. Thi…" at bounding box center [984, 506] width 237 height 40
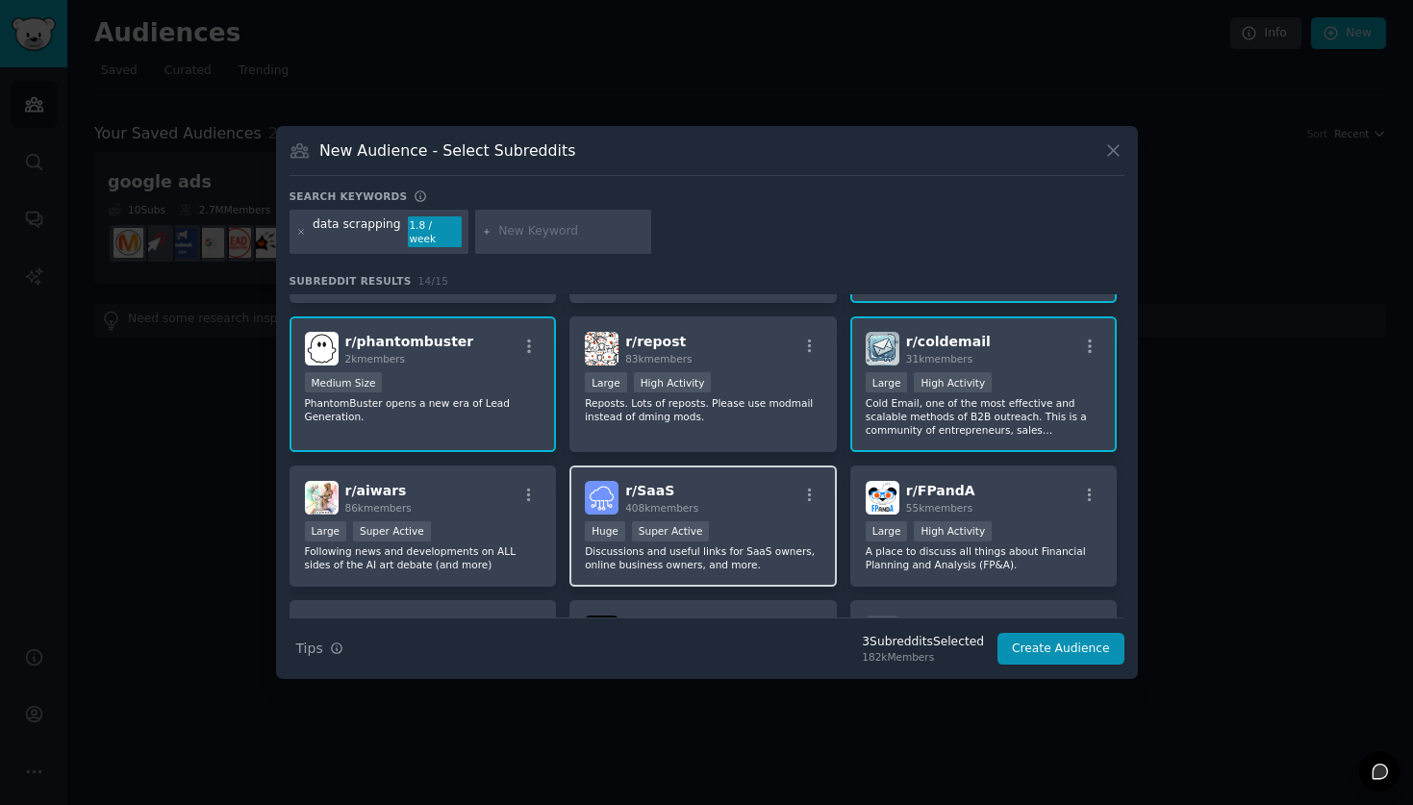
scroll to position [95, 0]
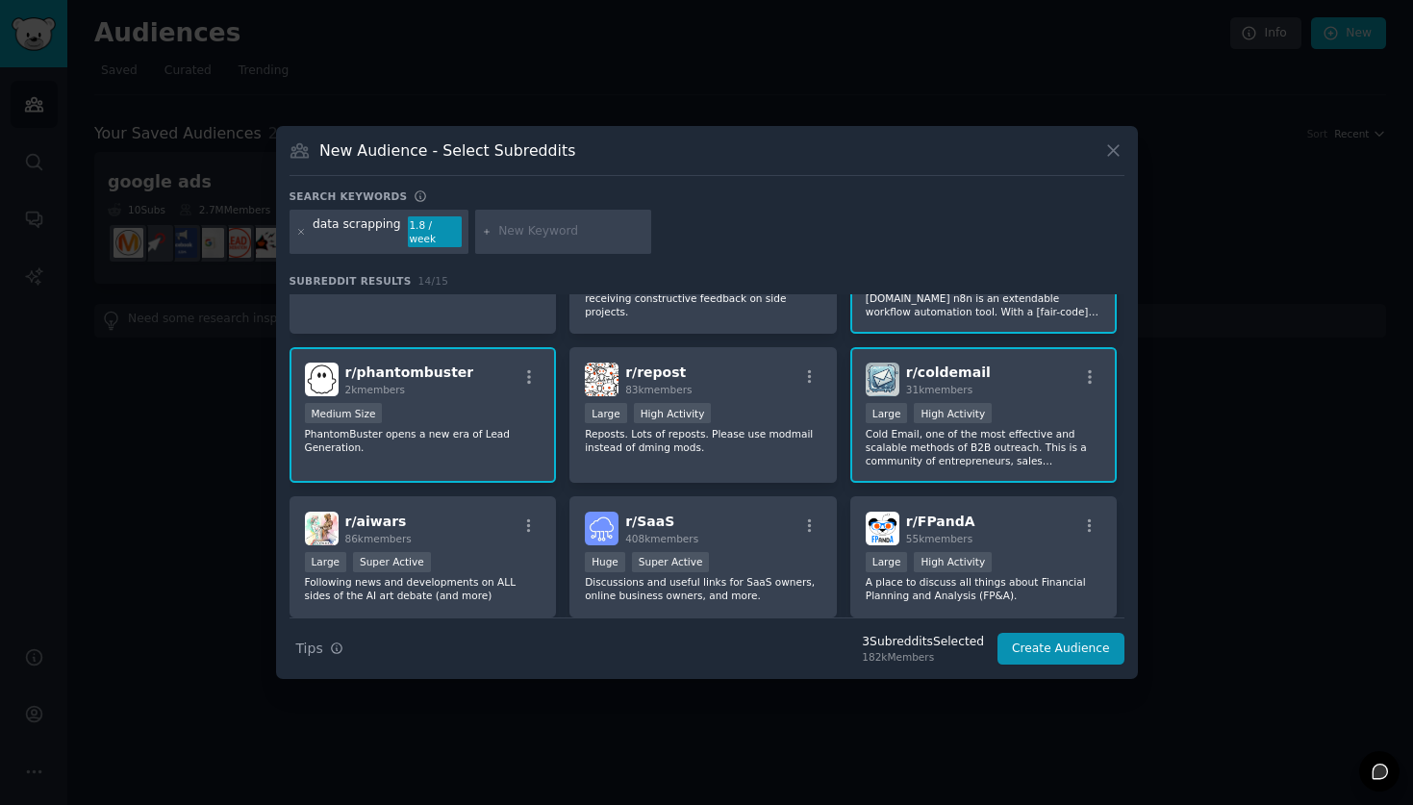
click at [548, 247] on div "data scrapping 1.8 / week" at bounding box center [707, 235] width 835 height 51
click at [548, 238] on input "text" at bounding box center [571, 231] width 146 height 17
type input "lead generation"
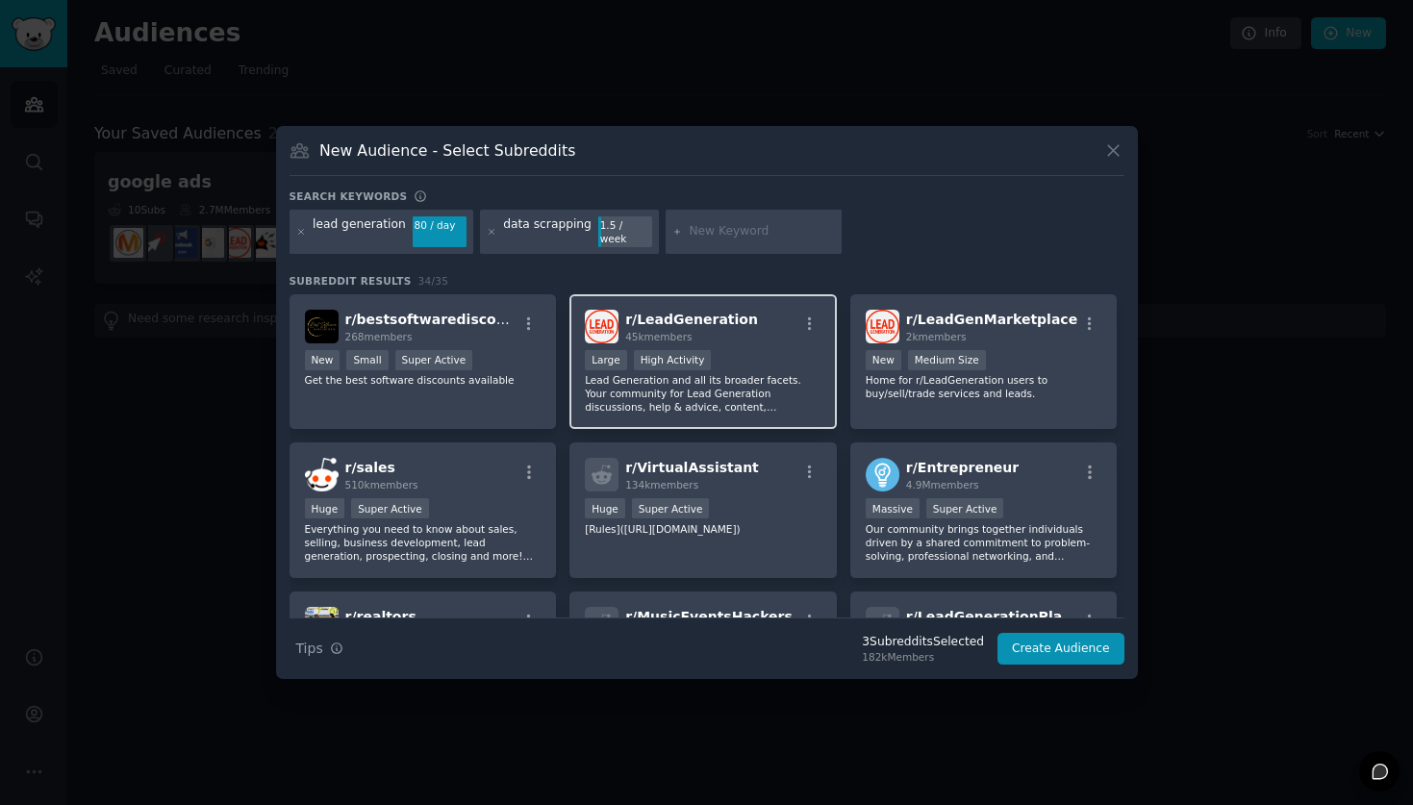
click at [747, 331] on div "r/ LeadGeneration 45k members" at bounding box center [703, 327] width 237 height 34
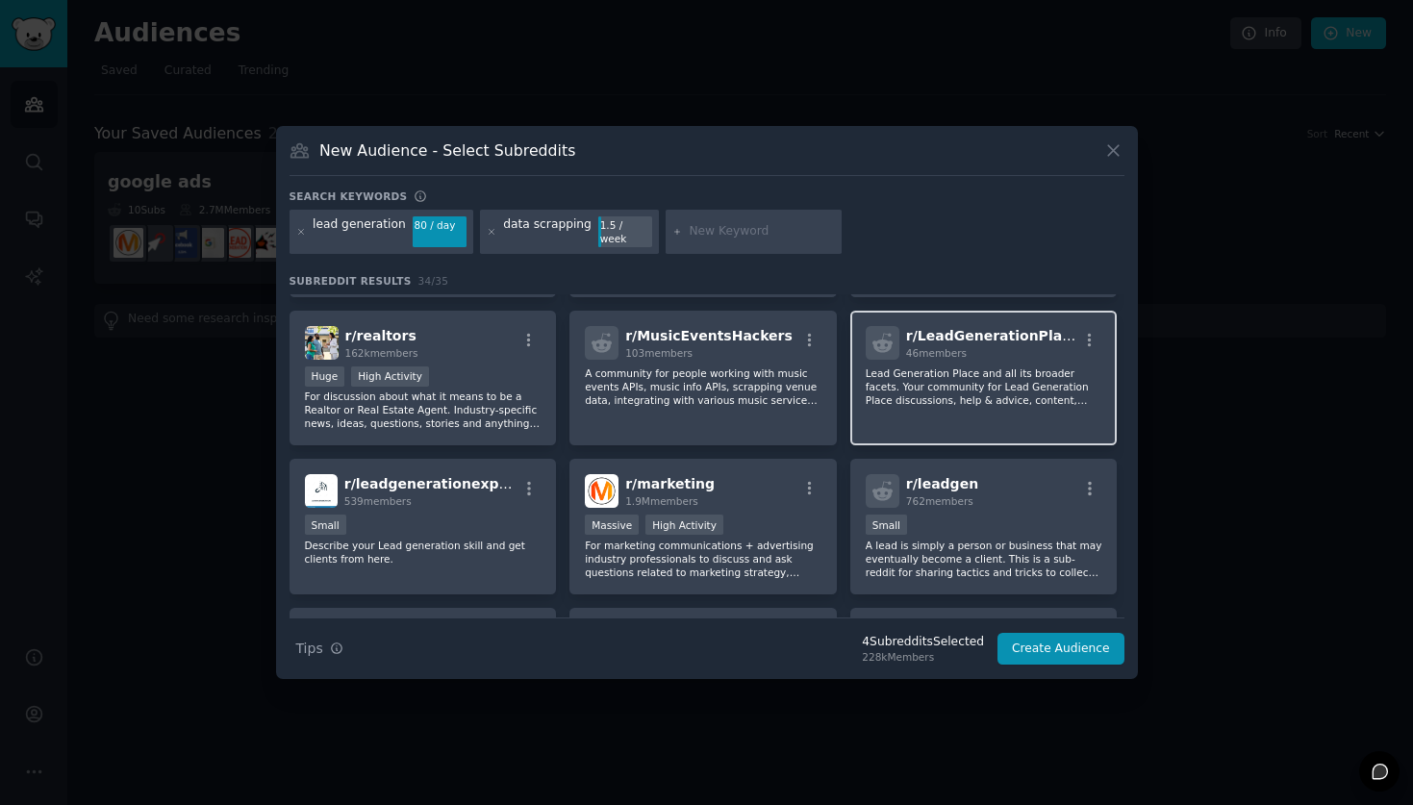
scroll to position [283, 0]
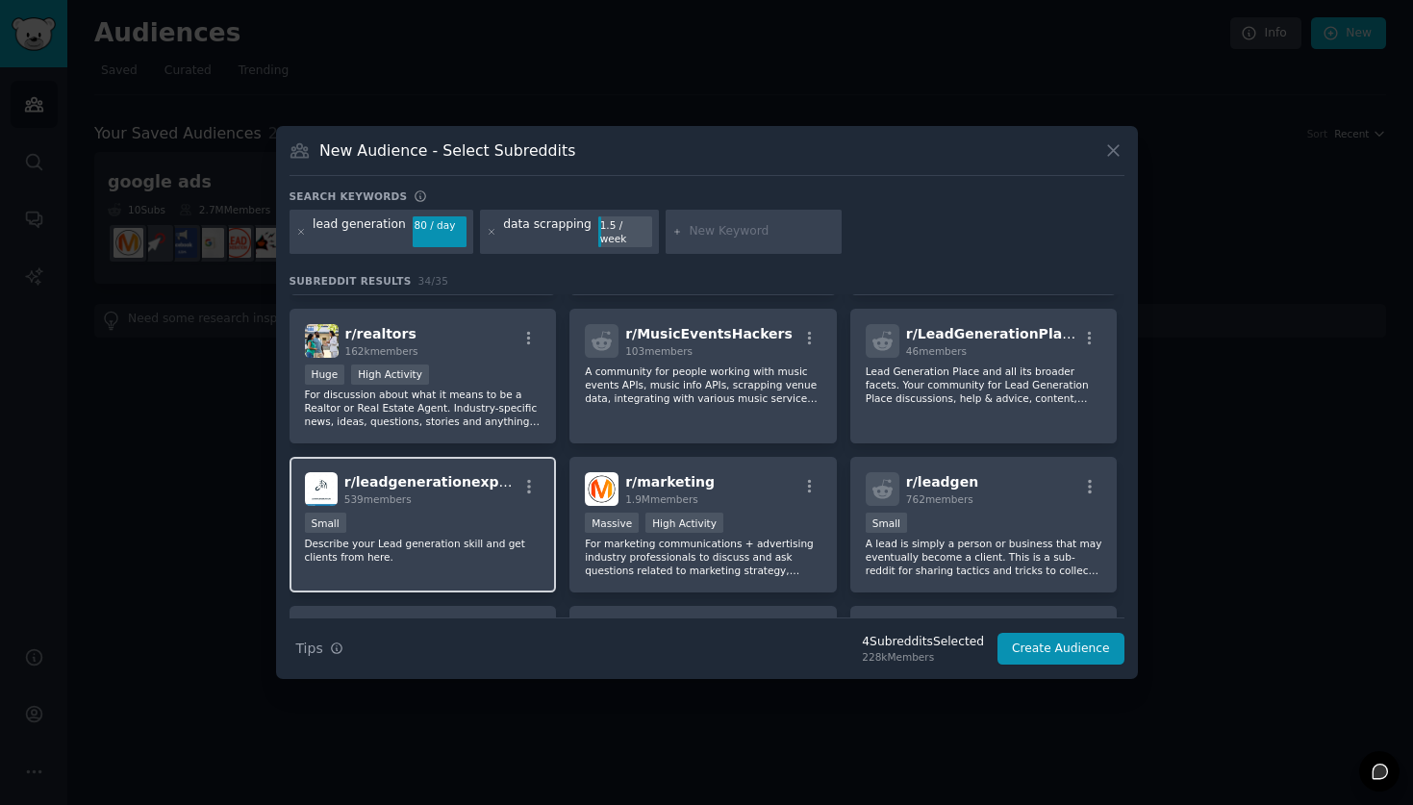
click at [444, 505] on div "r/ leadgenerationexpert 539 members Small Describe your Lead generation skill a…" at bounding box center [423, 525] width 267 height 136
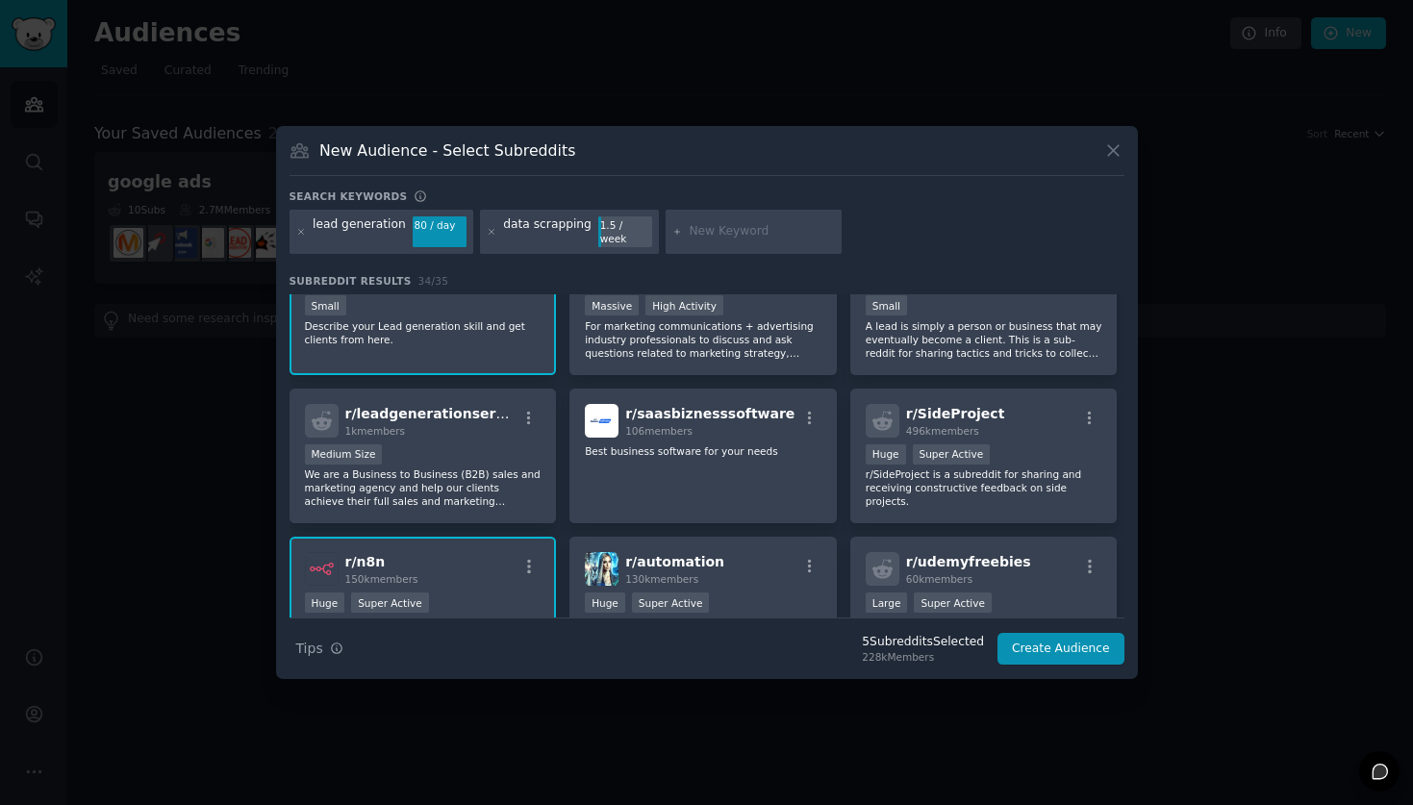
scroll to position [564, 0]
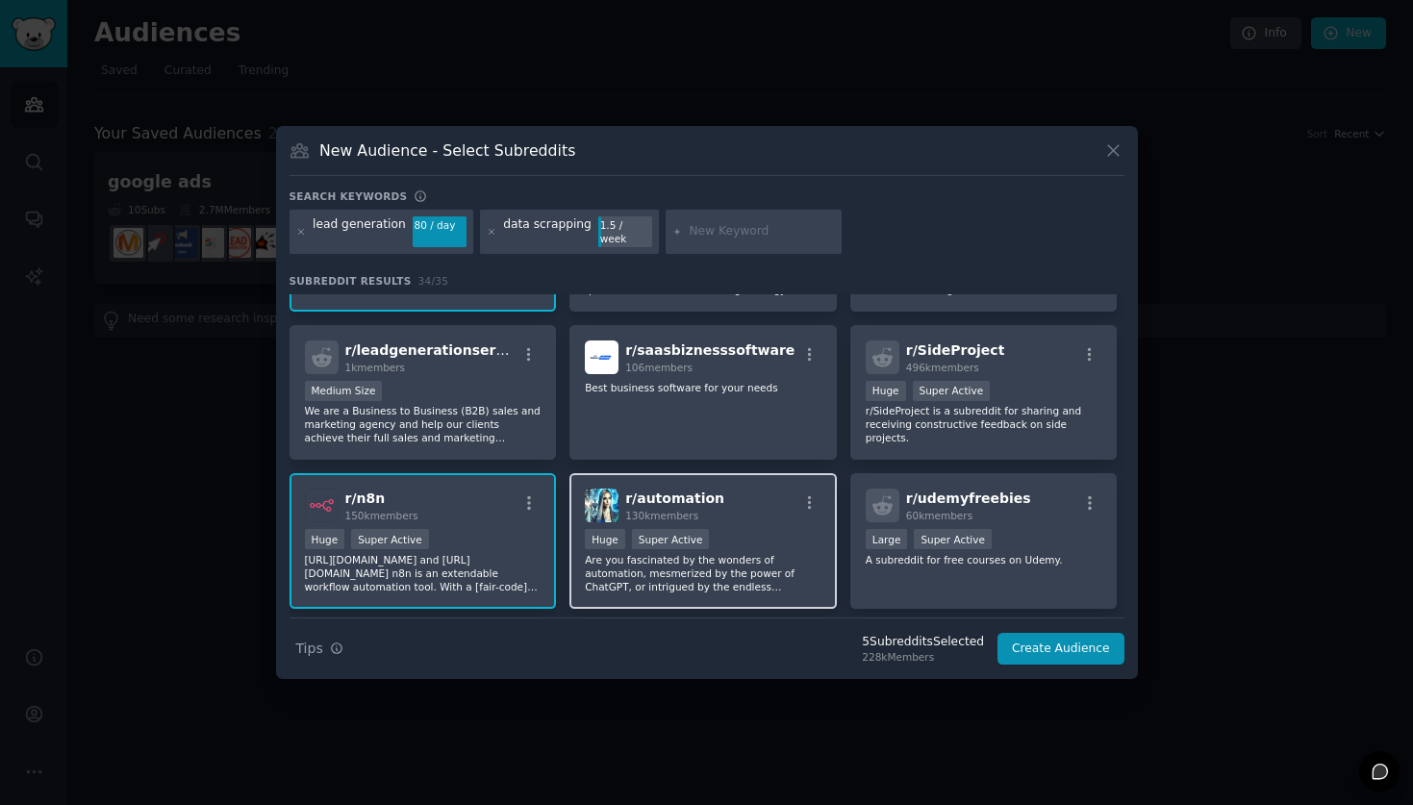
click at [730, 580] on p "Are you fascinated by the wonders of automation, mesmerized by the power of Cha…" at bounding box center [703, 573] width 237 height 40
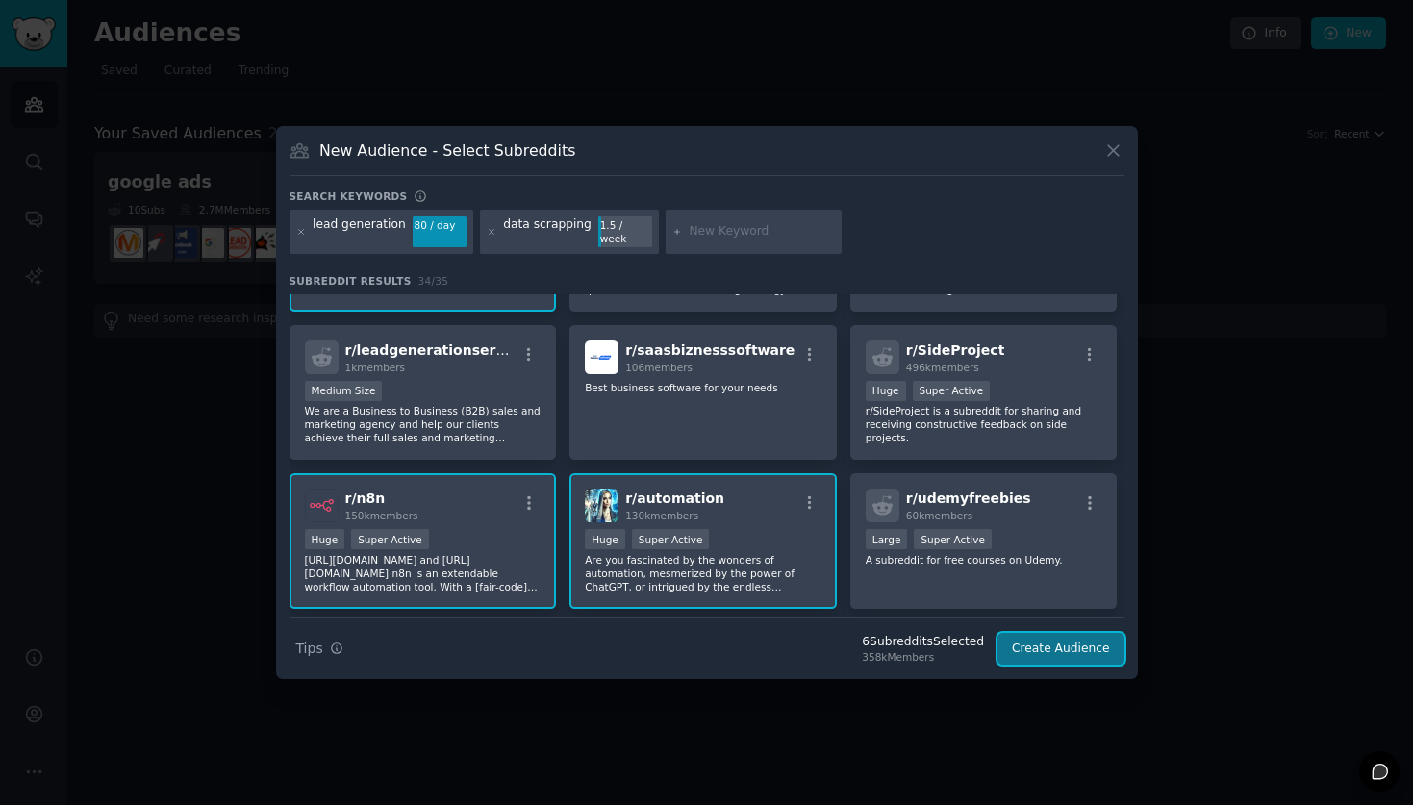
click at [1090, 649] on button "Create Audience" at bounding box center [1061, 649] width 127 height 33
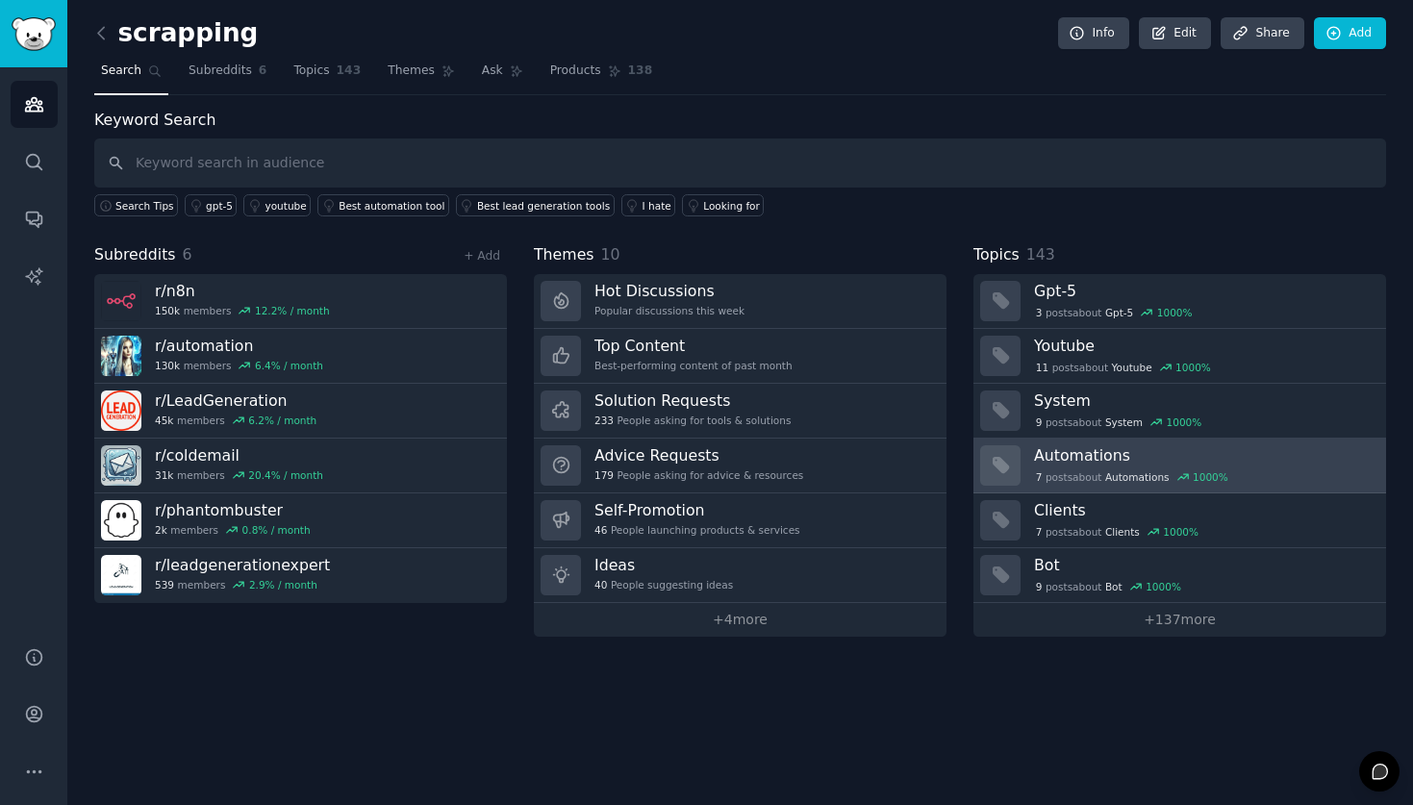
click at [1209, 458] on h3 "Automations" at bounding box center [1203, 455] width 339 height 20
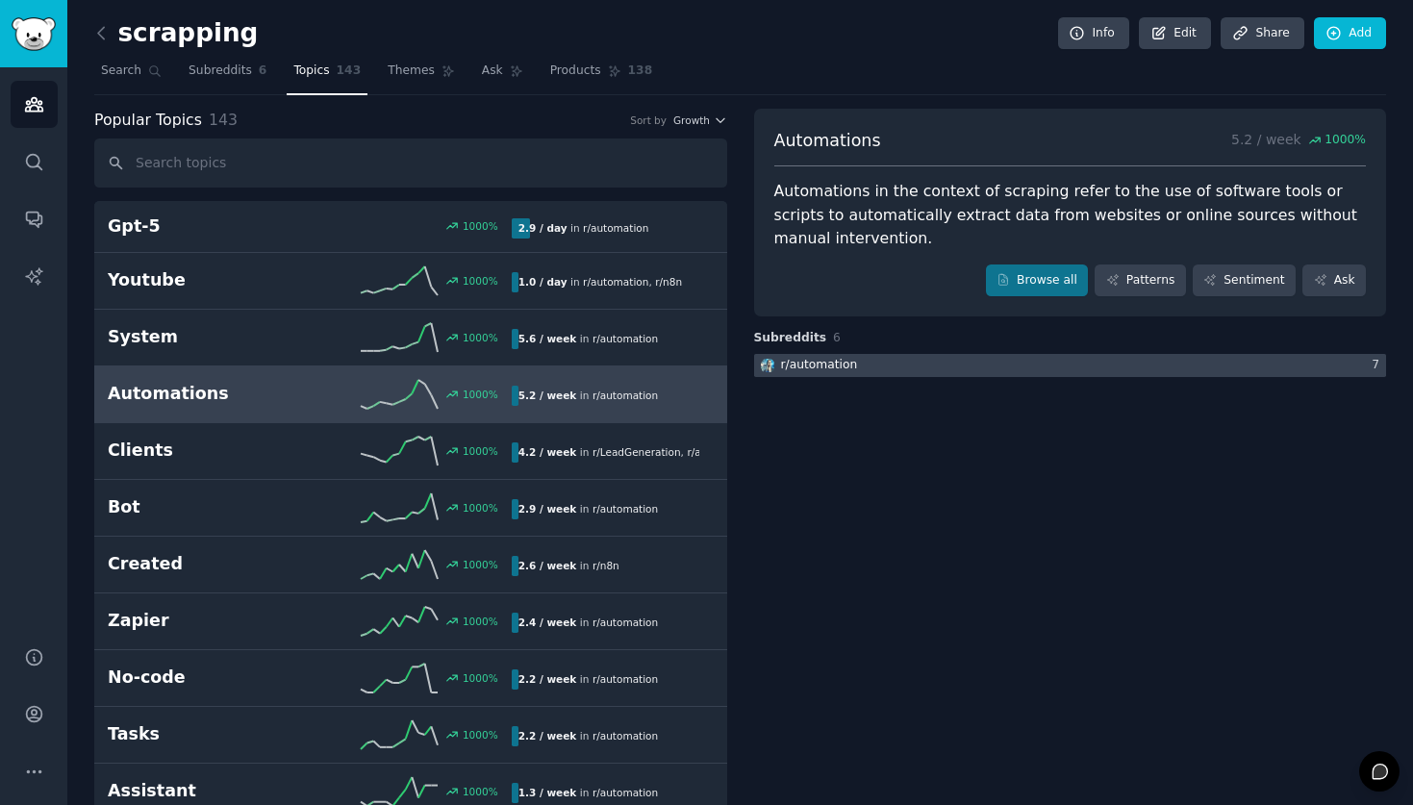
click at [1014, 373] on div at bounding box center [1070, 366] width 633 height 24
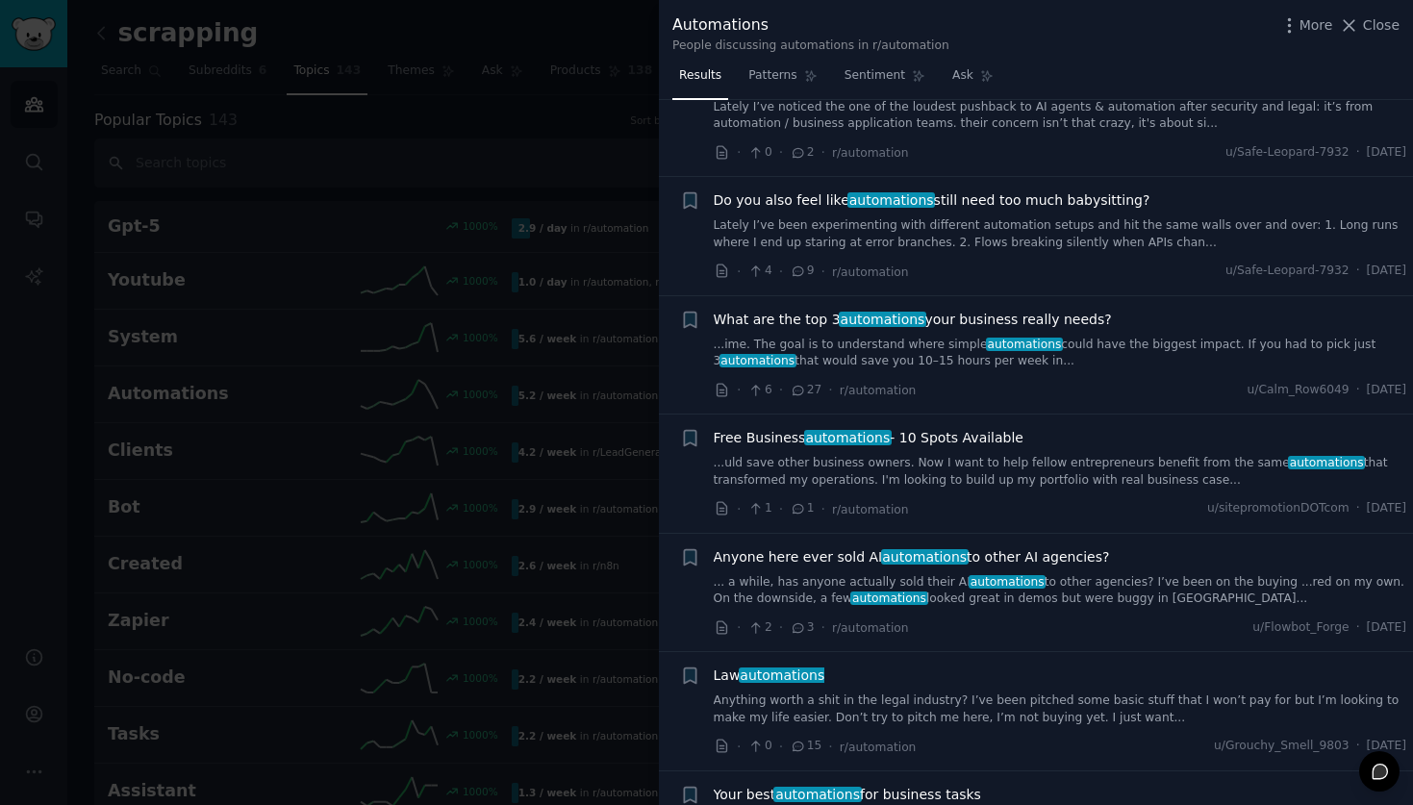
scroll to position [531, 0]
click at [977, 438] on span "Free Business automations - 10 Spots Available" at bounding box center [869, 437] width 310 height 20
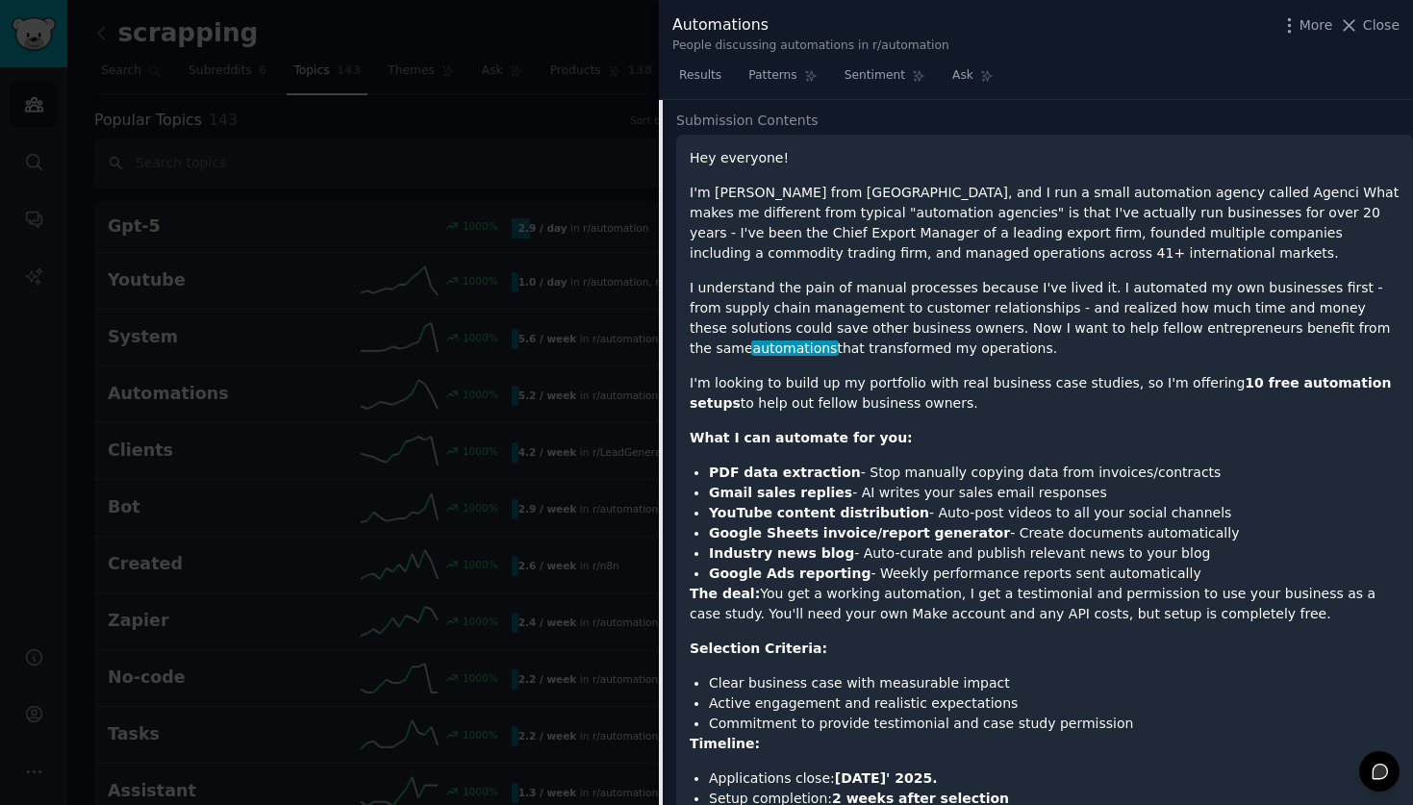
scroll to position [1010, 0]
click at [1346, 37] on div "Automations People discussing automations in r/automation More Close" at bounding box center [1036, 33] width 727 height 40
click at [1348, 24] on icon at bounding box center [1349, 25] width 20 height 20
